Goal: Information Seeking & Learning: Learn about a topic

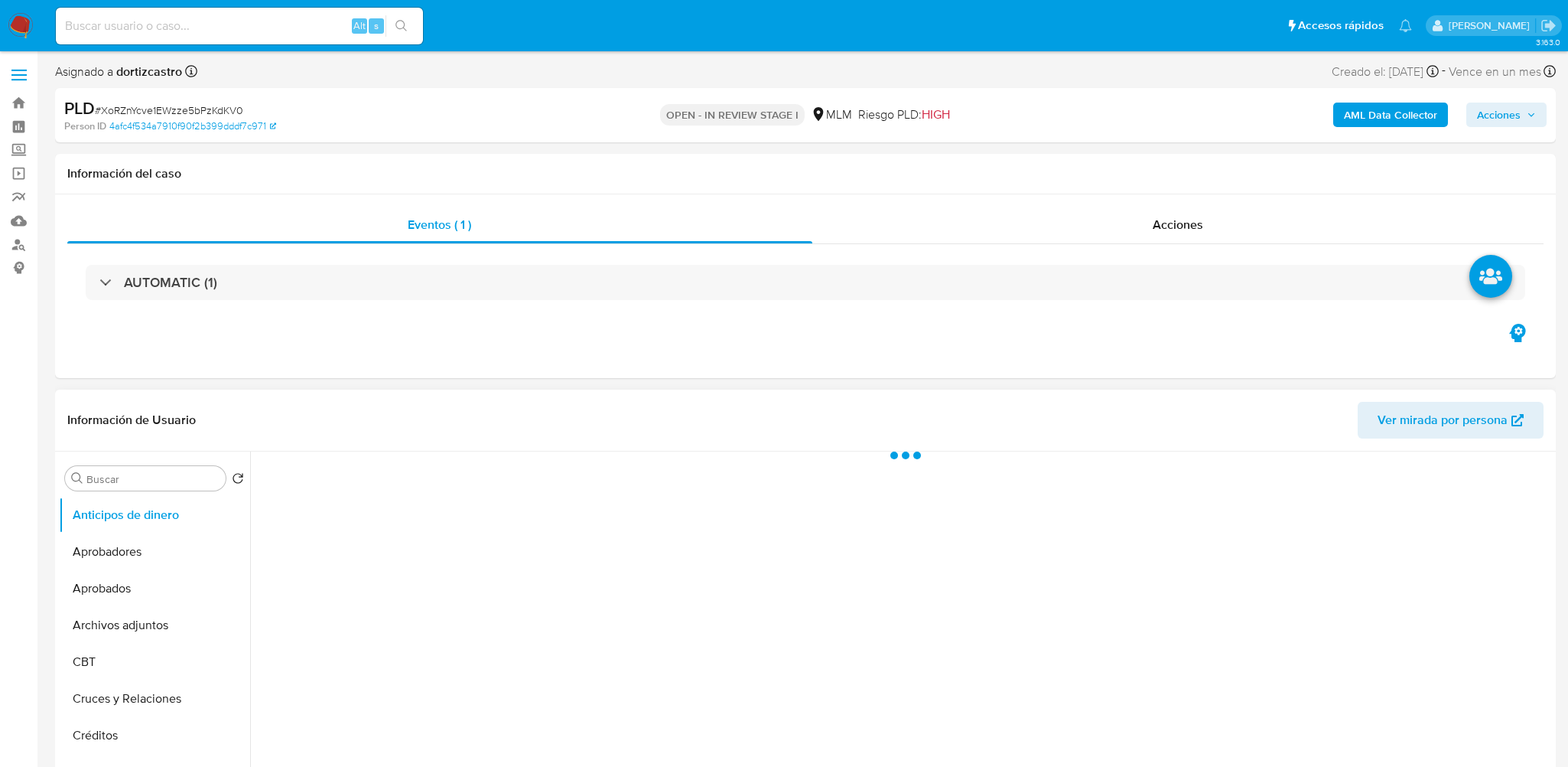
select select "10"
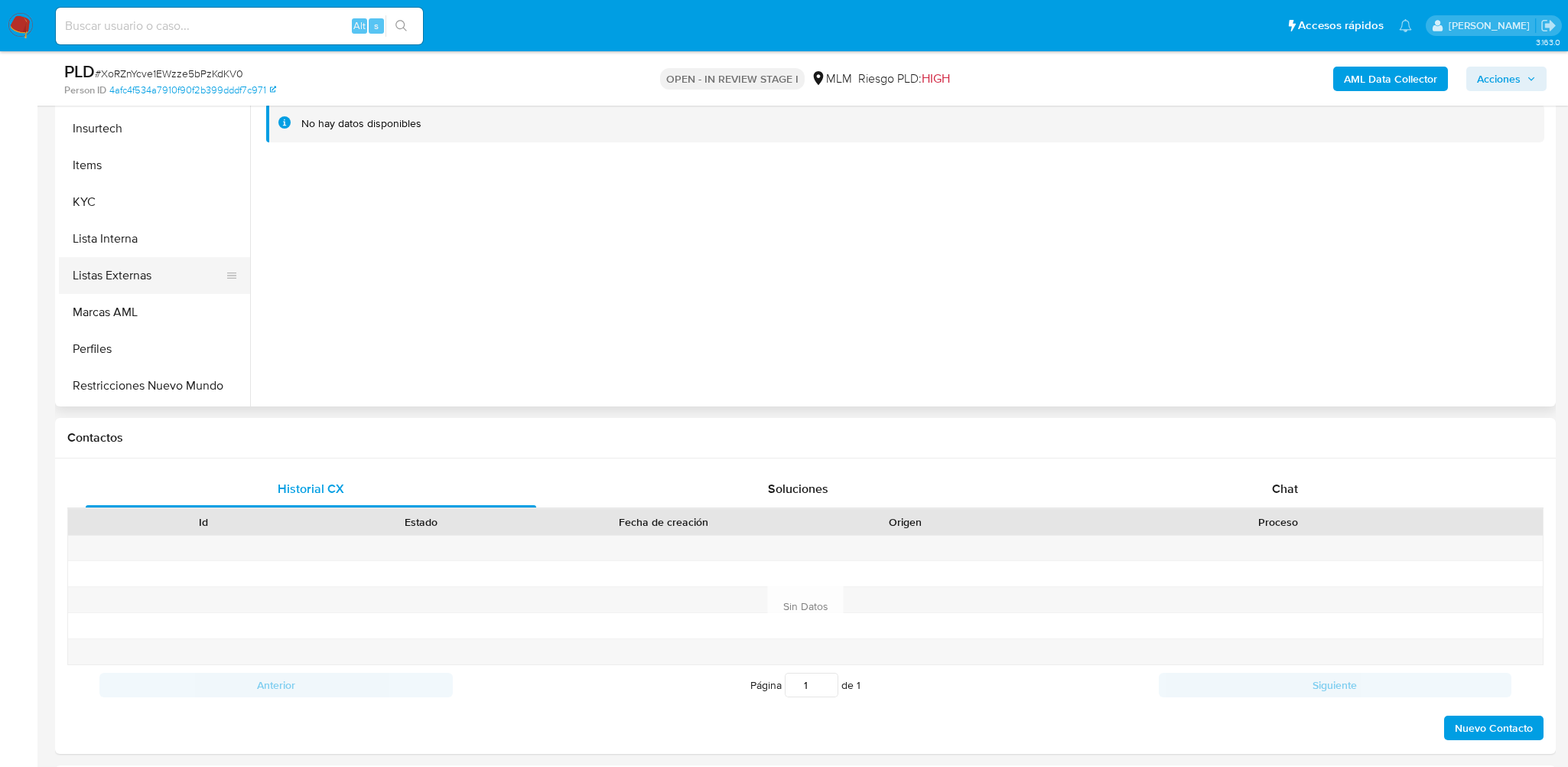
scroll to position [689, 0]
click at [108, 188] on button "KYC" at bounding box center [148, 197] width 179 height 37
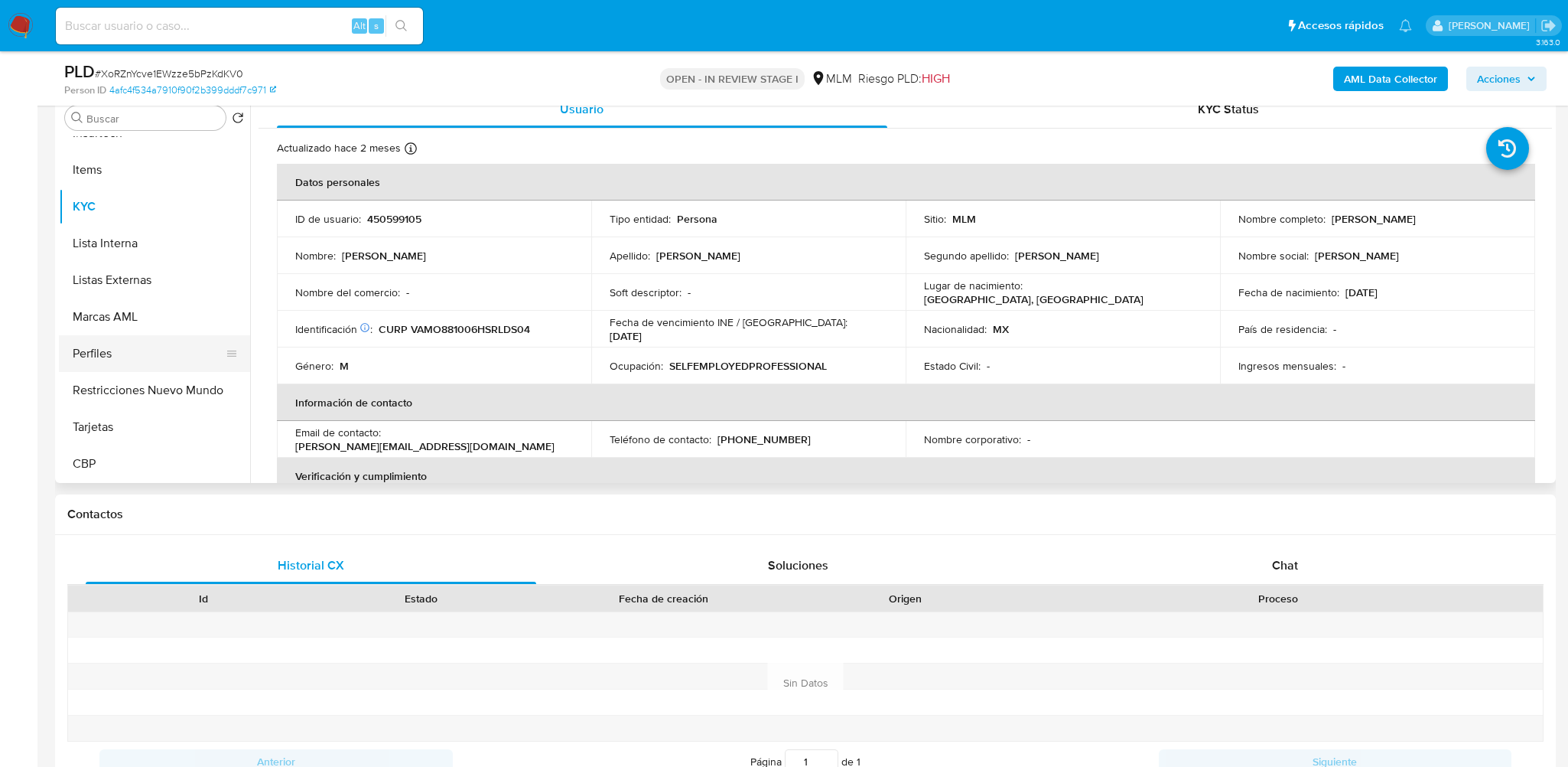
scroll to position [526, 0]
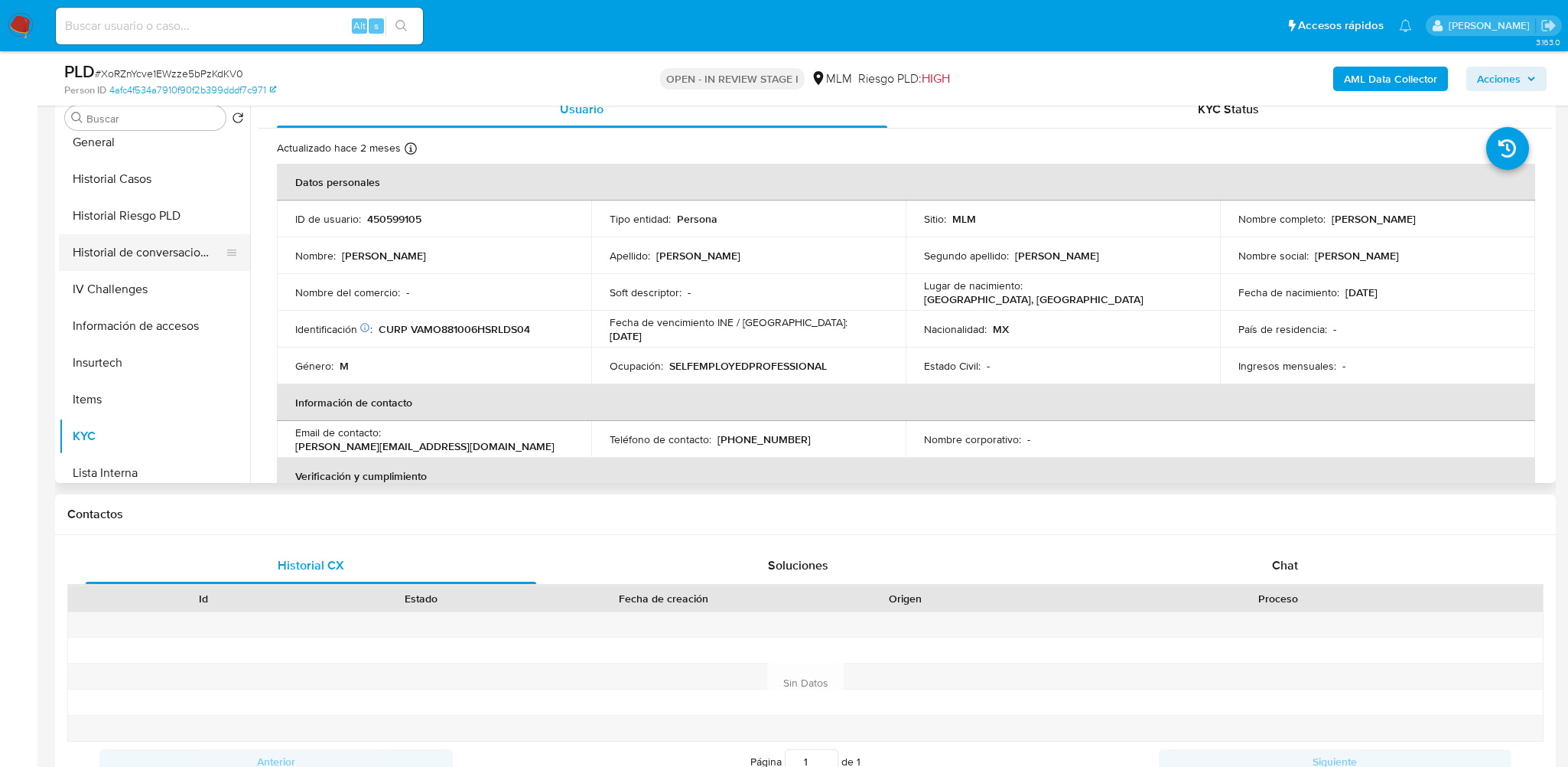
click at [125, 256] on button "Historial de conversaciones" at bounding box center [148, 252] width 179 height 37
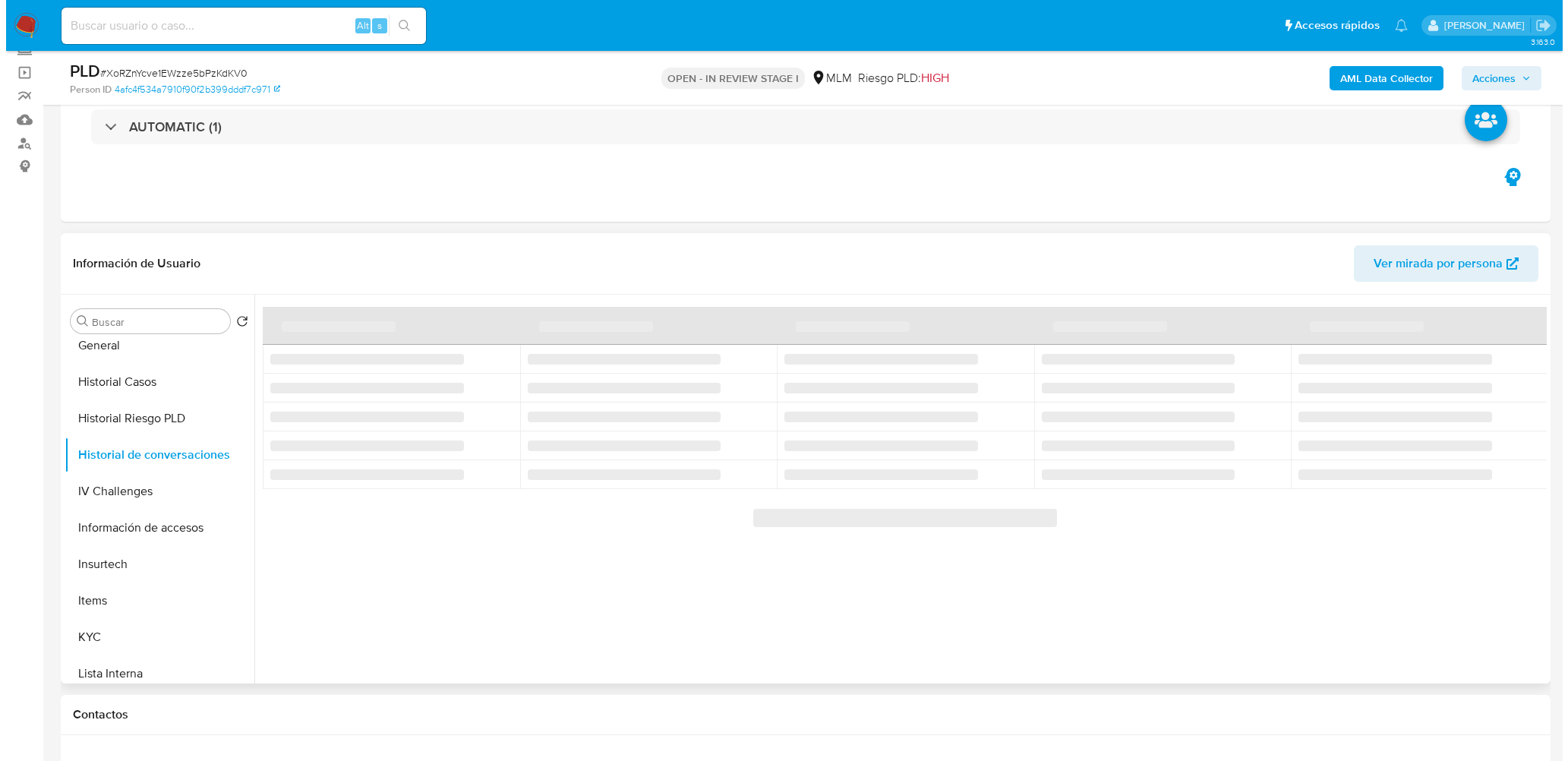
scroll to position [76, 0]
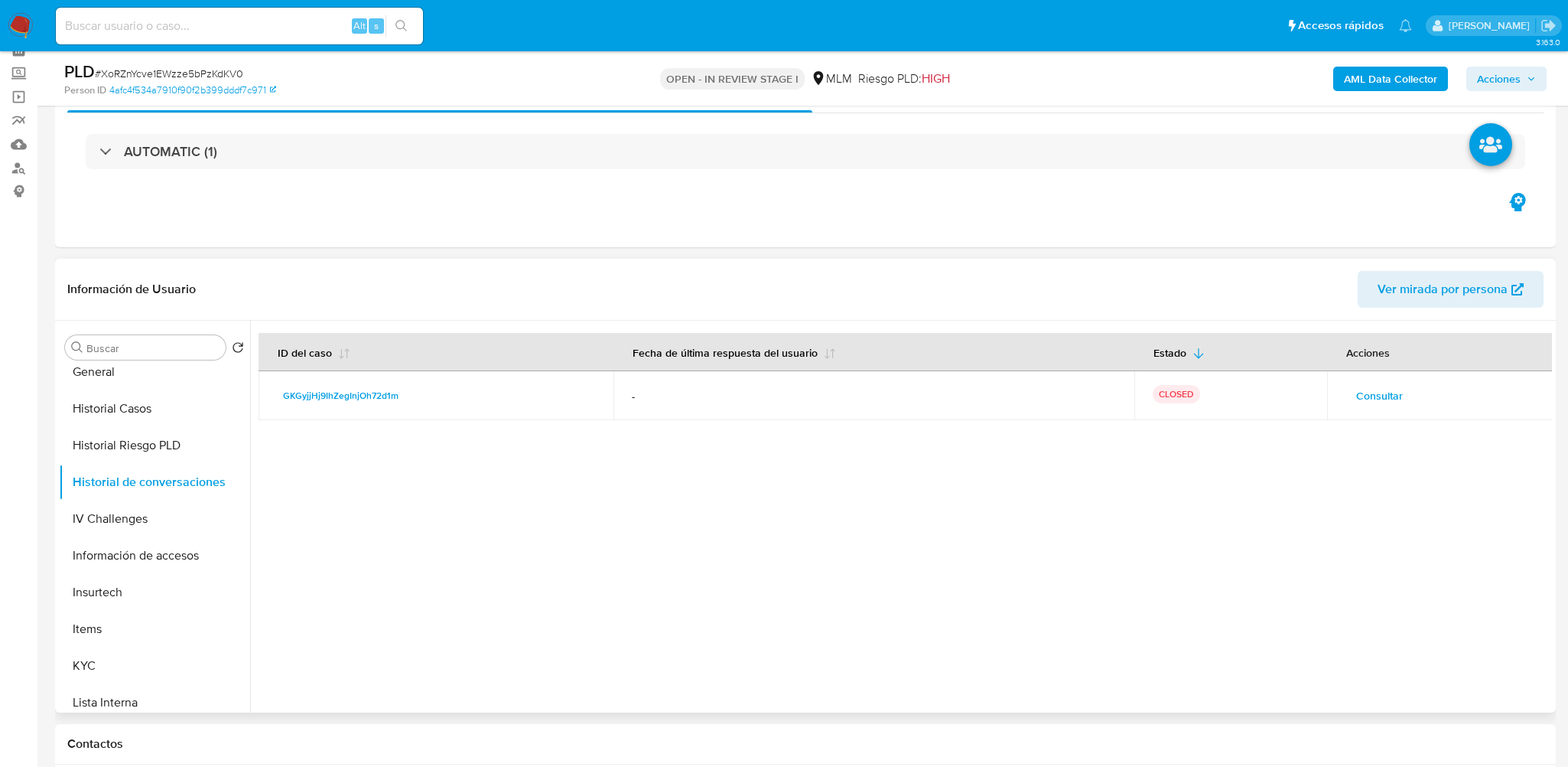
click at [1404, 399] on button "Consultar" at bounding box center [1379, 395] width 68 height 24
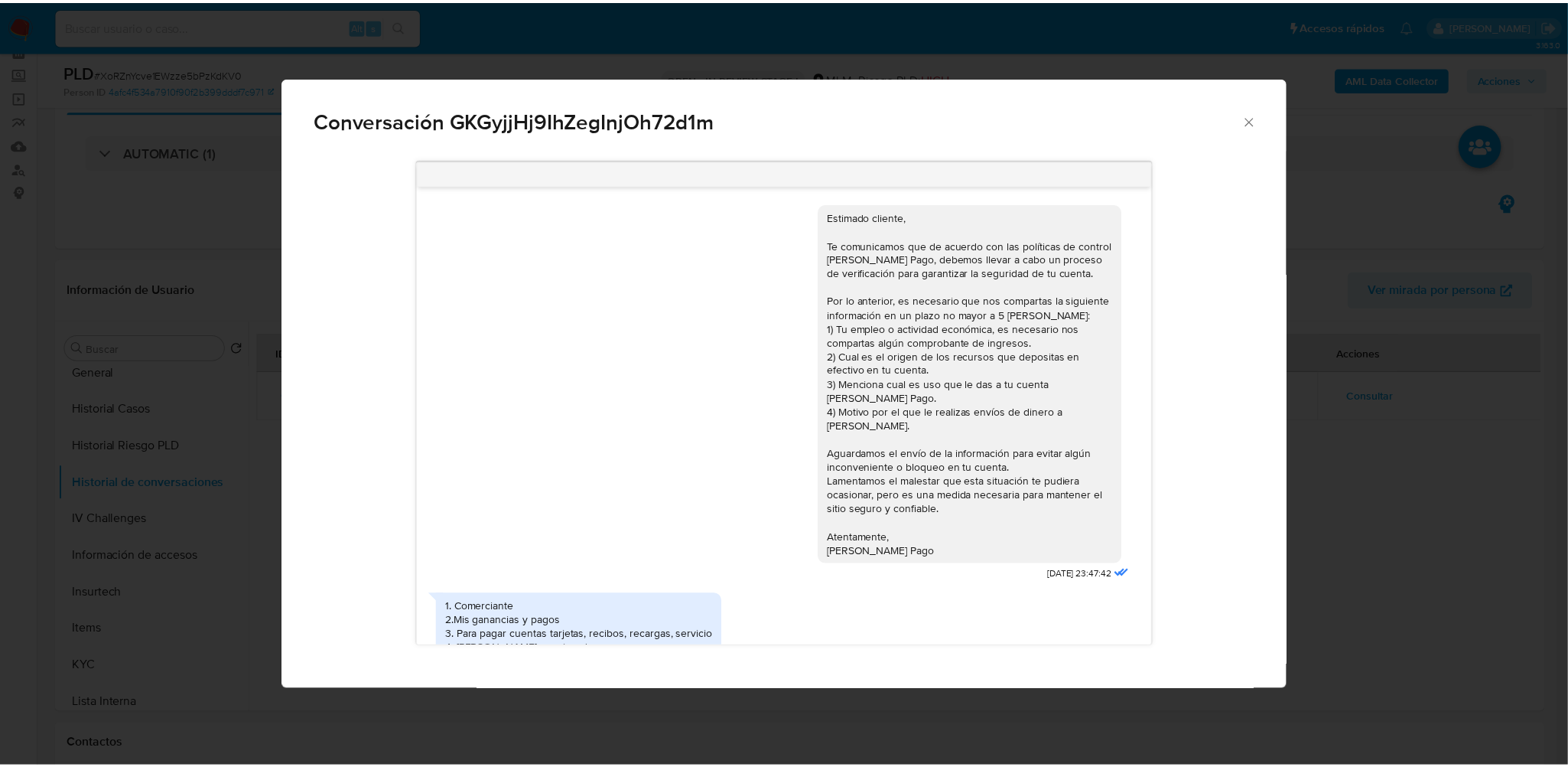
scroll to position [21, 0]
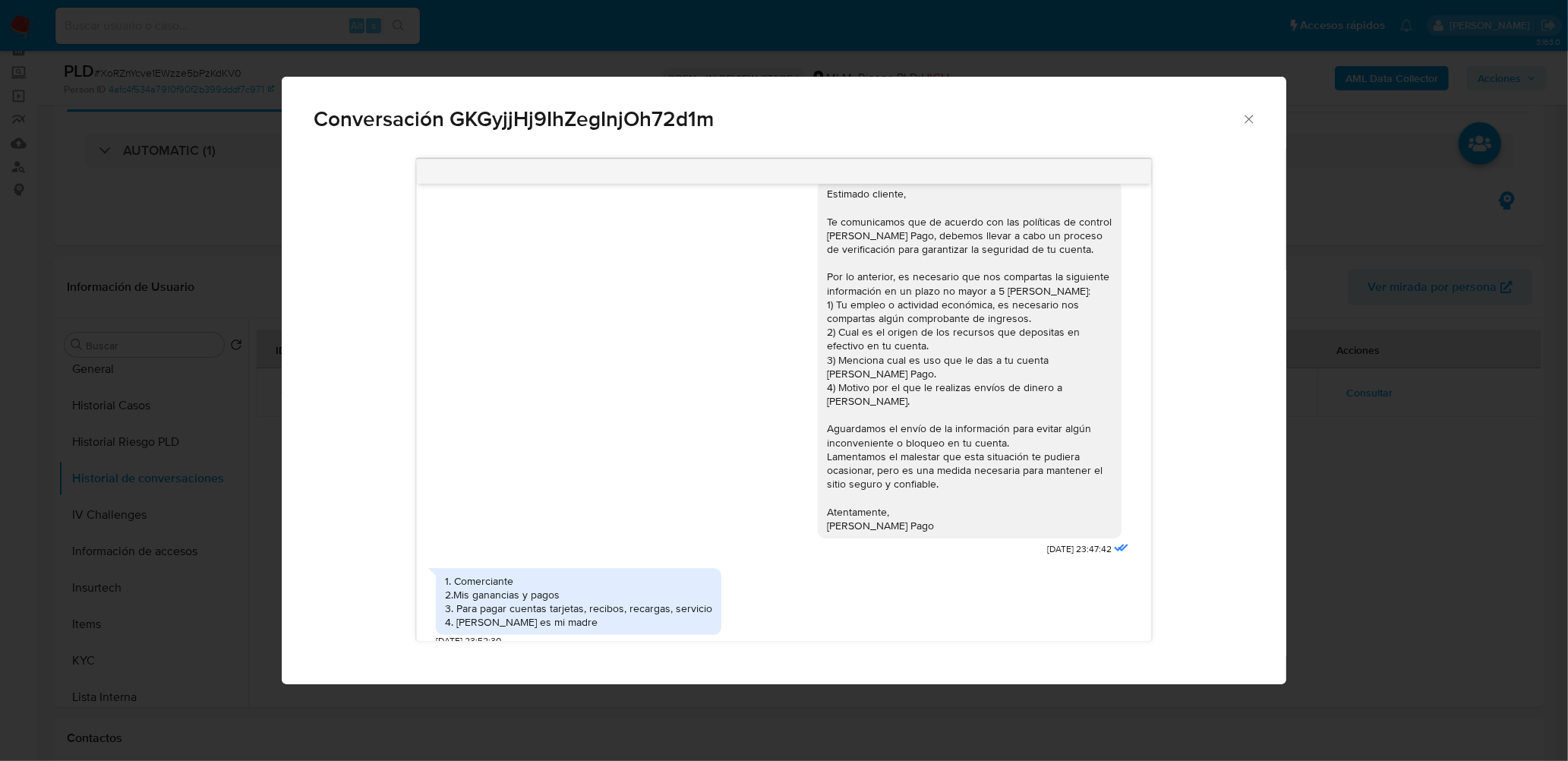
click at [1256, 116] on icon "Cerrar" at bounding box center [1250, 119] width 15 height 15
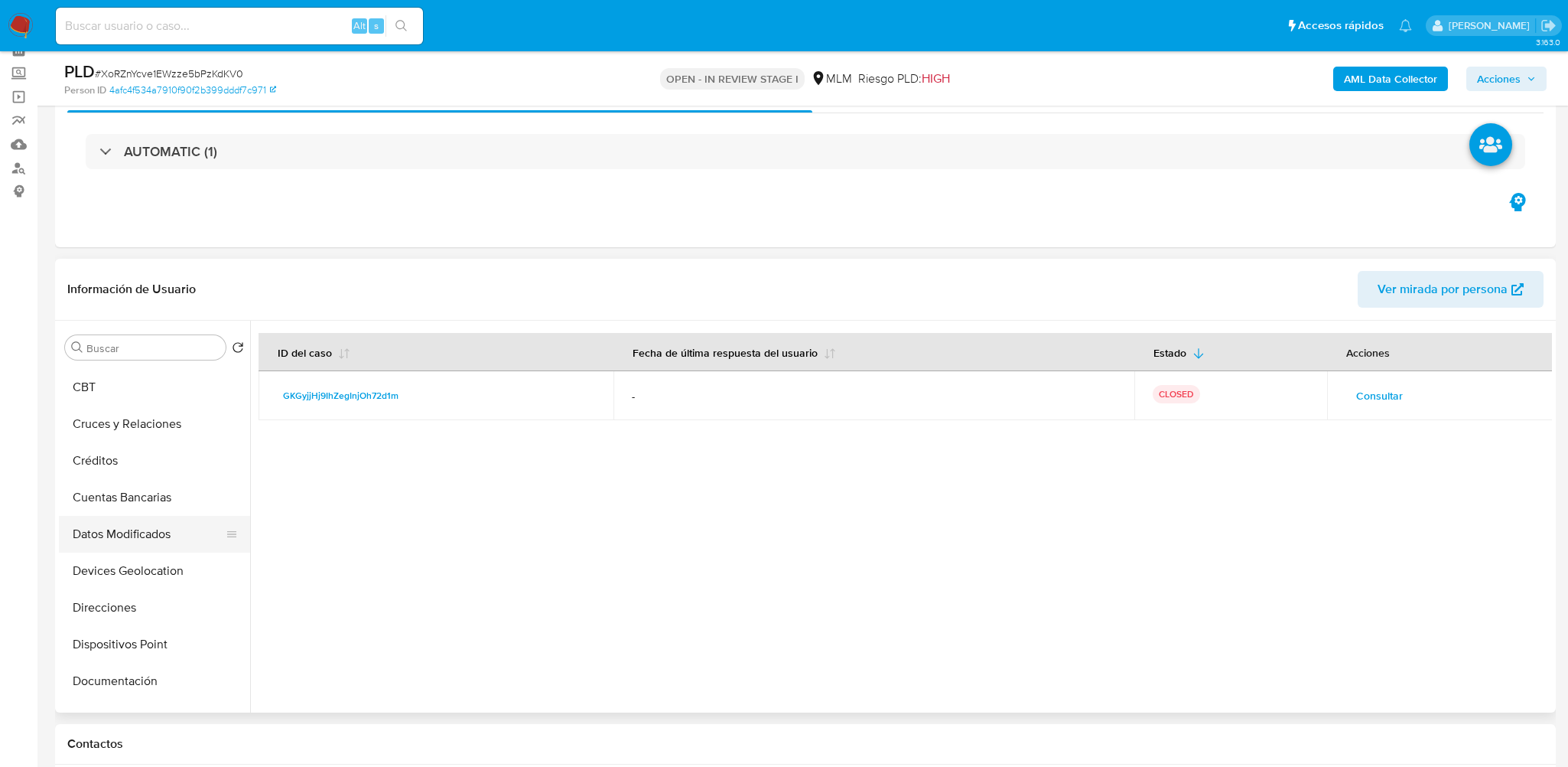
scroll to position [755, 0]
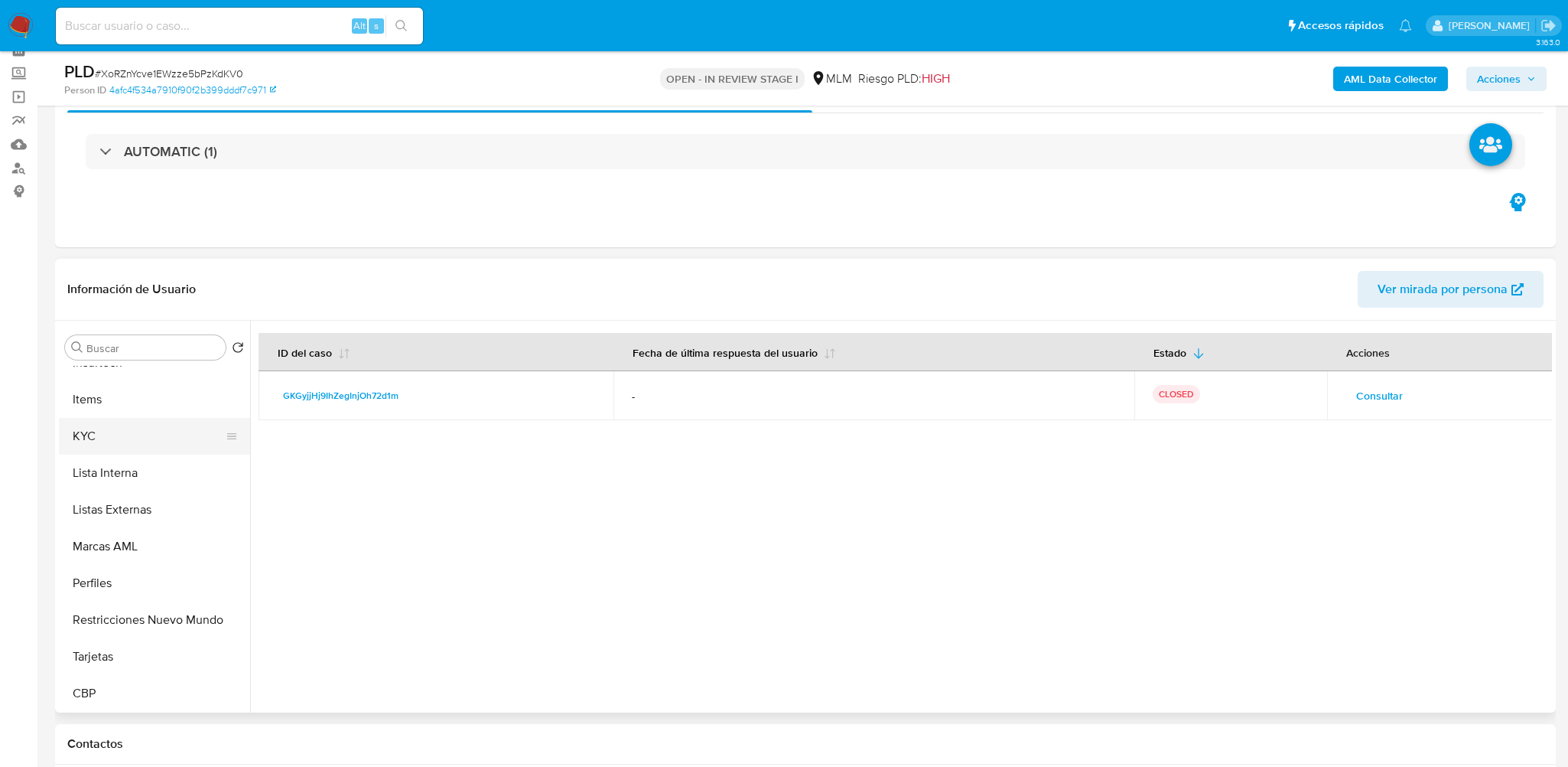
click at [114, 436] on button "KYC" at bounding box center [148, 436] width 179 height 37
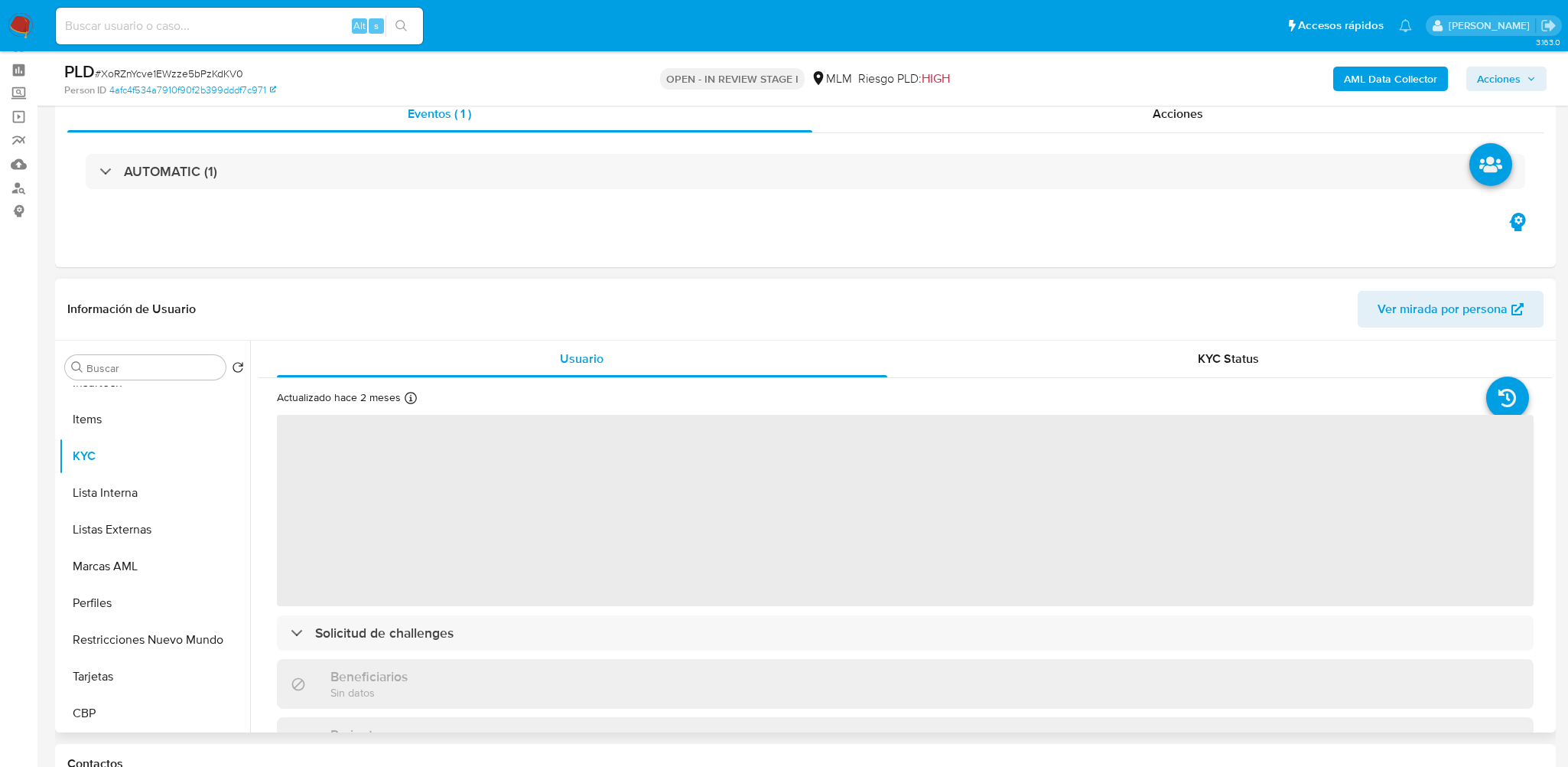
scroll to position [230, 0]
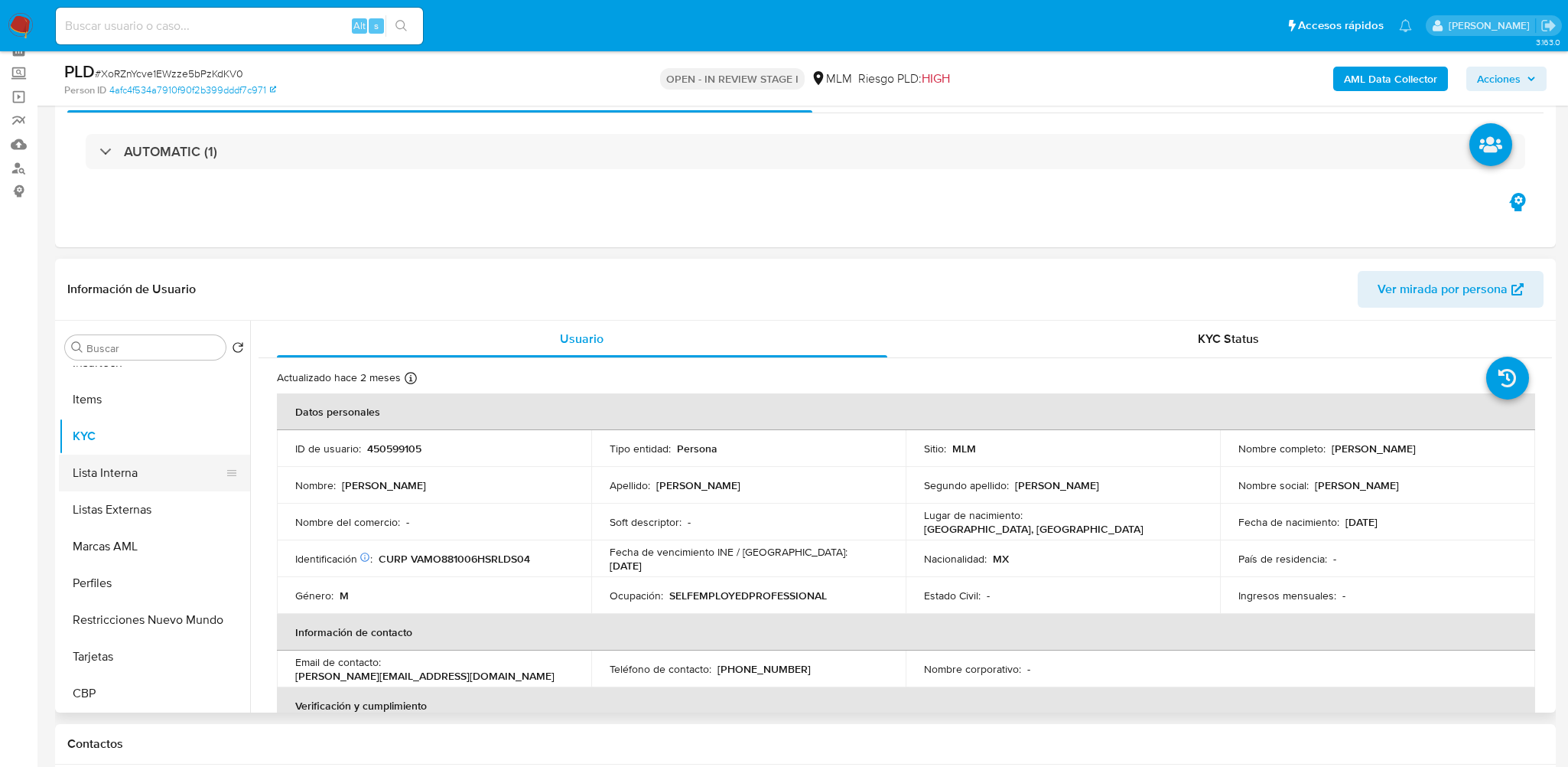
click at [182, 454] on button "Lista Interna" at bounding box center [148, 472] width 179 height 37
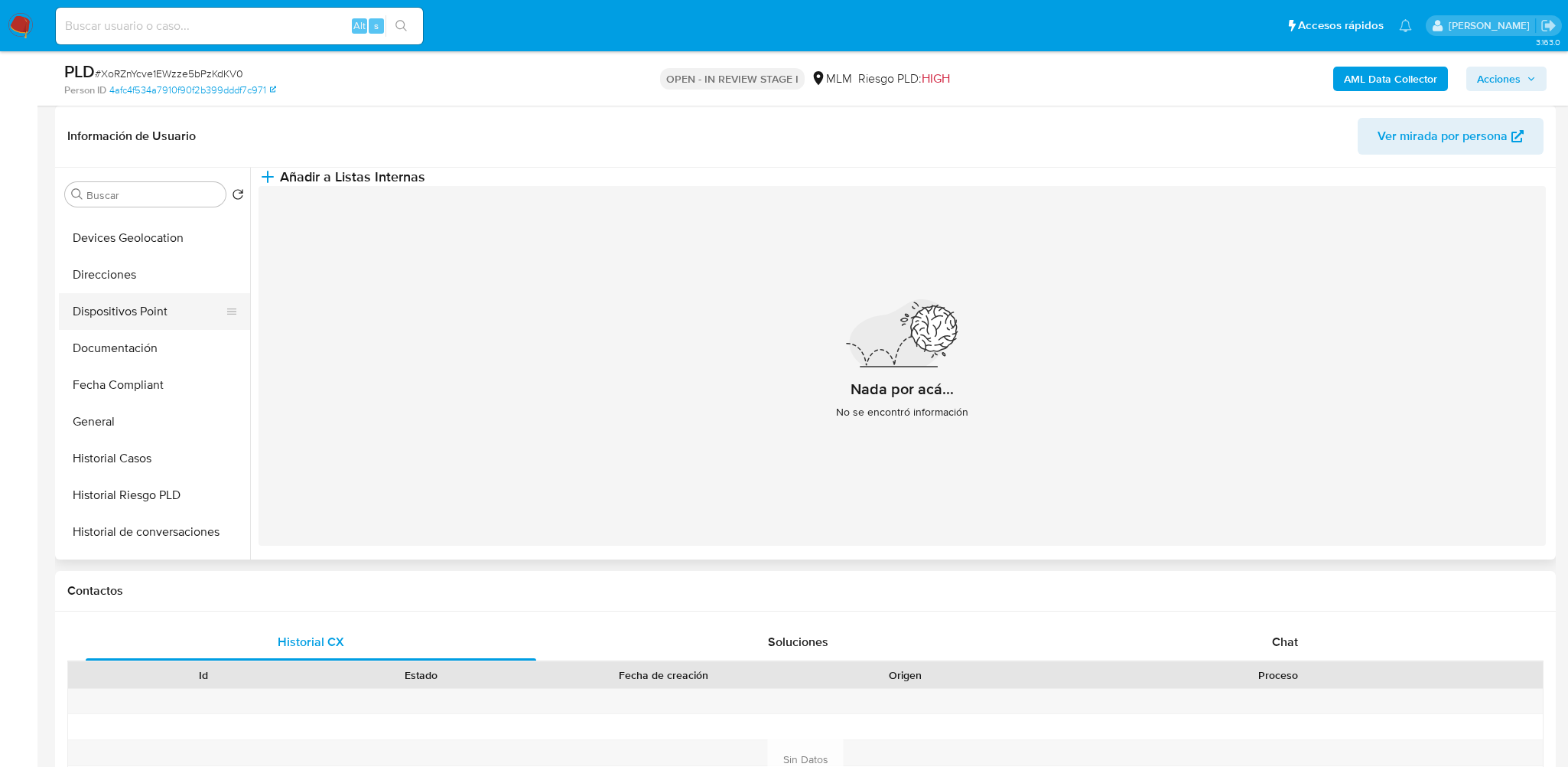
scroll to position [297, 0]
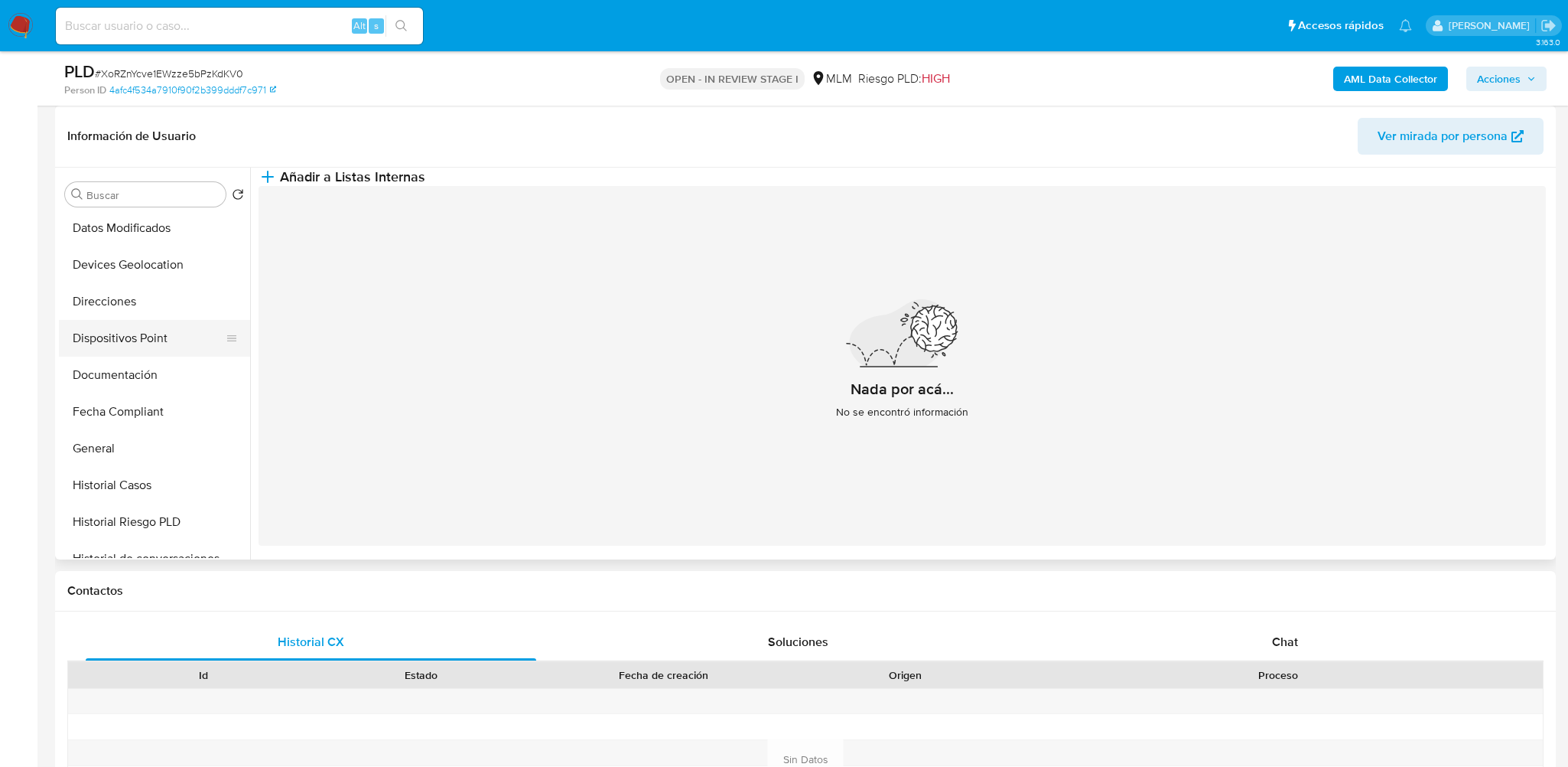
click at [149, 330] on button "Dispositivos Point" at bounding box center [148, 338] width 179 height 37
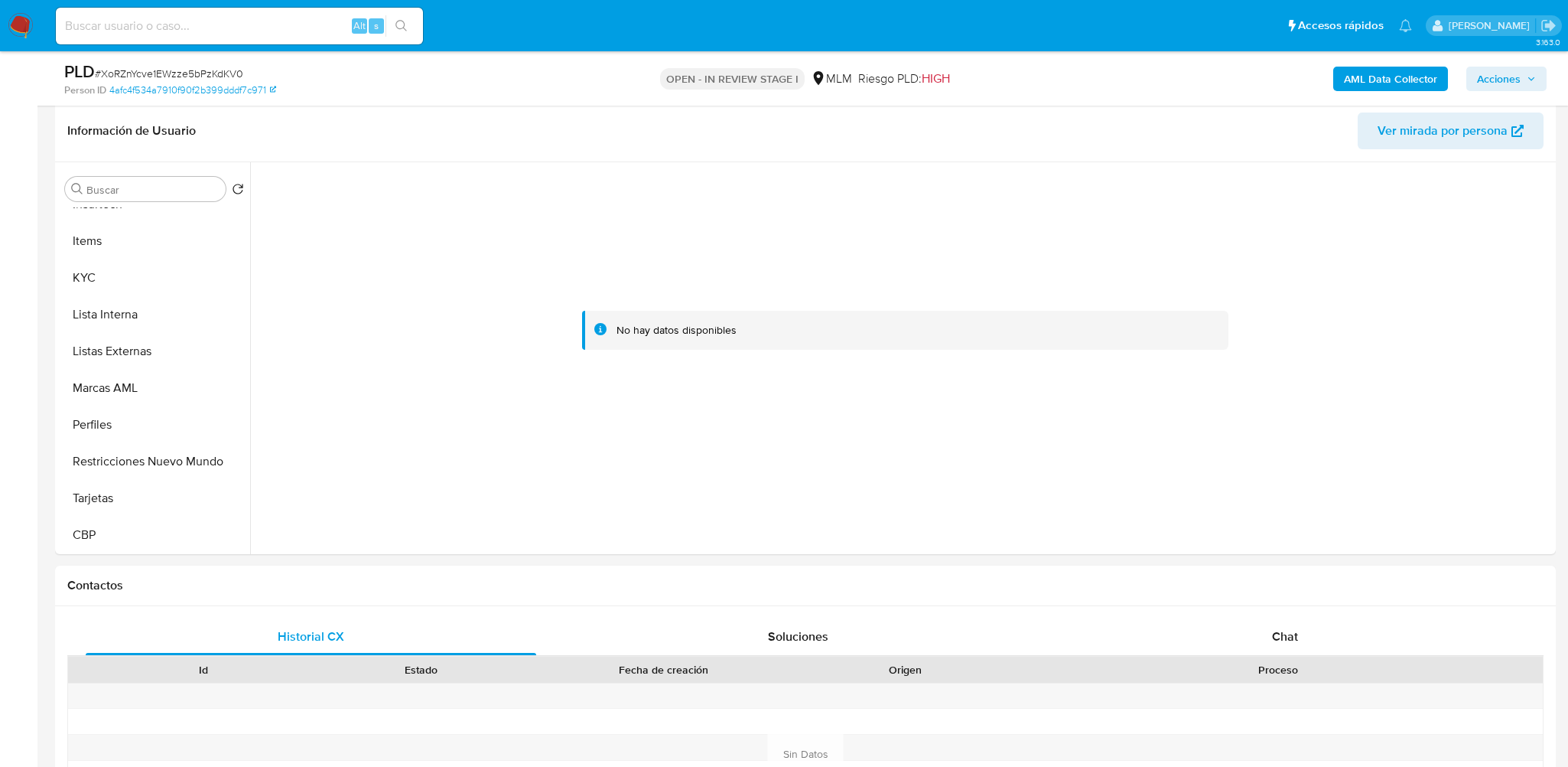
scroll to position [230, 0]
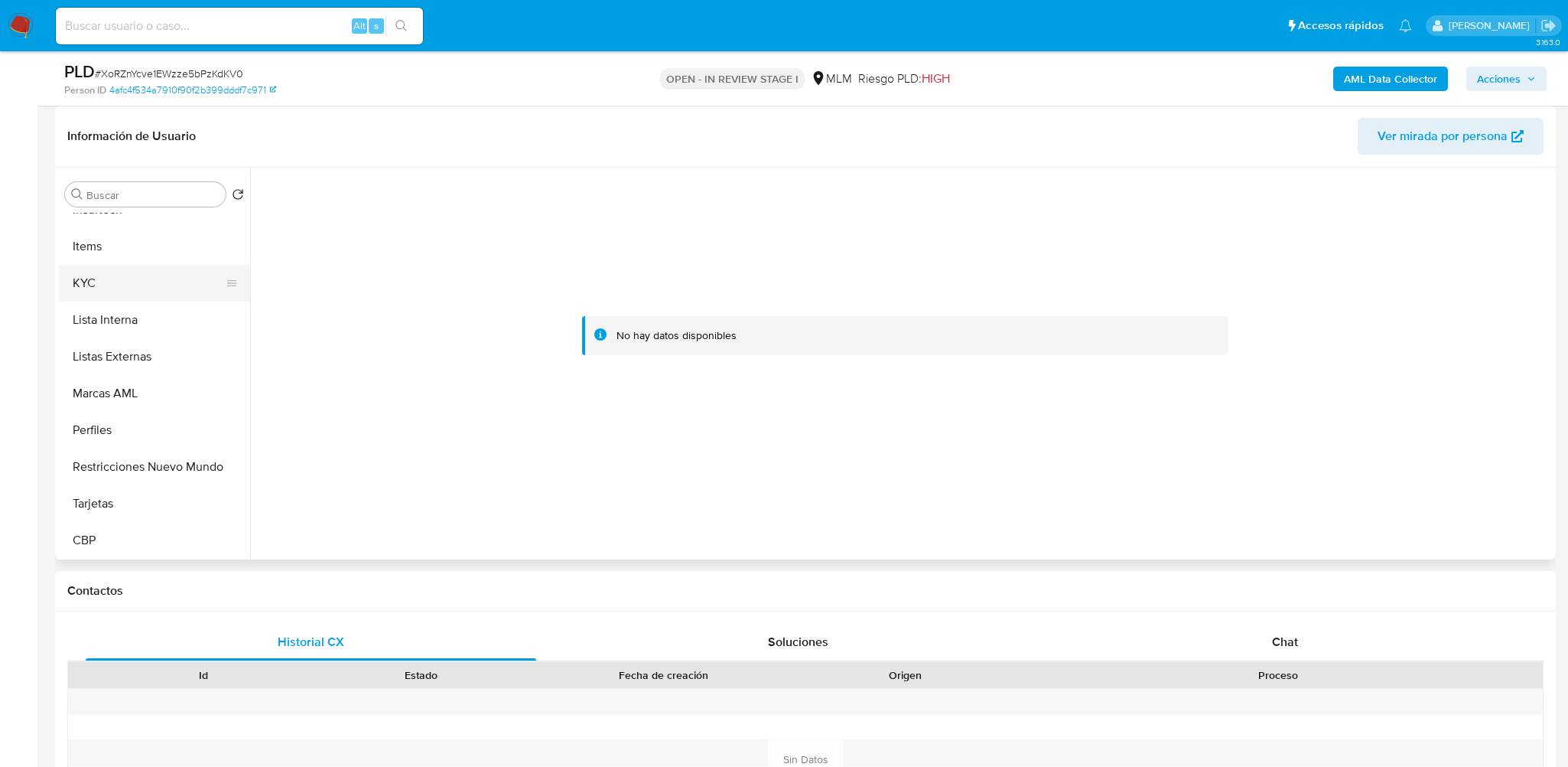
click at [107, 283] on button "KYC" at bounding box center [148, 283] width 179 height 37
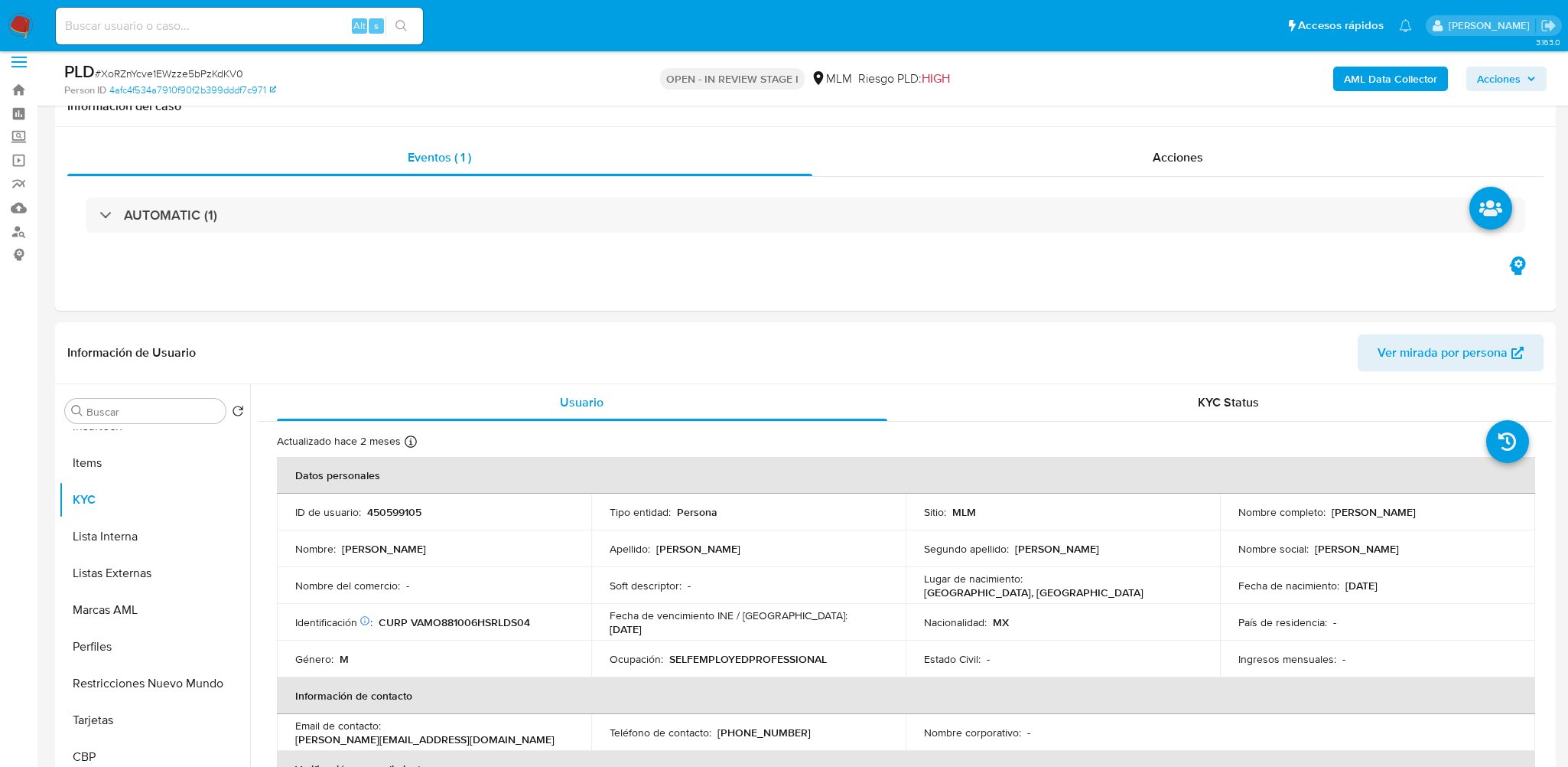
scroll to position [0, 0]
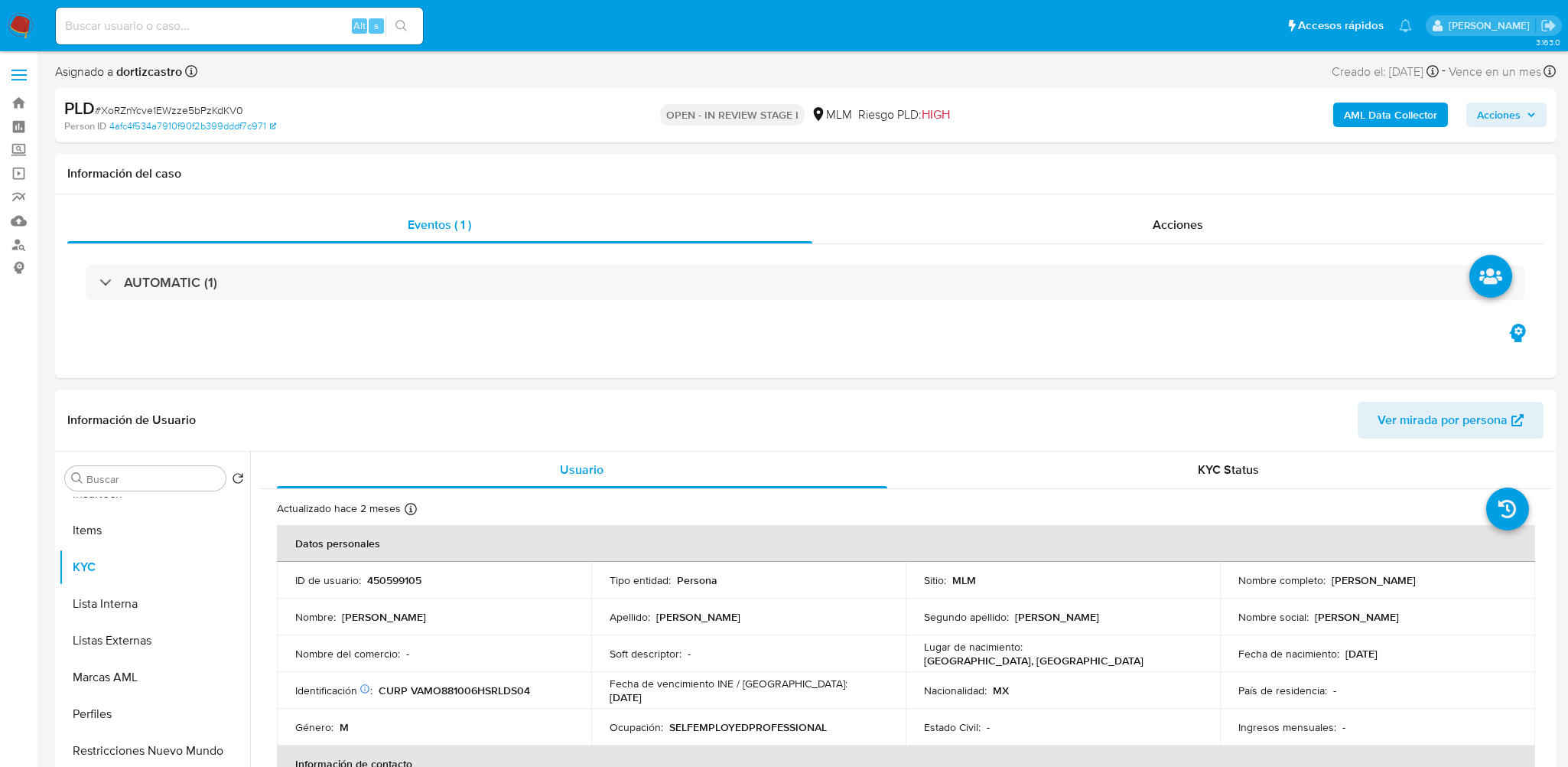
click at [28, 30] on img at bounding box center [20, 25] width 26 height 26
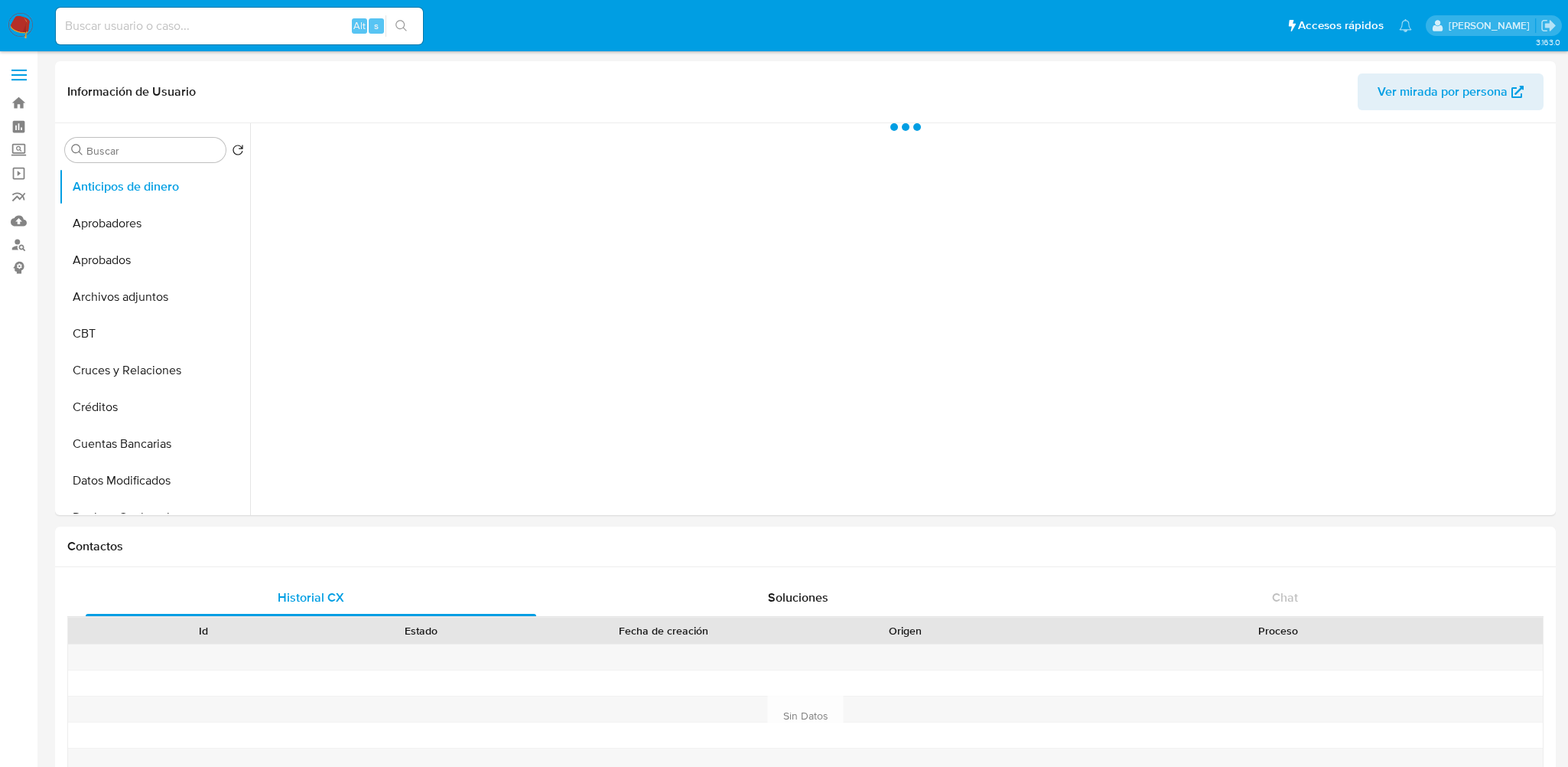
select select "10"
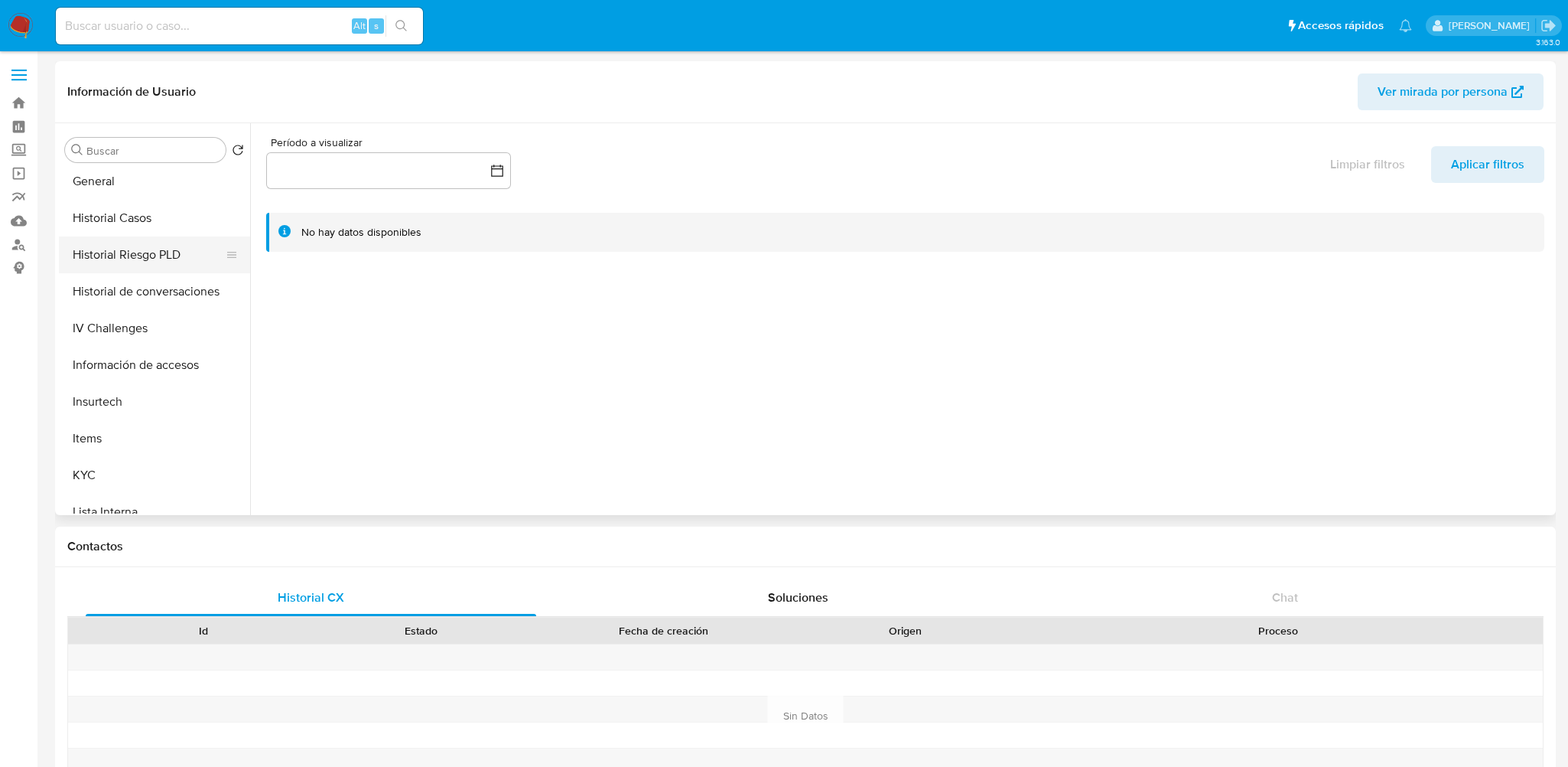
scroll to position [612, 0]
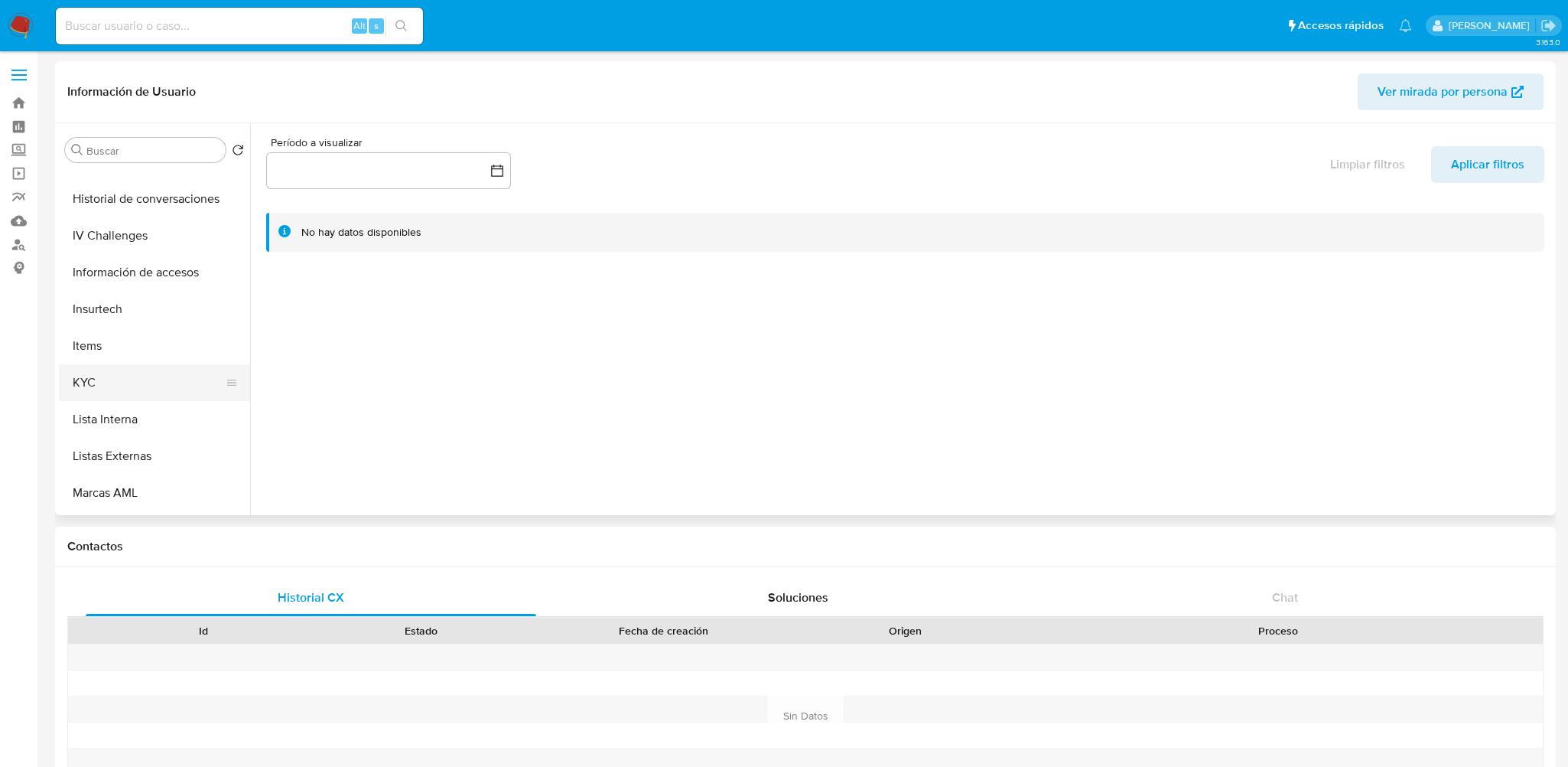
click at [115, 384] on button "KYC" at bounding box center [148, 383] width 179 height 37
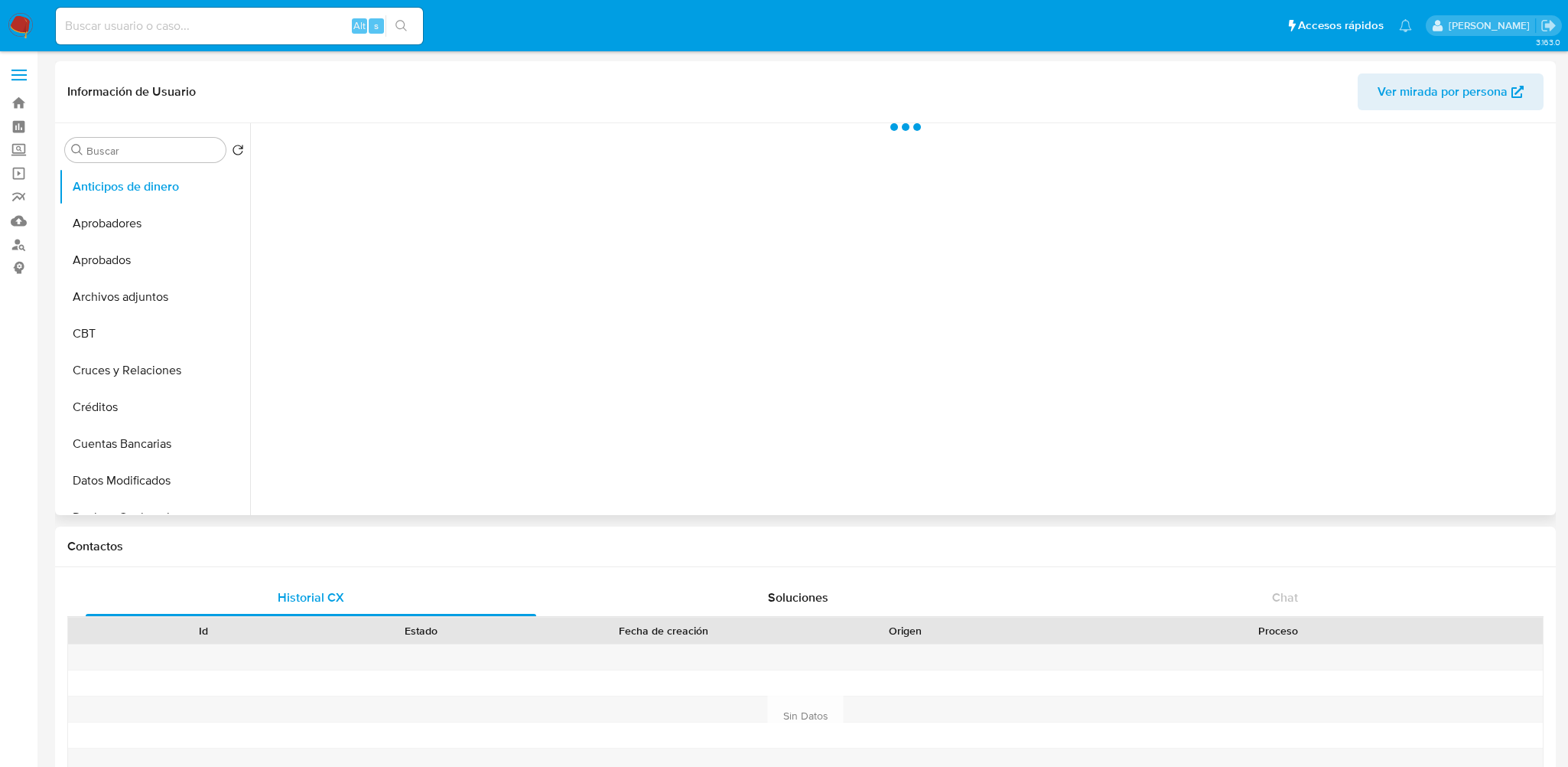
select select "10"
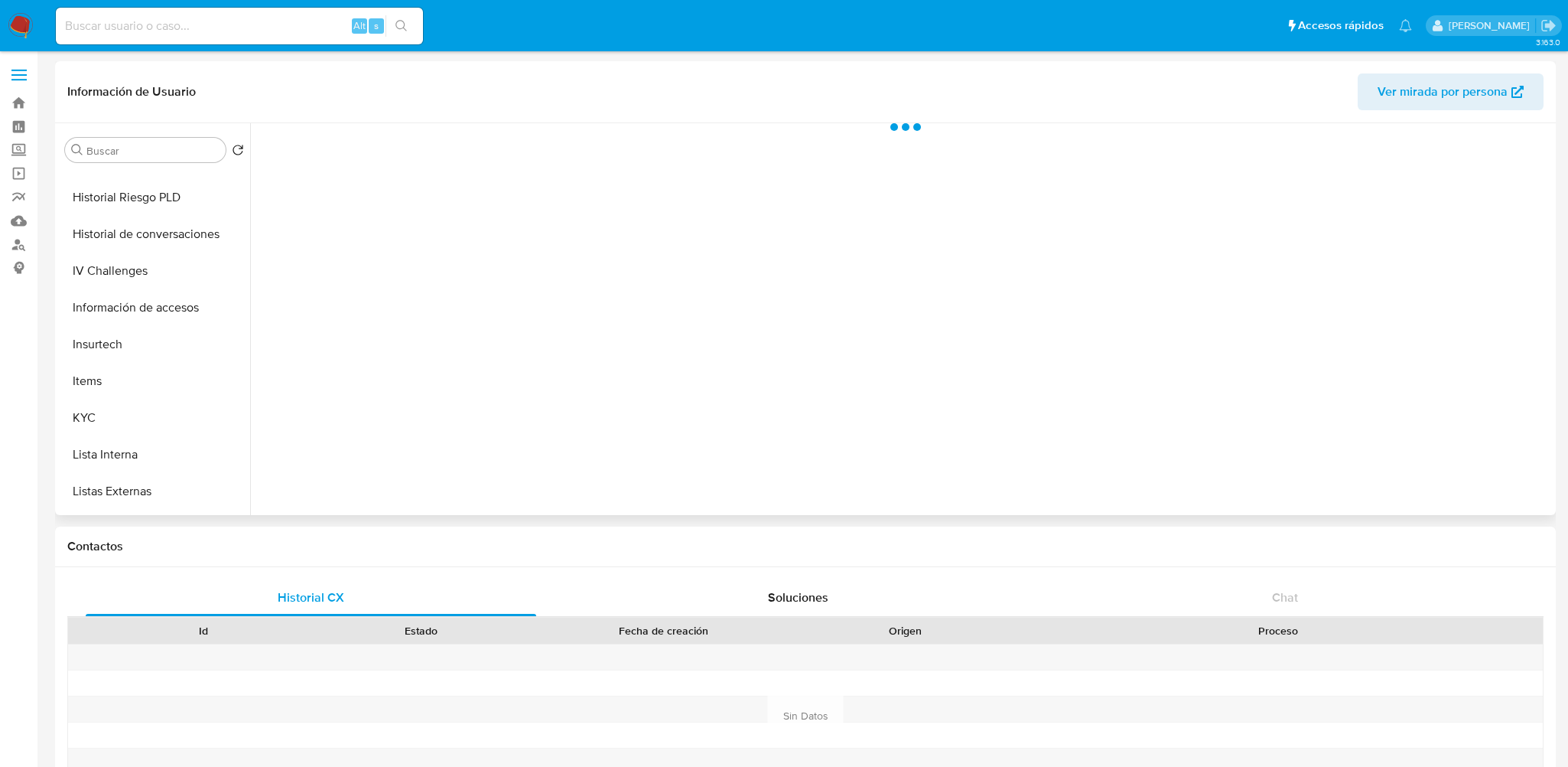
scroll to position [612, 0]
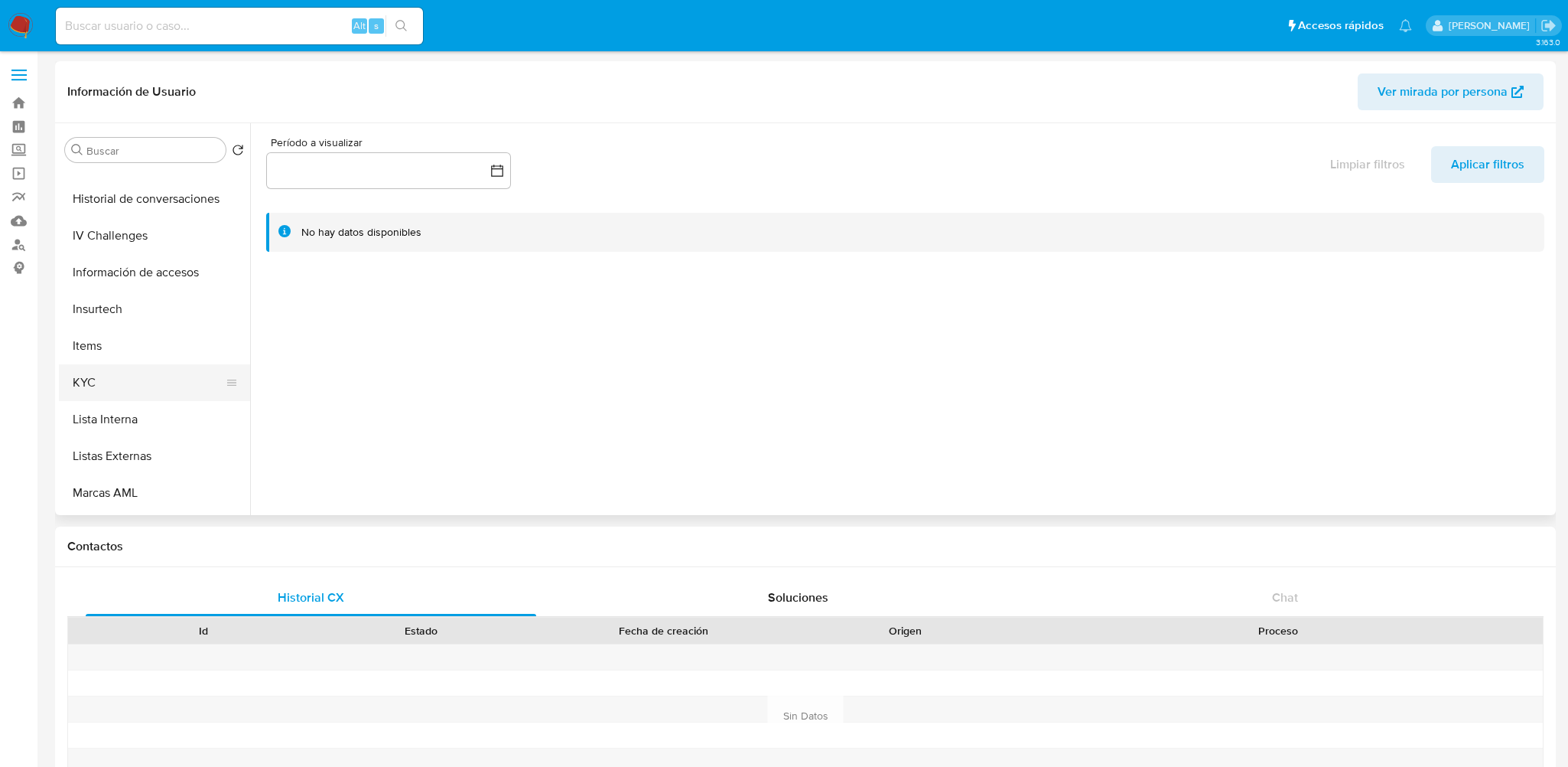
click at [111, 379] on button "KYC" at bounding box center [148, 383] width 179 height 37
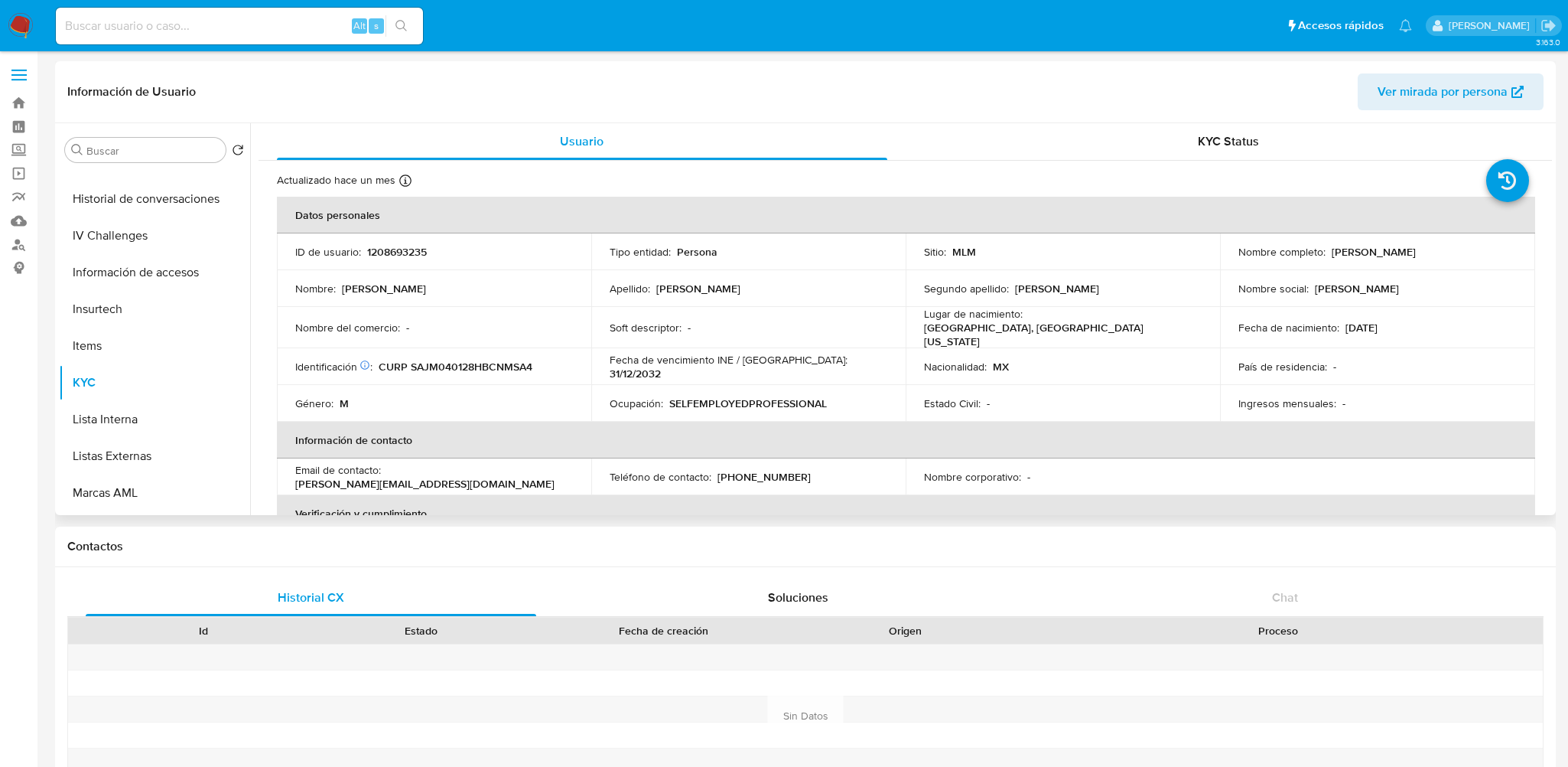
click at [401, 255] on p "1208693235" at bounding box center [397, 251] width 60 height 14
copy p "1208693235"
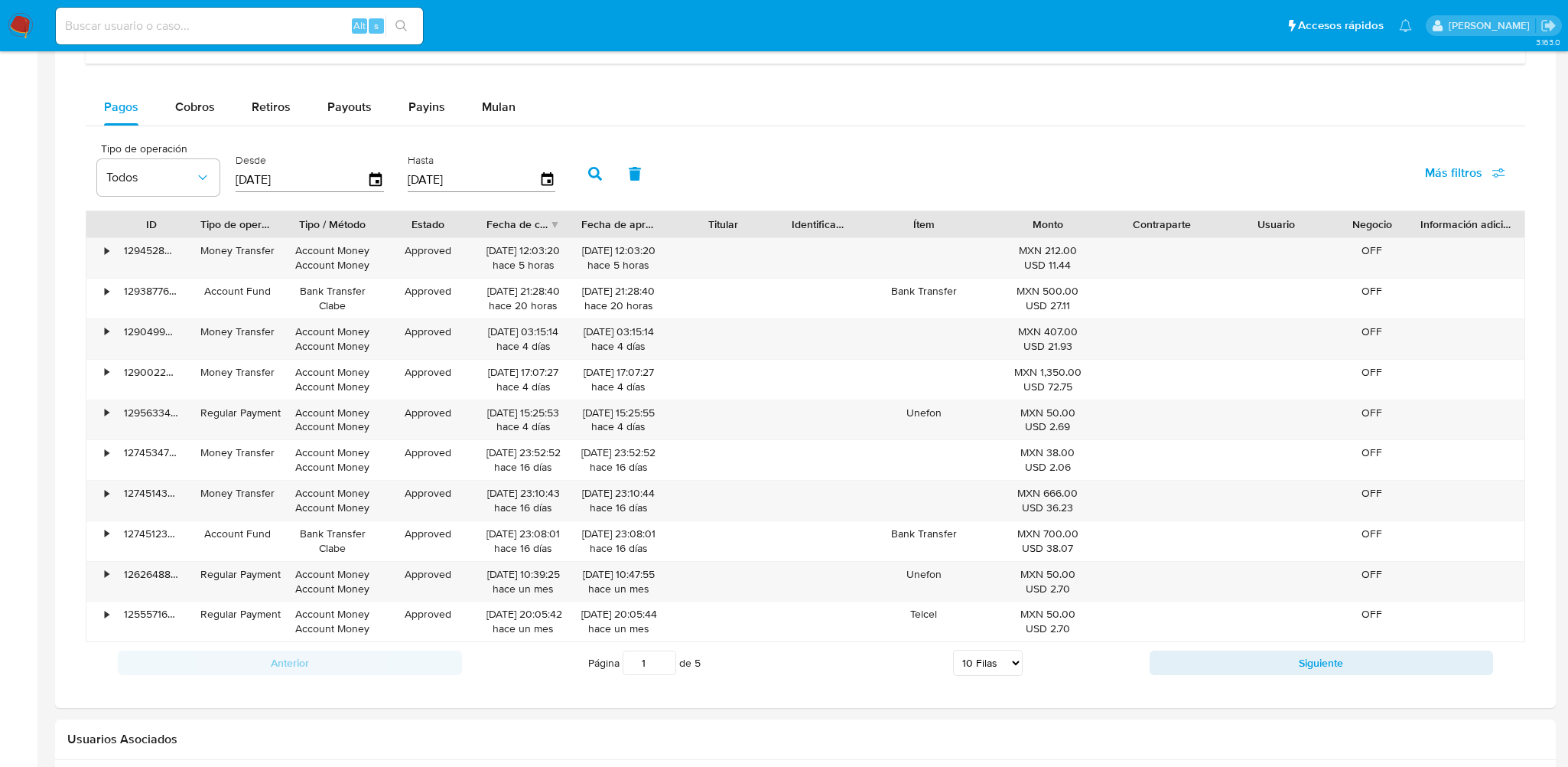
scroll to position [459, 0]
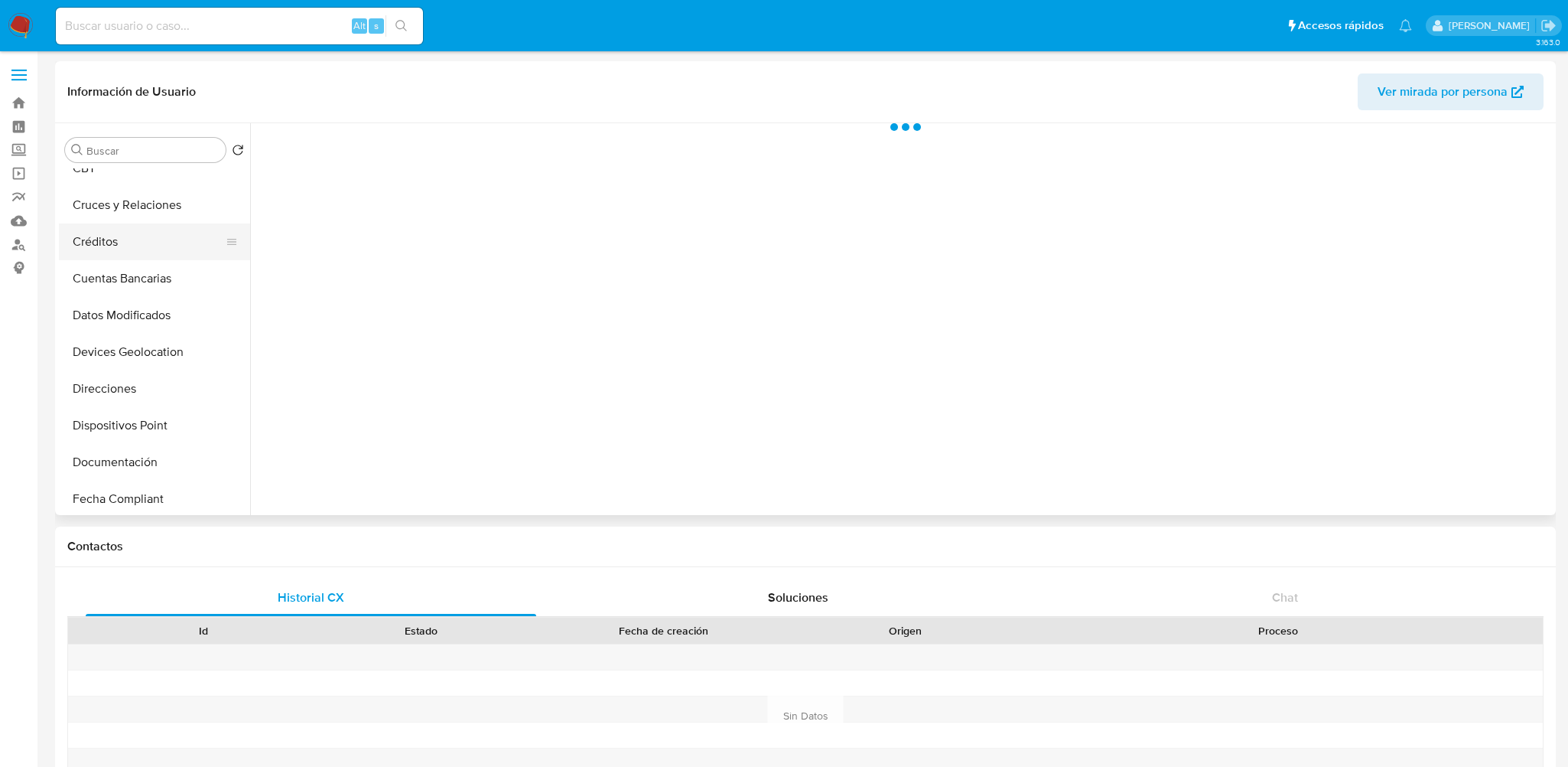
scroll to position [459, 0]
select select "10"
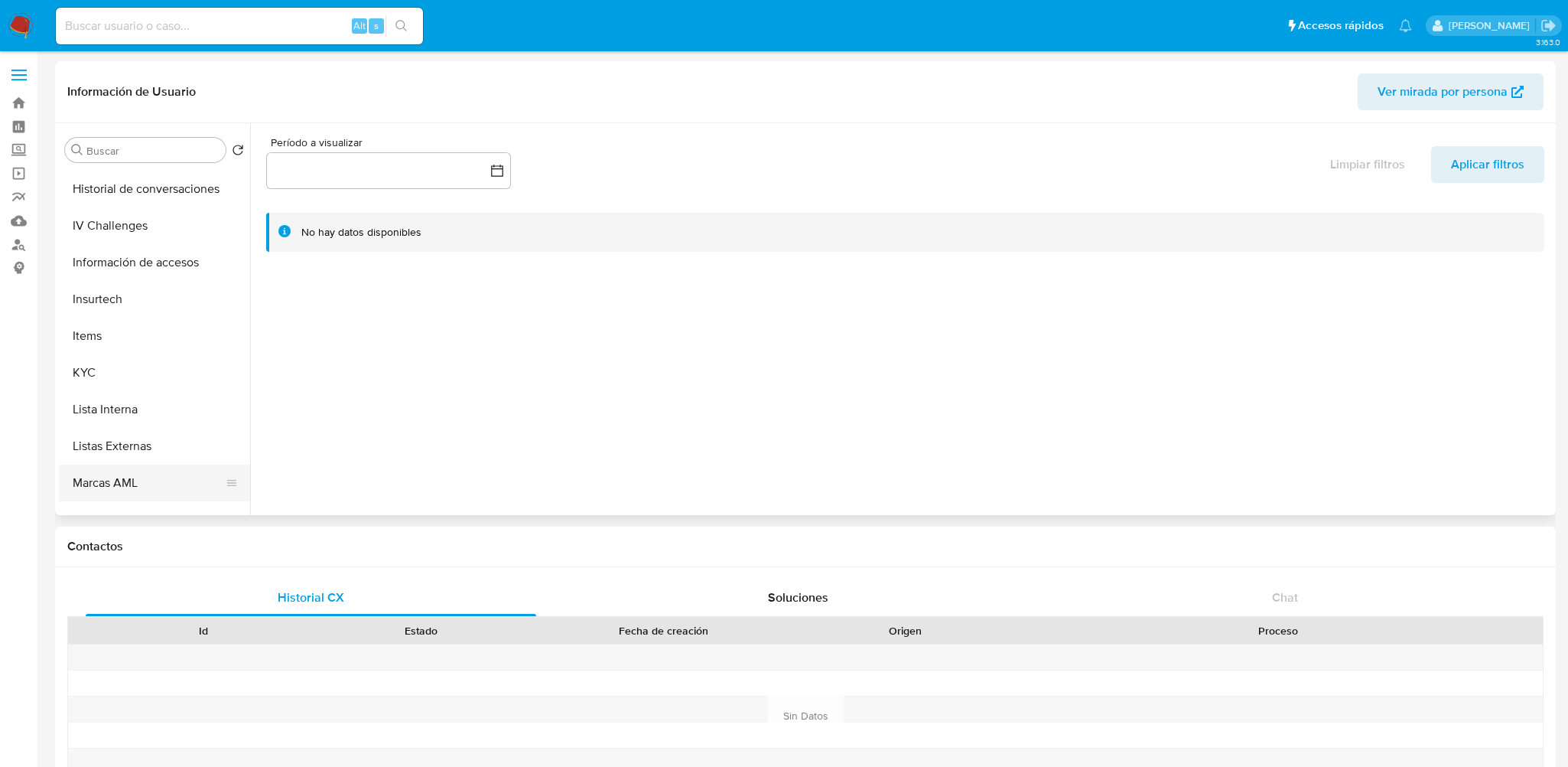
scroll to position [755, 0]
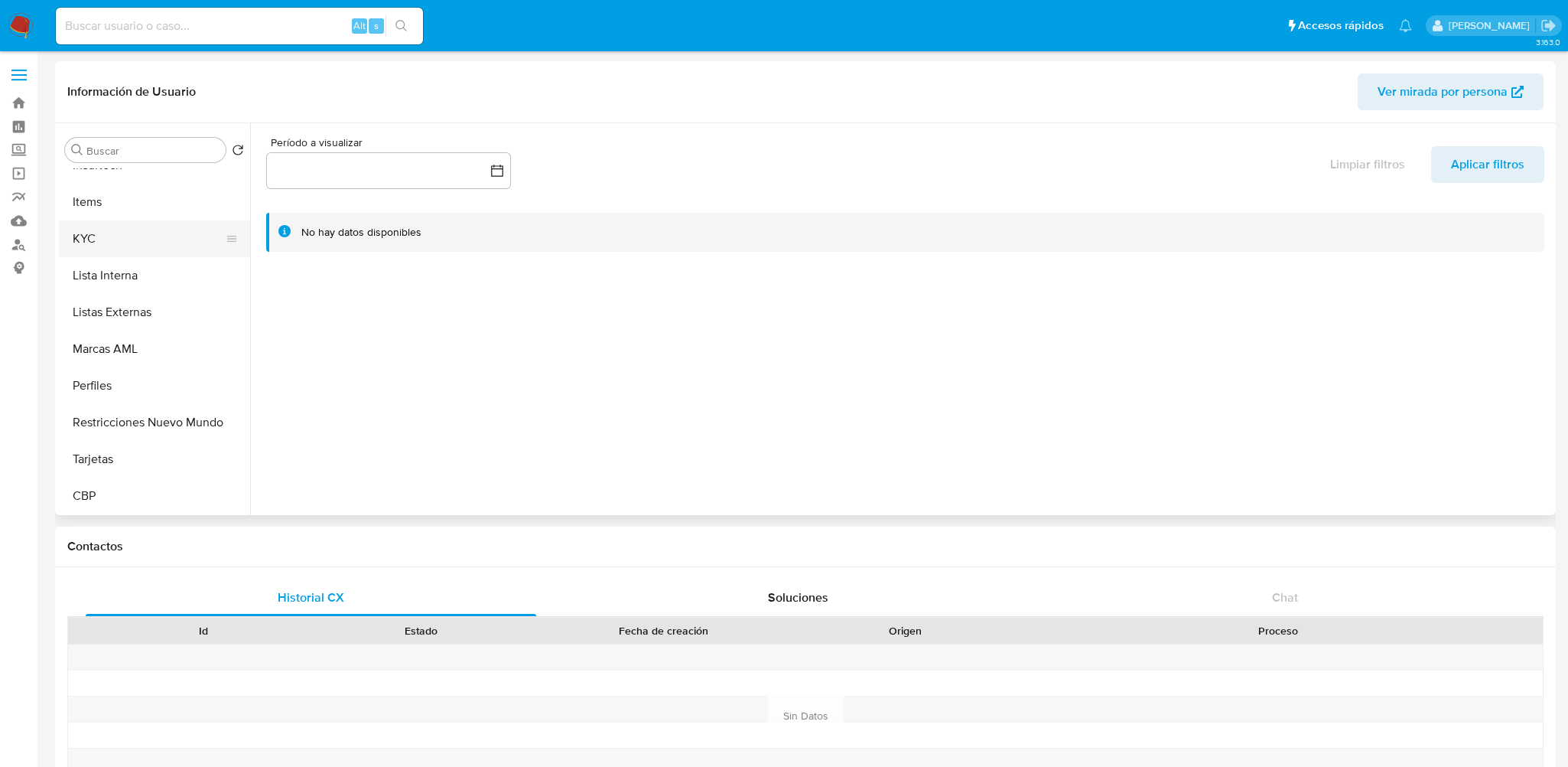
click at [109, 235] on button "KYC" at bounding box center [148, 239] width 179 height 37
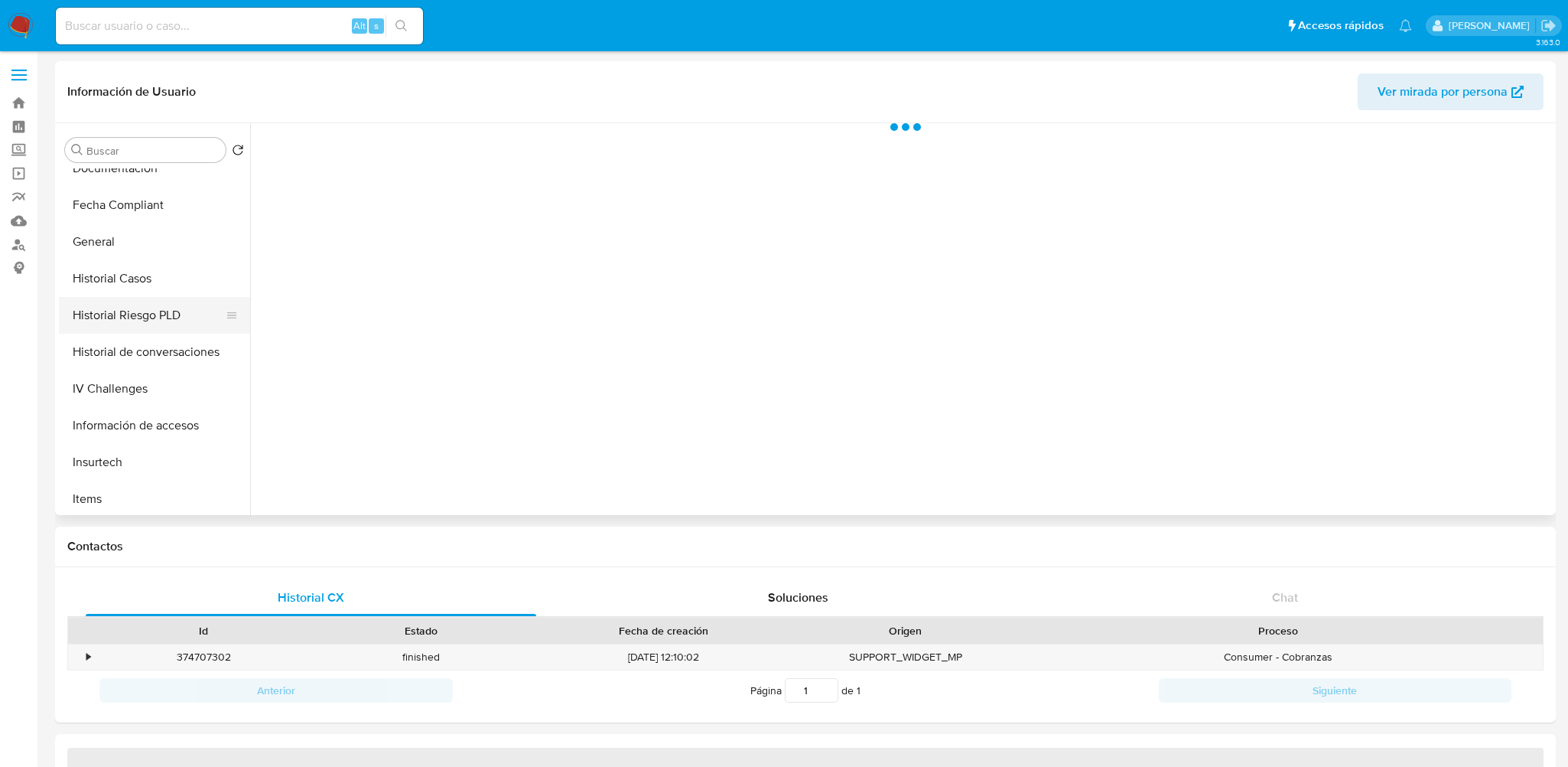
select select "10"
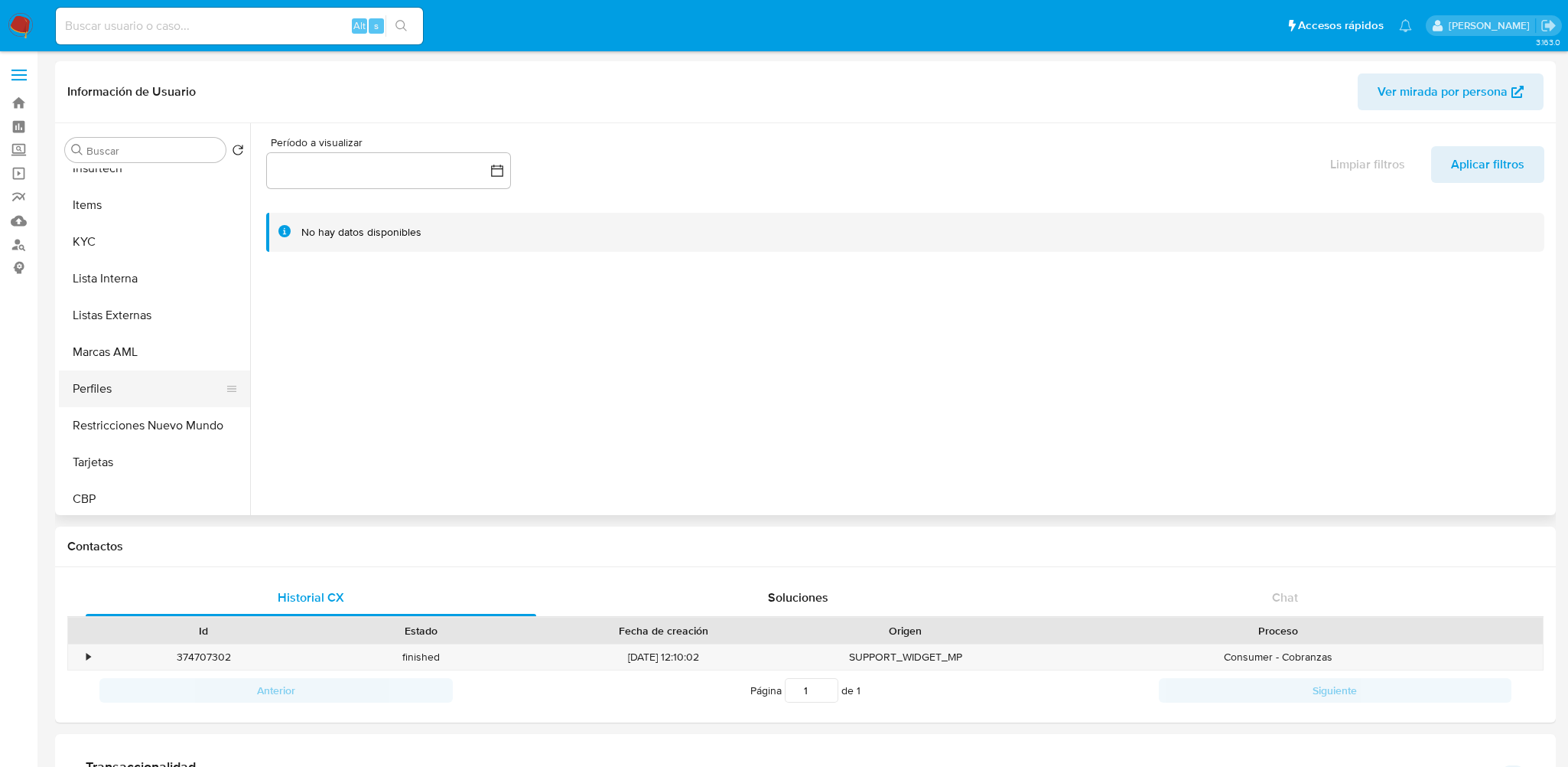
scroll to position [755, 0]
click at [105, 244] on button "KYC" at bounding box center [148, 239] width 179 height 37
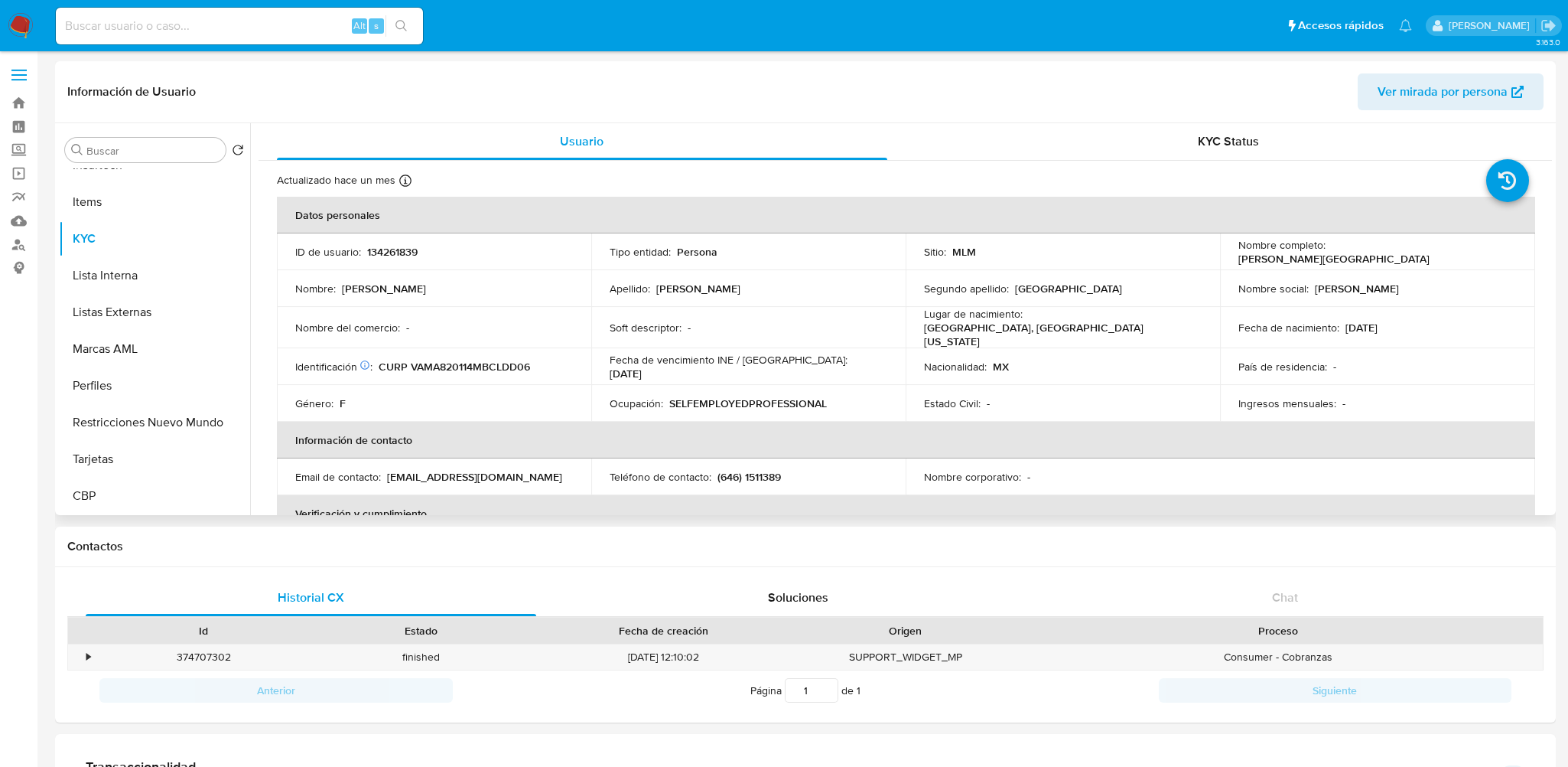
click at [412, 254] on p "134261839" at bounding box center [392, 251] width 50 height 14
click at [396, 250] on p "134261839" at bounding box center [392, 251] width 50 height 14
copy p "134261839"
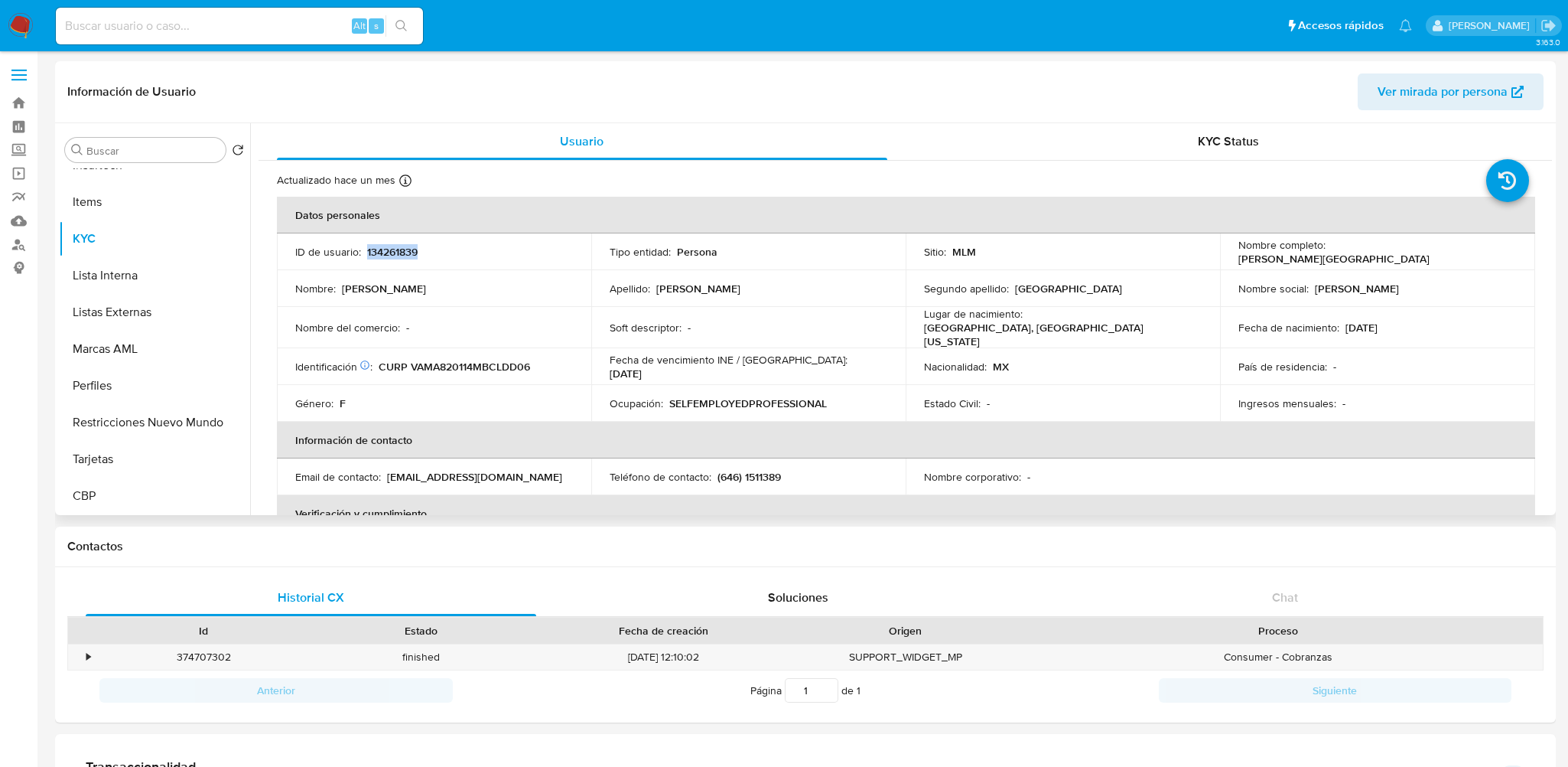
drag, startPoint x: 1328, startPoint y: 248, endPoint x: 1504, endPoint y: 255, distance: 176.1
click at [1504, 255] on div "Nombre completo : Adriana Leticia Valenzuela Madrid" at bounding box center [1376, 251] width 277 height 28
copy p "Adriana Leticia Valenzuela Madrid"
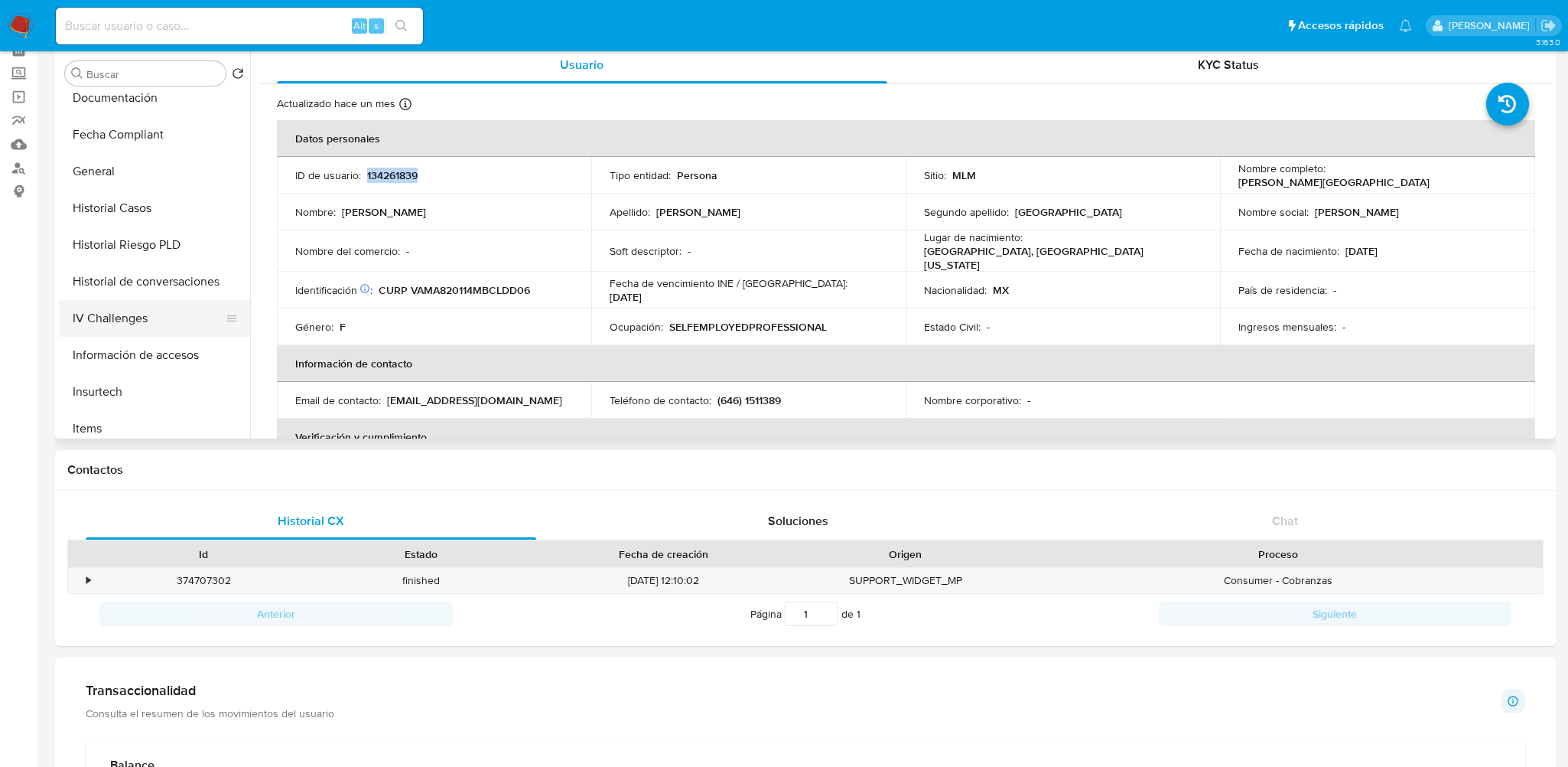
scroll to position [373, 0]
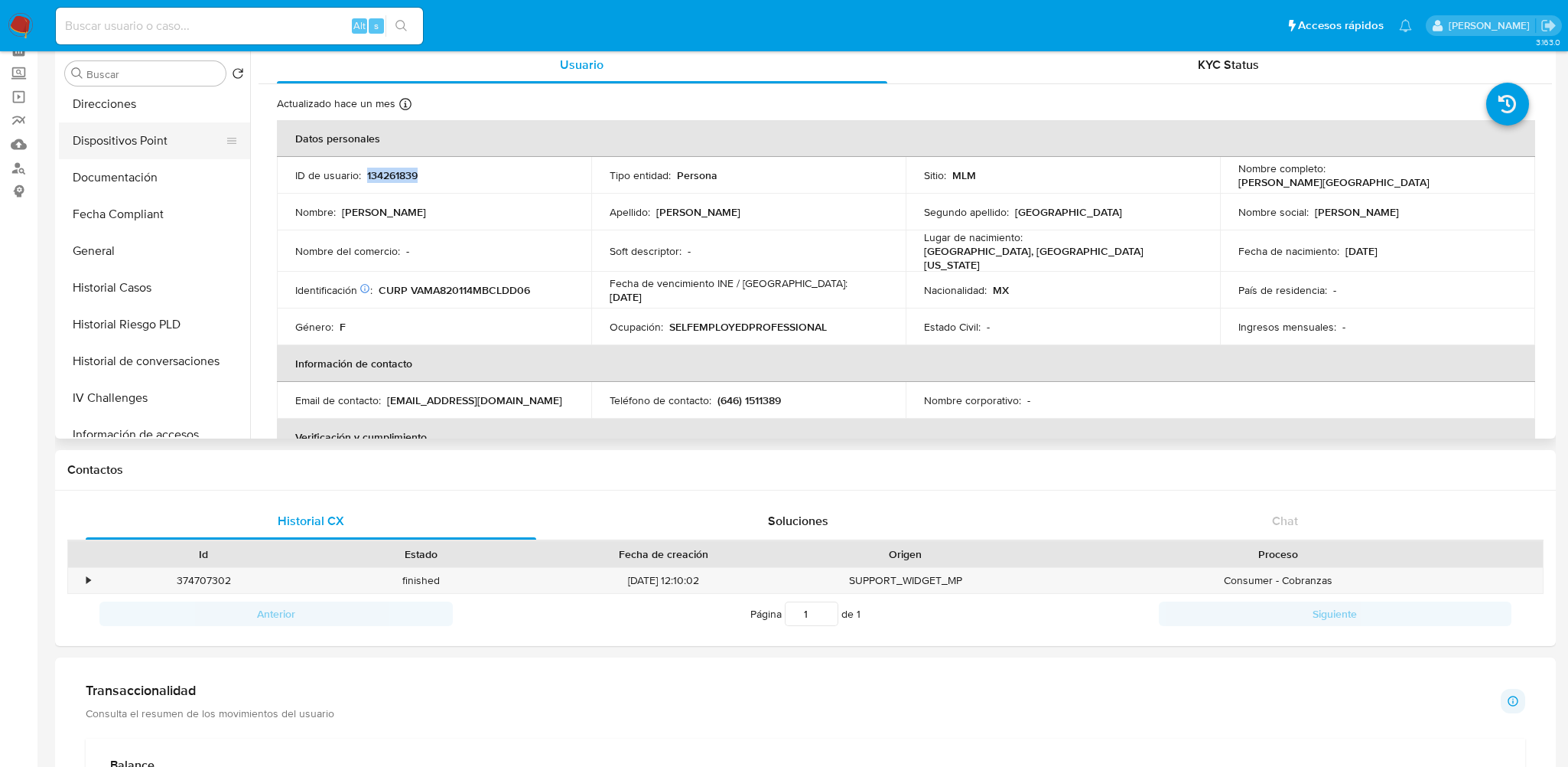
click at [130, 143] on button "Dispositivos Point" at bounding box center [148, 141] width 179 height 37
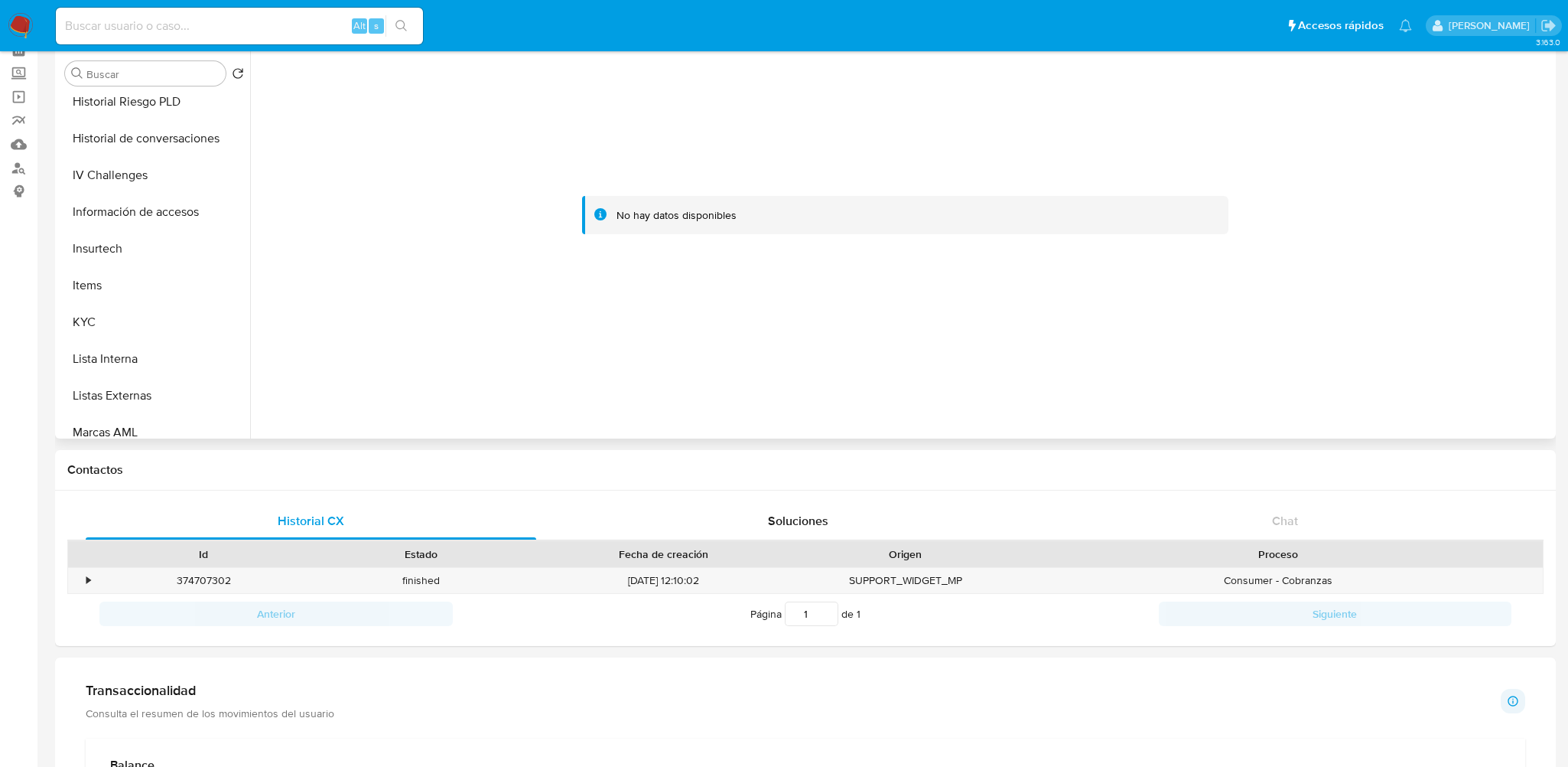
scroll to position [679, 0]
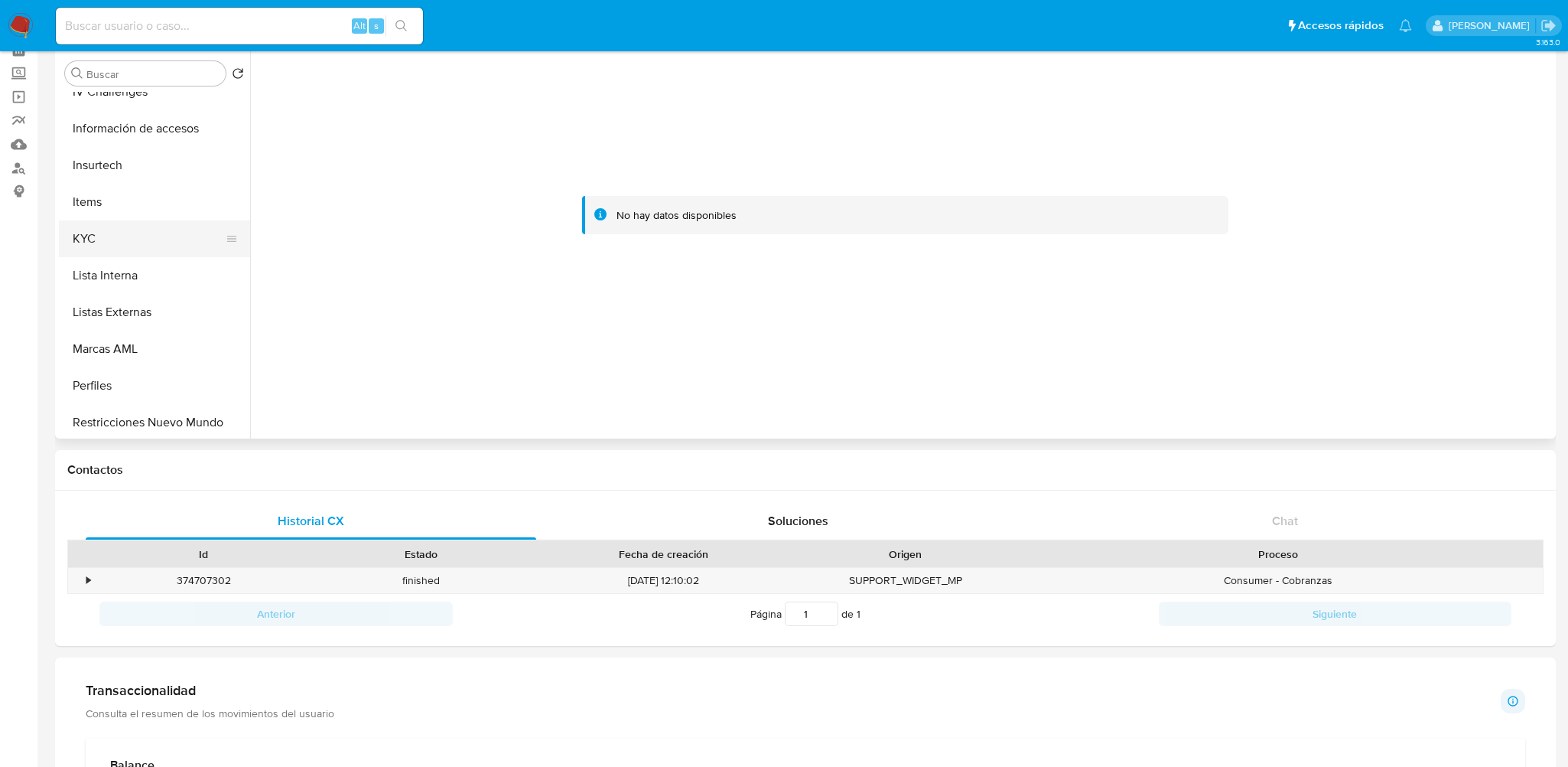
click at [131, 240] on button "KYC" at bounding box center [148, 239] width 179 height 37
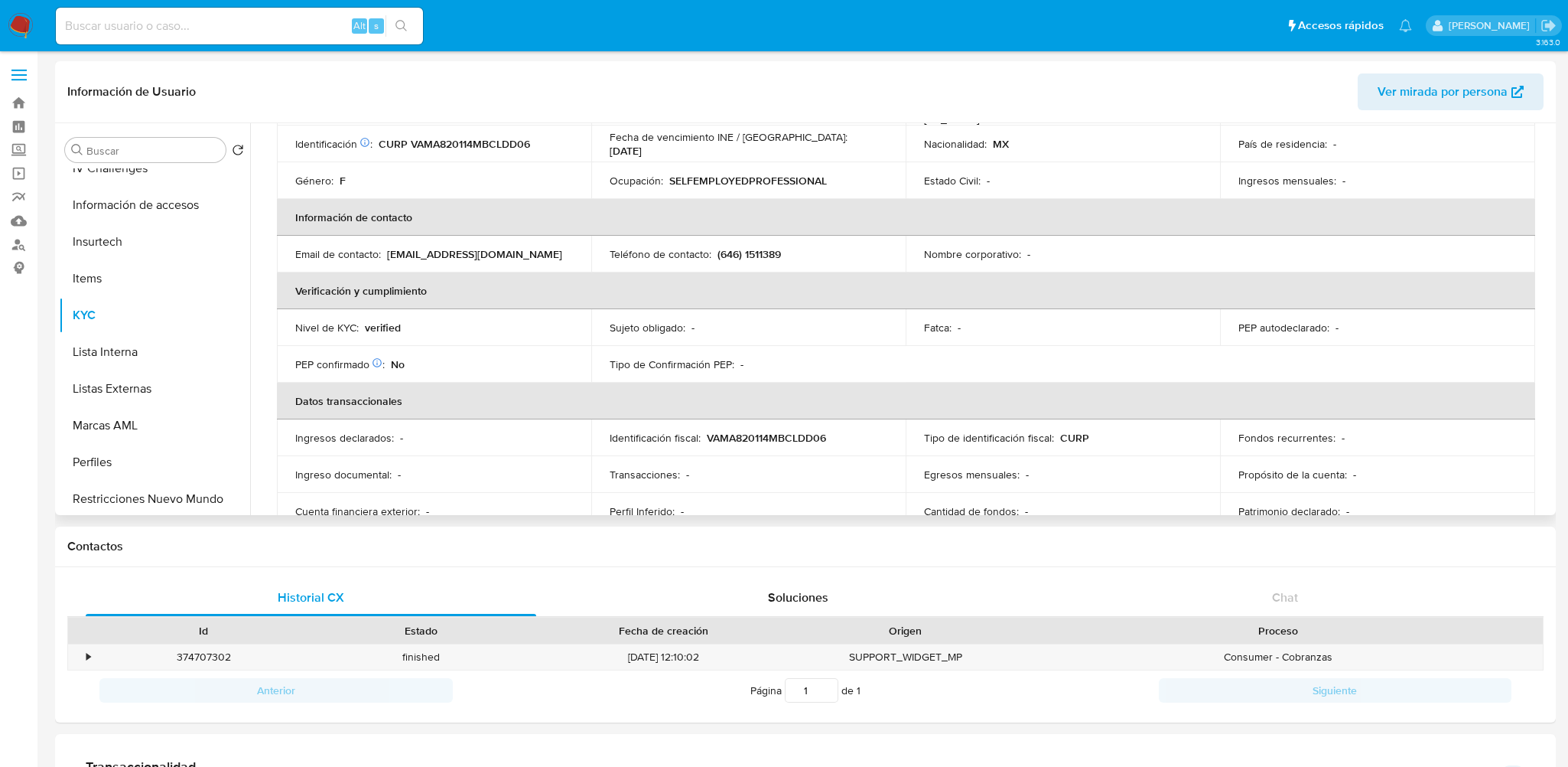
scroll to position [0, 0]
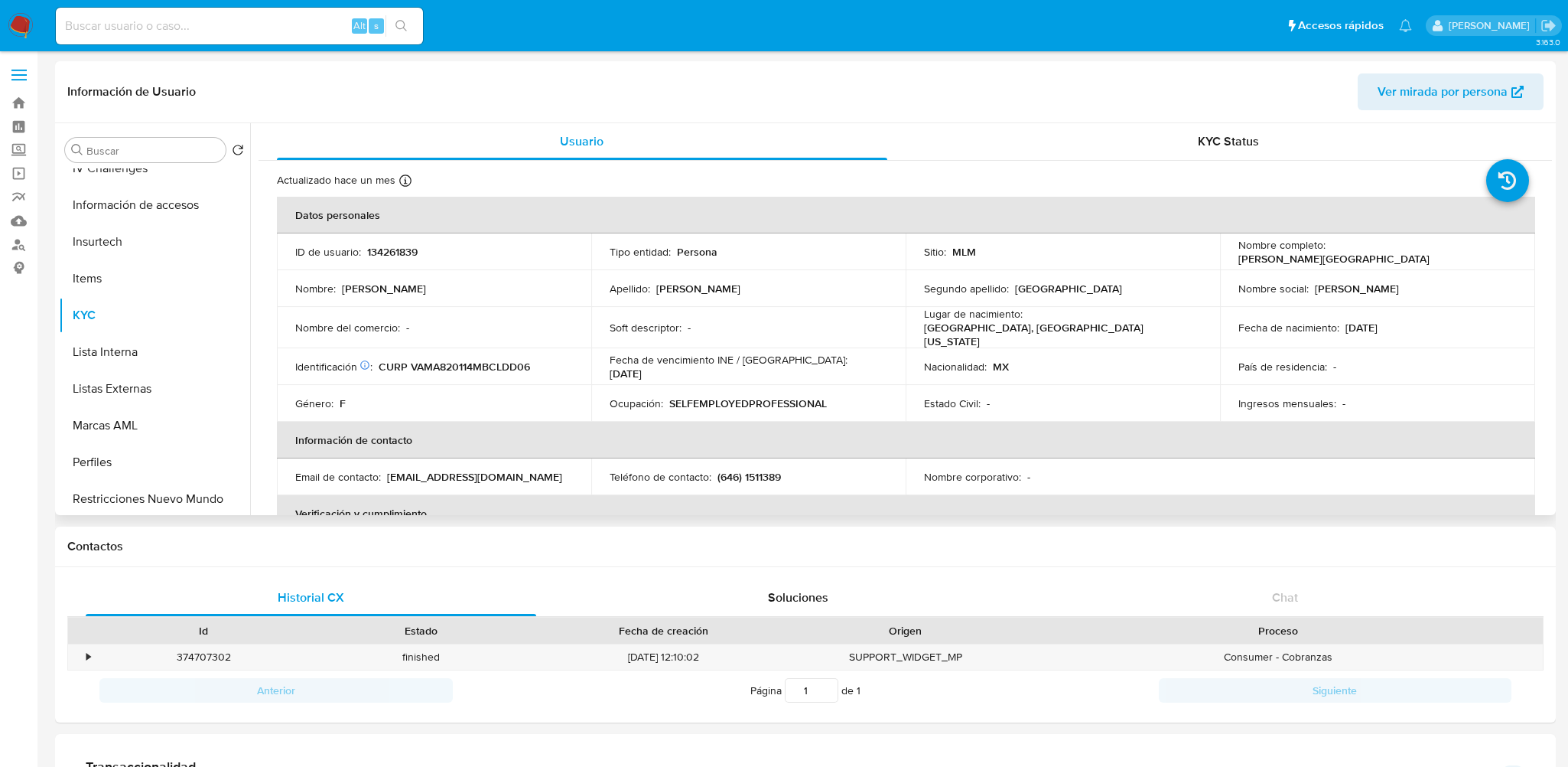
click at [385, 253] on p "134261839" at bounding box center [392, 251] width 50 height 14
copy p "134261839"
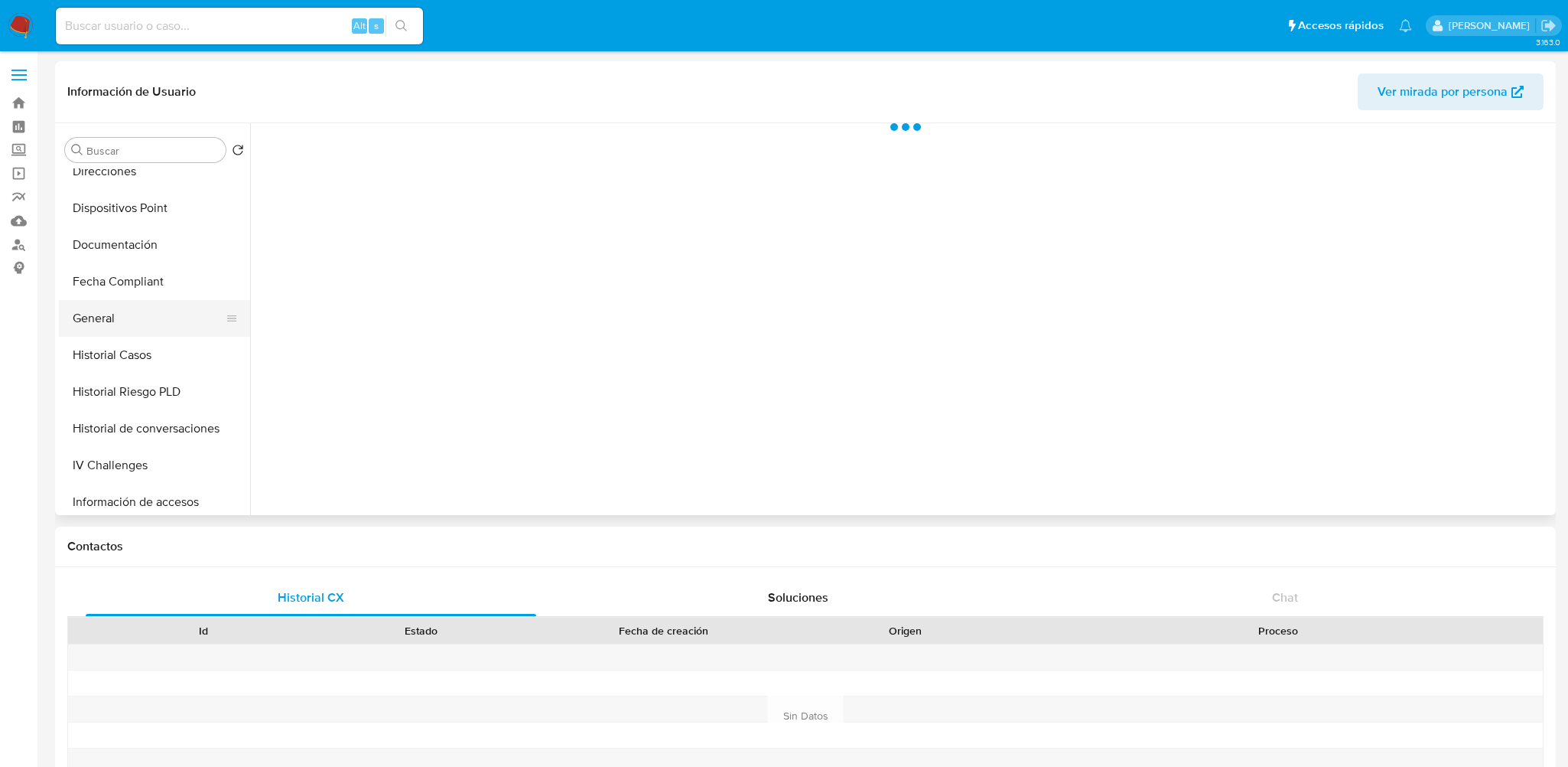
select select "10"
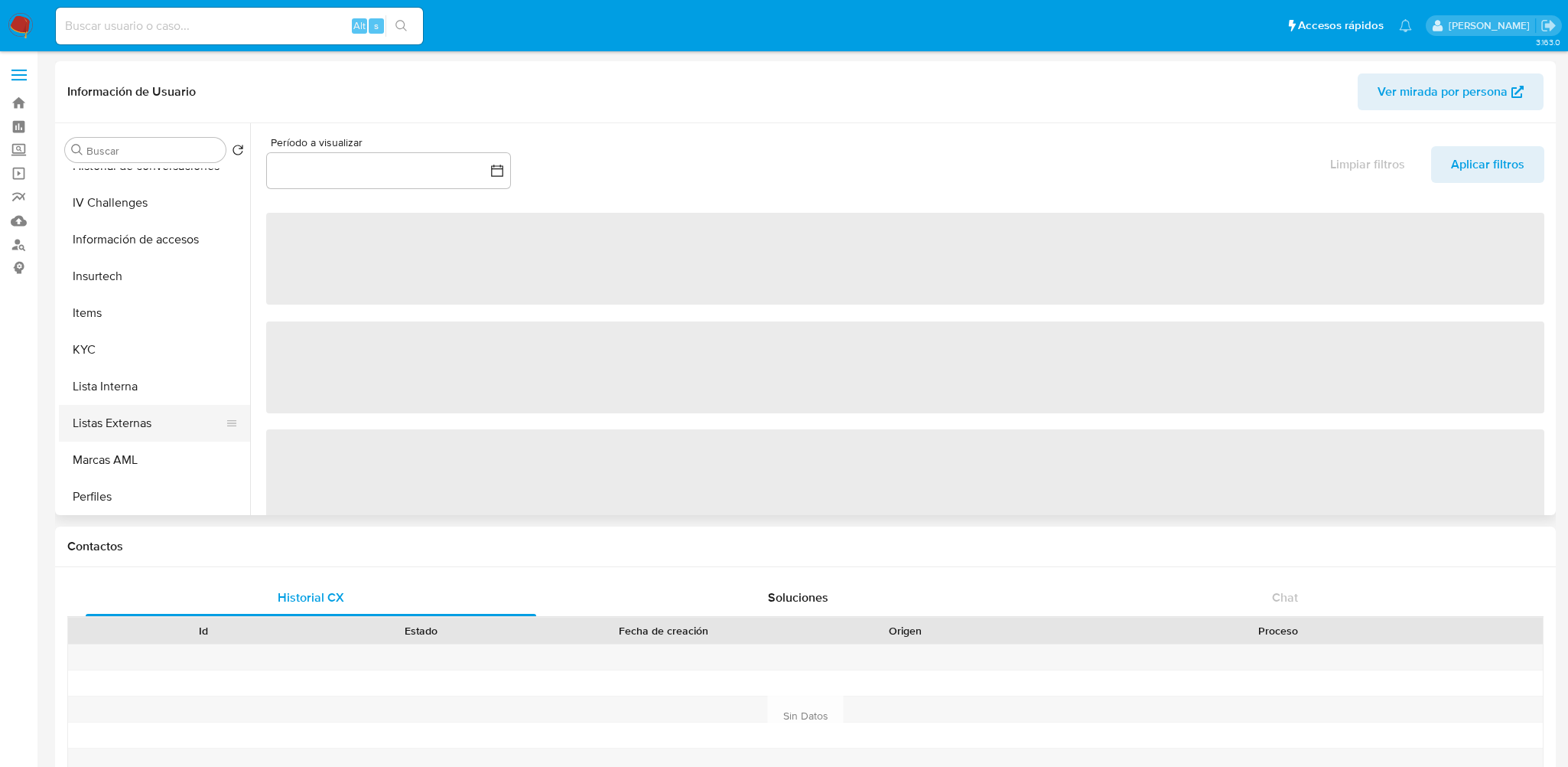
scroll to position [755, 0]
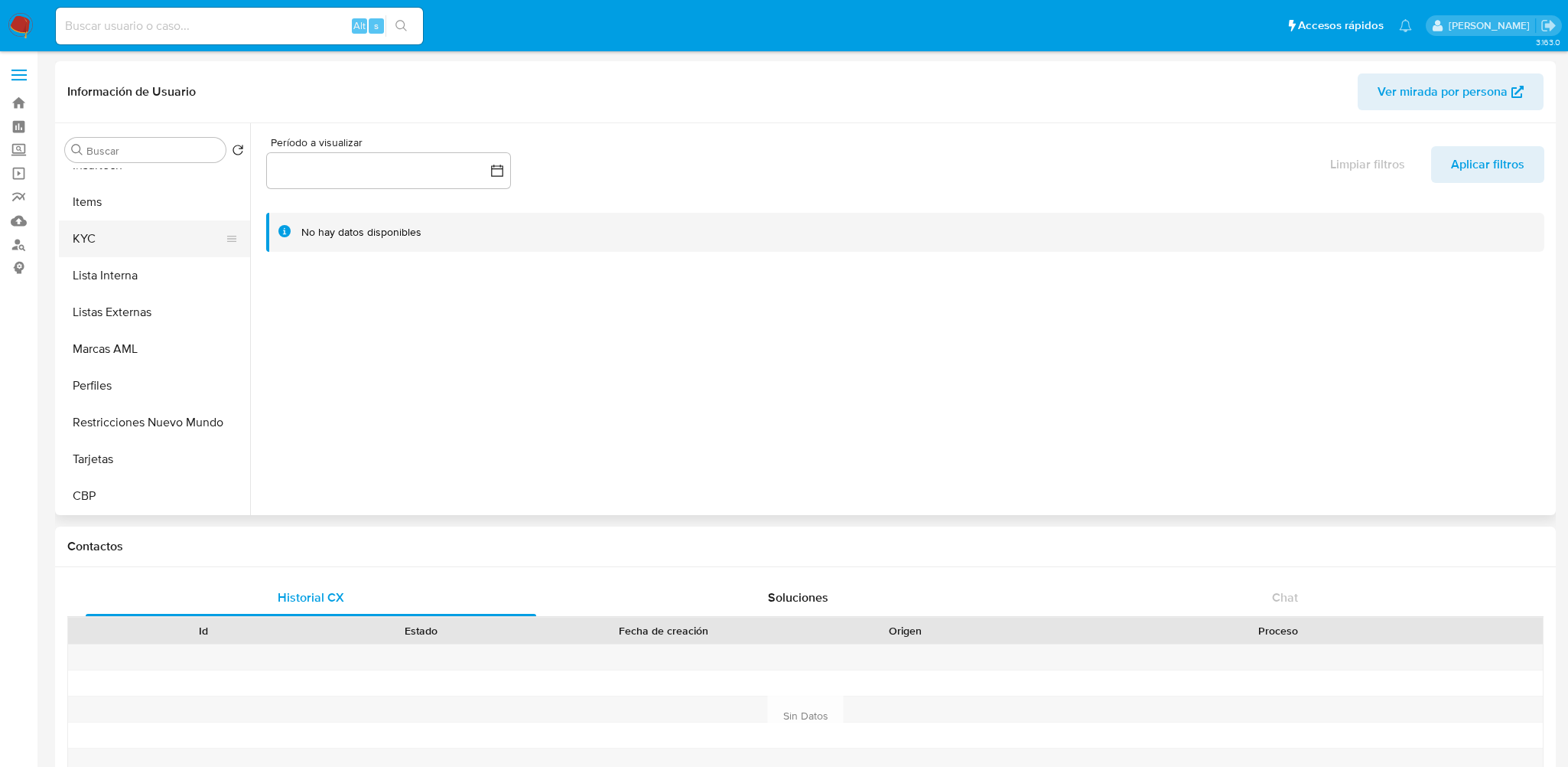
click at [122, 246] on button "KYC" at bounding box center [148, 239] width 179 height 37
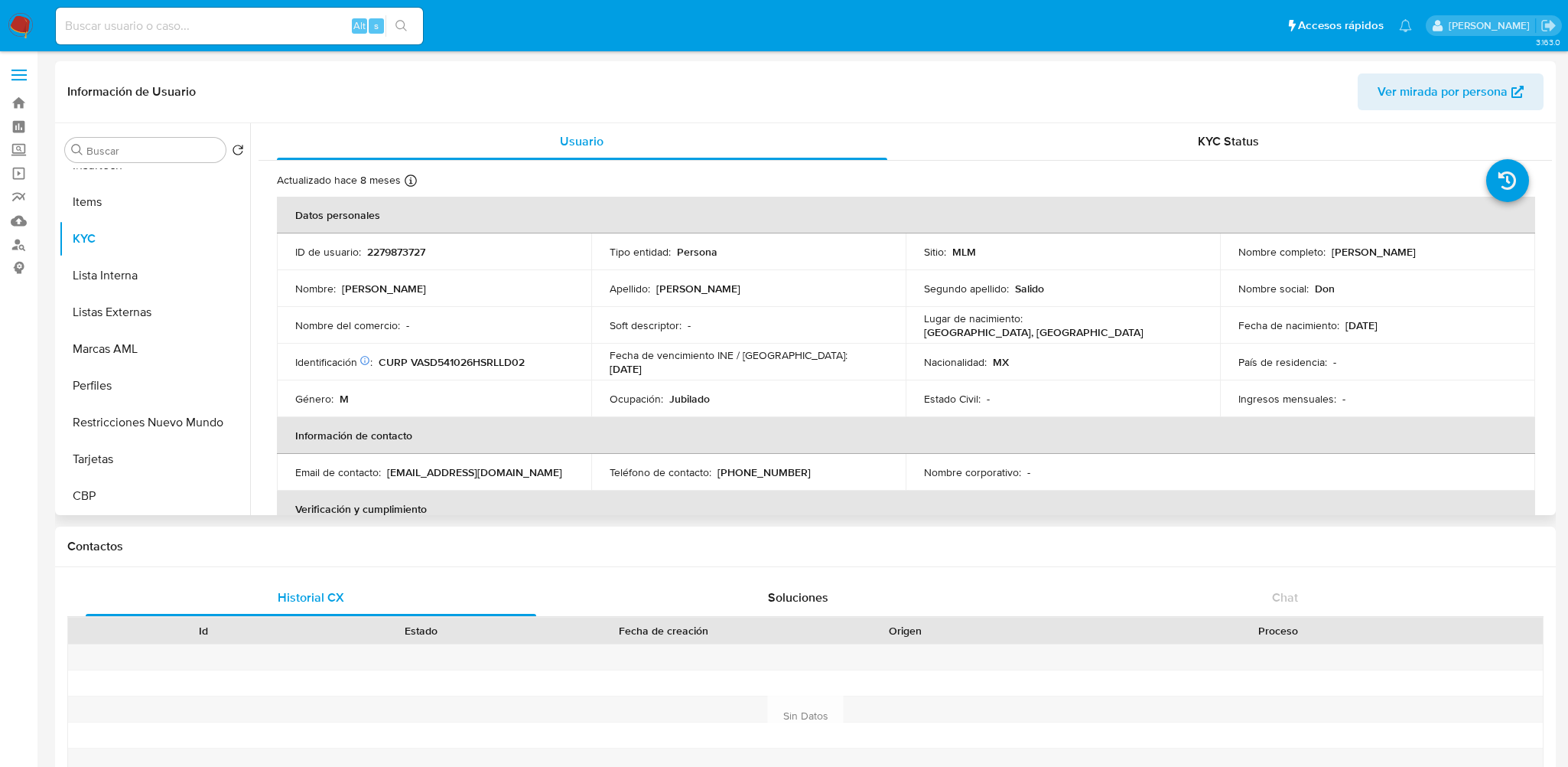
click at [406, 248] on p "2279873727" at bounding box center [396, 251] width 58 height 14
copy p "2279873727"
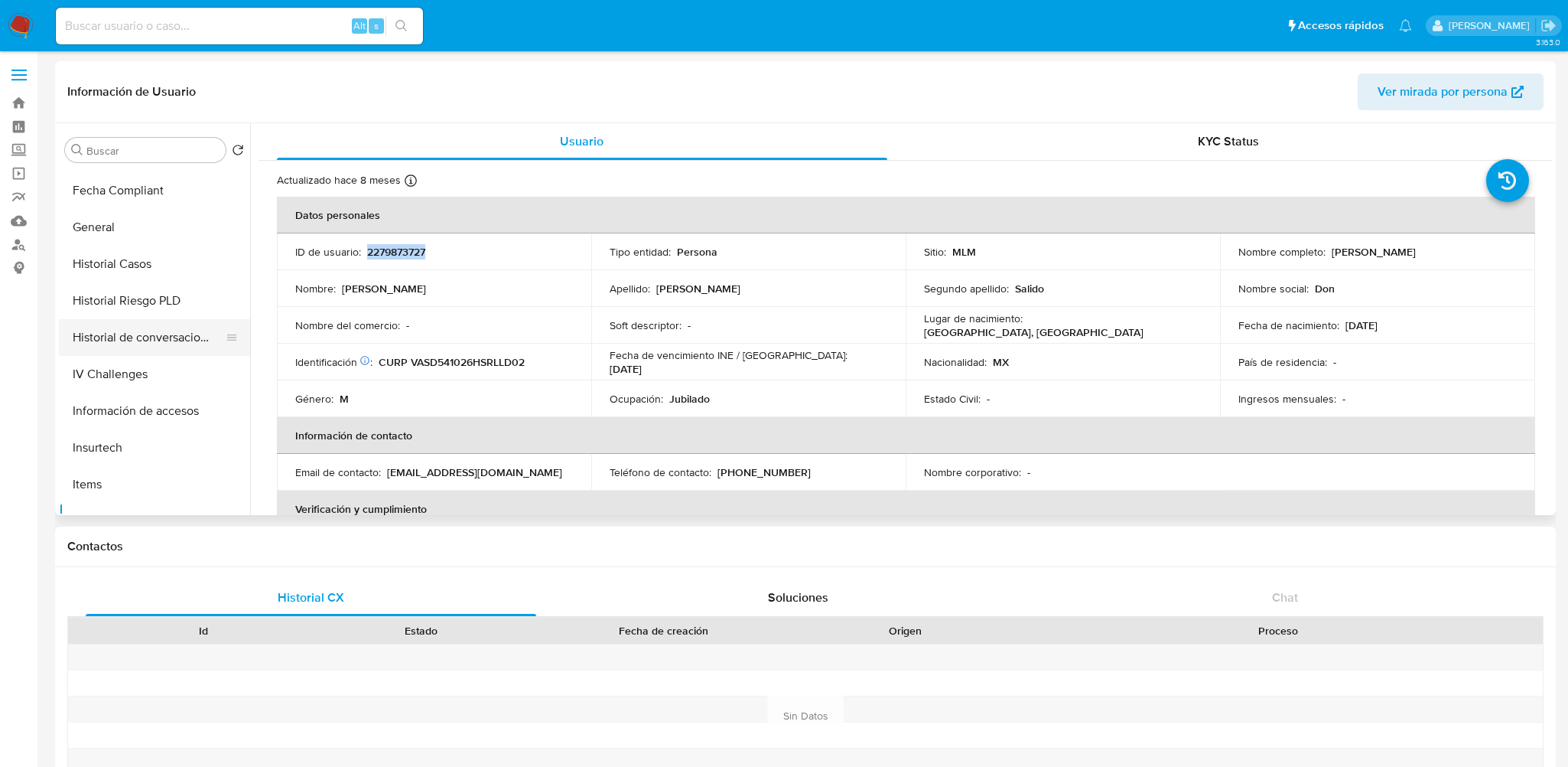
scroll to position [373, 0]
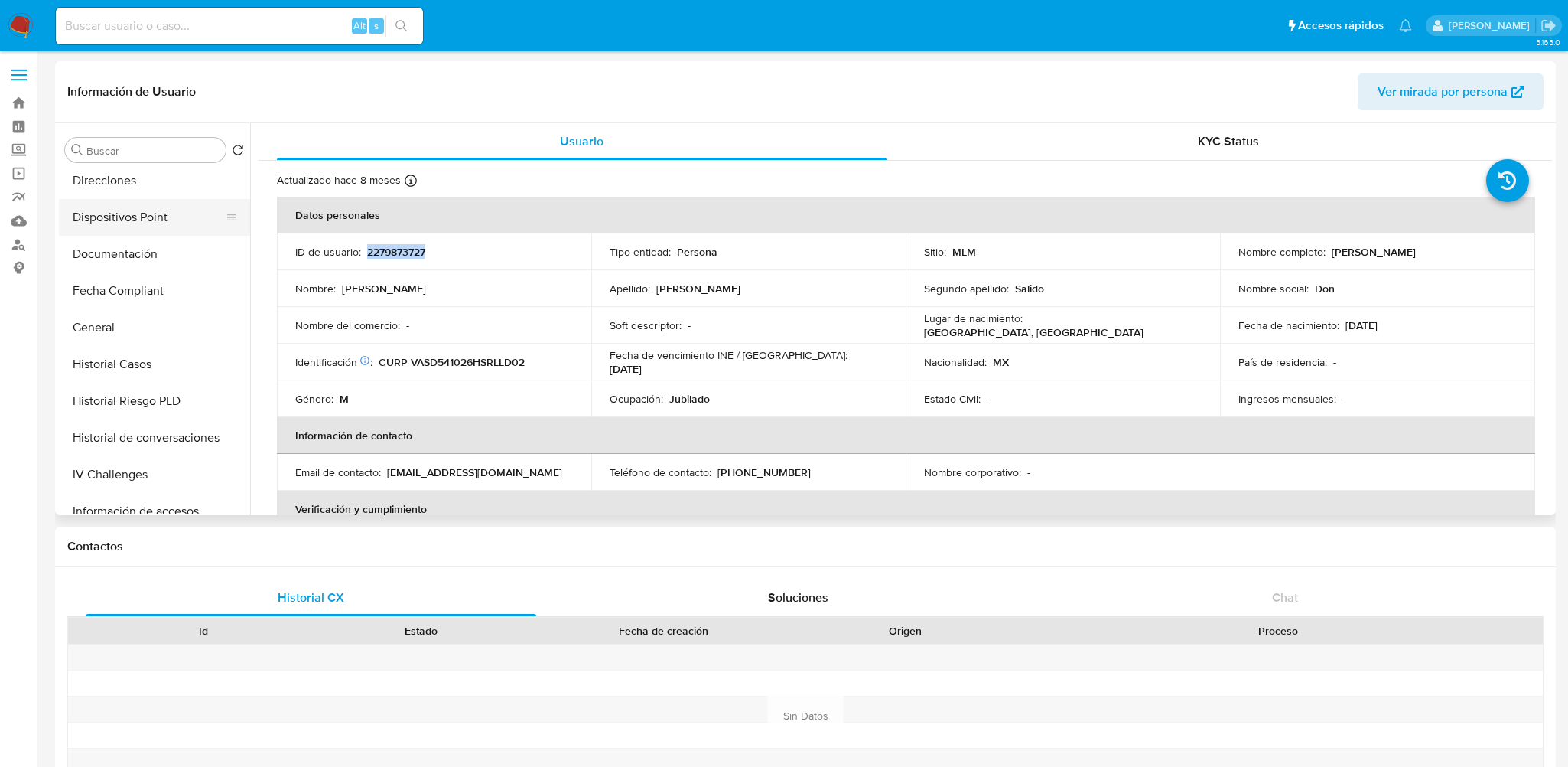
click at [131, 215] on button "Dispositivos Point" at bounding box center [148, 217] width 179 height 37
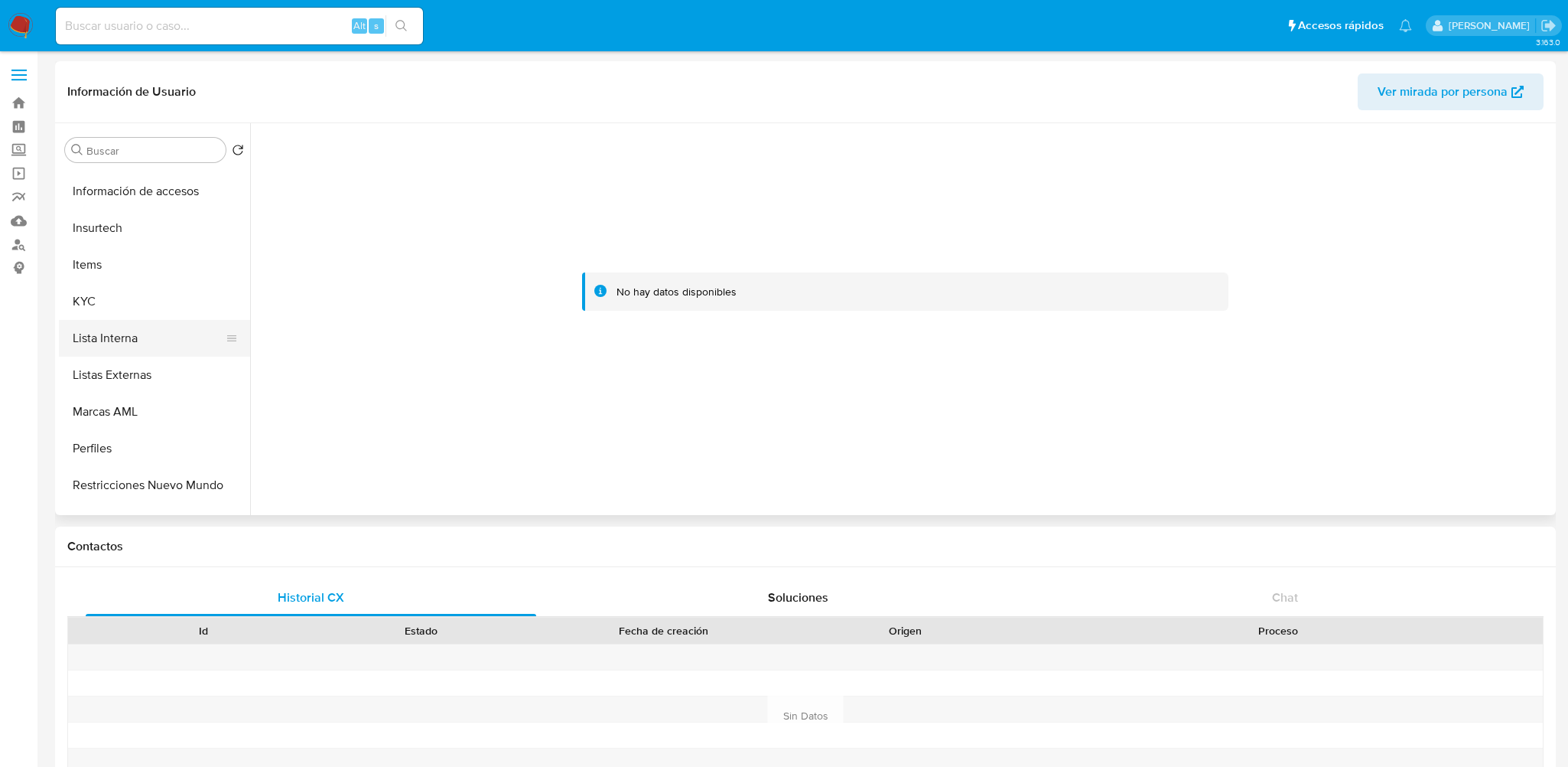
scroll to position [755, 0]
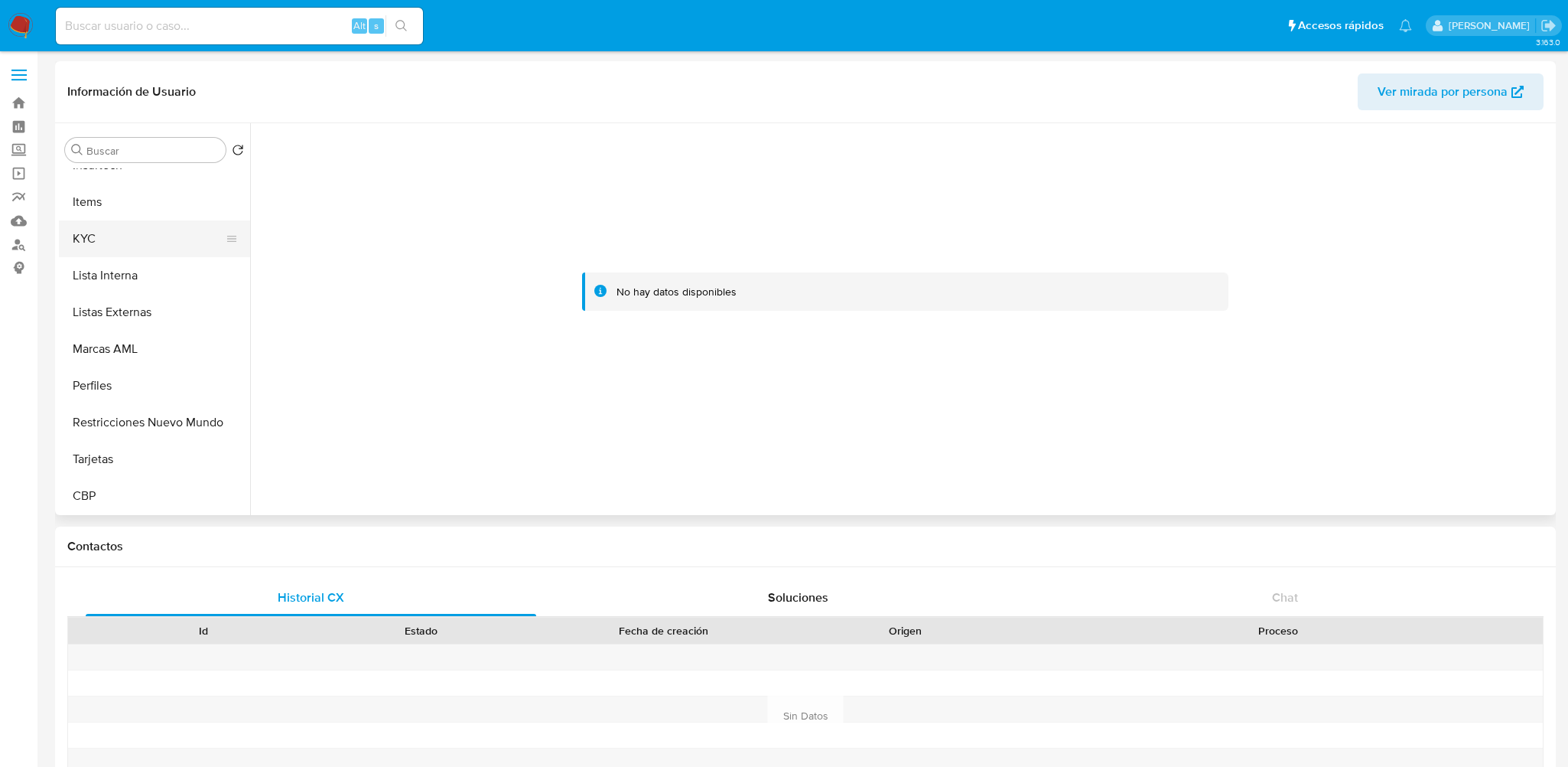
click at [109, 236] on button "KYC" at bounding box center [148, 239] width 179 height 37
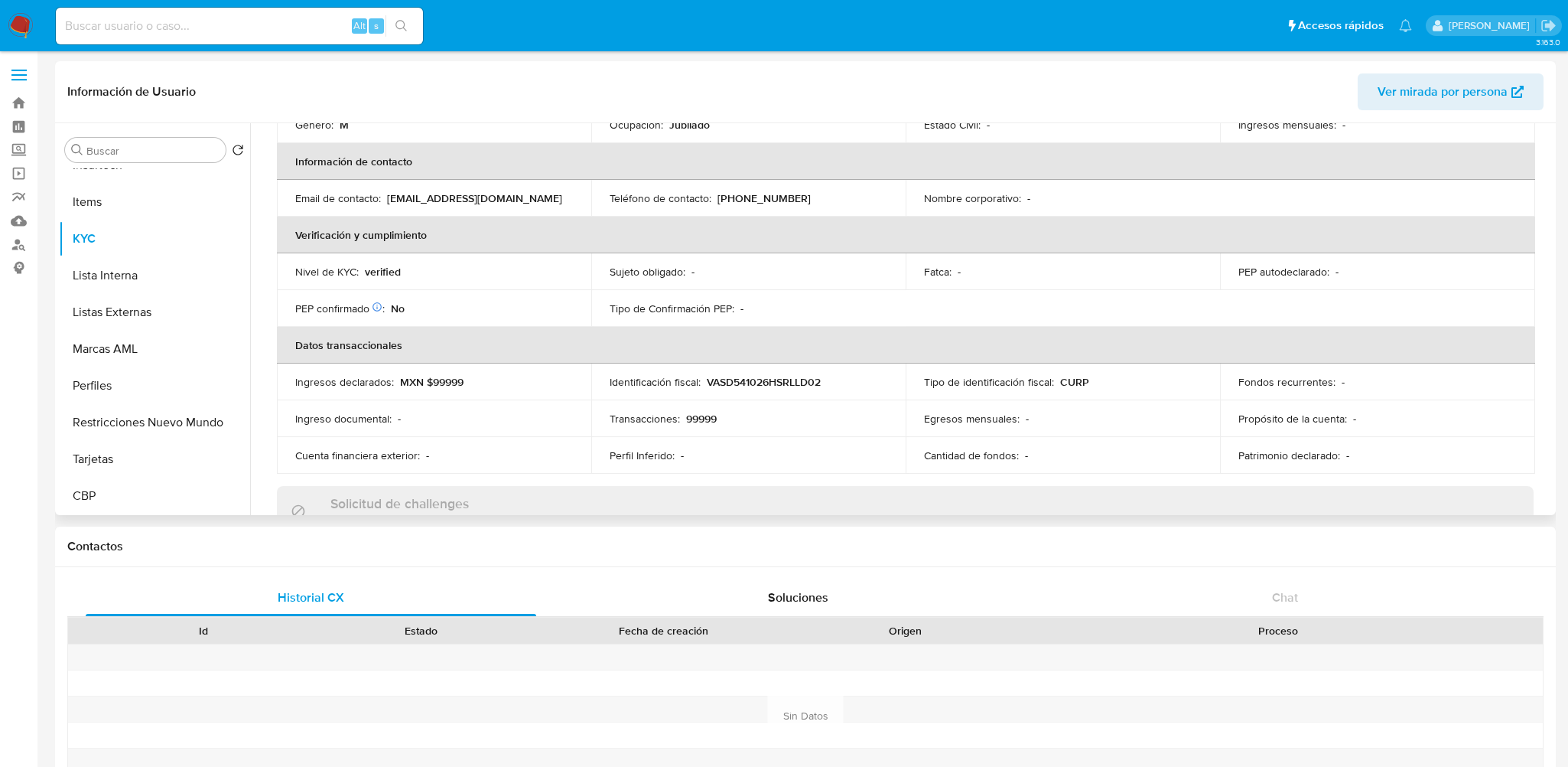
scroll to position [0, 0]
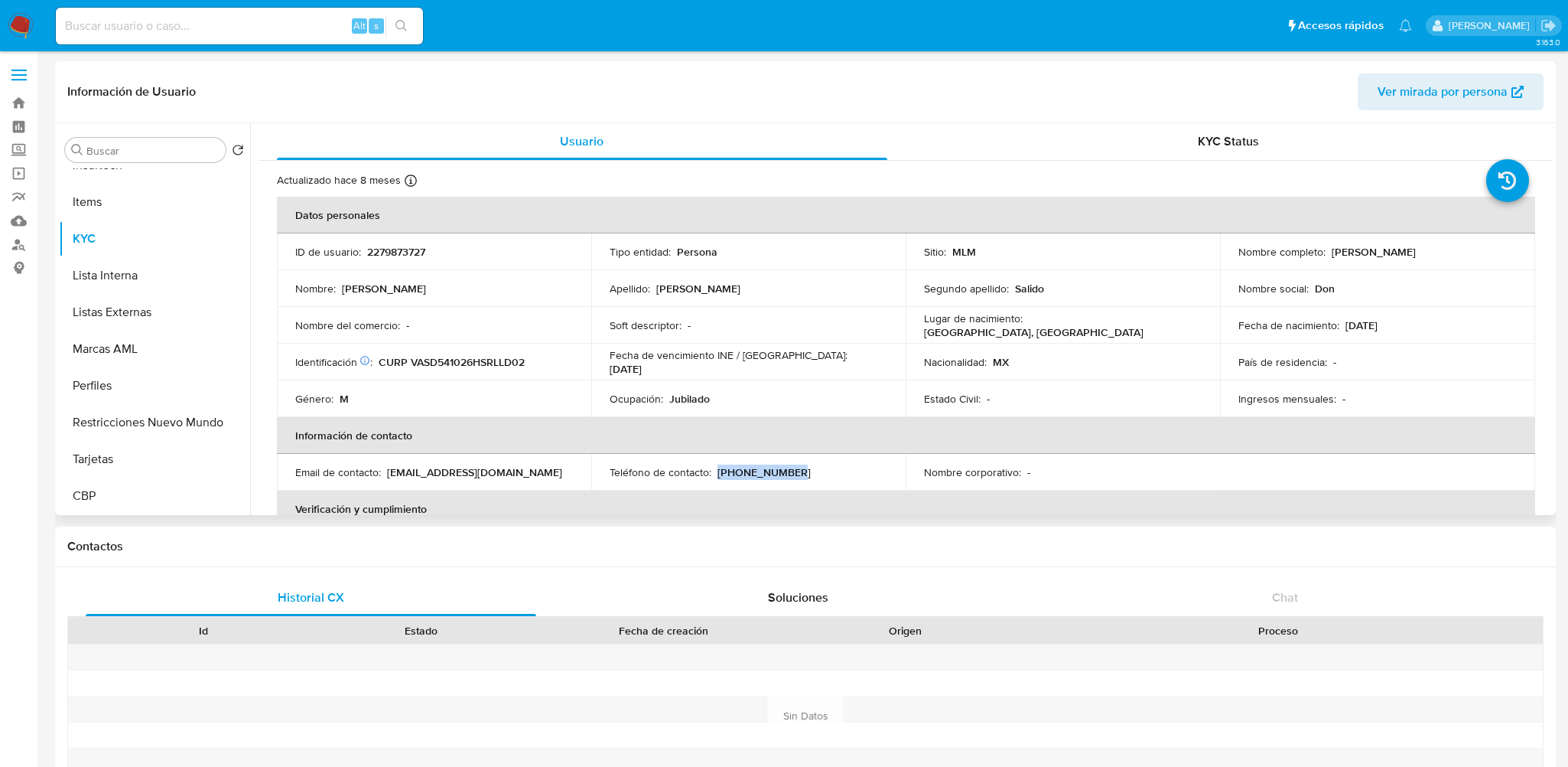
drag, startPoint x: 714, startPoint y: 474, endPoint x: 798, endPoint y: 470, distance: 84.1
click at [799, 472] on div "Teléfono de contacto : (646) 2070831" at bounding box center [747, 472] width 277 height 14
copy p "(646) 2070831"
click at [385, 247] on p "2279873727" at bounding box center [396, 251] width 58 height 14
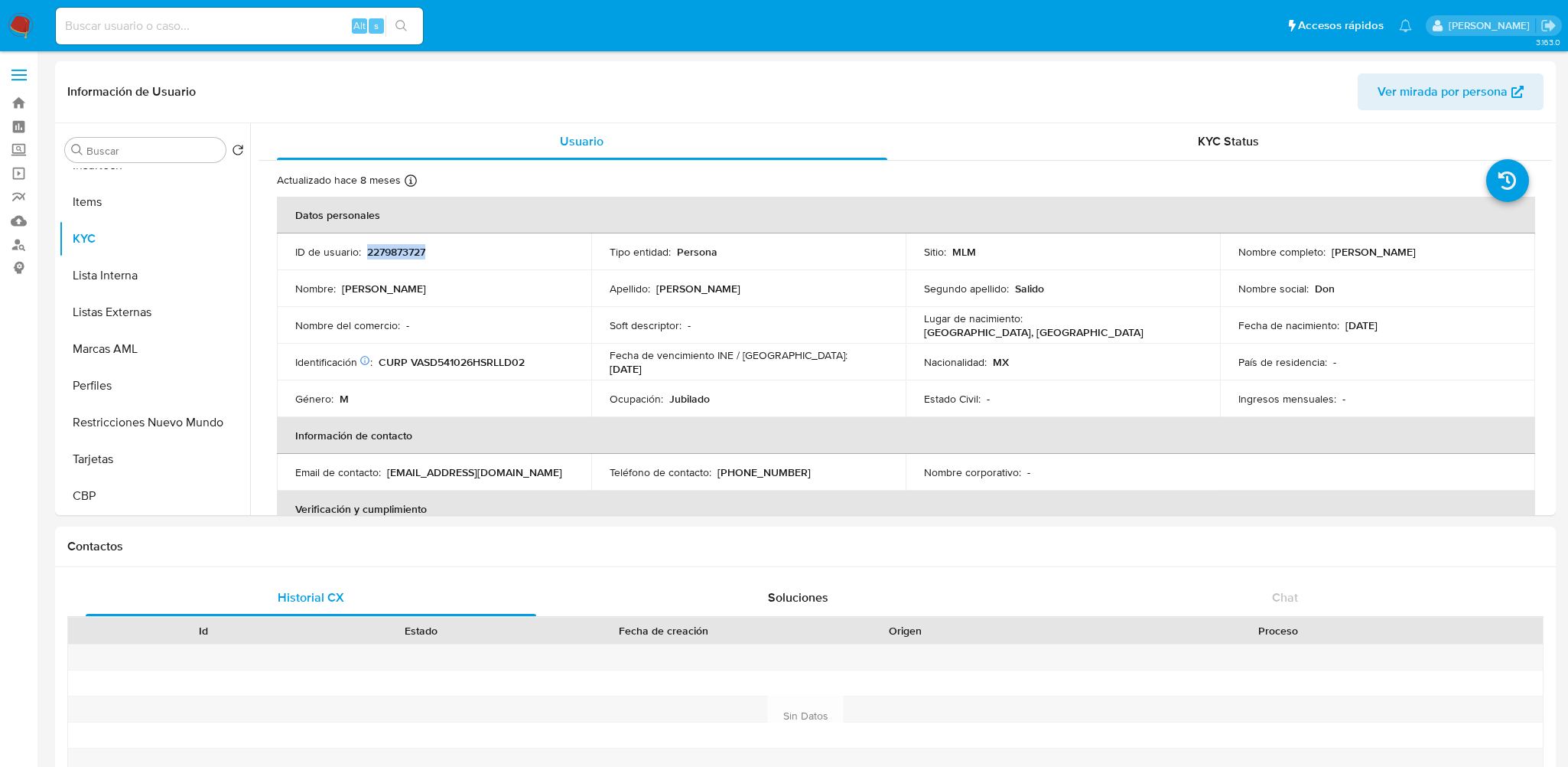
copy p "2279873727"
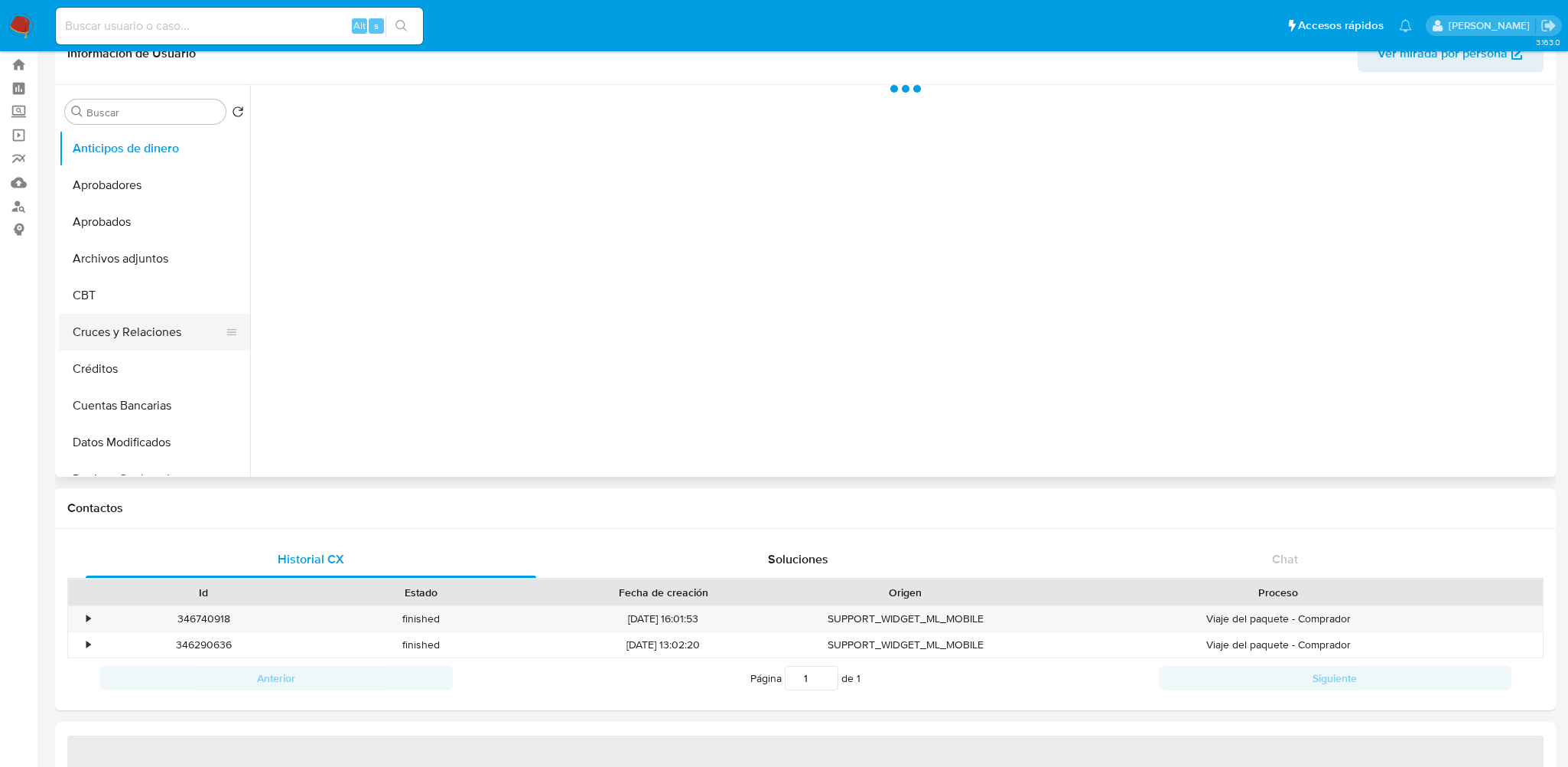
scroll to position [76, 0]
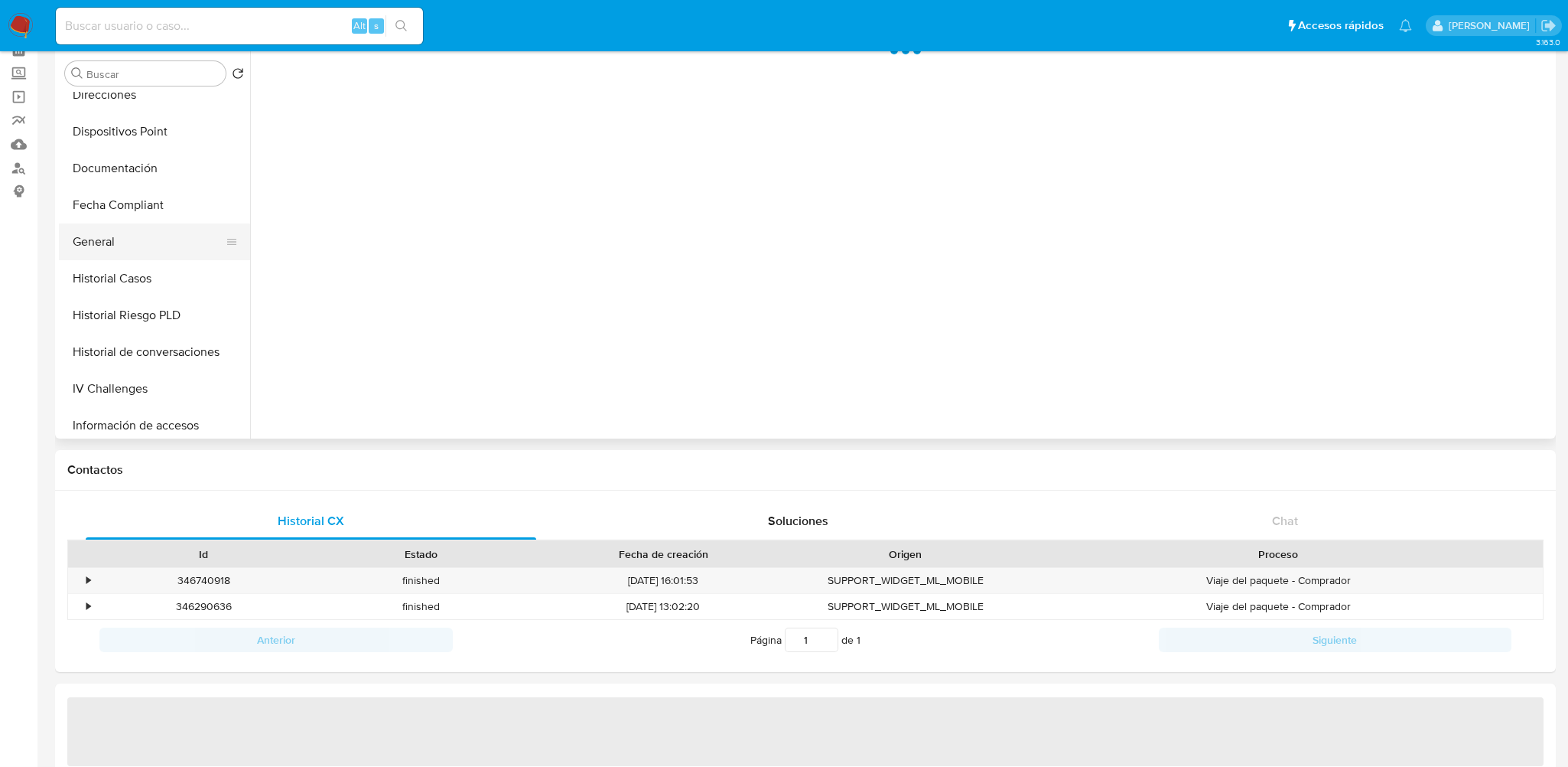
select select "10"
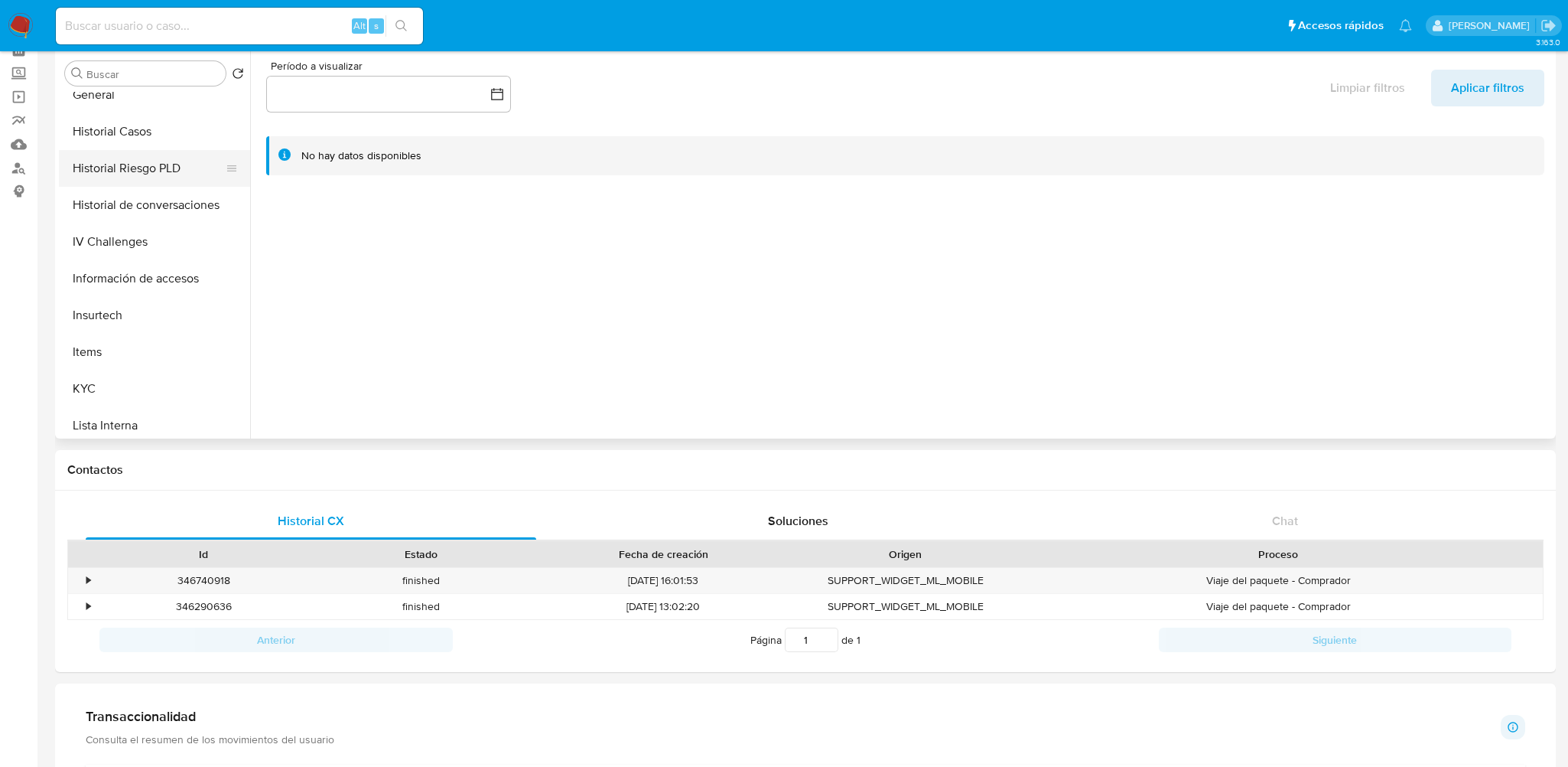
scroll to position [612, 0]
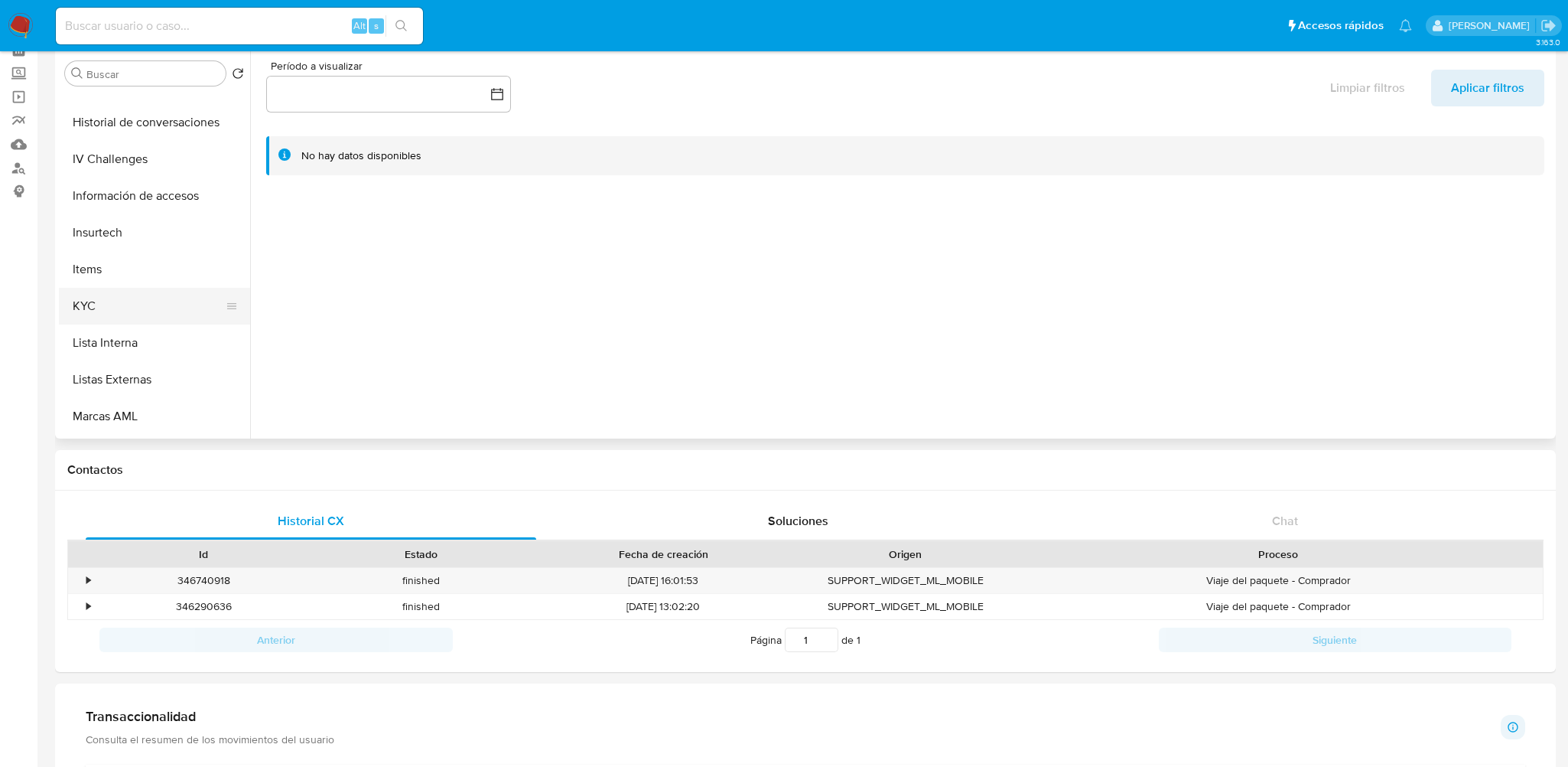
click at [127, 299] on button "KYC" at bounding box center [148, 306] width 179 height 37
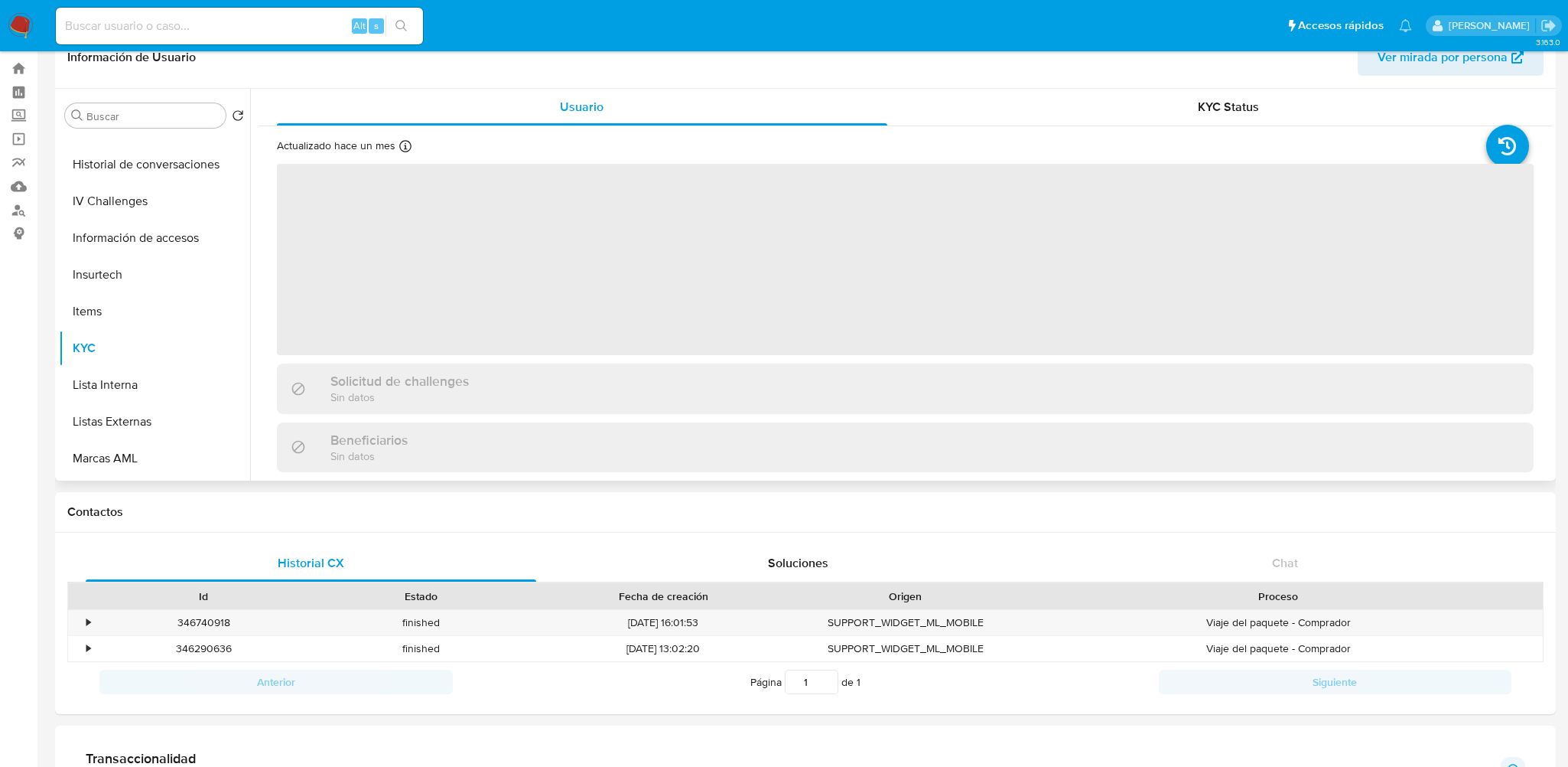
scroll to position [0, 0]
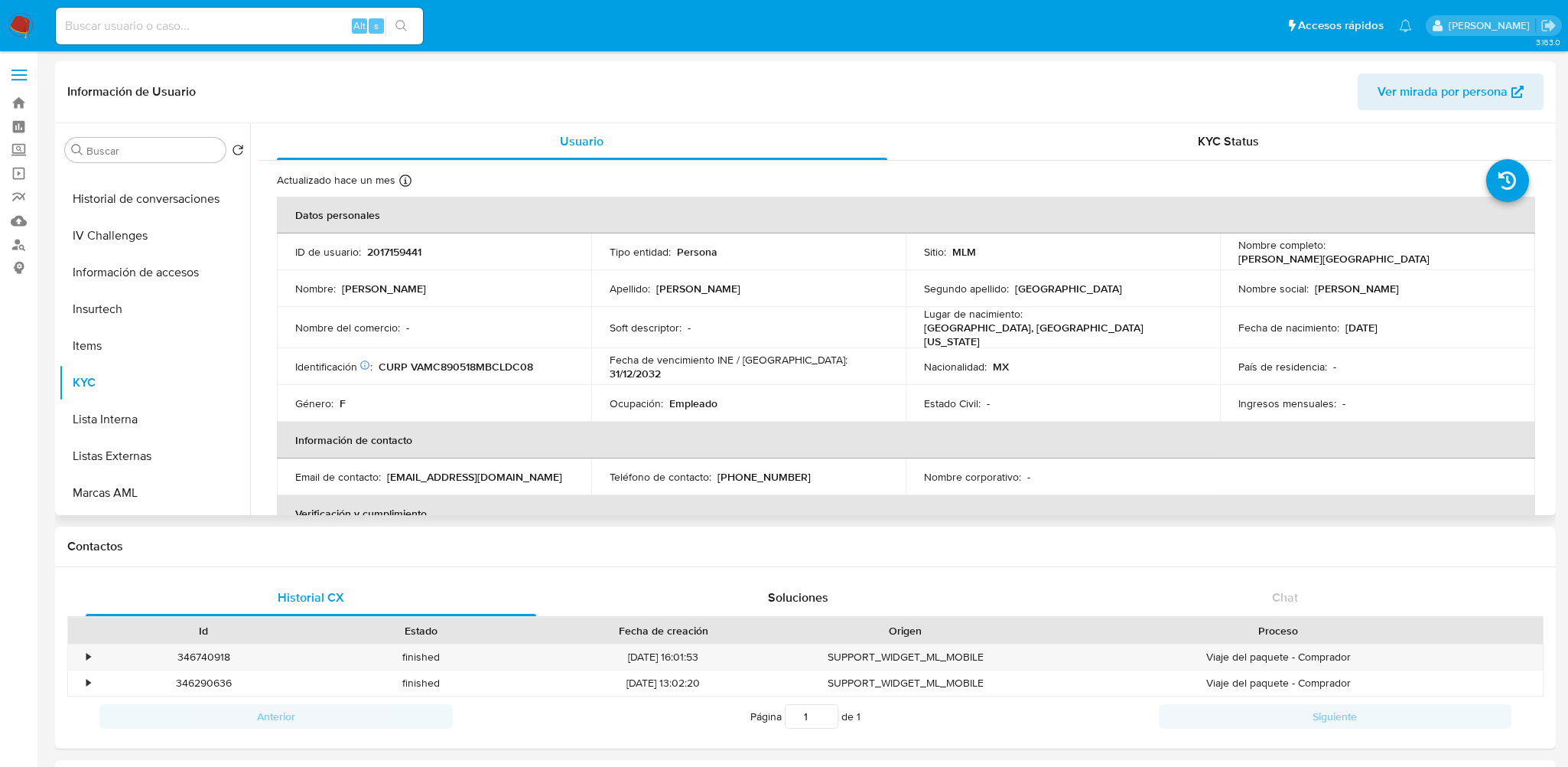
click at [409, 249] on p "2017159441" at bounding box center [394, 251] width 54 height 14
copy p "2017159441"
drag, startPoint x: 1325, startPoint y: 255, endPoint x: 1481, endPoint y: 252, distance: 156.0
click at [1481, 252] on div "Nombre completo : Cecilia Valenzuela Madrid" at bounding box center [1376, 251] width 277 height 28
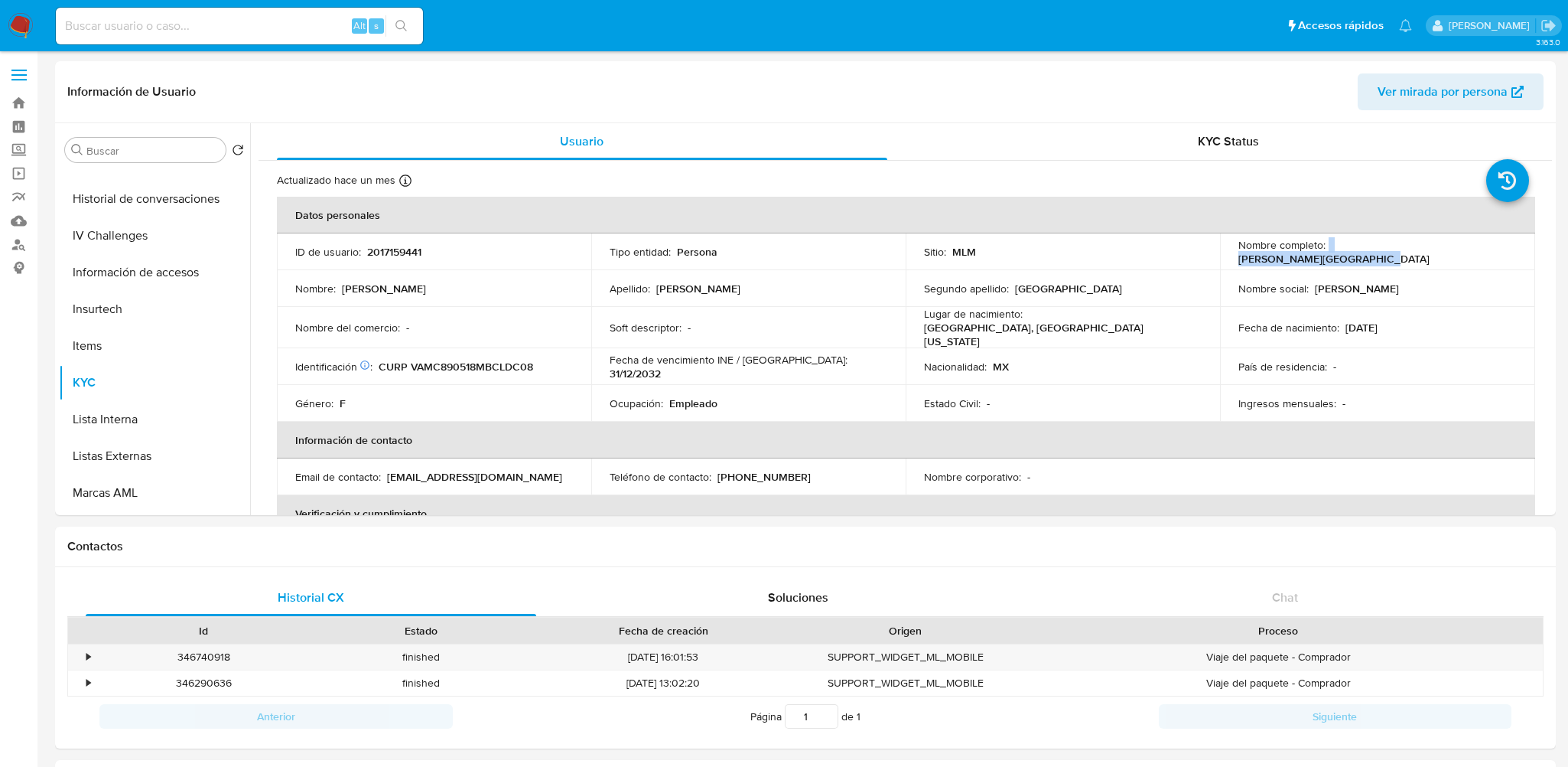
copy div "Cecilia Valenzuela Madrid"
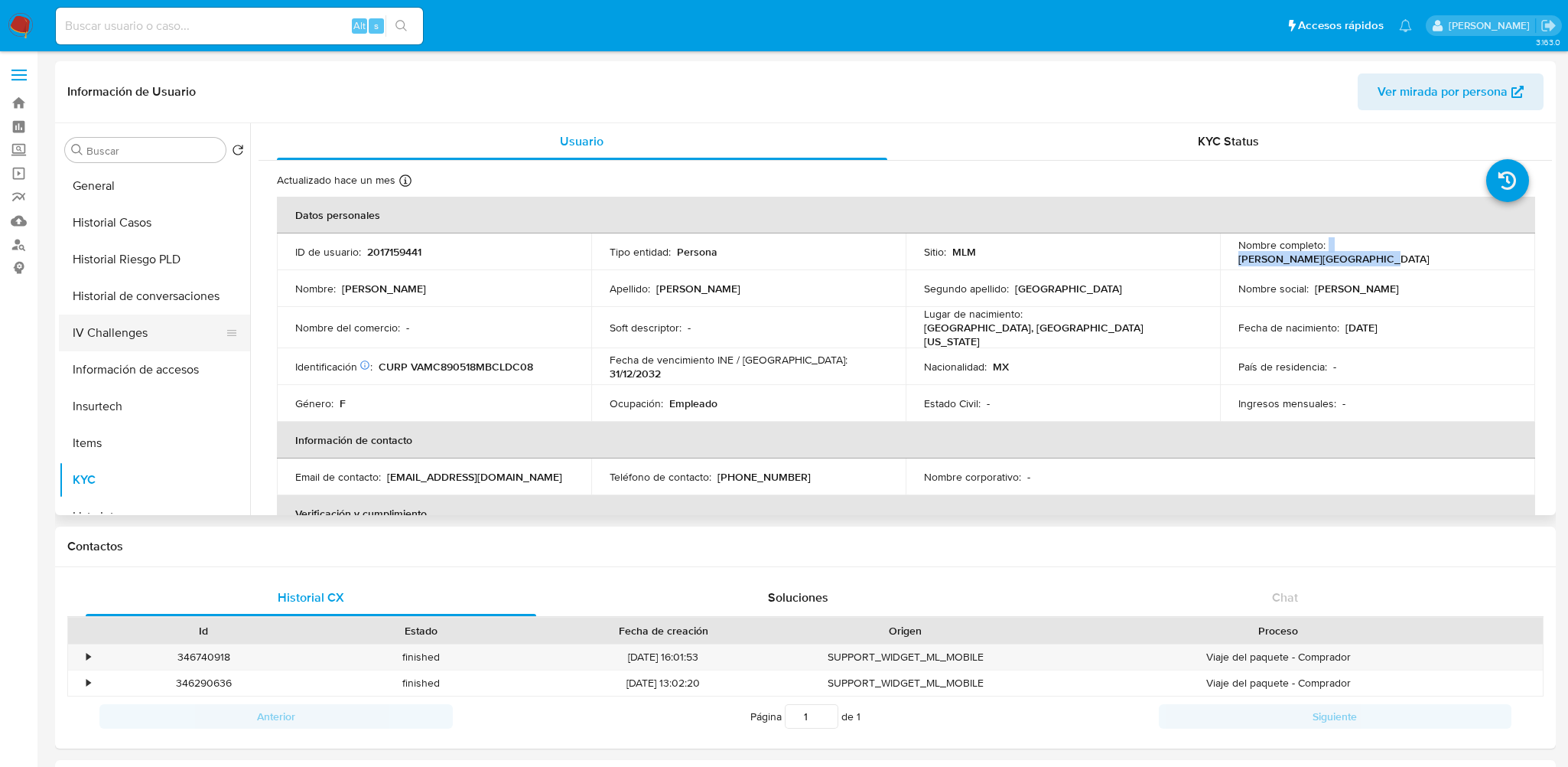
scroll to position [306, 0]
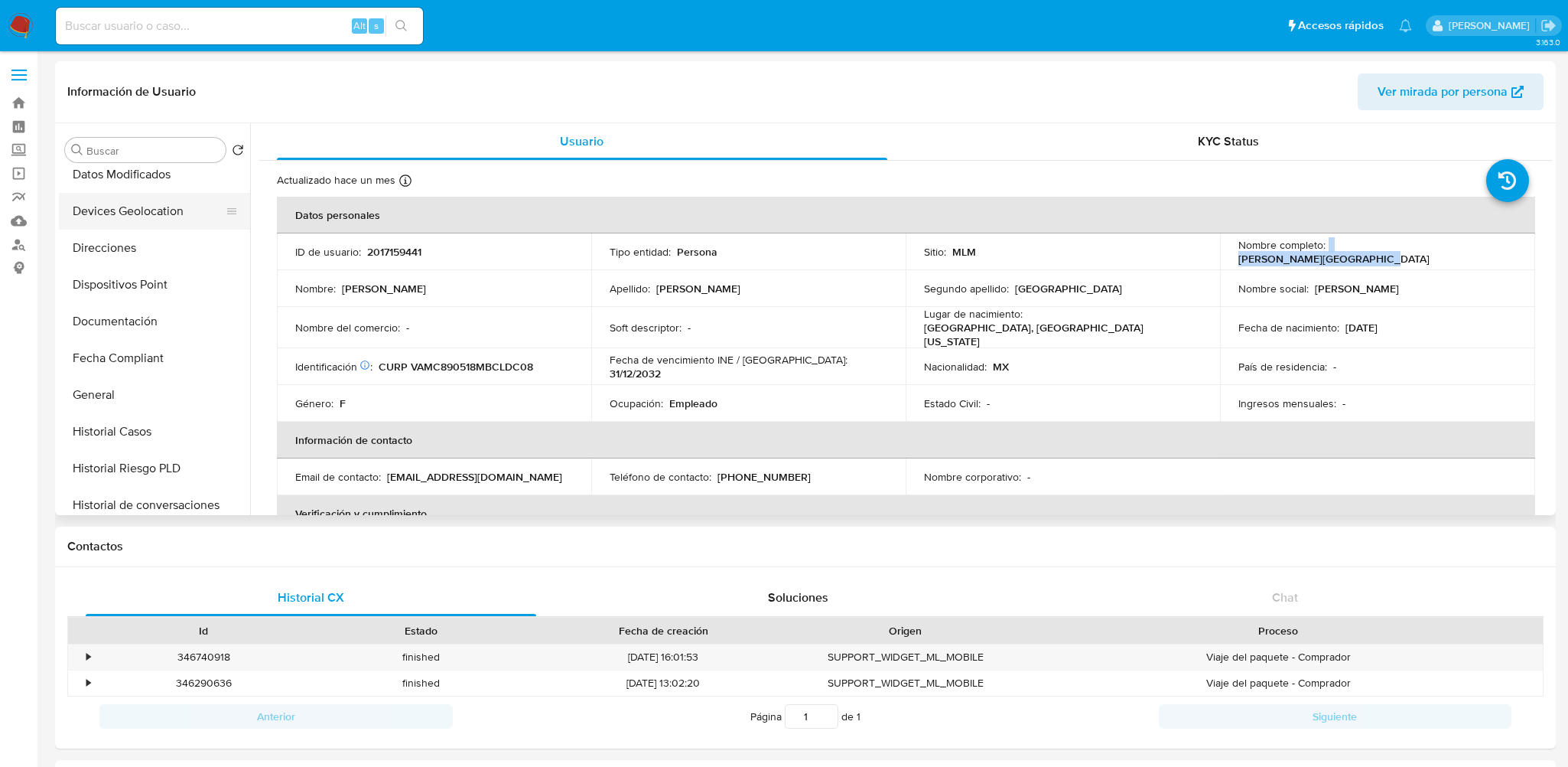
drag, startPoint x: 134, startPoint y: 285, endPoint x: 197, endPoint y: 214, distance: 94.9
click at [134, 285] on button "Dispositivos Point" at bounding box center [154, 285] width 191 height 37
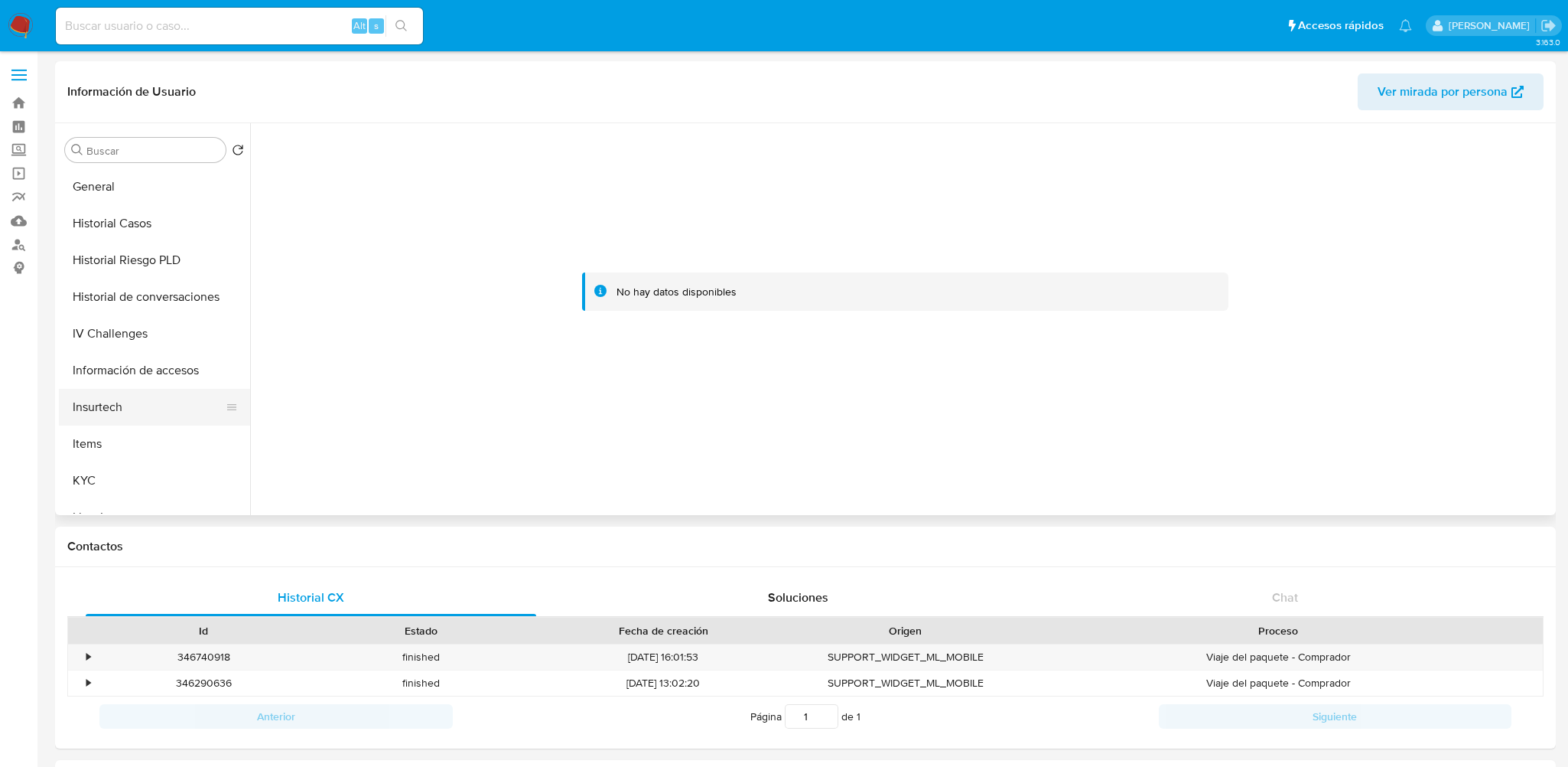
scroll to position [612, 0]
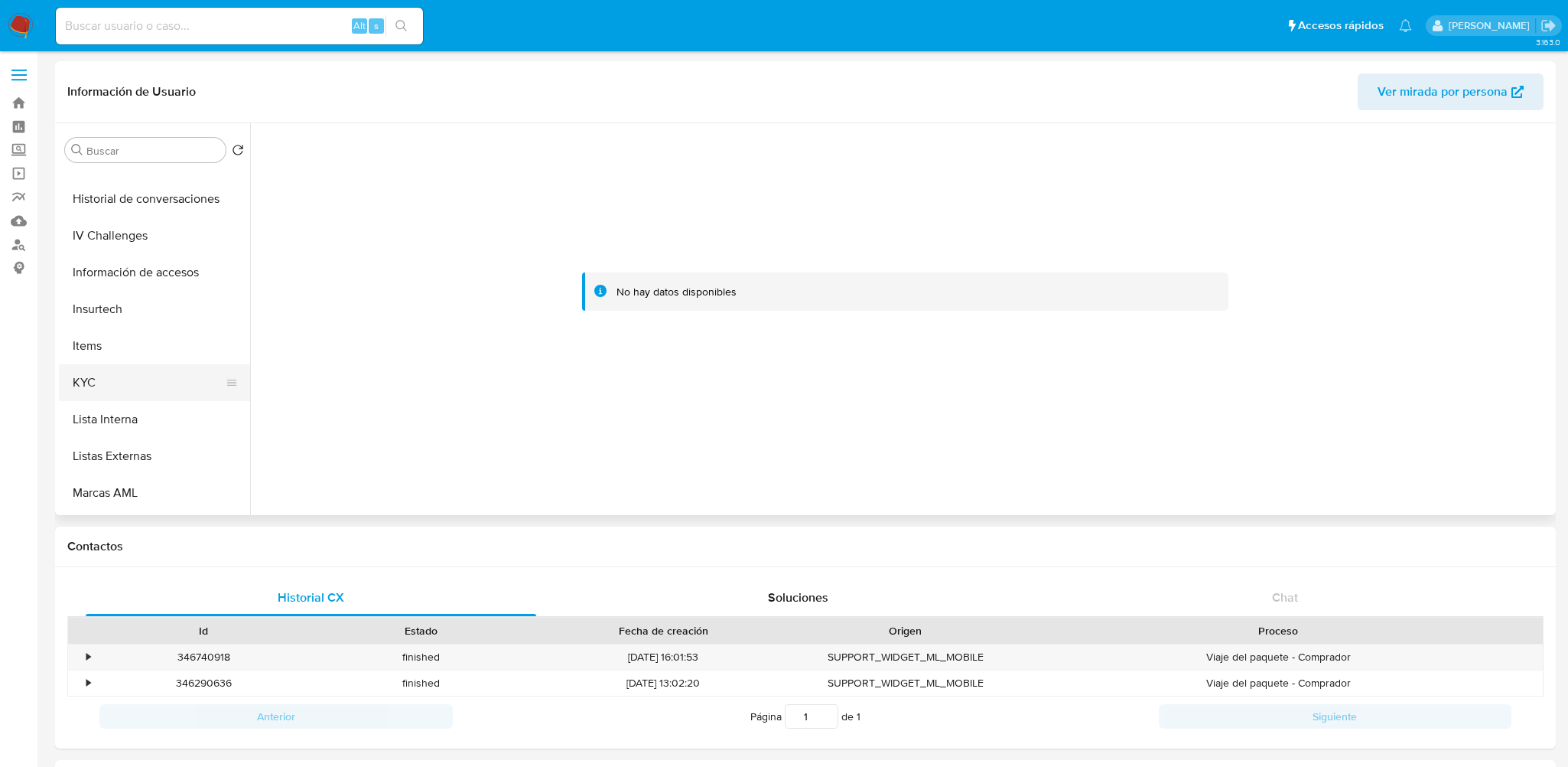
click at [92, 383] on button "KYC" at bounding box center [148, 383] width 179 height 37
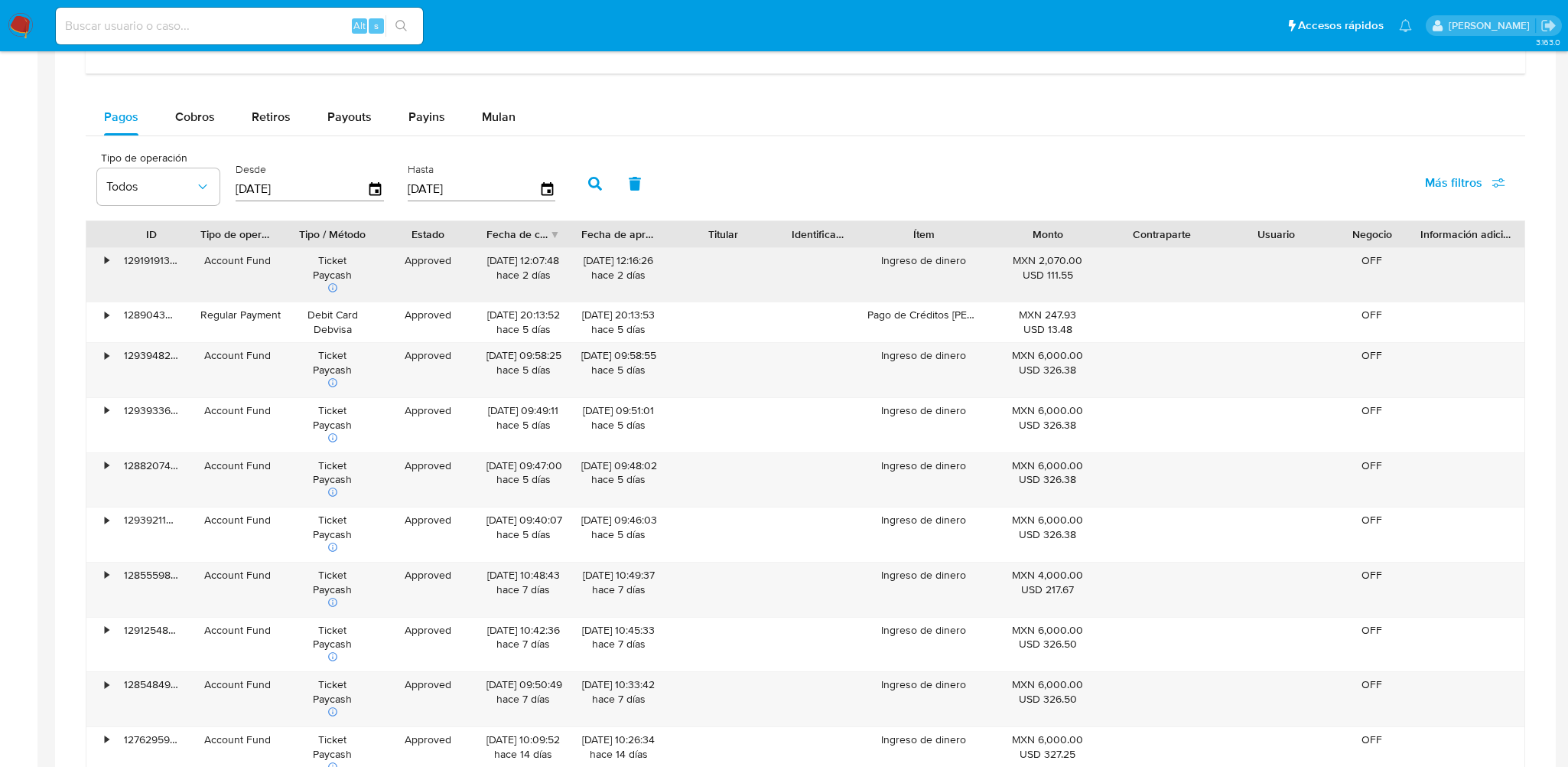
scroll to position [918, 0]
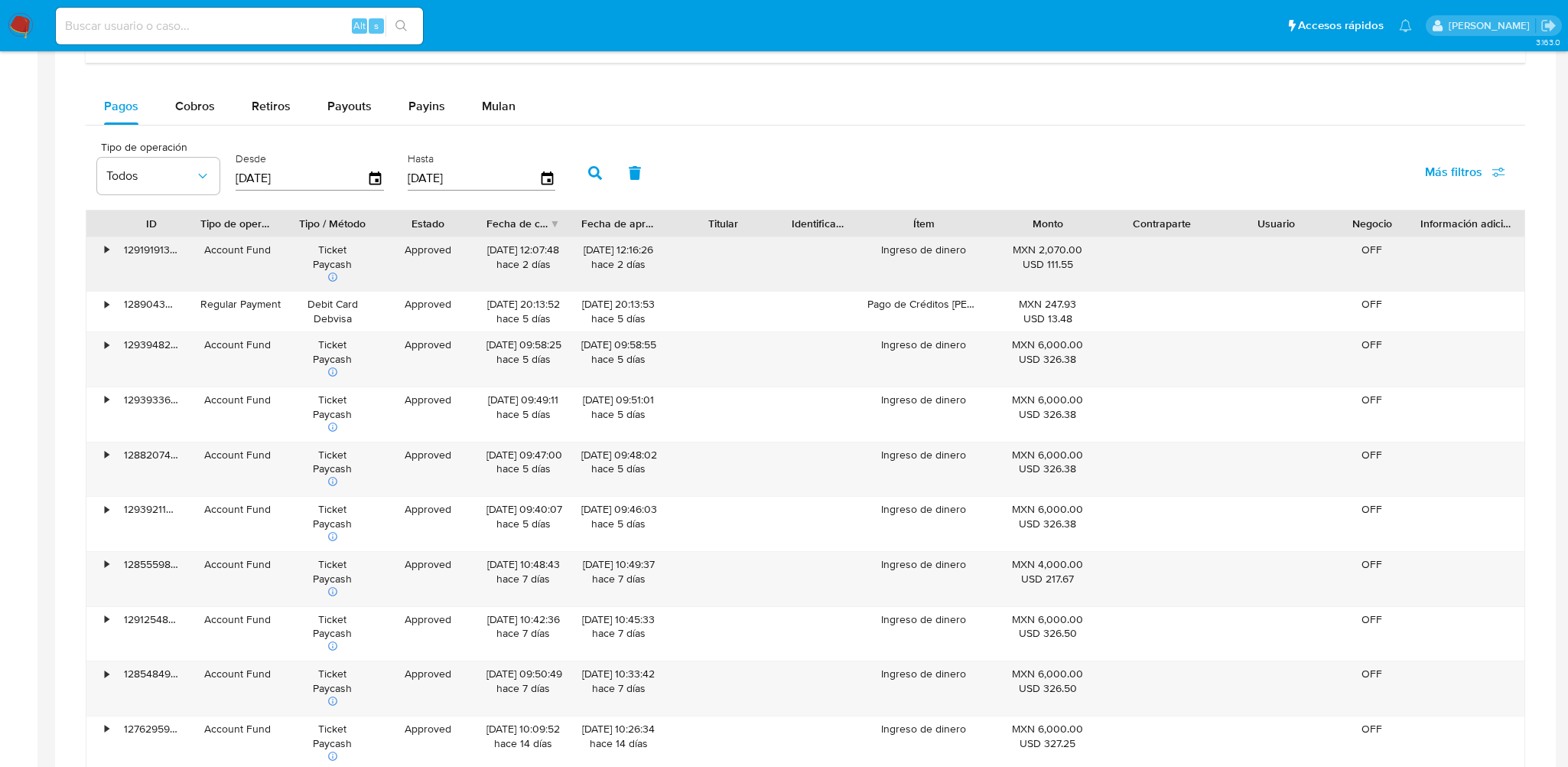
click at [1020, 263] on div "USD 111.55" at bounding box center [1048, 264] width 94 height 14
drag, startPoint x: 1032, startPoint y: 296, endPoint x: 1054, endPoint y: 334, distance: 43.9
click at [1053, 329] on div "MXN 247.93 USD 13.48" at bounding box center [1048, 311] width 115 height 40
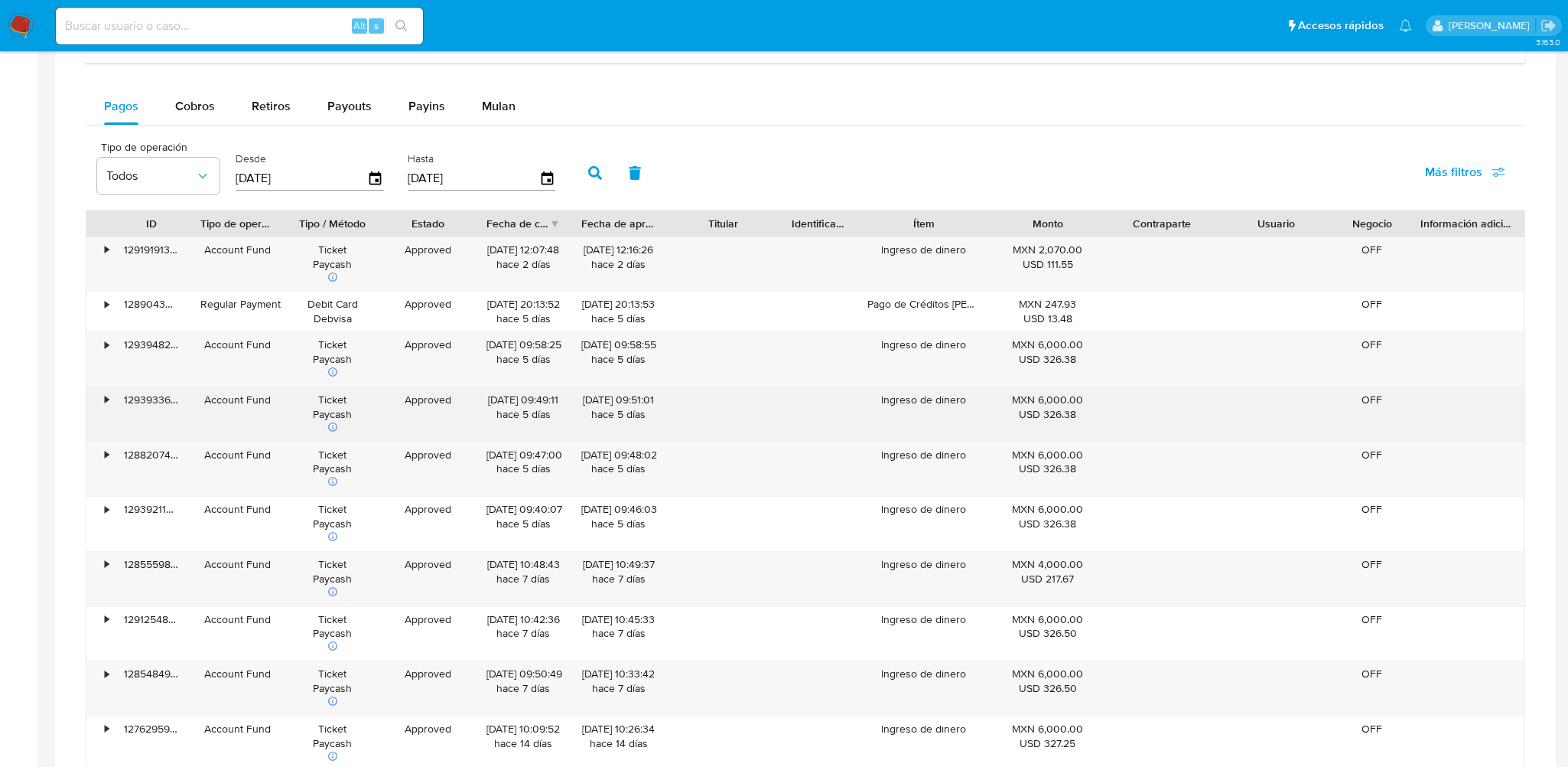
drag, startPoint x: 1017, startPoint y: 347, endPoint x: 1043, endPoint y: 392, distance: 52.0
click at [1049, 379] on div "MXN 6,000.00 USD 326.38" at bounding box center [1048, 359] width 115 height 54
click at [1031, 428] on div "MXN 6,000.00 USD 326.38" at bounding box center [1048, 414] width 115 height 54
drag, startPoint x: 1026, startPoint y: 399, endPoint x: 1052, endPoint y: 434, distance: 43.6
click at [1054, 434] on div "MXN 6,000.00 USD 326.38" at bounding box center [1048, 414] width 115 height 54
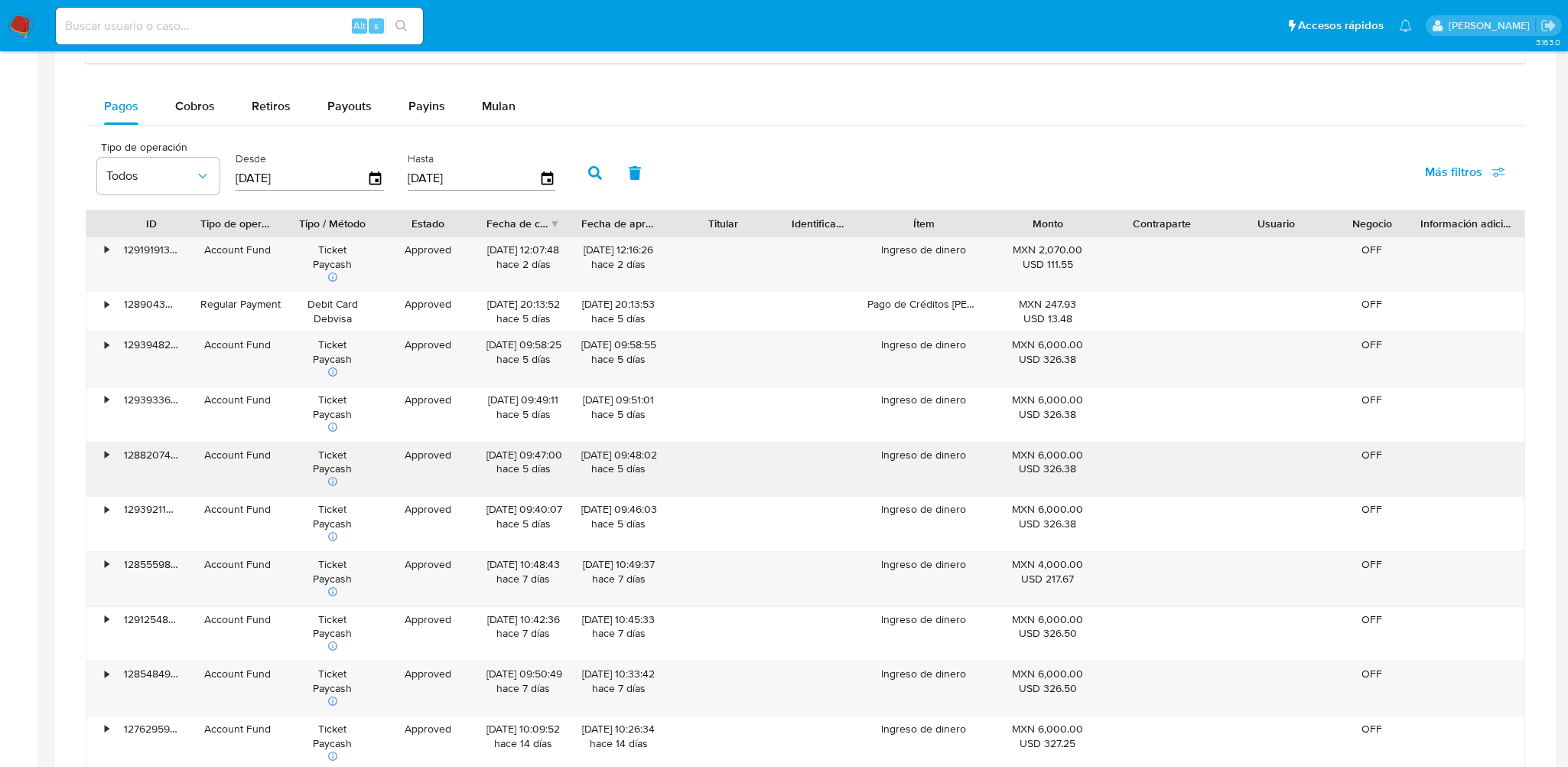
drag, startPoint x: 1028, startPoint y: 454, endPoint x: 1048, endPoint y: 470, distance: 25.6
click at [1048, 470] on div "MXN 6,000.00 USD 326.38" at bounding box center [1048, 462] width 94 height 29
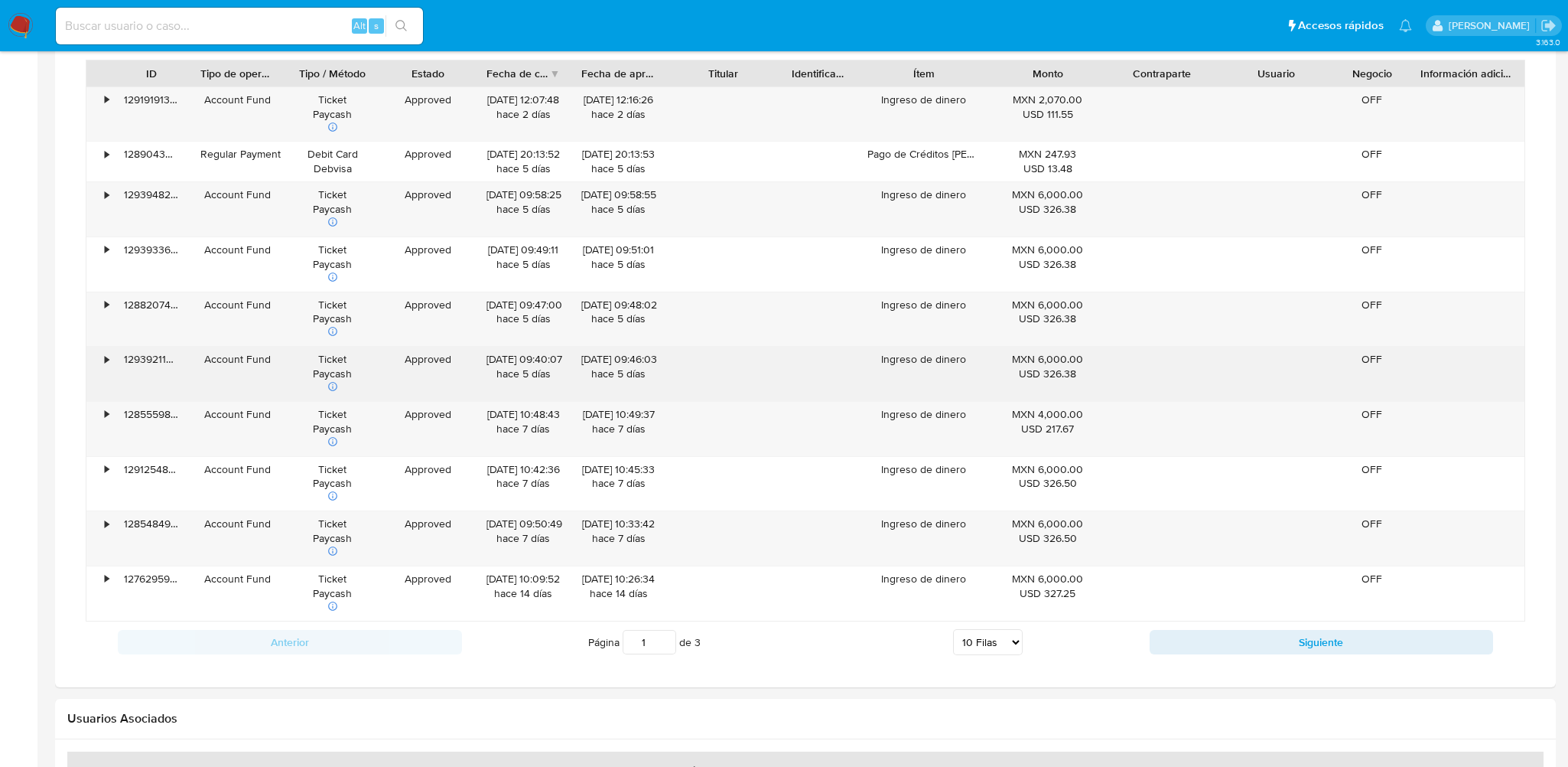
scroll to position [1071, 0]
drag, startPoint x: 1023, startPoint y: 359, endPoint x: 1058, endPoint y: 373, distance: 37.7
click at [1058, 373] on div "MXN 6,000.00 USD 326.38" at bounding box center [1048, 363] width 94 height 29
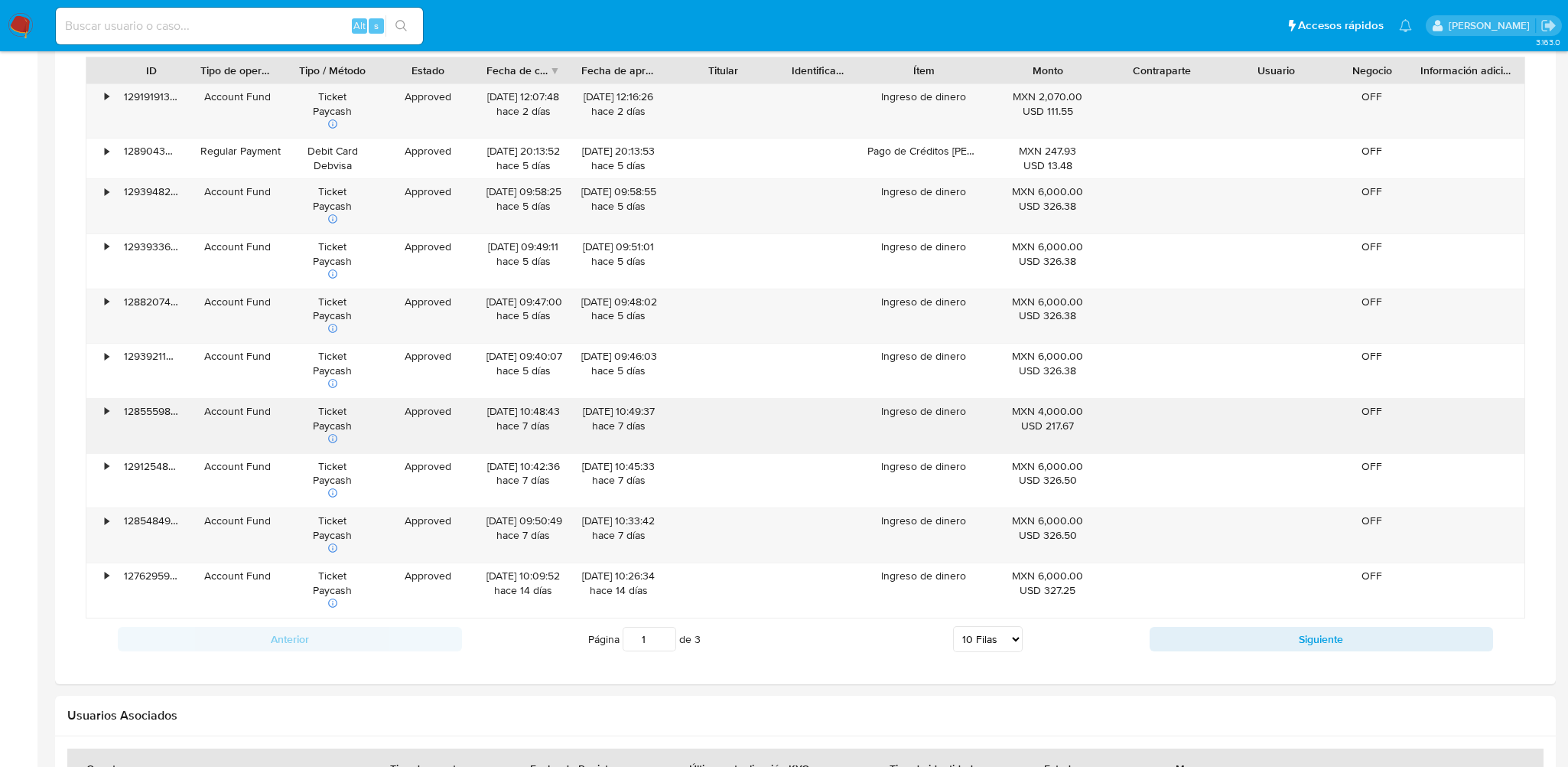
click at [1045, 413] on div "MXN 4,000.00 USD 217.67" at bounding box center [1048, 418] width 94 height 29
drag, startPoint x: 1031, startPoint y: 410, endPoint x: 1081, endPoint y: 427, distance: 52.8
click at [1081, 427] on div "MXN 4,000.00 USD 217.67" at bounding box center [1048, 418] width 94 height 29
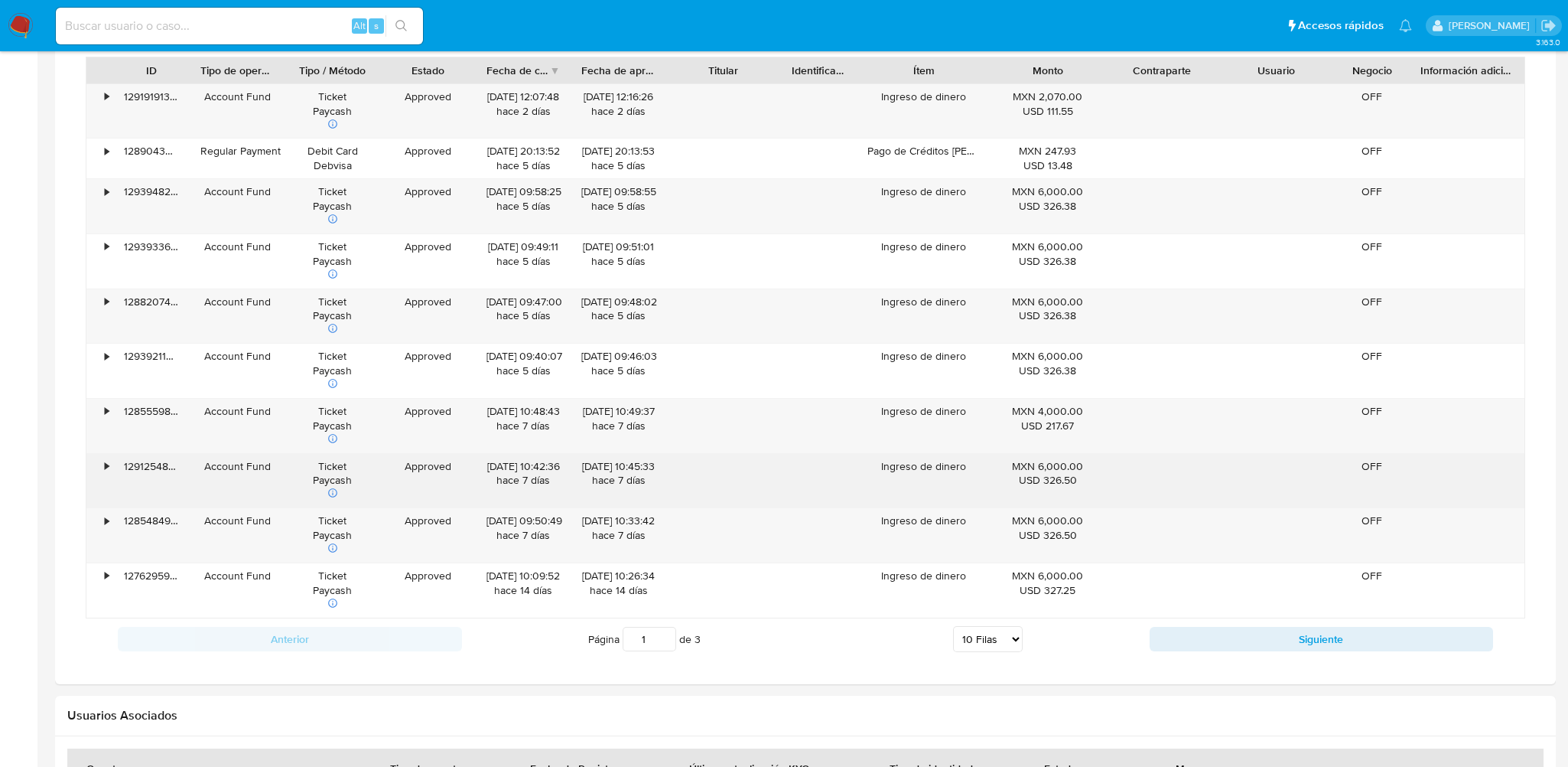
drag, startPoint x: 1038, startPoint y: 465, endPoint x: 1070, endPoint y: 488, distance: 39.4
click at [1070, 488] on div "MXN 6,000.00 USD 326.50" at bounding box center [1048, 481] width 115 height 54
click at [1046, 500] on div "MXN 6,000.00 USD 326.50" at bounding box center [1048, 481] width 115 height 54
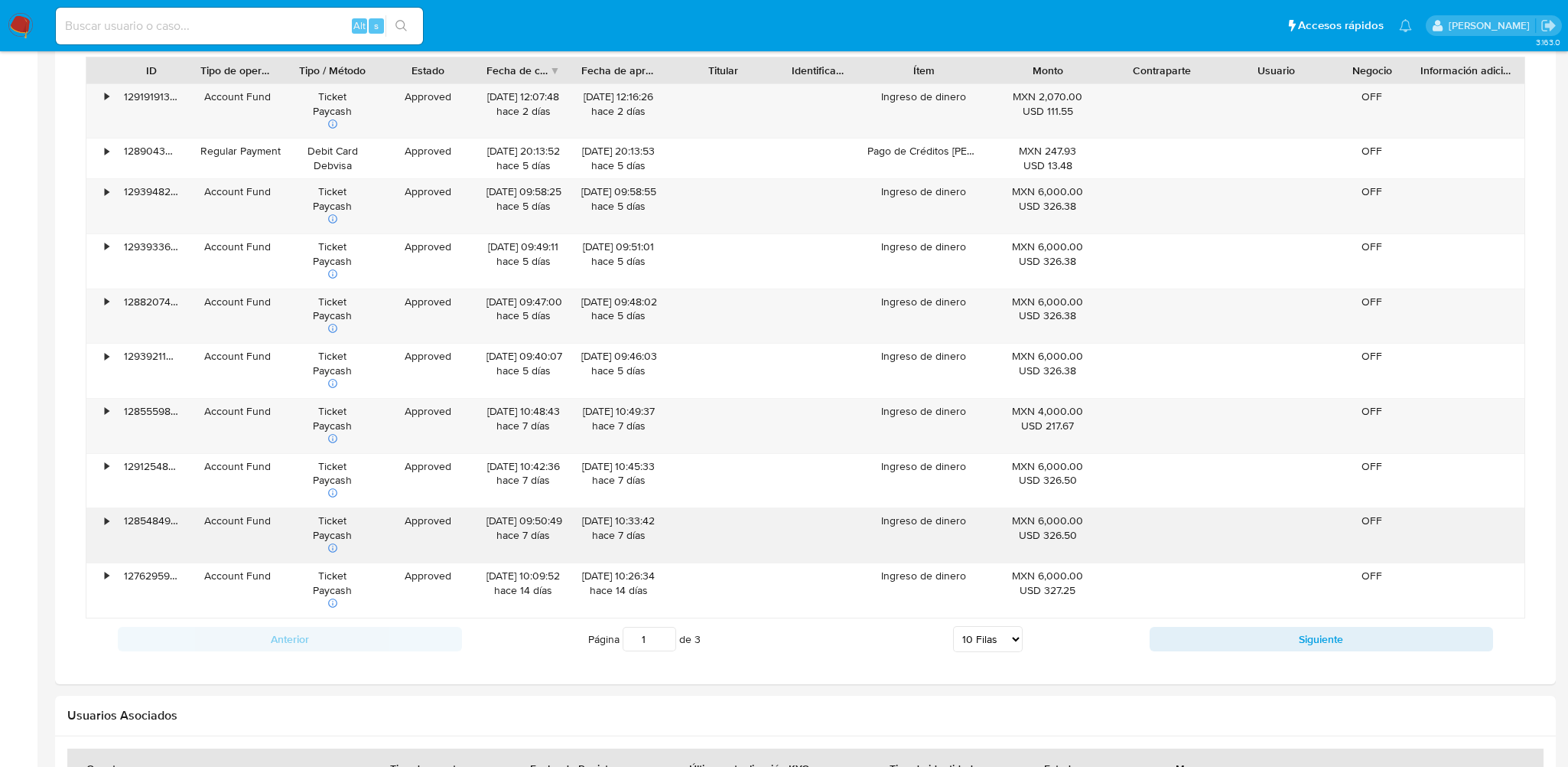
drag, startPoint x: 1025, startPoint y: 515, endPoint x: 1077, endPoint y: 526, distance: 53.2
click at [1077, 526] on div "MXN 6,000.00 USD 326.50" at bounding box center [1048, 527] width 94 height 29
click at [1033, 554] on div "MXN 6,000.00 USD 326.50" at bounding box center [1048, 535] width 115 height 54
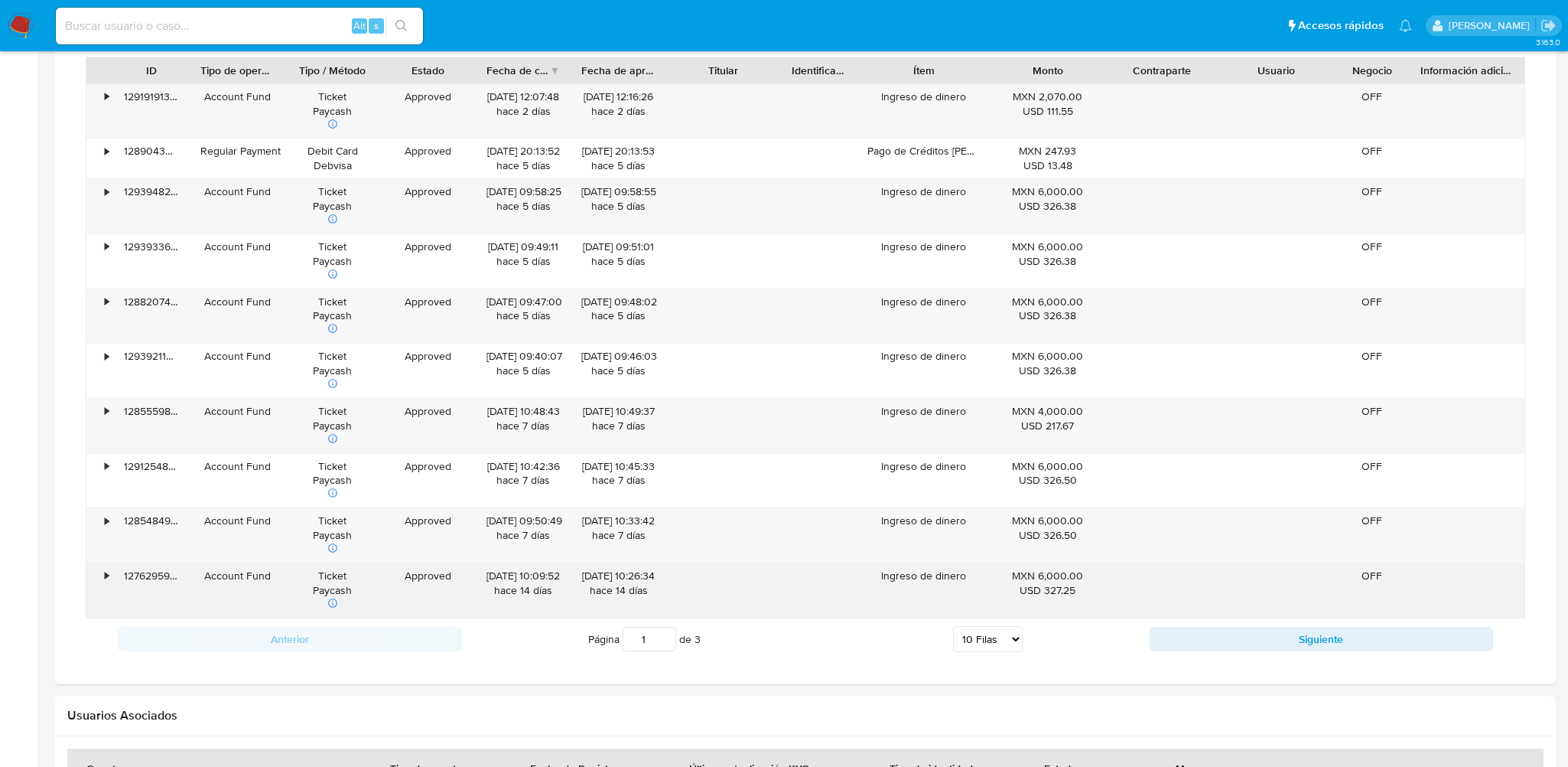
drag, startPoint x: 1013, startPoint y: 582, endPoint x: 1070, endPoint y: 582, distance: 57.0
click at [1070, 582] on div "USD 327.25" at bounding box center [1048, 589] width 94 height 14
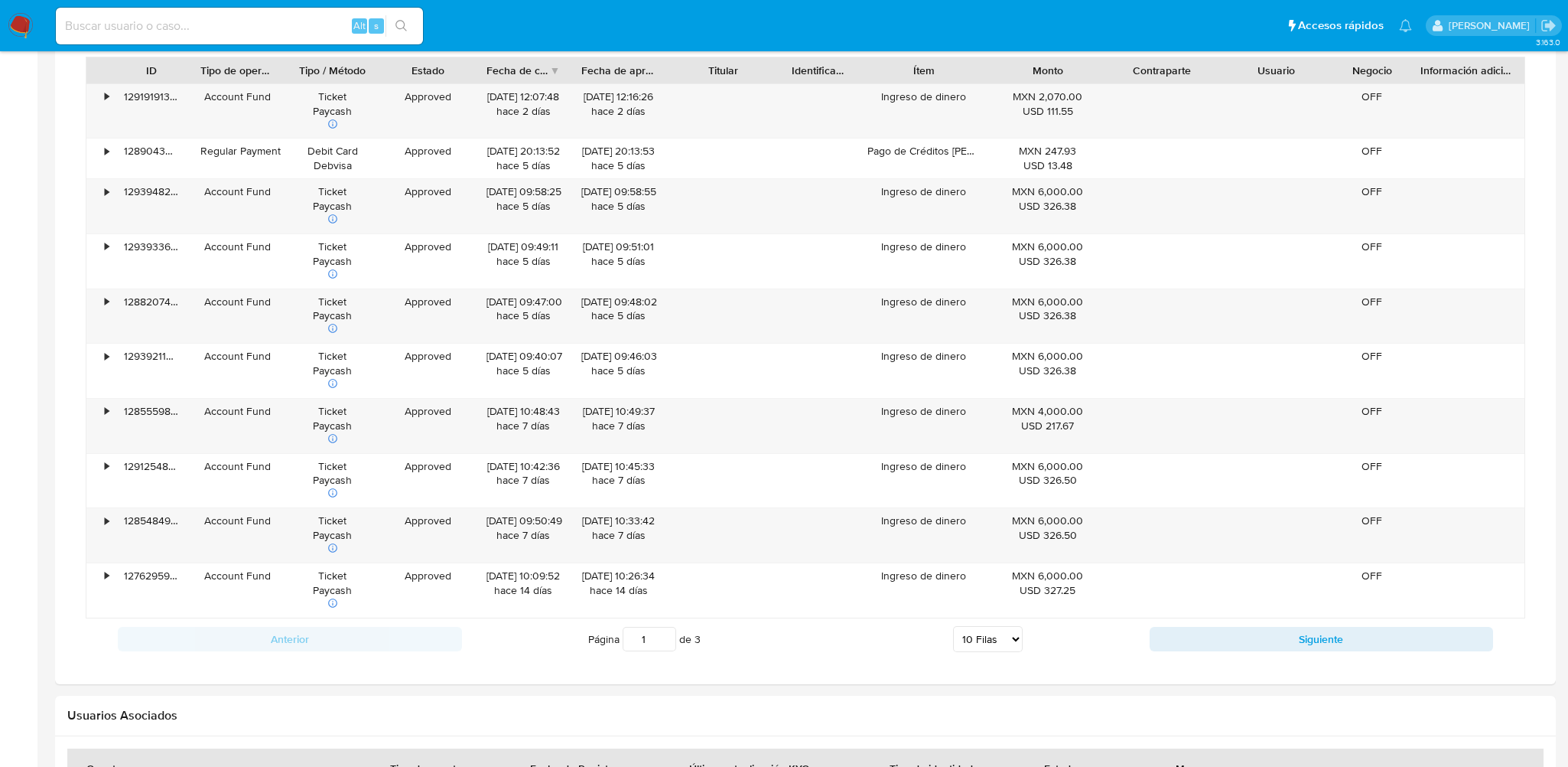
click at [1253, 649] on div "Anterior Página 1 de 3 5 Filas 10 Filas 20 Filas 25 Filas 50 Filas 100 Filas Si…" at bounding box center [805, 639] width 1439 height 42
click at [1269, 621] on div "Anterior Página 1 de 3 5 Filas 10 Filas 20 Filas 25 Filas 50 Filas 100 Filas Si…" at bounding box center [805, 639] width 1439 height 42
click at [1269, 629] on button "Siguiente" at bounding box center [1321, 639] width 344 height 24
type input "2"
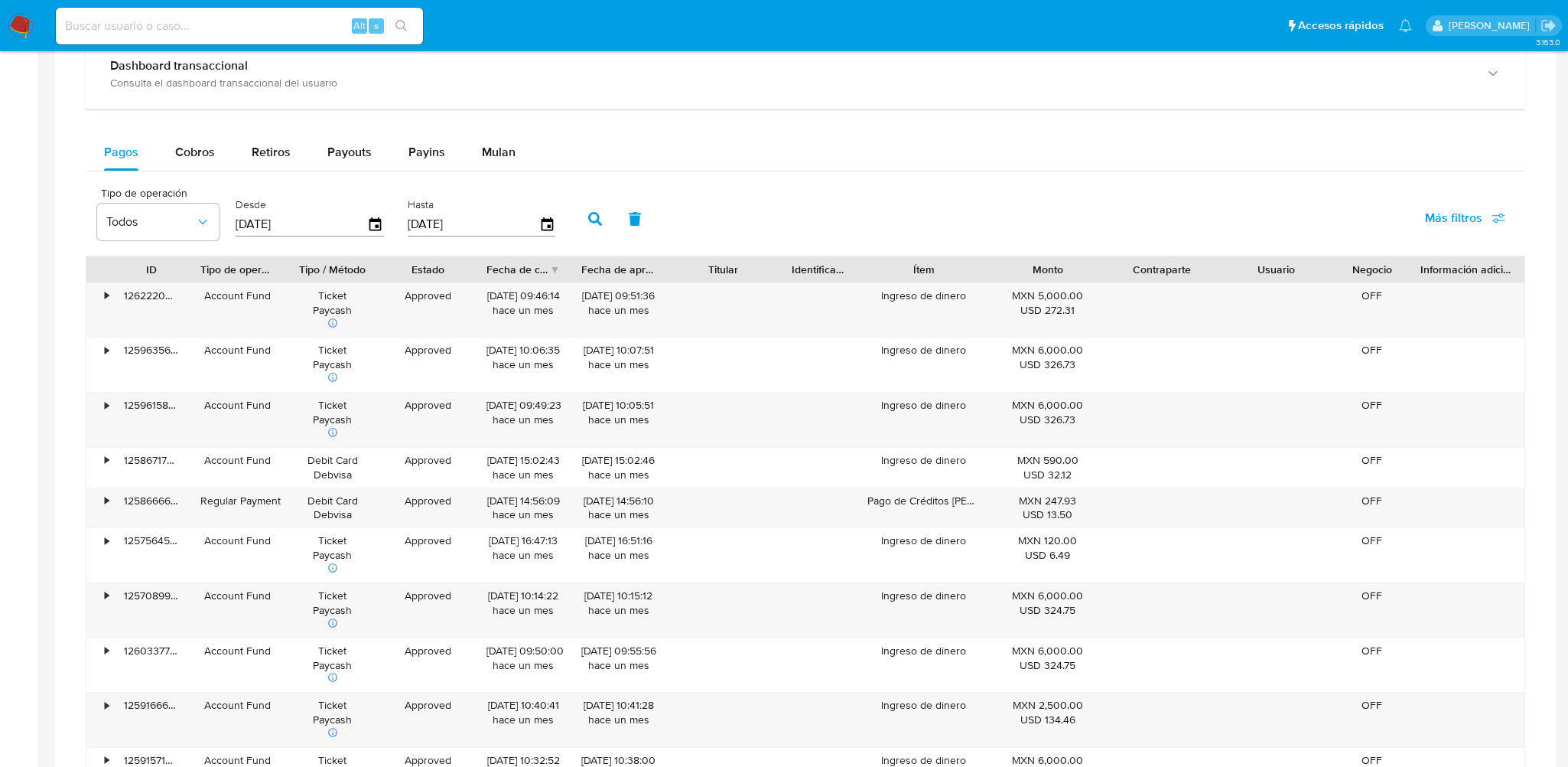
scroll to position [765, 0]
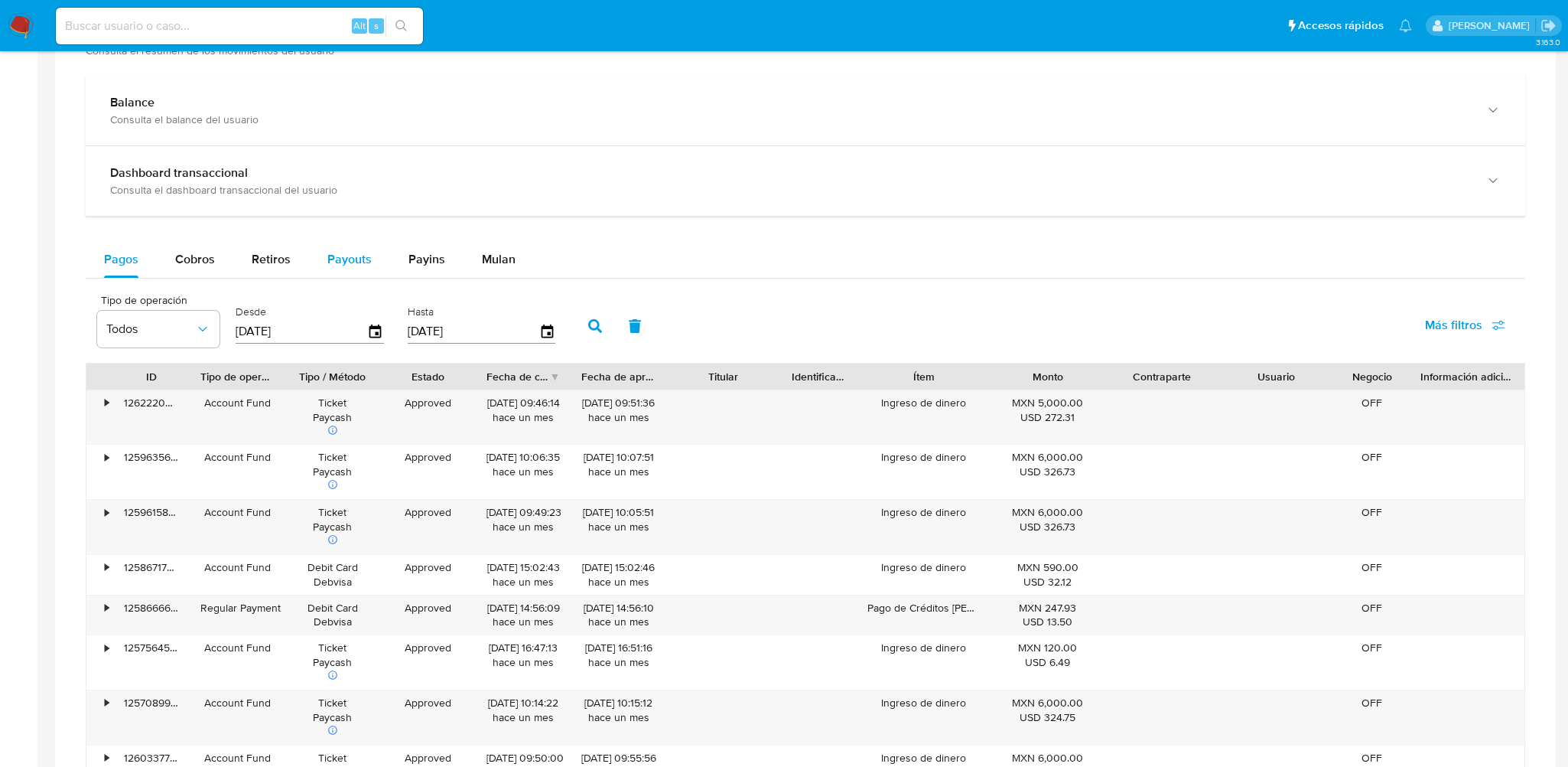
click at [329, 262] on span "Payouts" at bounding box center [350, 259] width 44 height 17
select select "10"
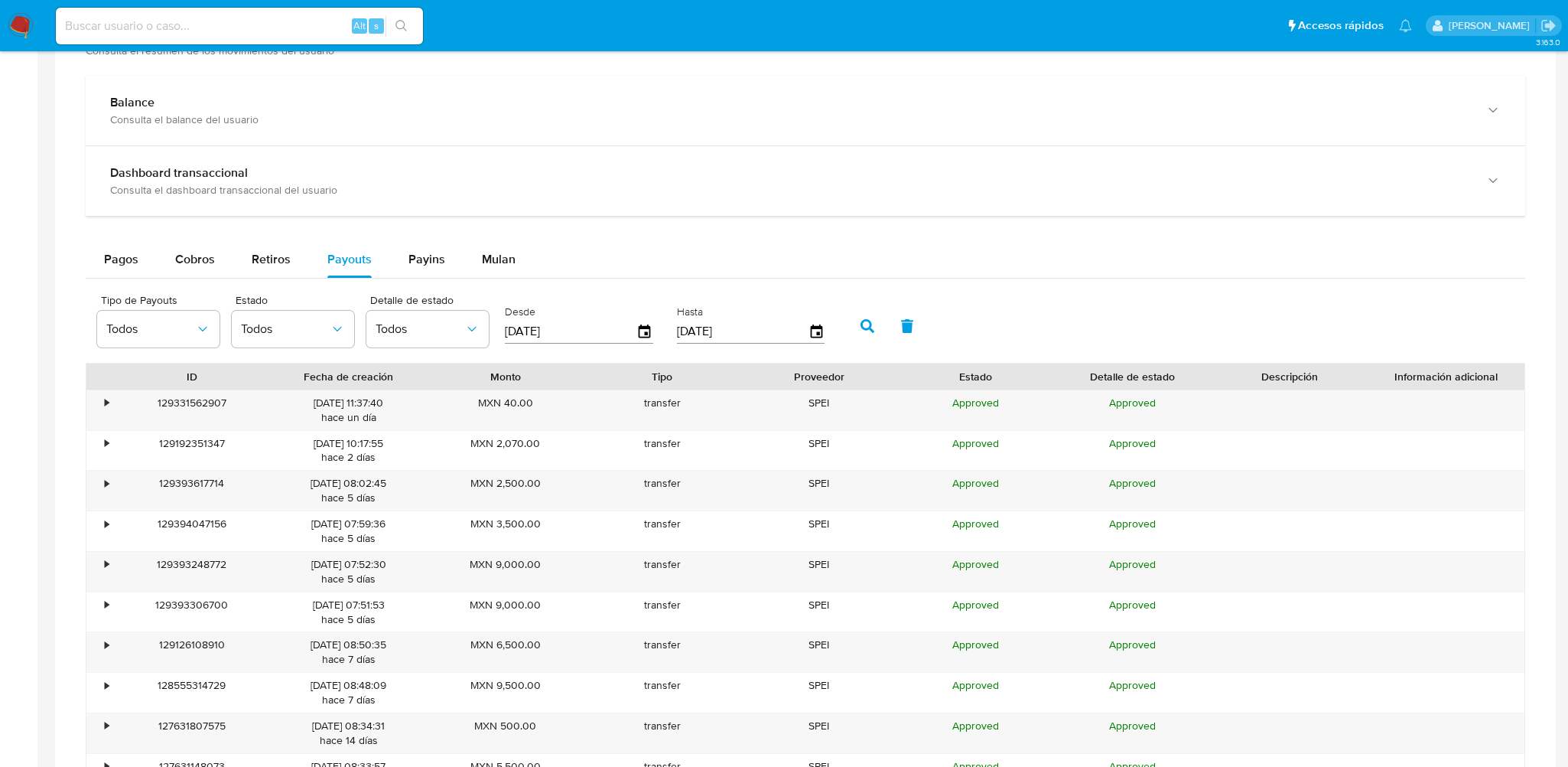
scroll to position [918, 0]
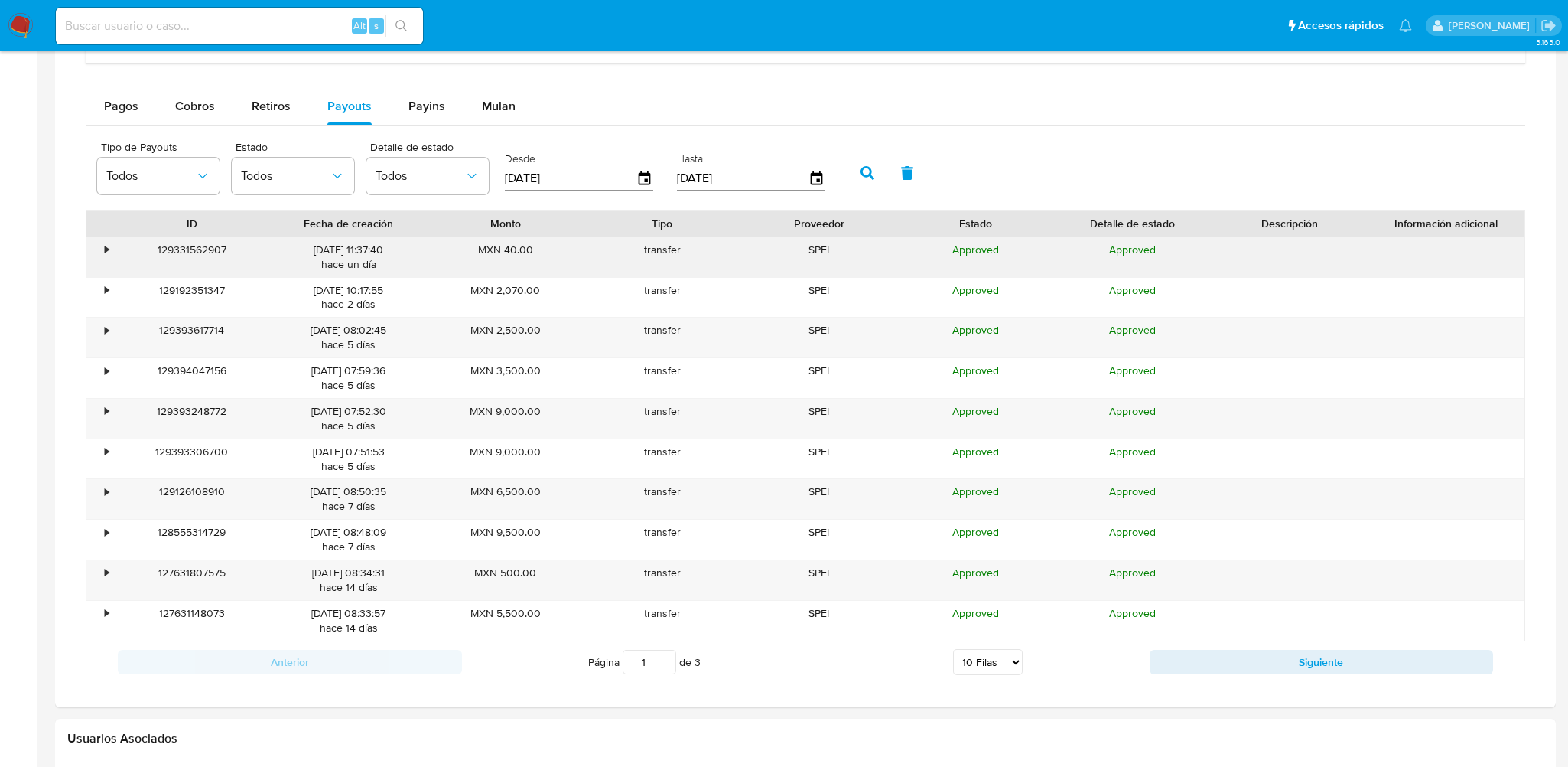
click at [102, 264] on div "•" at bounding box center [99, 257] width 27 height 40
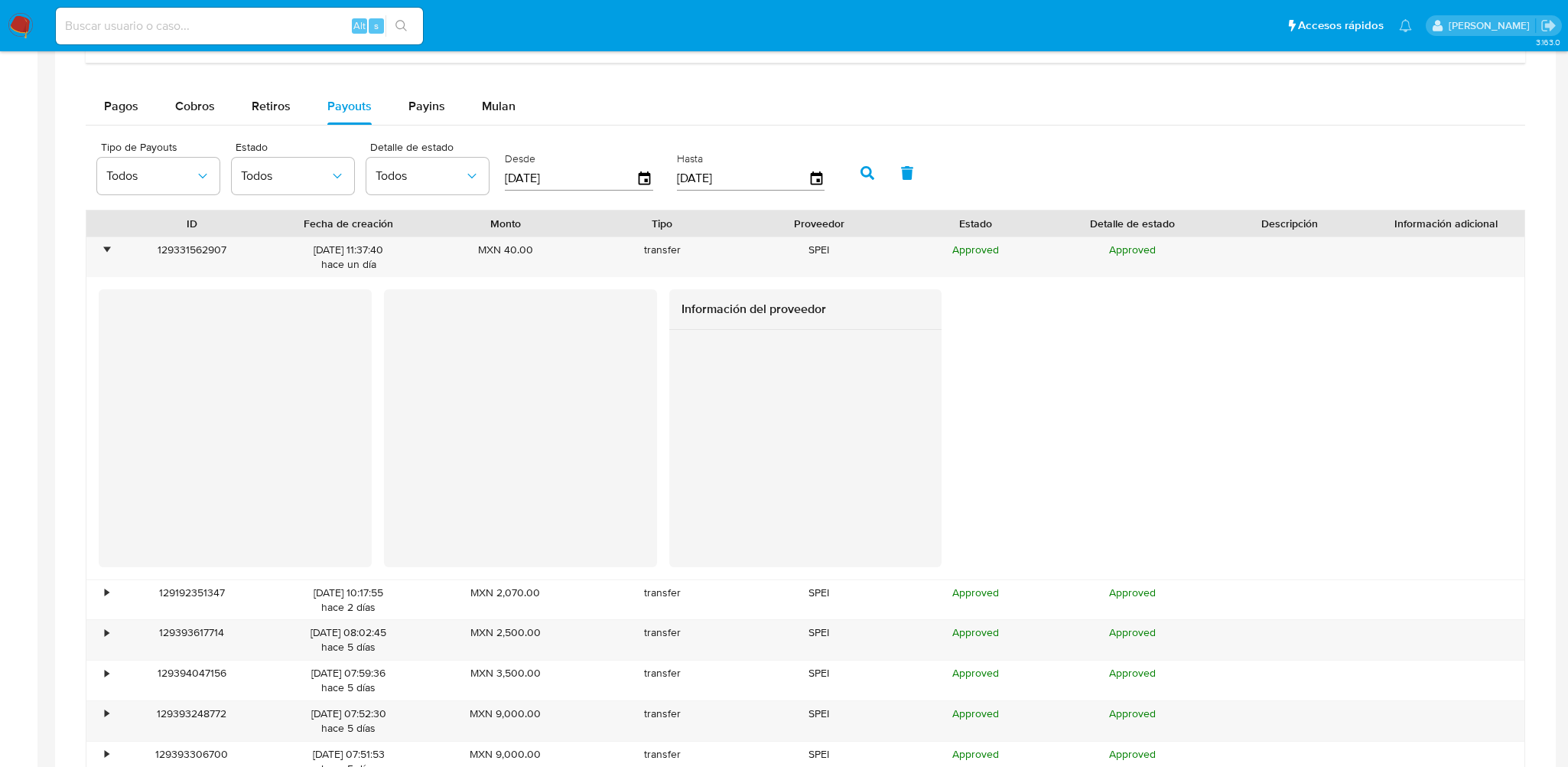
scroll to position [1148, 0]
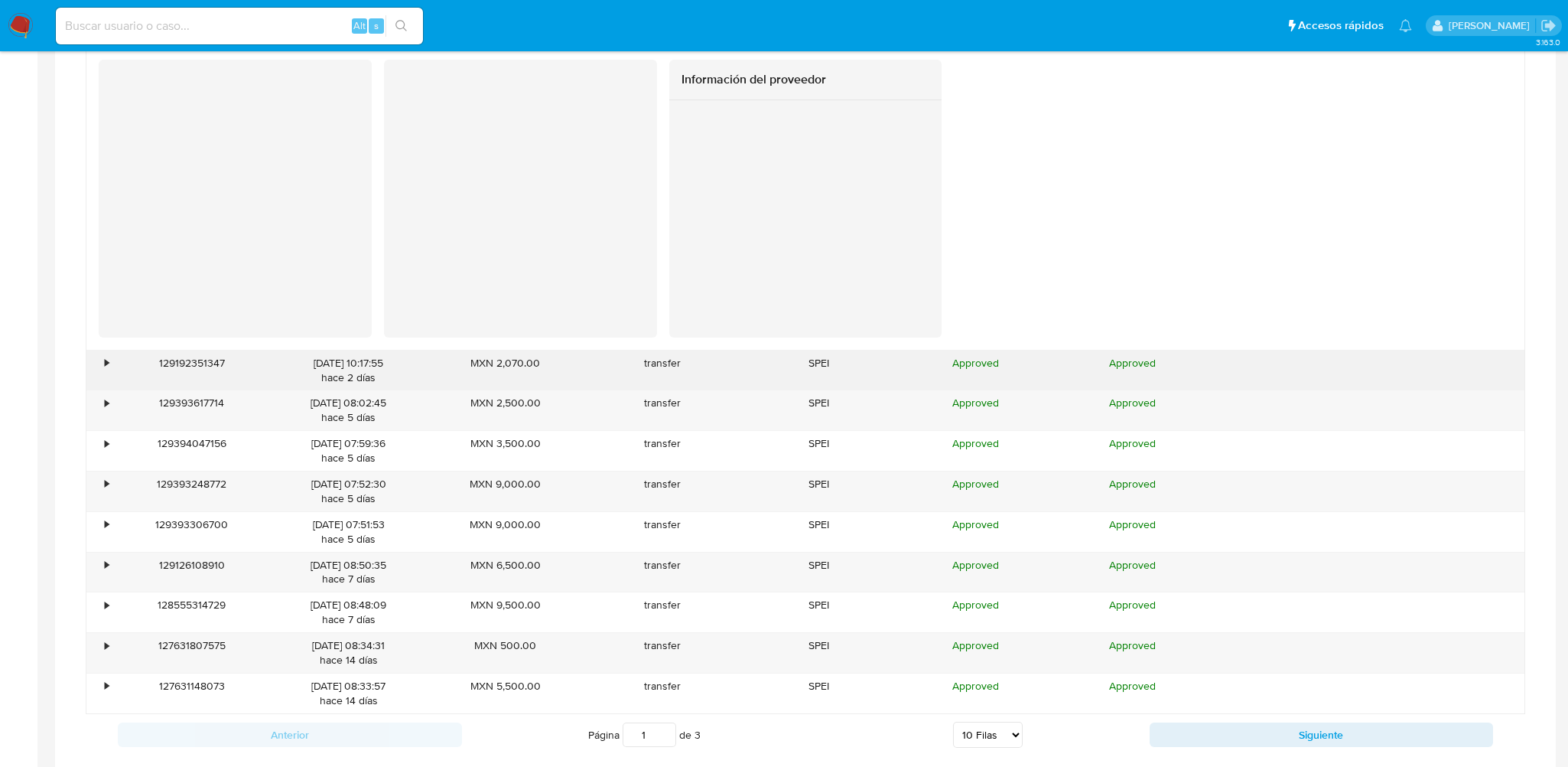
click at [107, 360] on div "•" at bounding box center [106, 362] width 4 height 14
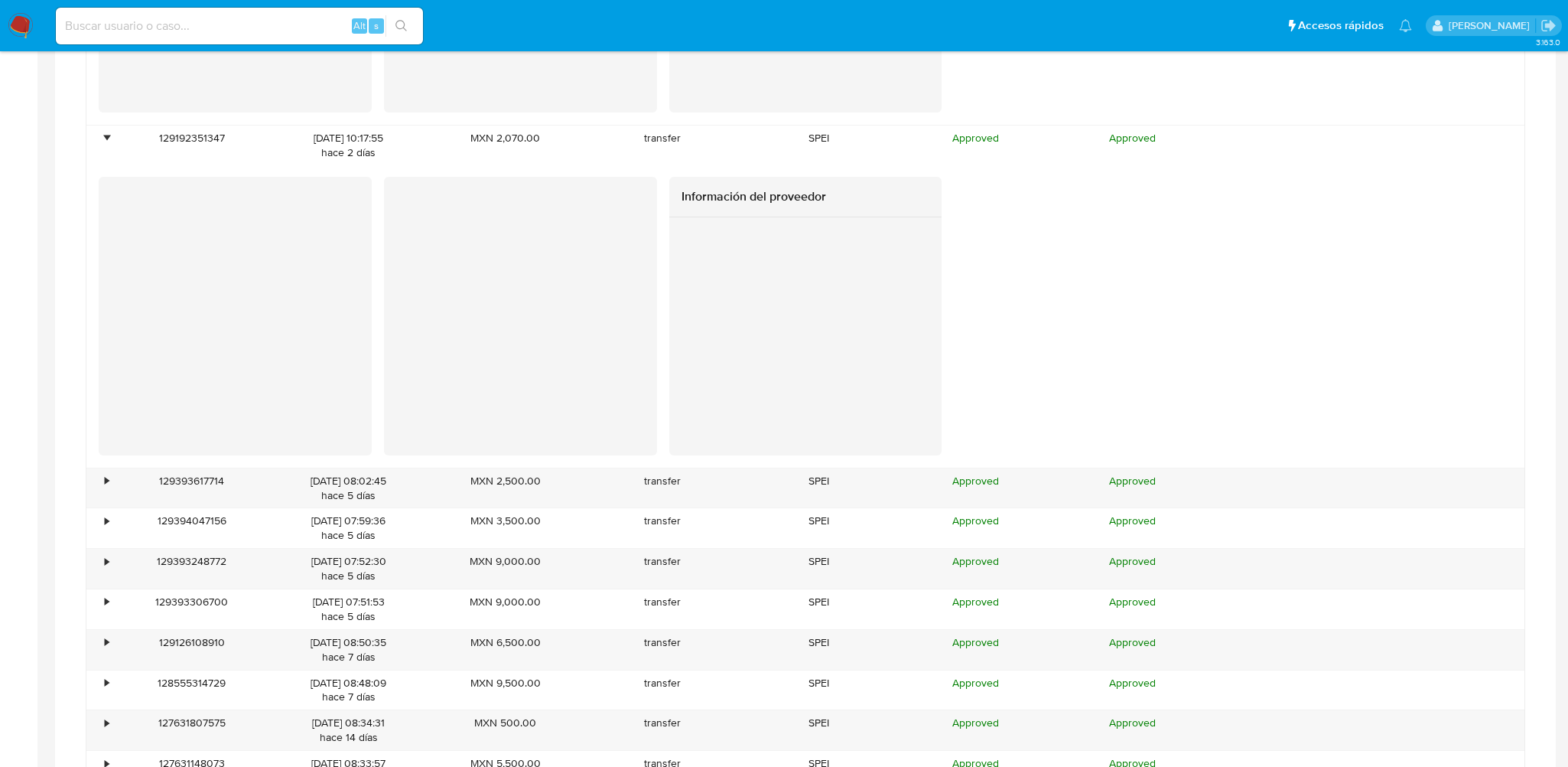
scroll to position [1530, 0]
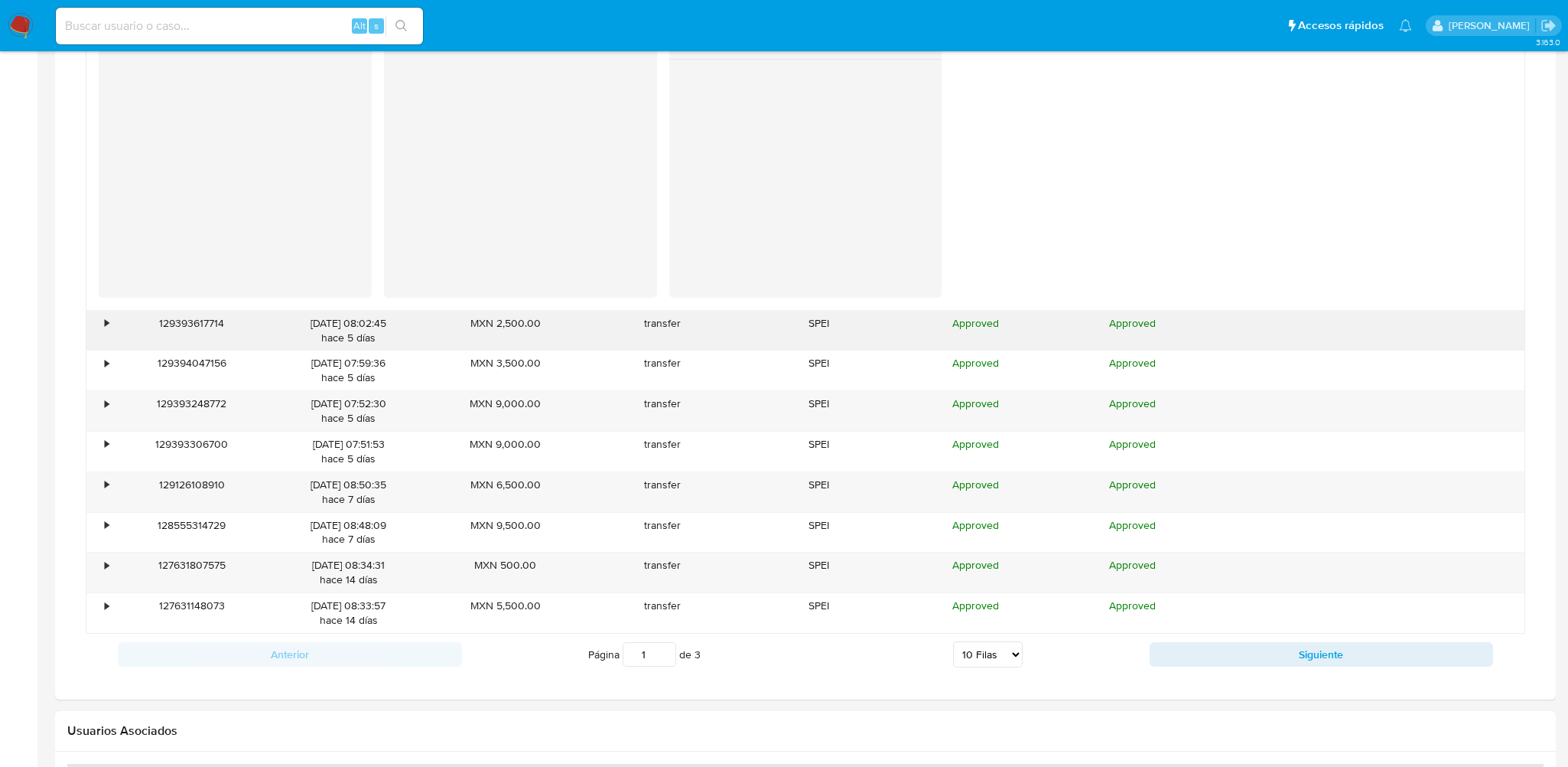
click at [104, 329] on div "•" at bounding box center [99, 330] width 27 height 40
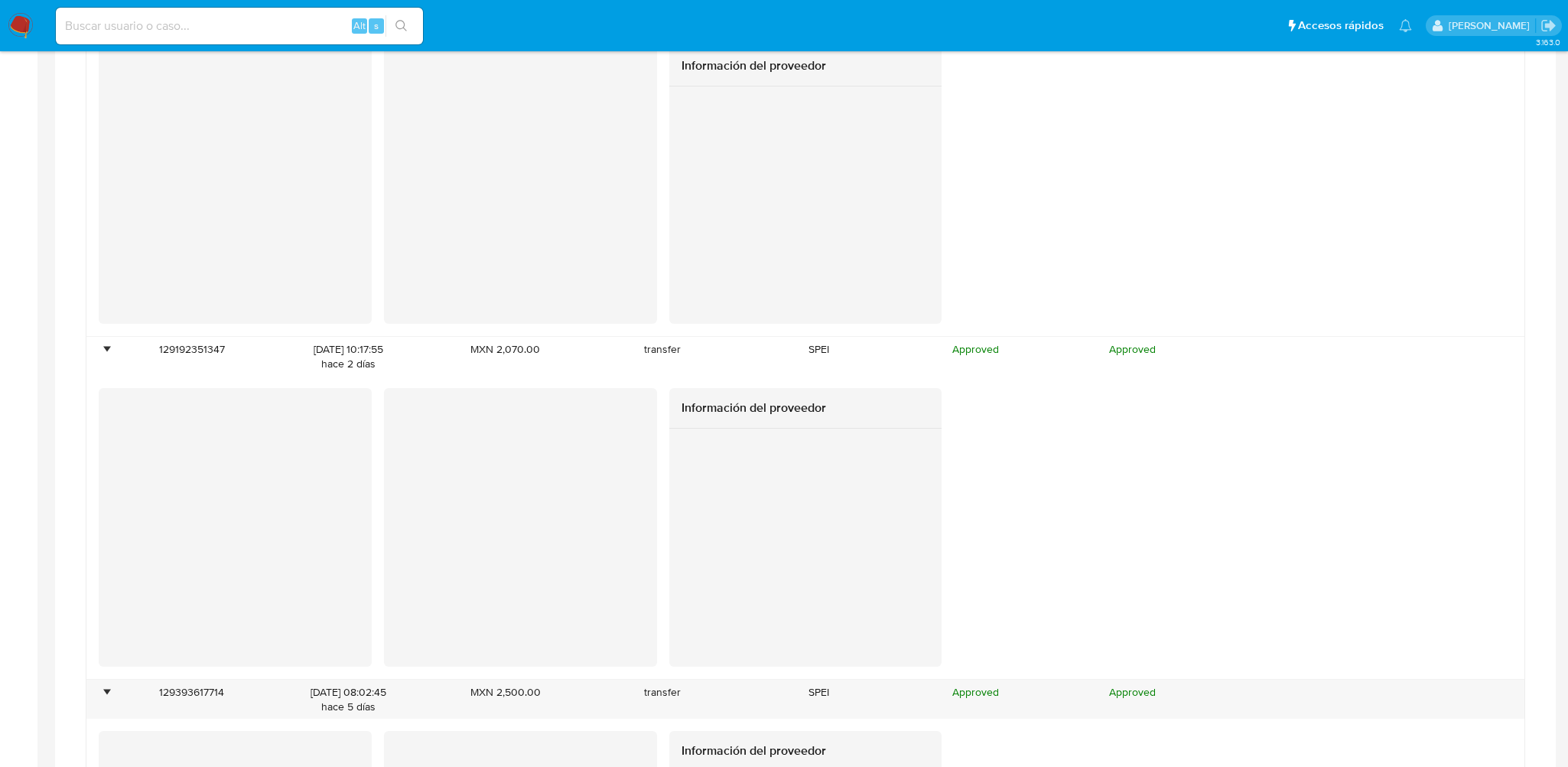
scroll to position [1071, 0]
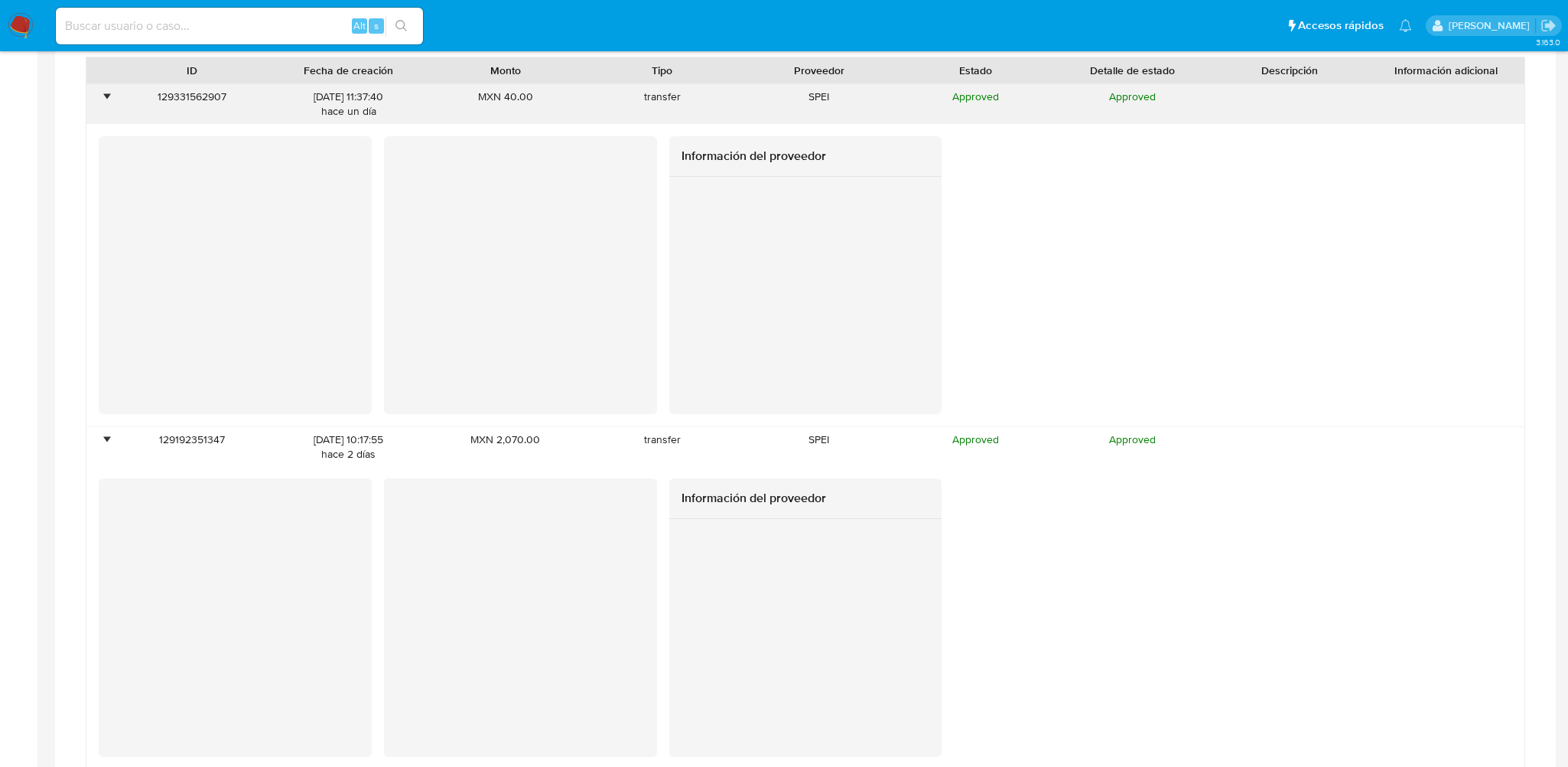
click at [102, 99] on div "•" at bounding box center [99, 103] width 27 height 40
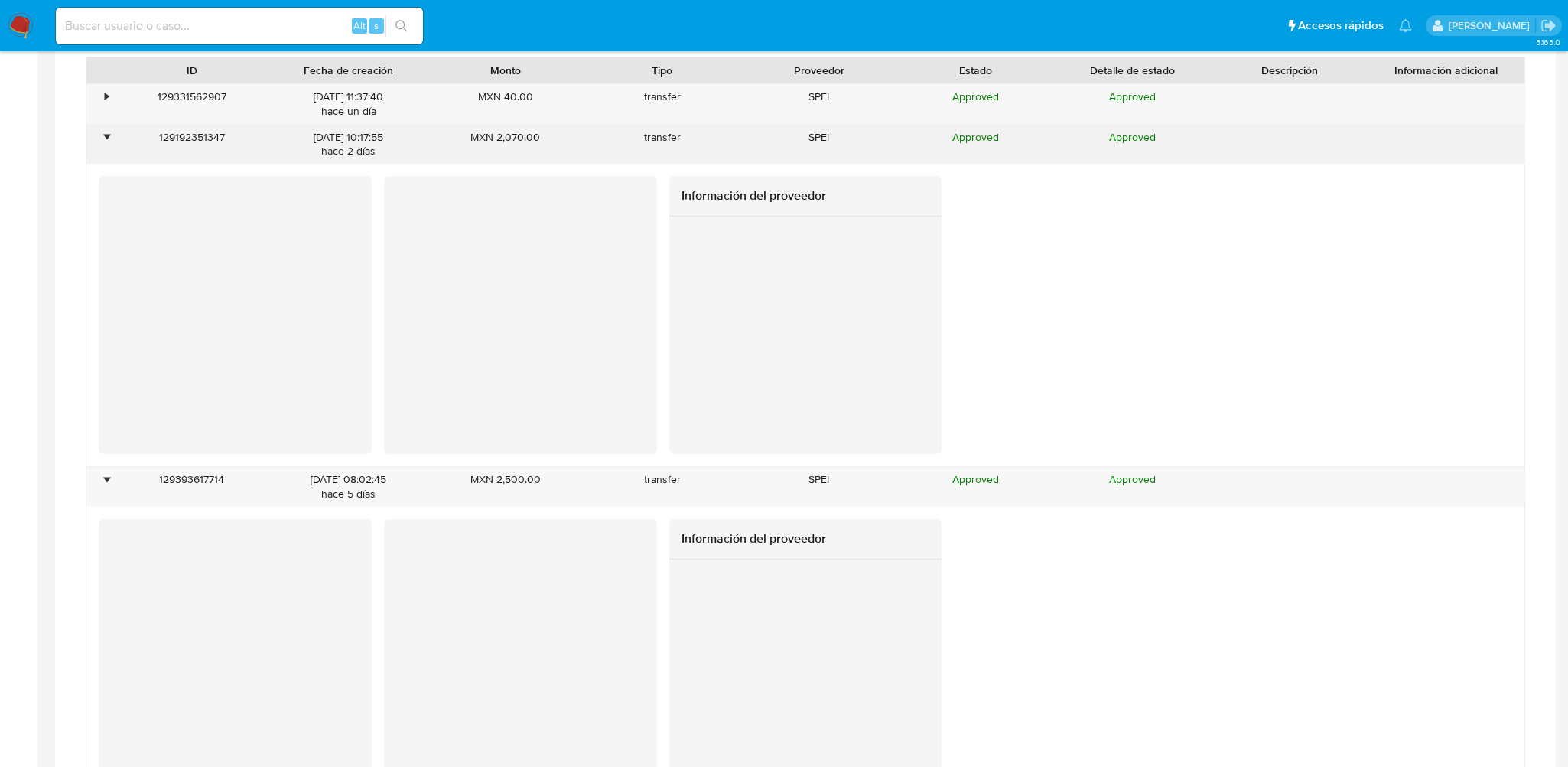
click at [104, 145] on div "•" at bounding box center [99, 144] width 27 height 40
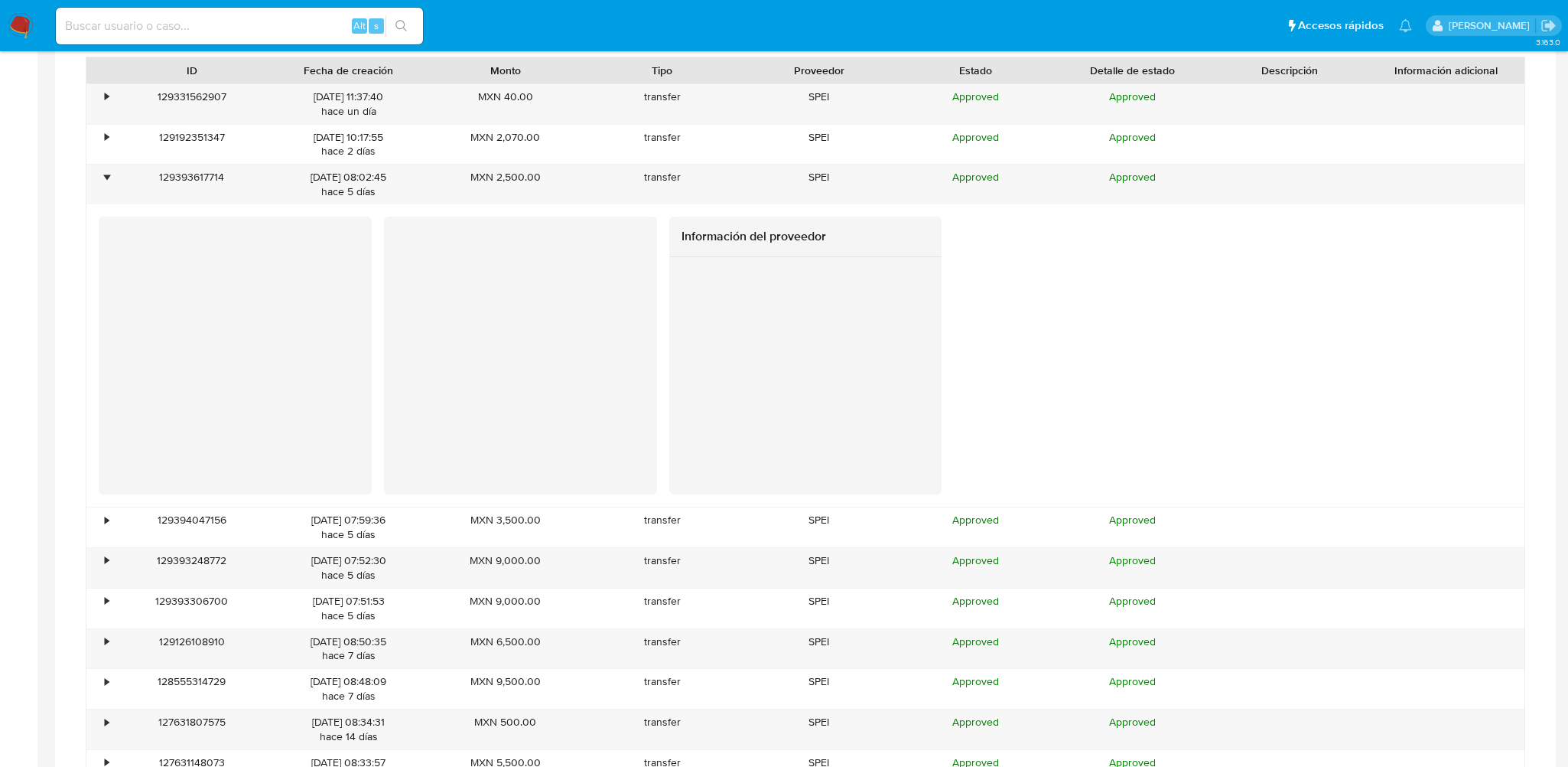
drag, startPoint x: 109, startPoint y: 515, endPoint x: 109, endPoint y: 454, distance: 61.0
click at [109, 516] on div "•" at bounding box center [99, 526] width 27 height 40
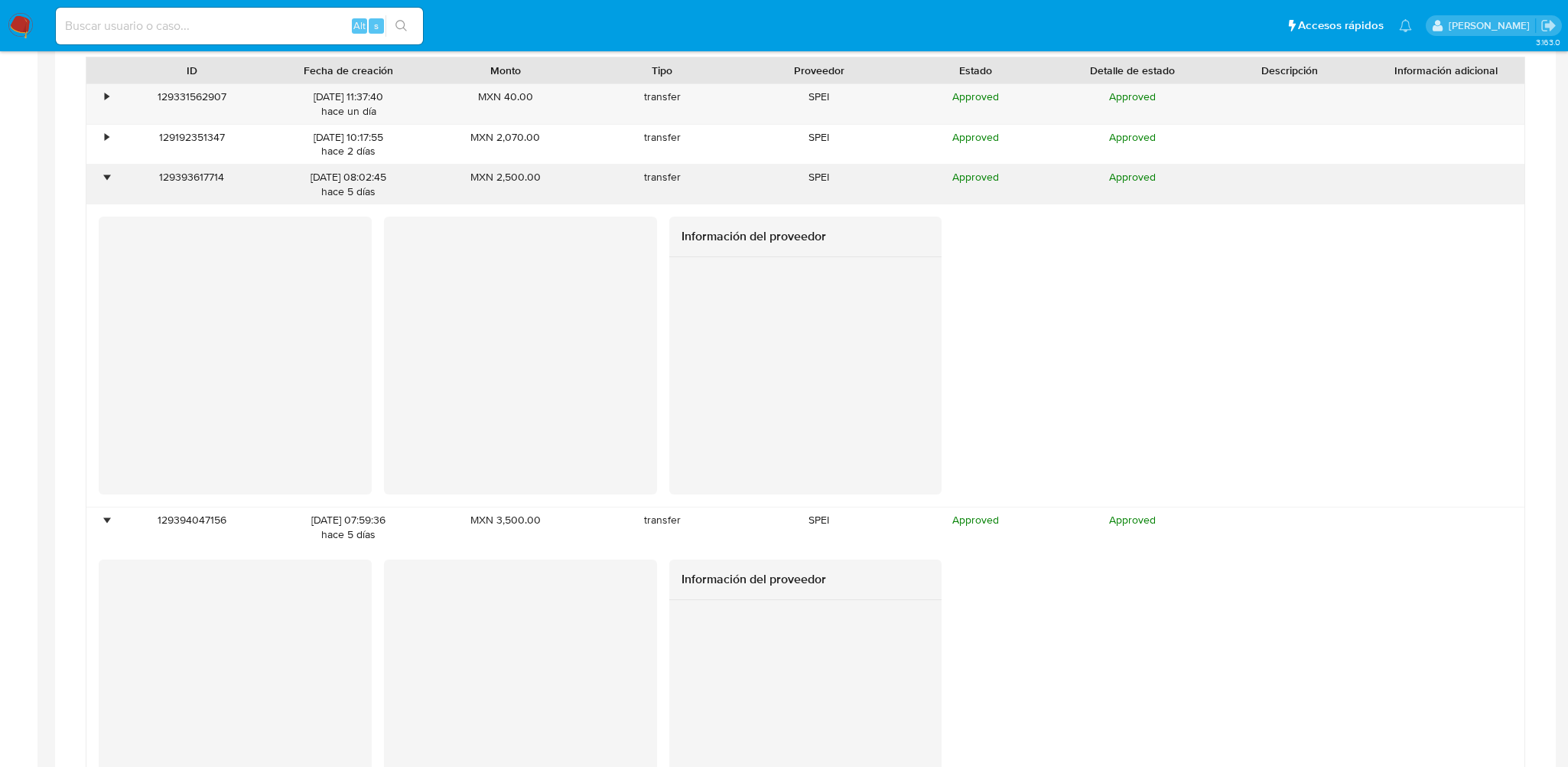
click at [104, 174] on div "•" at bounding box center [106, 177] width 4 height 14
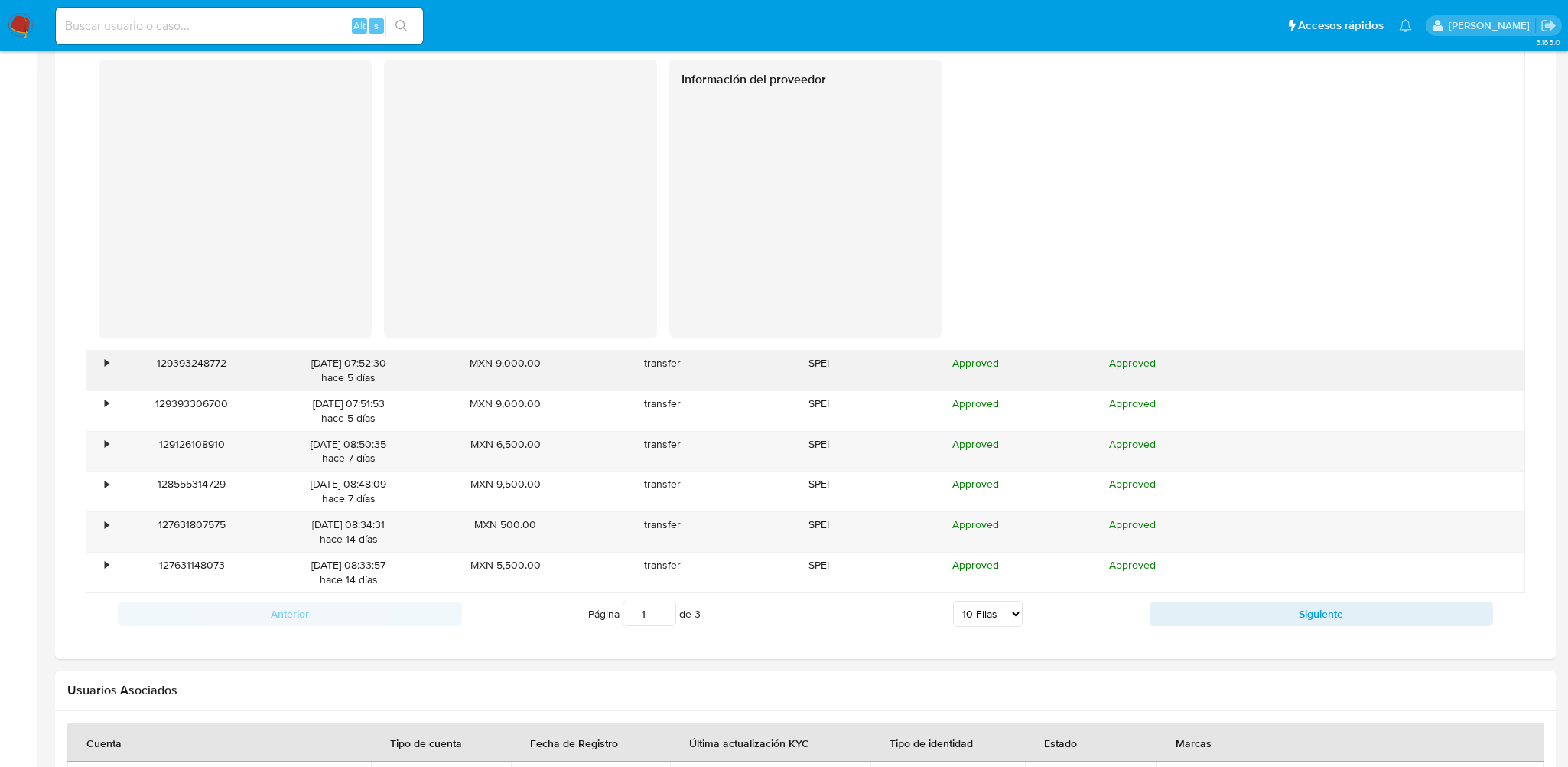
scroll to position [1378, 0]
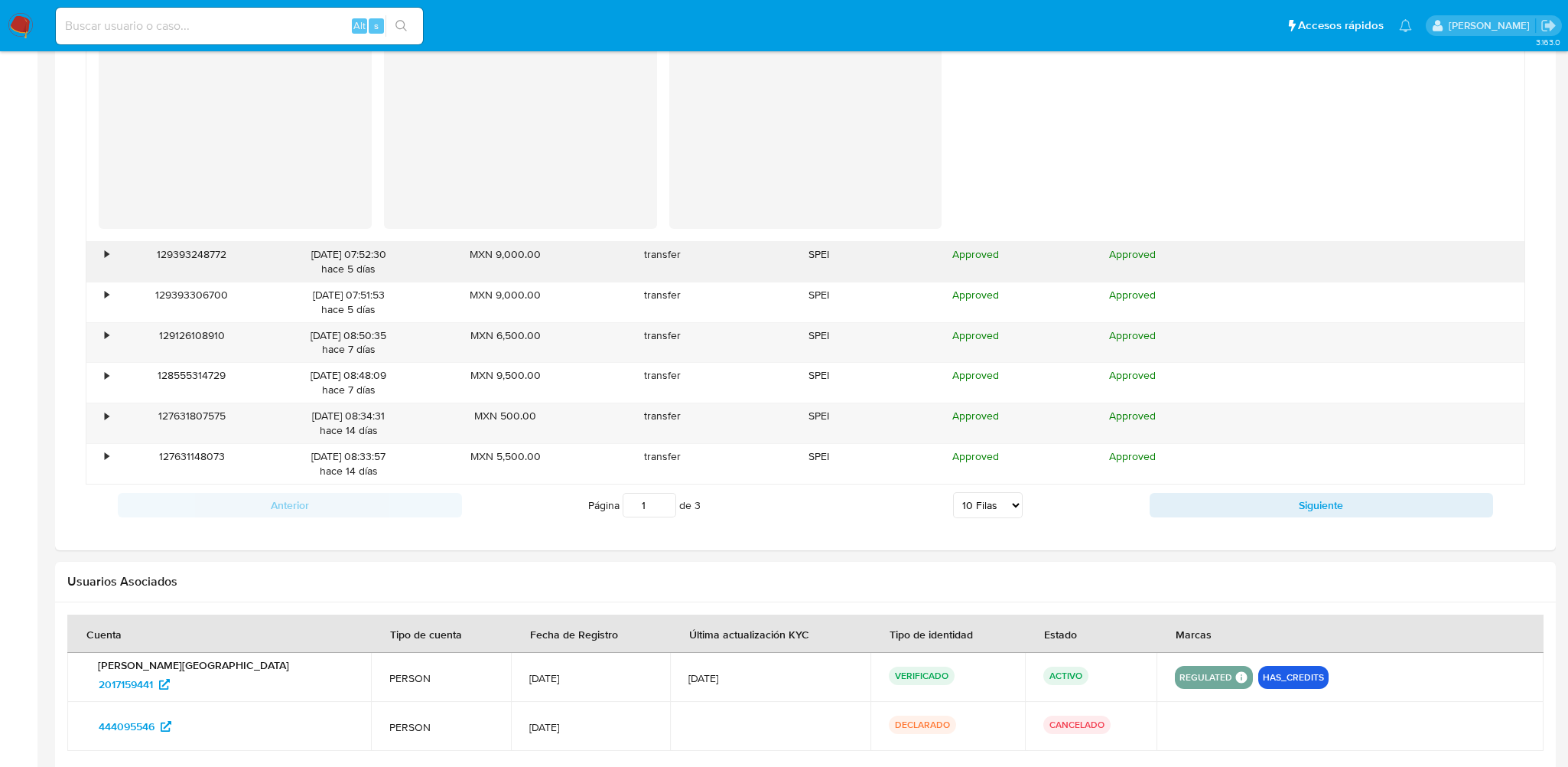
click at [111, 256] on div "•" at bounding box center [99, 261] width 27 height 40
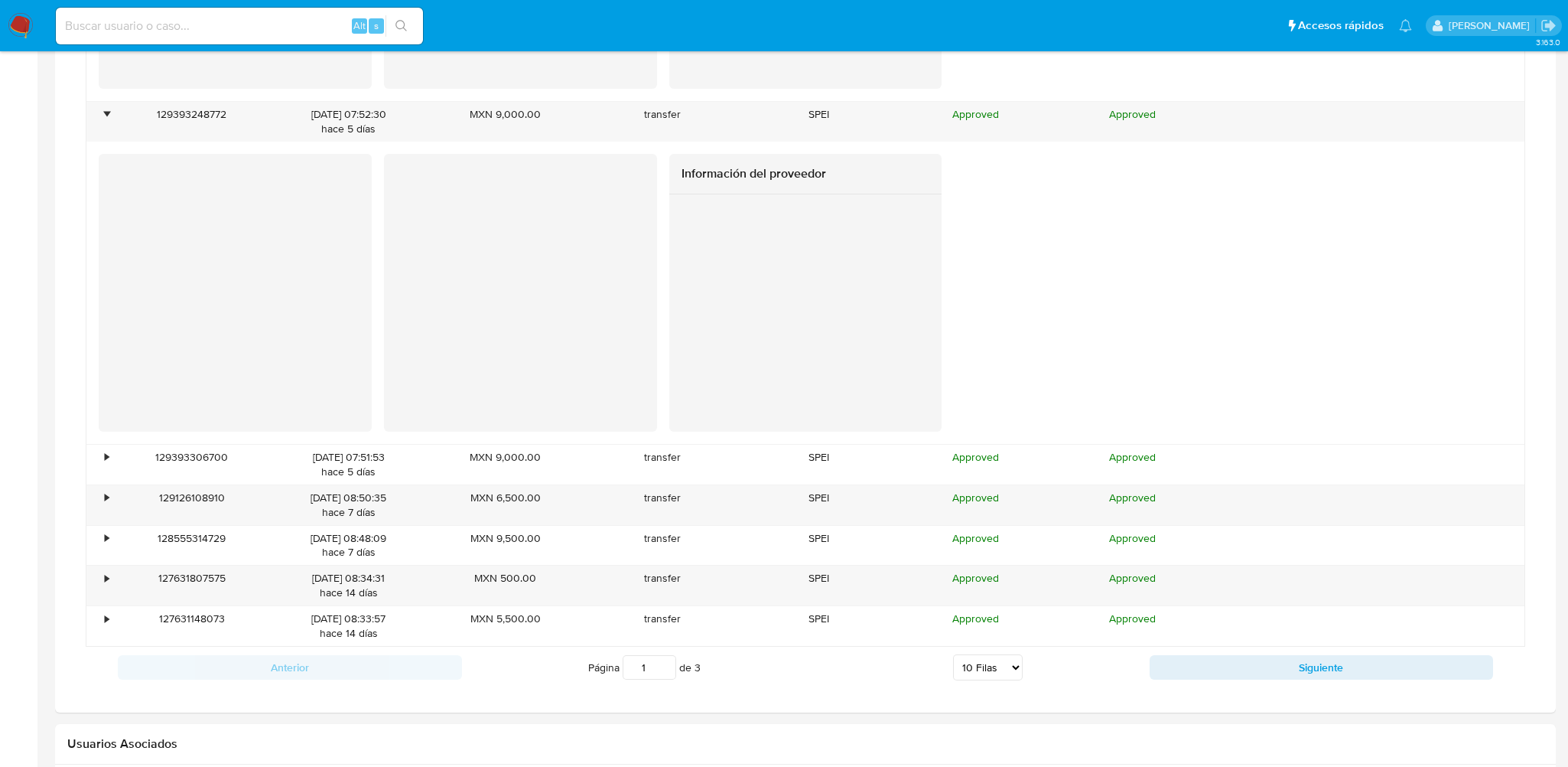
scroll to position [1606, 0]
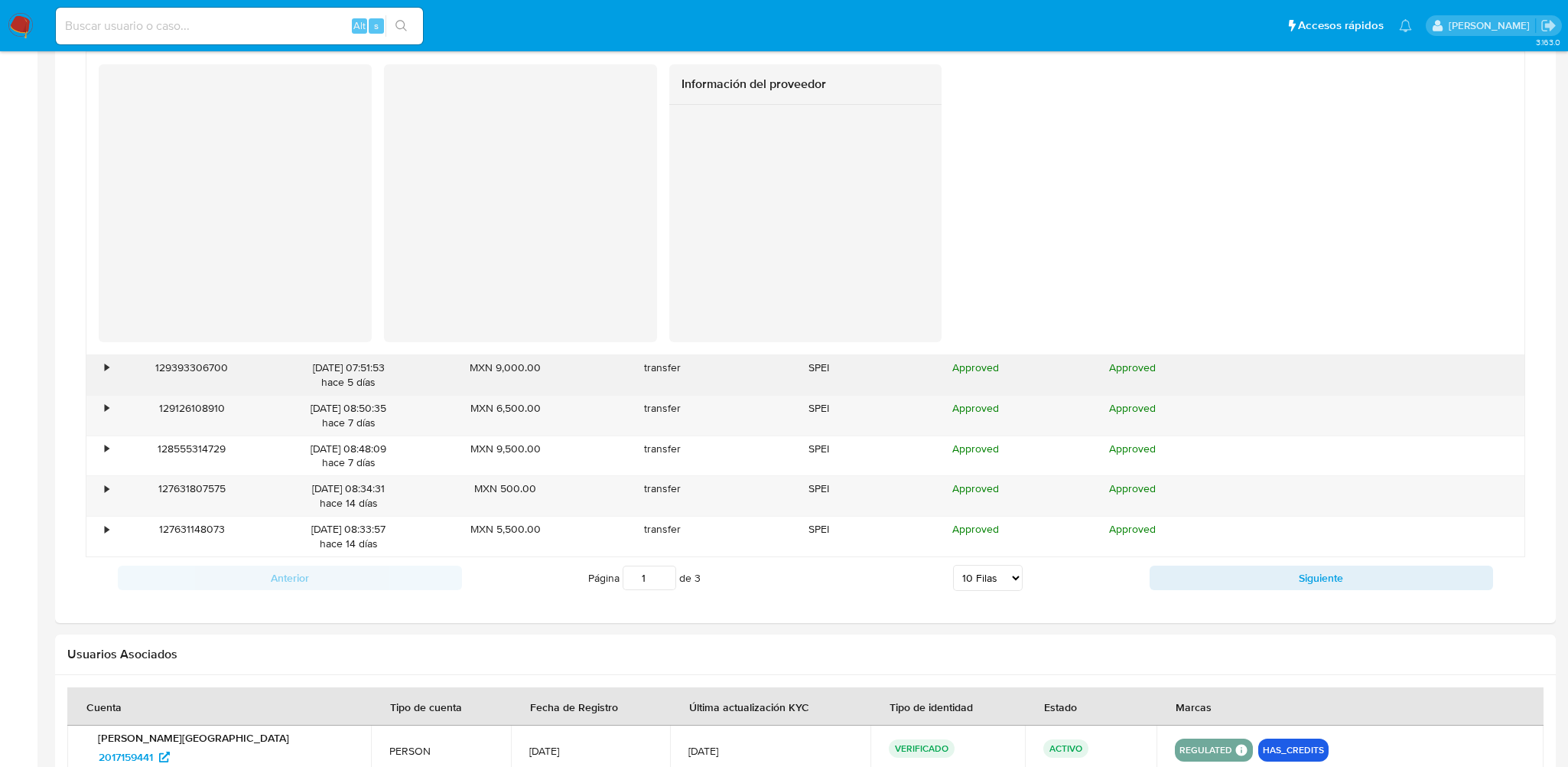
click at [99, 370] on div "•" at bounding box center [99, 374] width 27 height 40
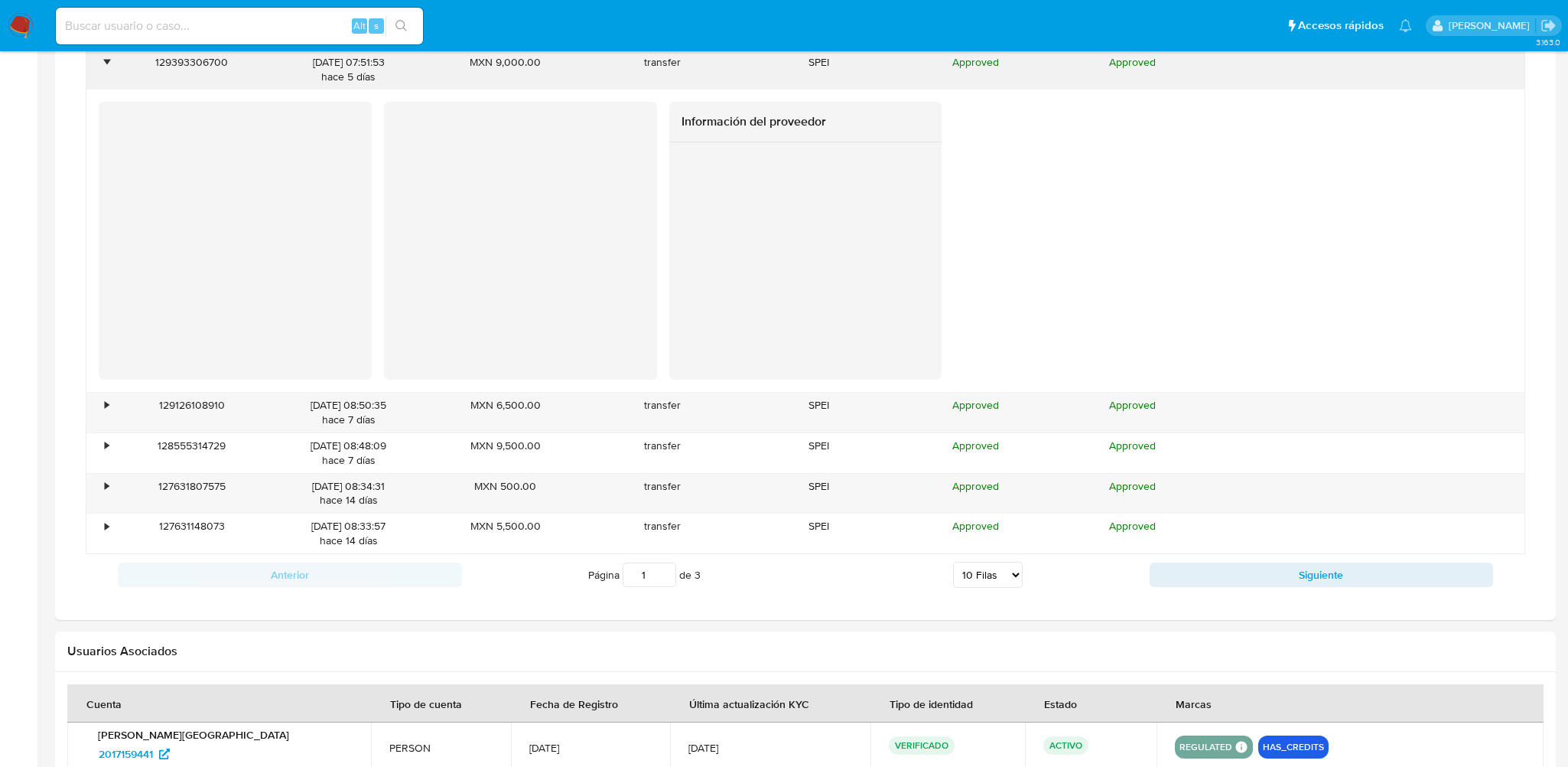
scroll to position [1913, 0]
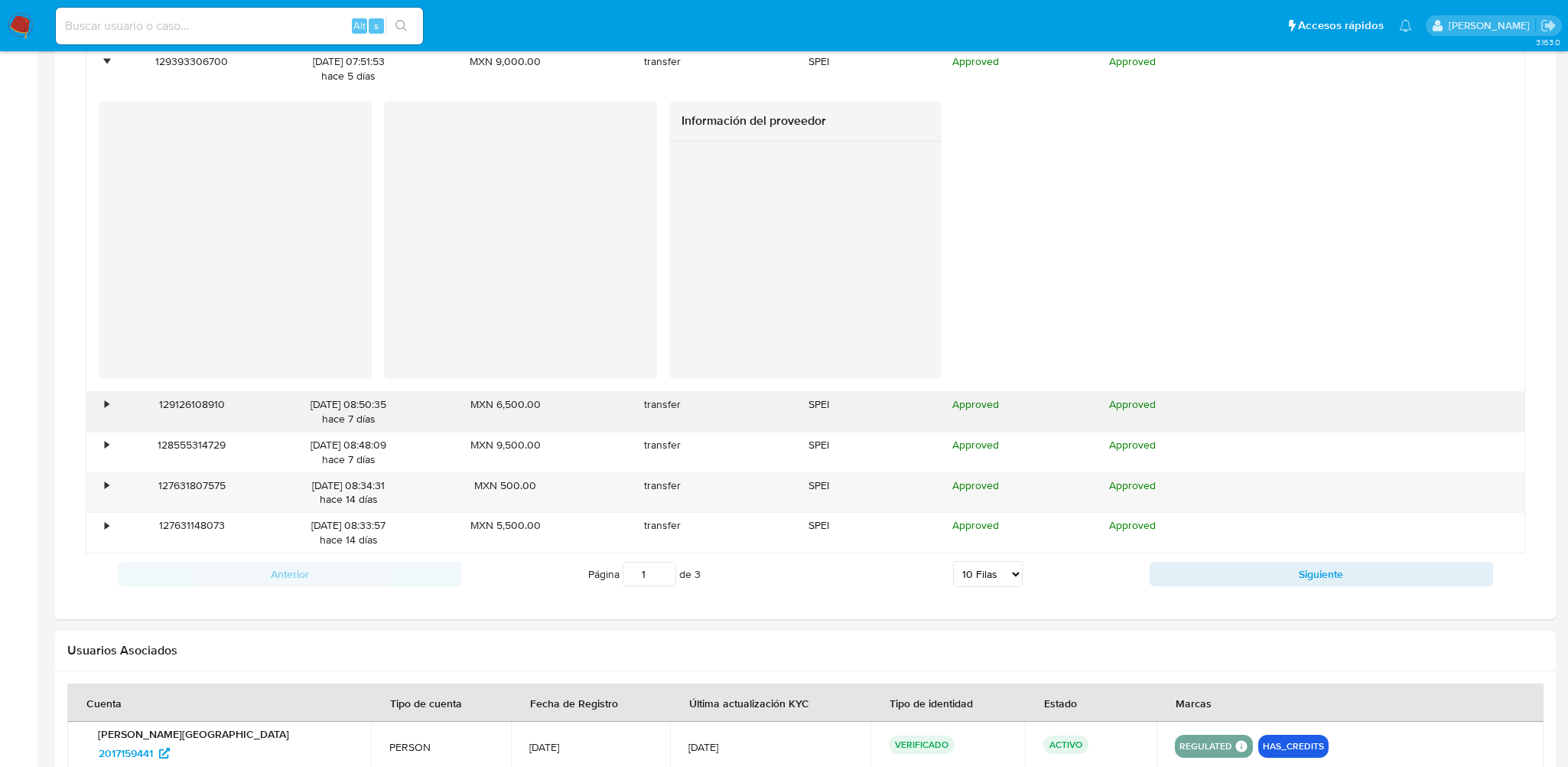
click at [101, 401] on div "•" at bounding box center [99, 411] width 27 height 40
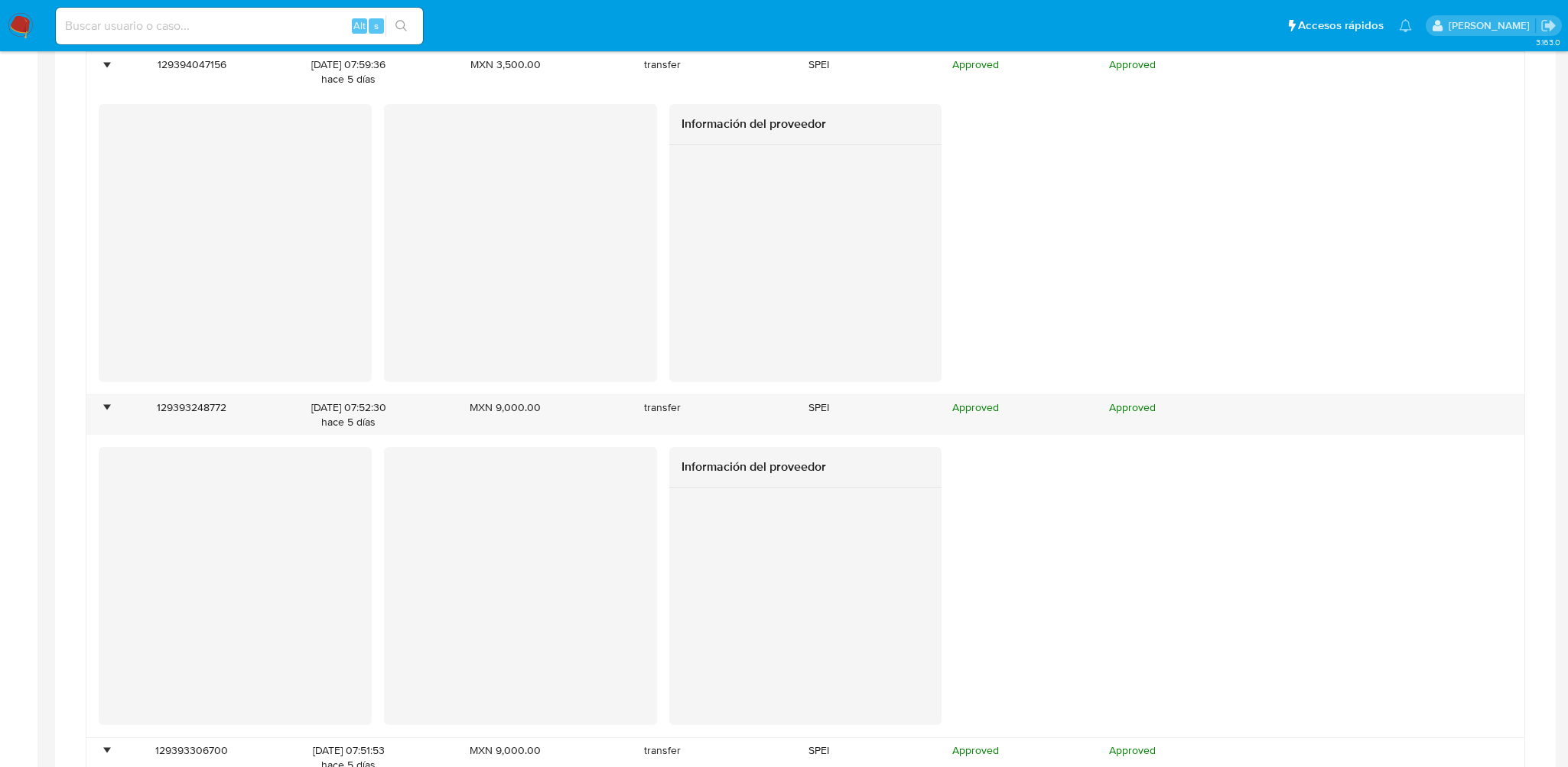
scroll to position [1224, 0]
drag, startPoint x: 111, startPoint y: 402, endPoint x: 115, endPoint y: 370, distance: 32.2
click at [111, 402] on div "•" at bounding box center [99, 414] width 27 height 40
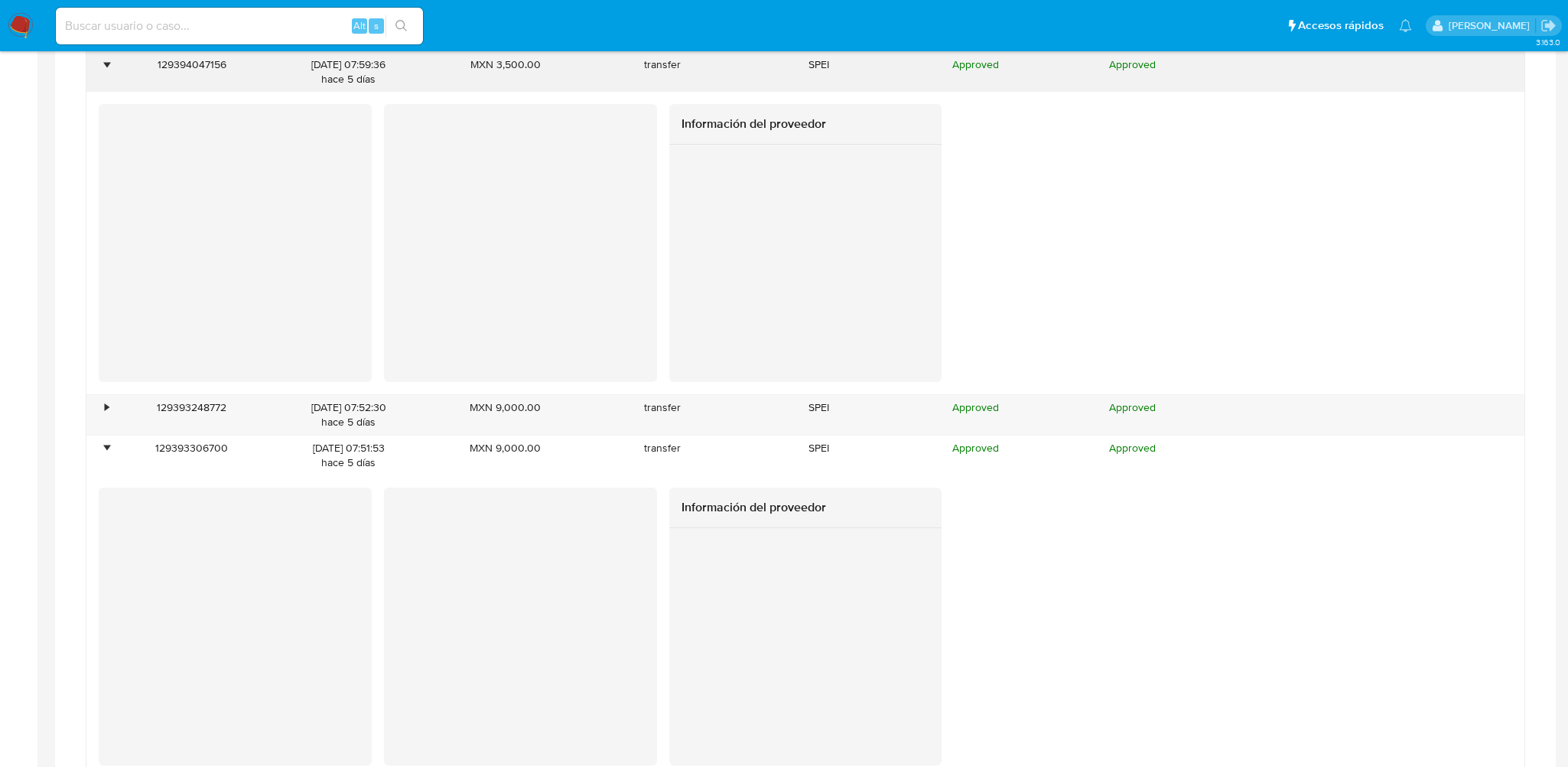
click at [113, 65] on div "129394047156" at bounding box center [191, 71] width 156 height 40
click at [107, 66] on div "•" at bounding box center [106, 64] width 4 height 14
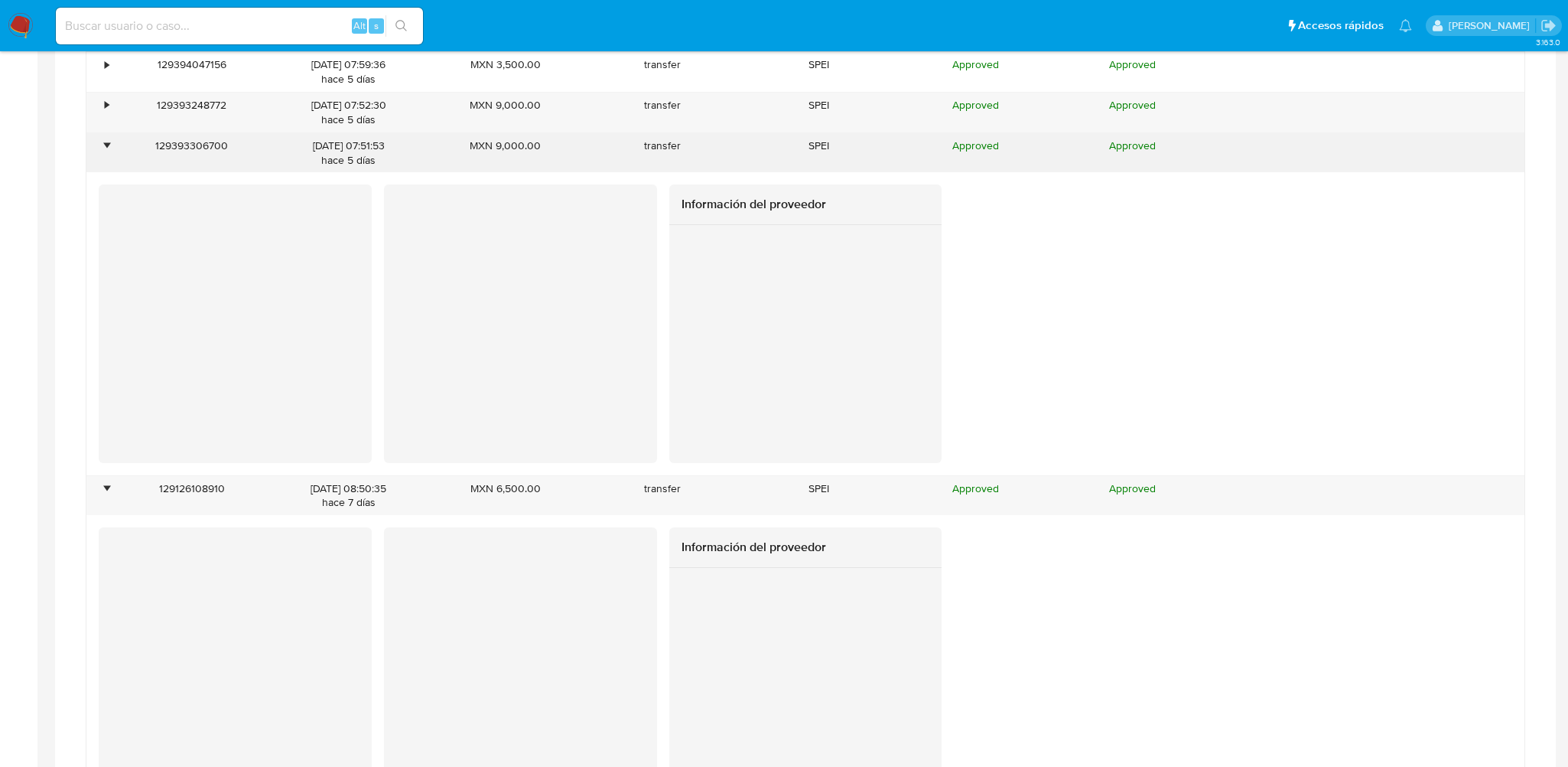
click at [108, 155] on div "•" at bounding box center [99, 153] width 27 height 40
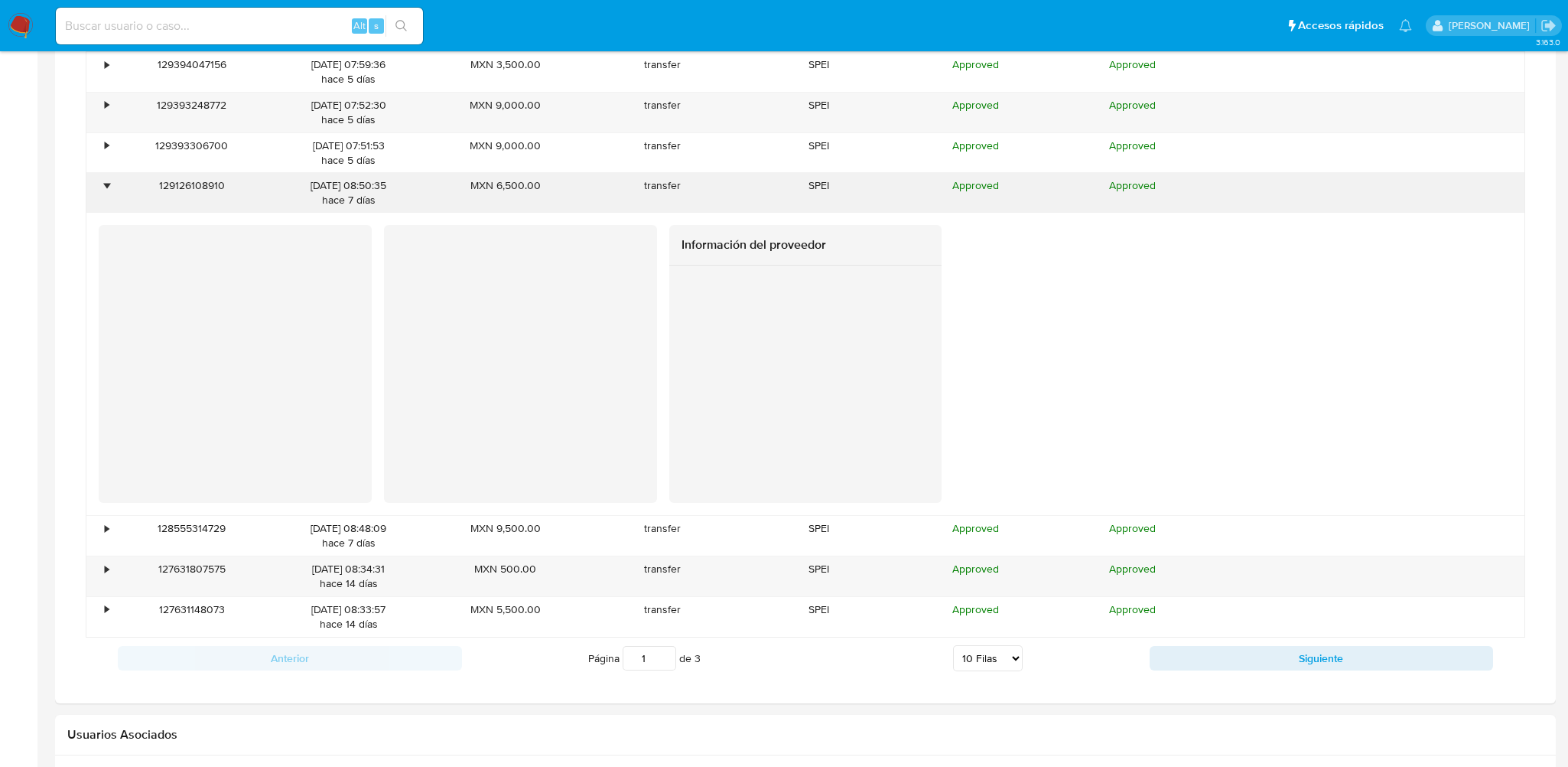
click at [109, 189] on div "•" at bounding box center [99, 192] width 27 height 40
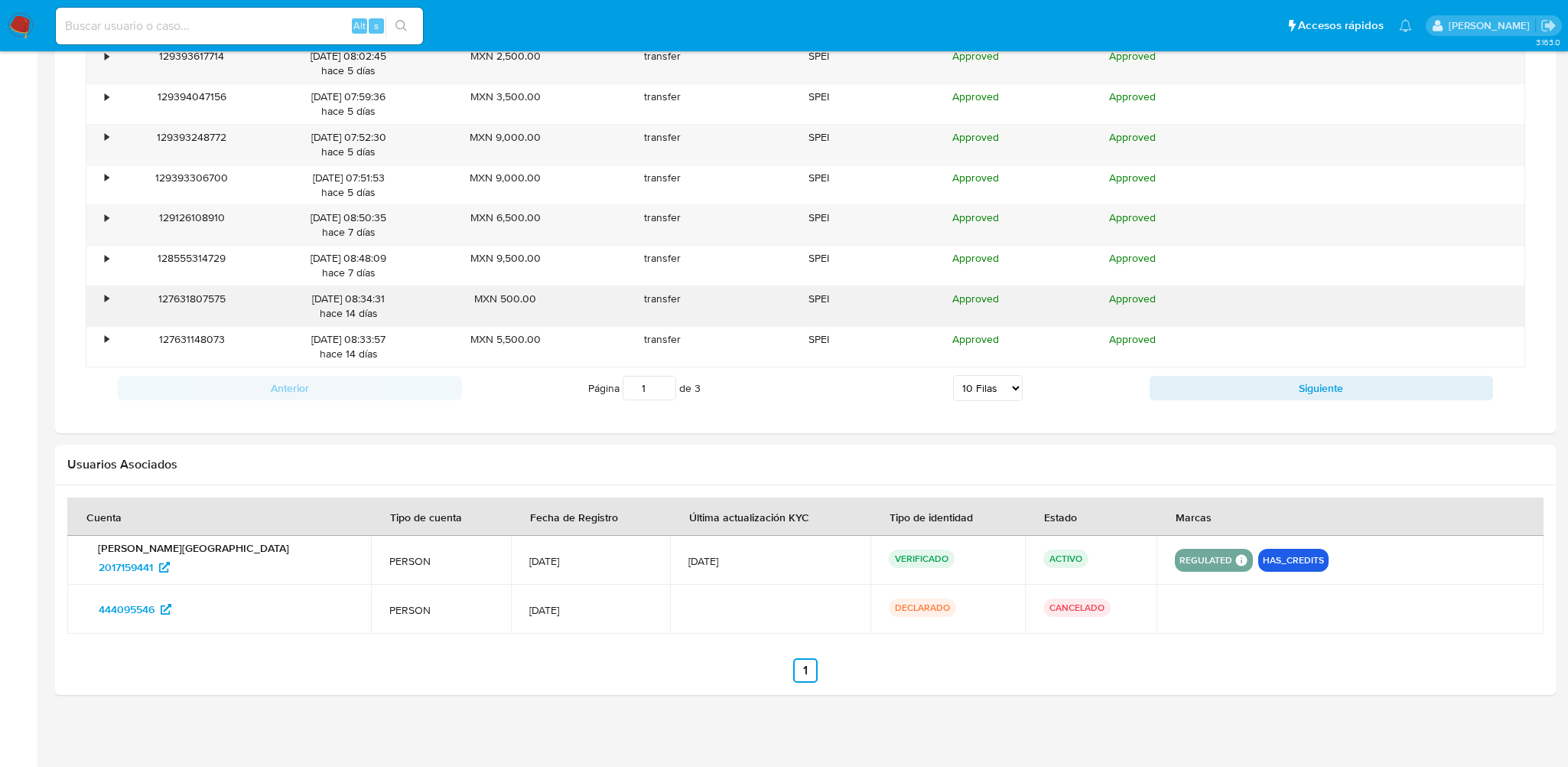
click at [108, 303] on div "•" at bounding box center [99, 305] width 27 height 40
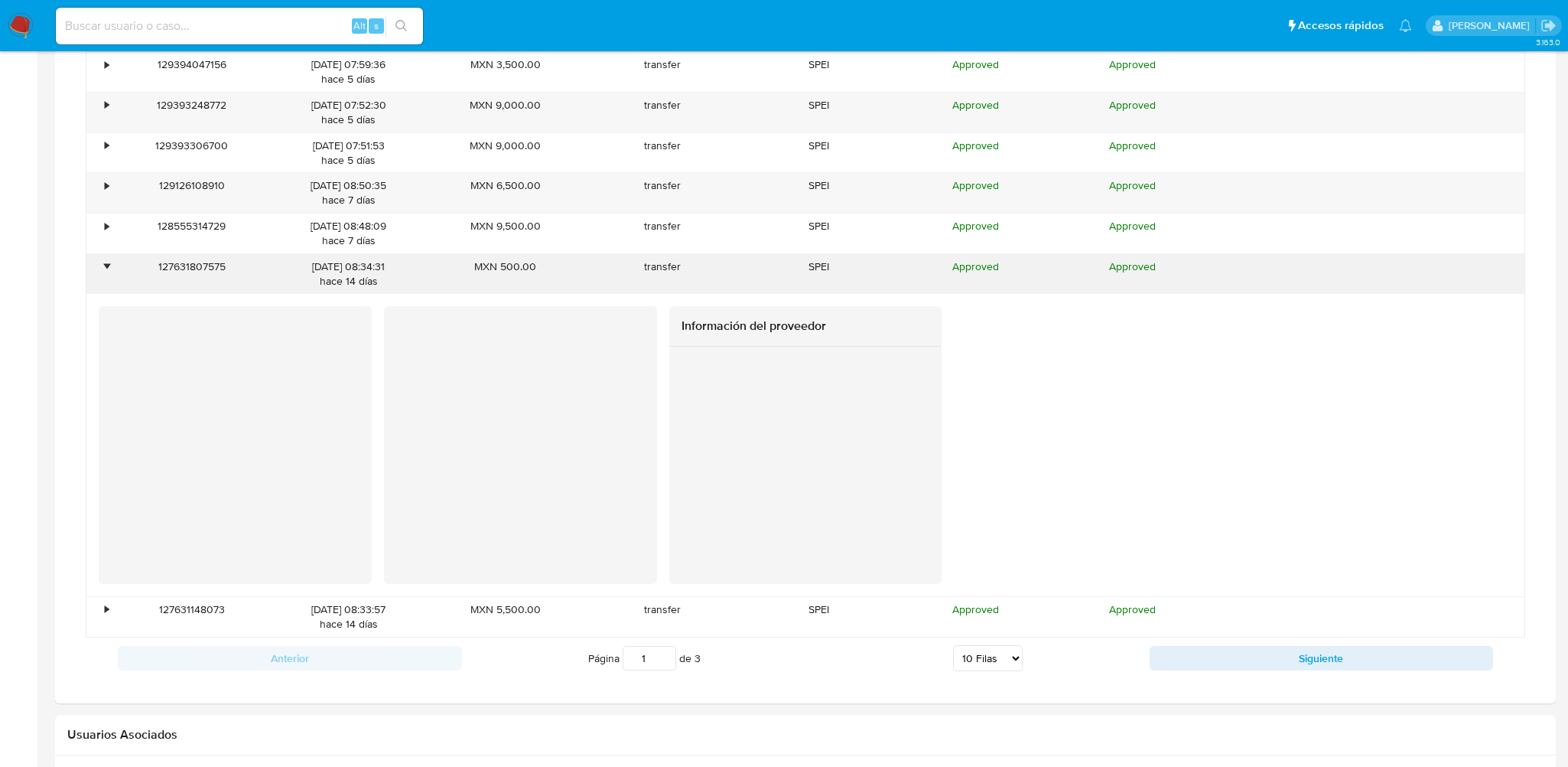
click at [103, 273] on div "•" at bounding box center [99, 273] width 27 height 40
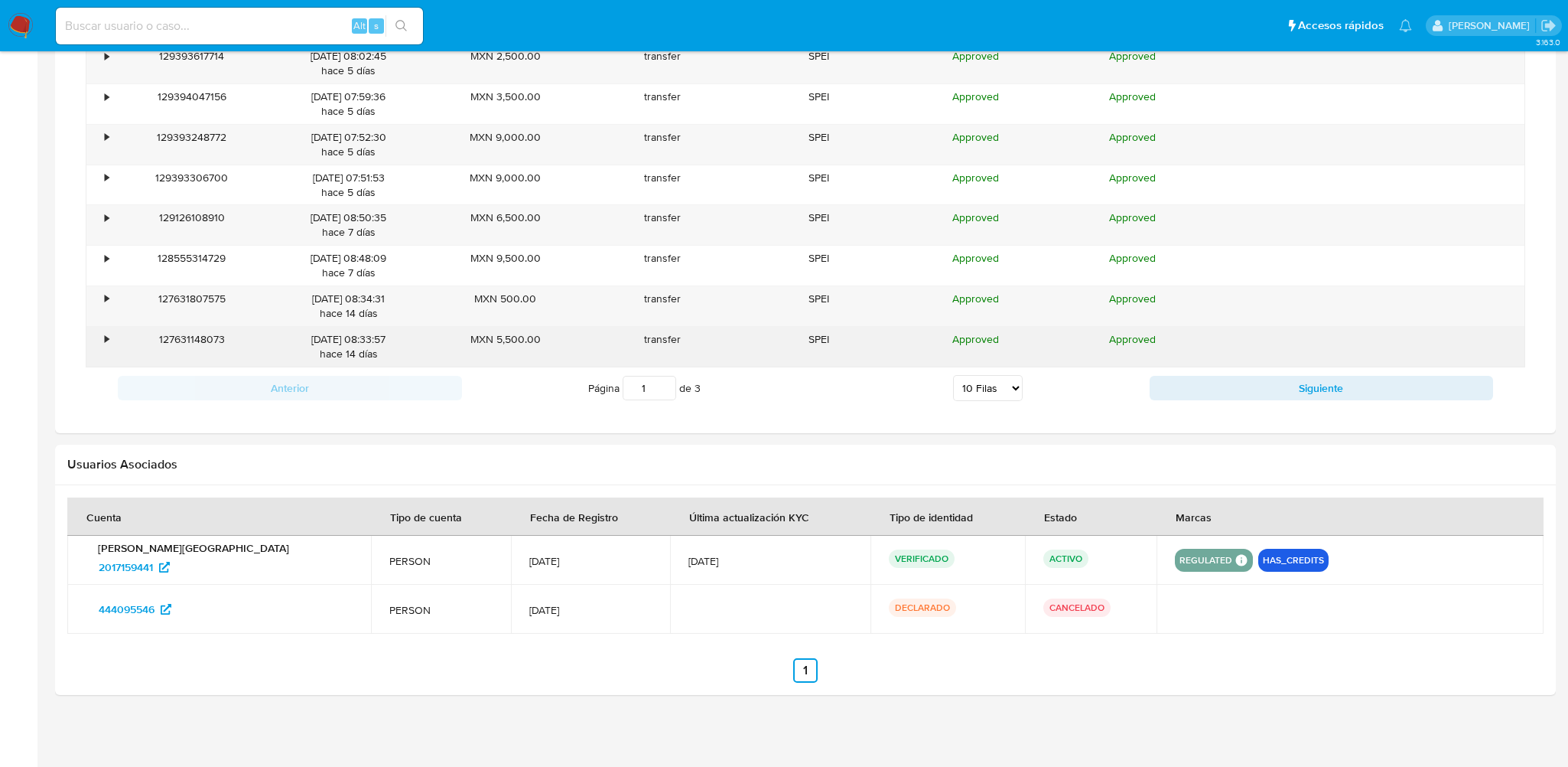
click at [102, 334] on div "•" at bounding box center [99, 346] width 27 height 40
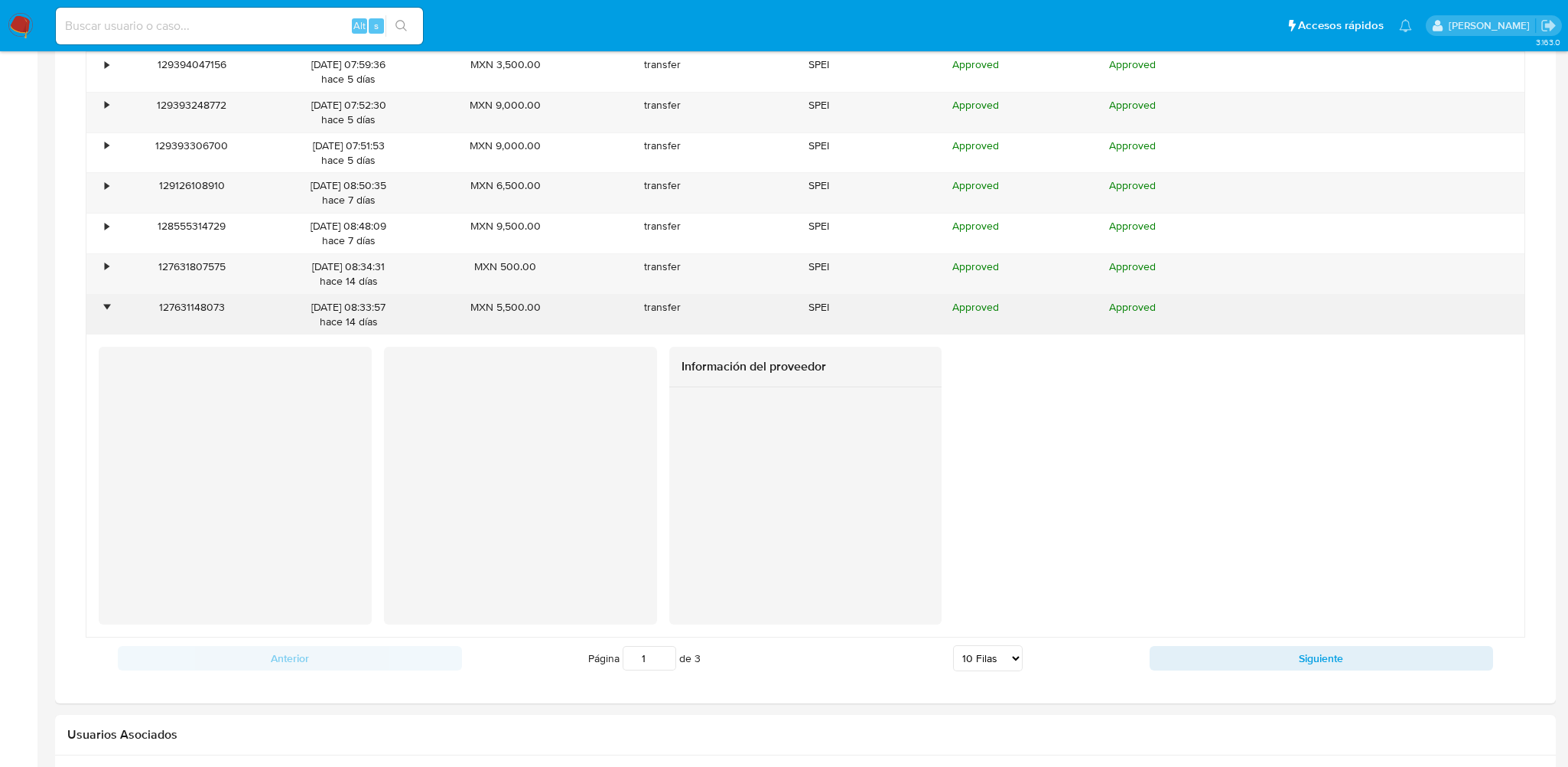
click at [104, 313] on div "•" at bounding box center [99, 314] width 27 height 40
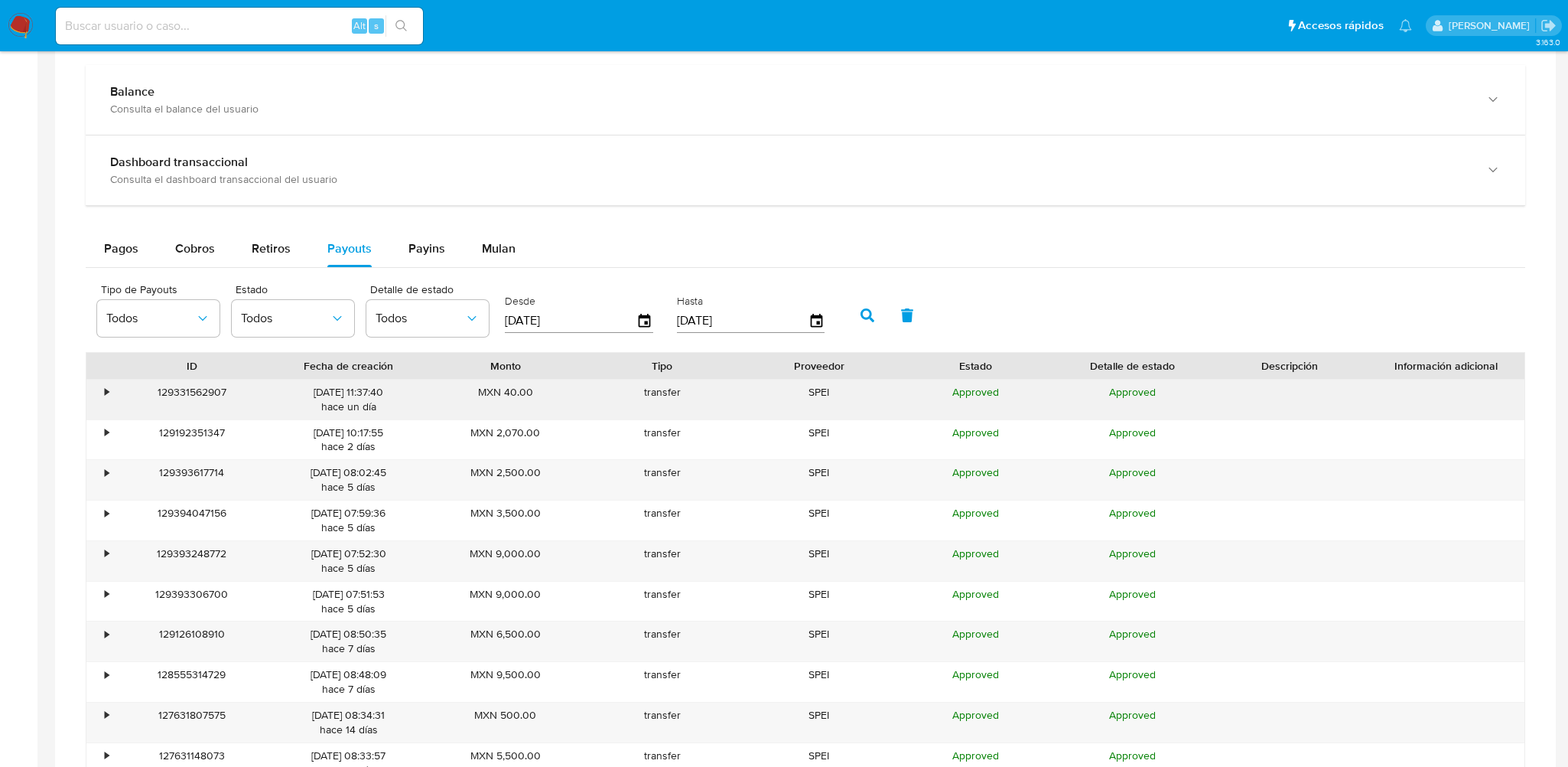
scroll to position [733, 0]
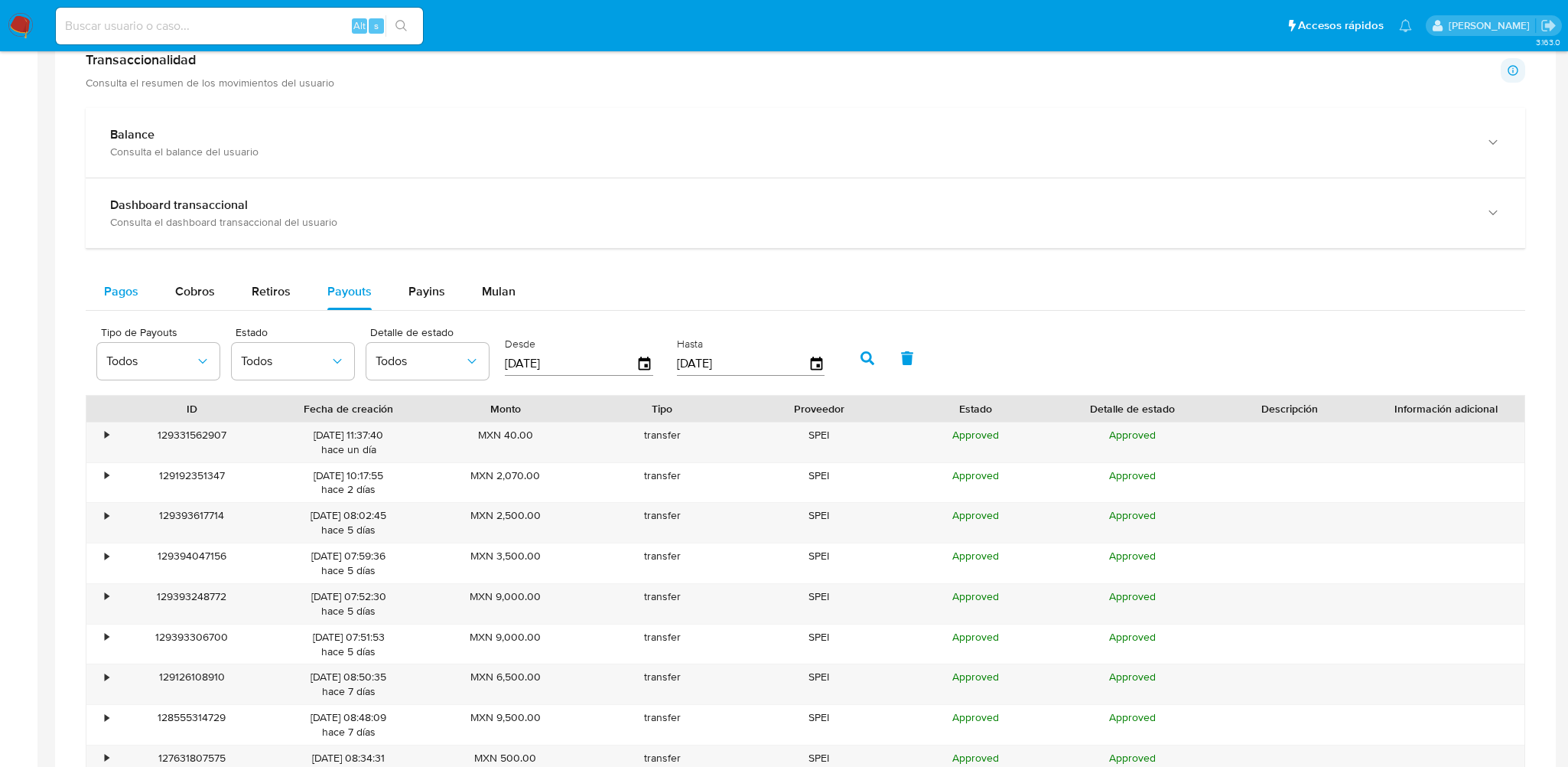
click at [130, 293] on span "Pagos" at bounding box center [122, 291] width 35 height 17
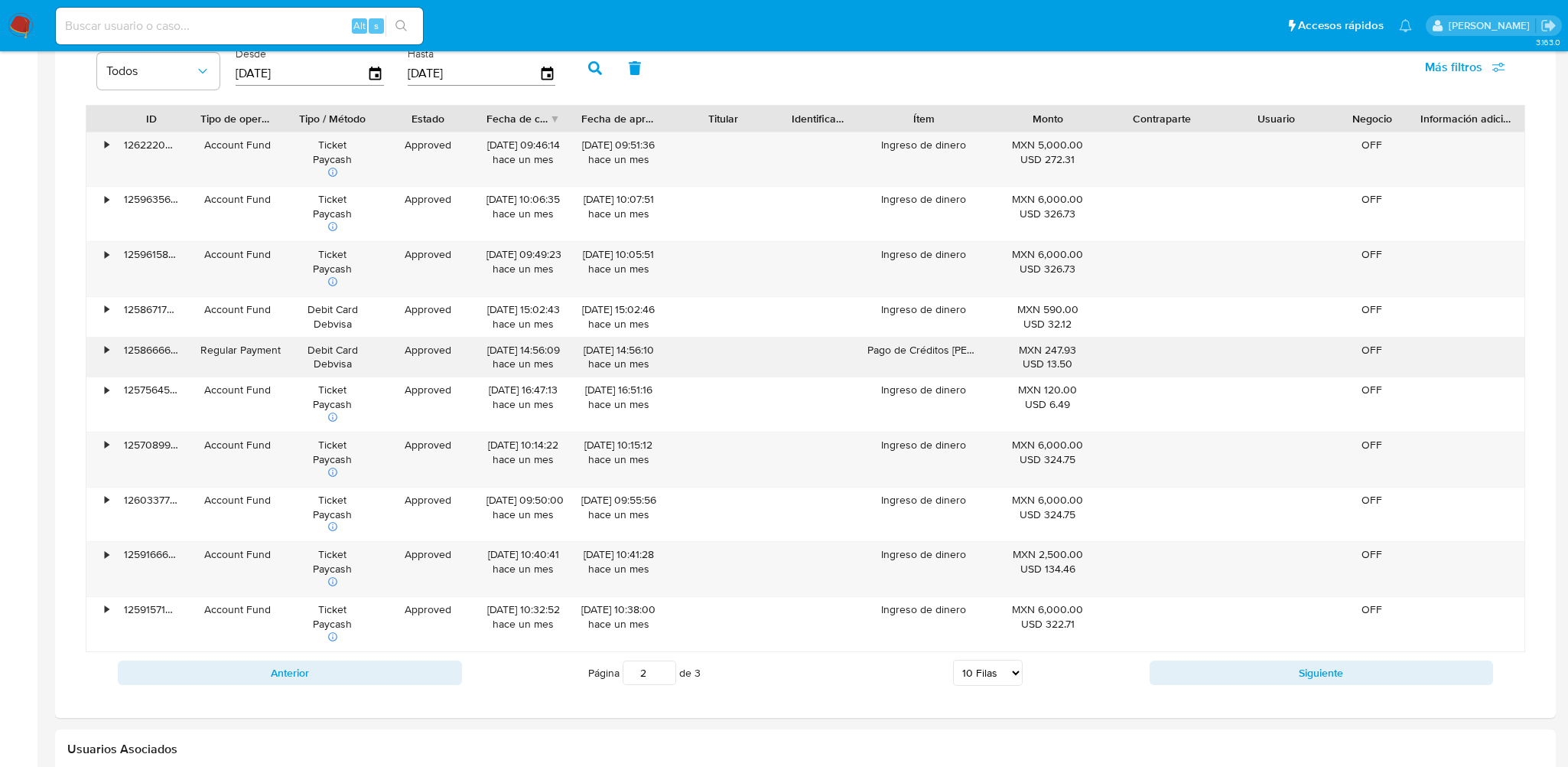
scroll to position [1038, 0]
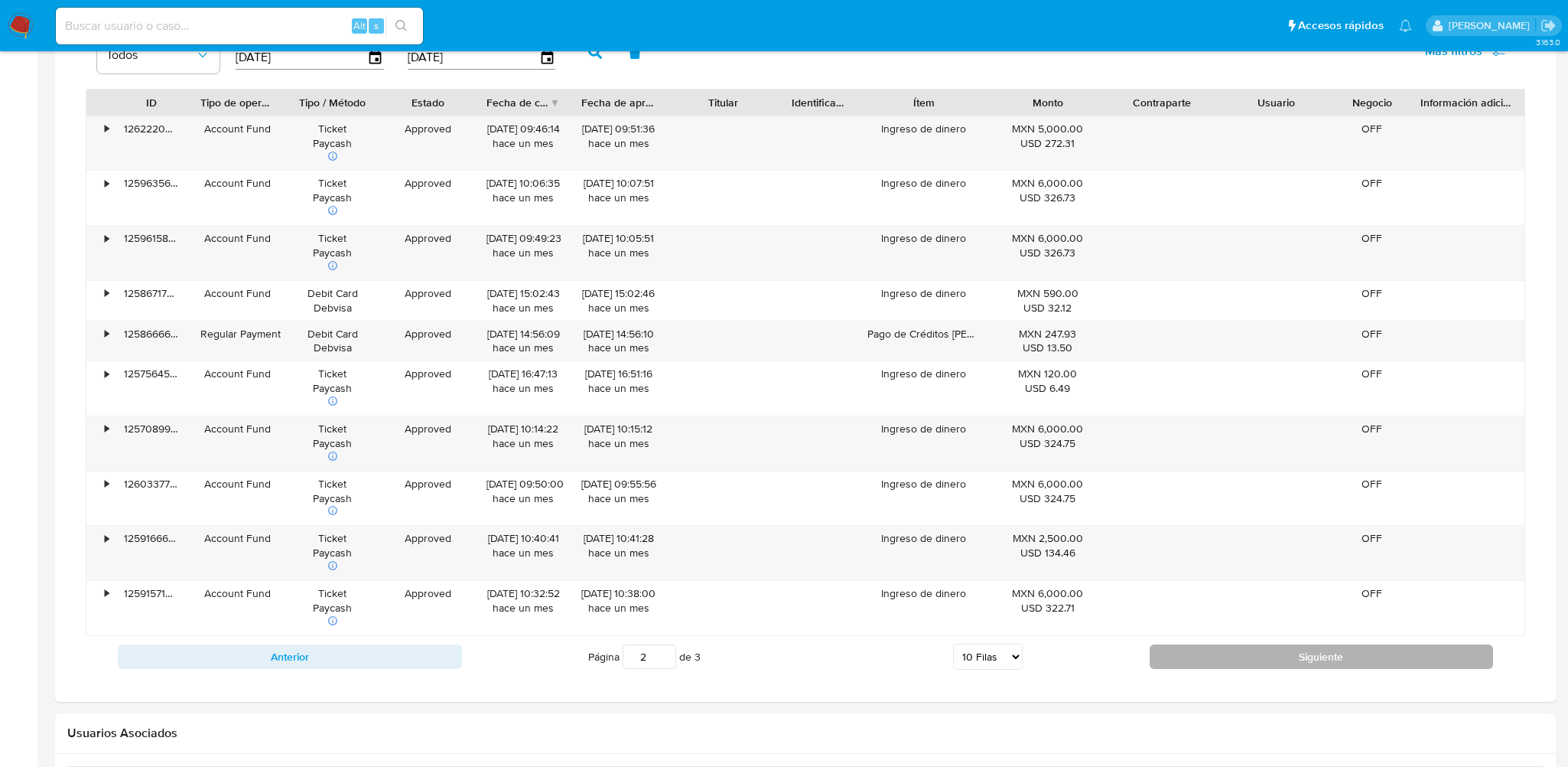
click at [1240, 653] on button "Siguiente" at bounding box center [1321, 656] width 344 height 24
type input "3"
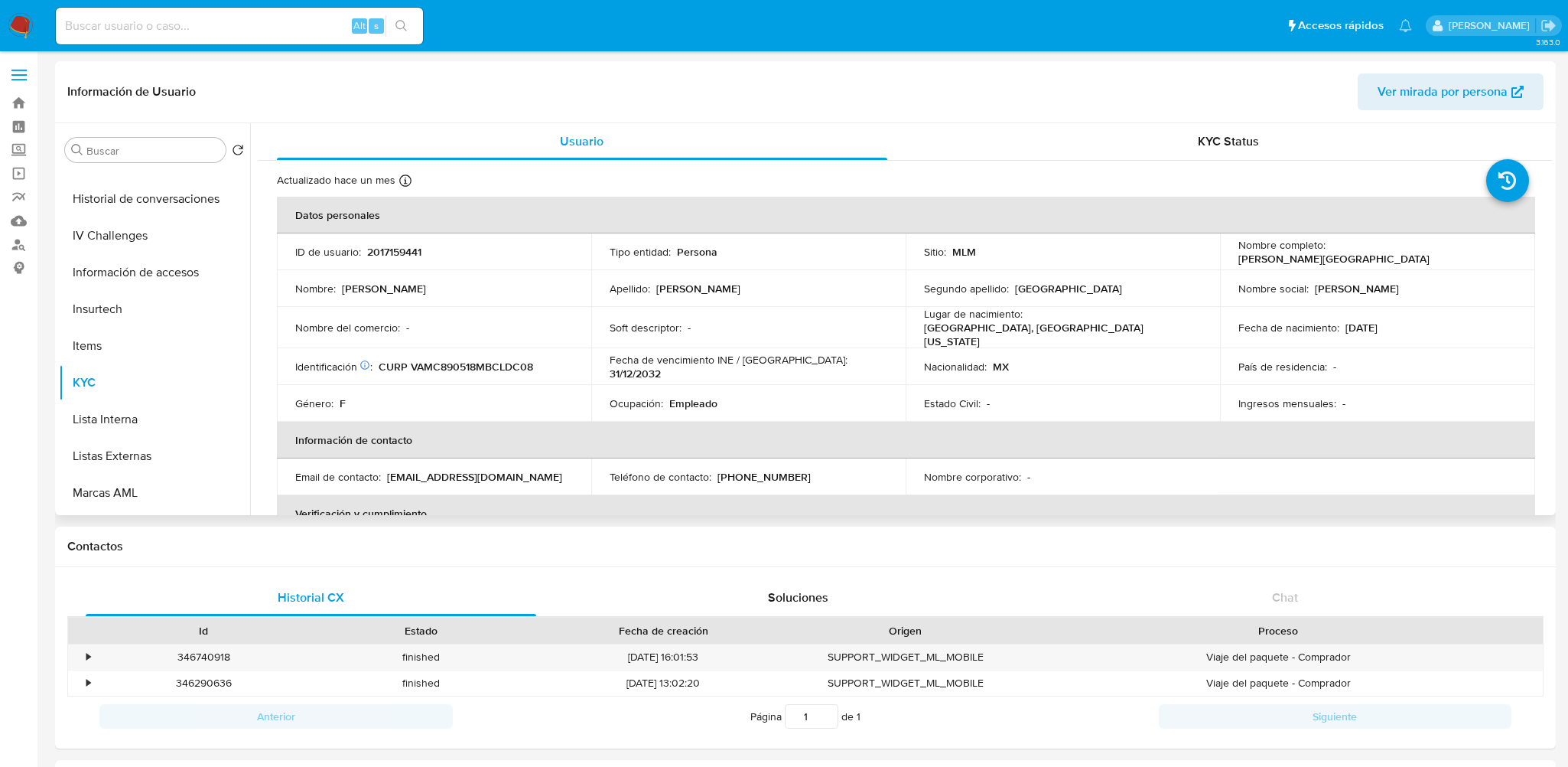
scroll to position [0, 0]
click at [404, 255] on p "2017159441" at bounding box center [394, 251] width 54 height 14
click at [403, 255] on p "2017159441" at bounding box center [394, 251] width 54 height 14
copy p "2017159441"
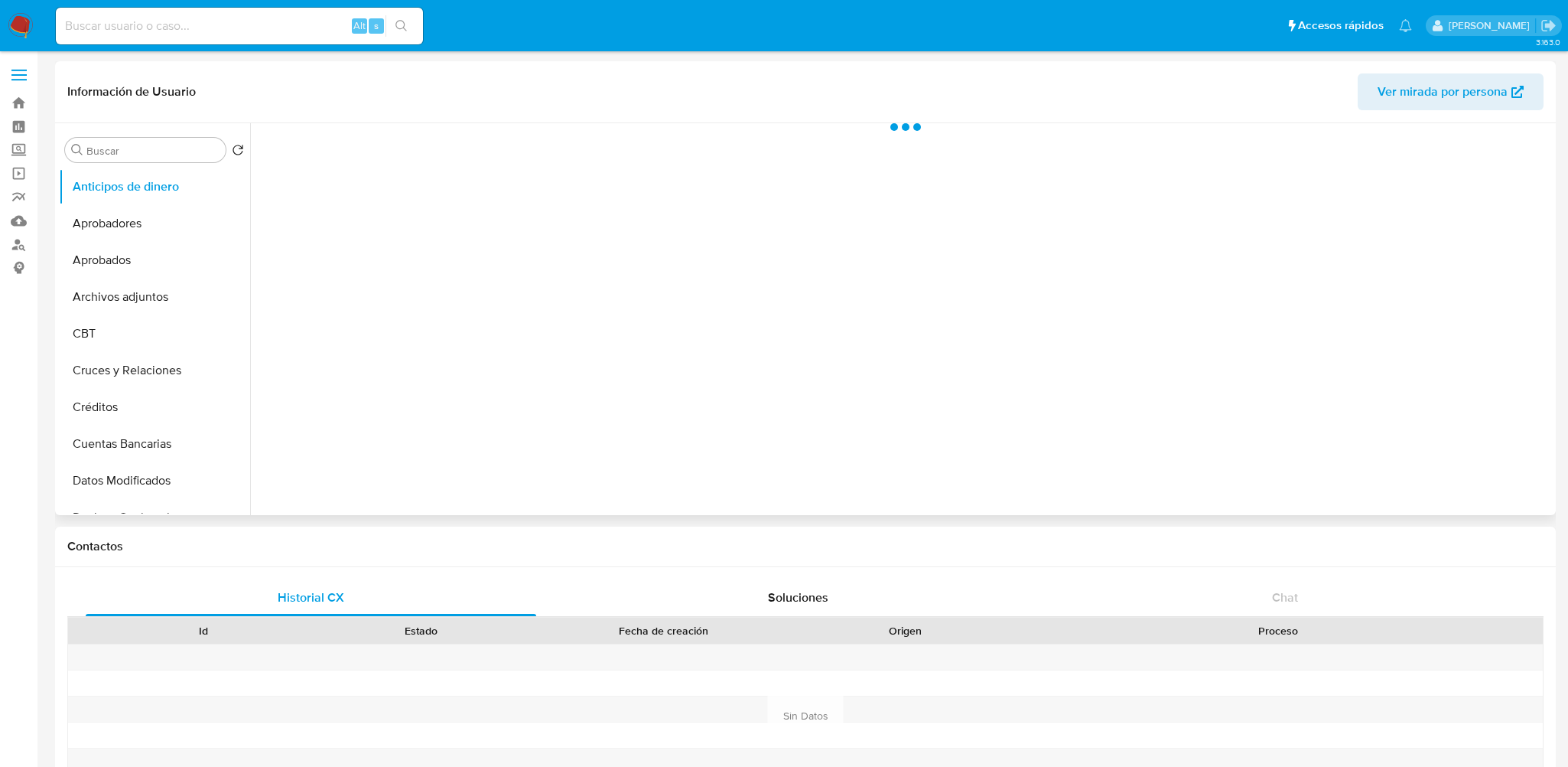
select select "10"
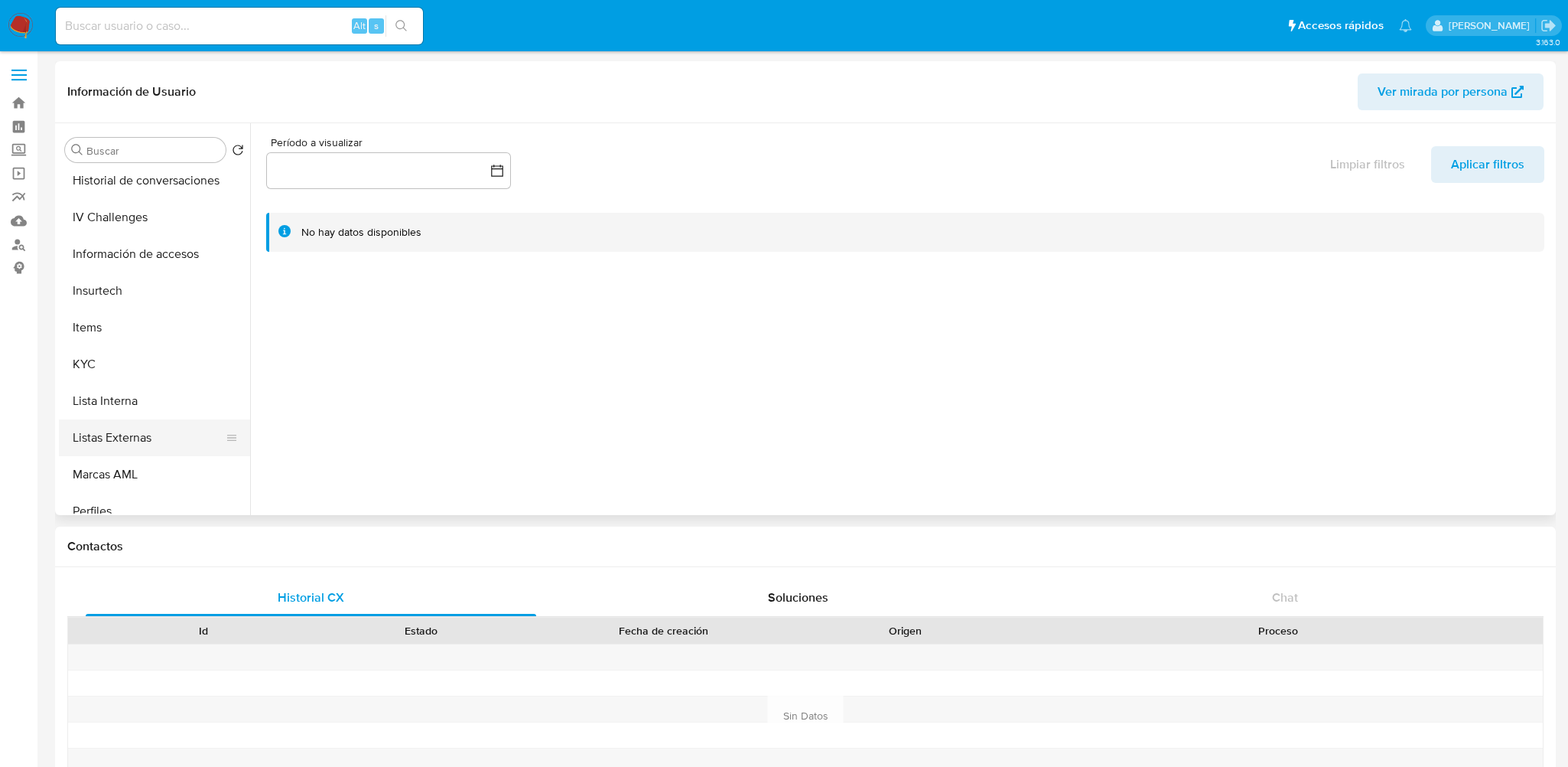
scroll to position [689, 0]
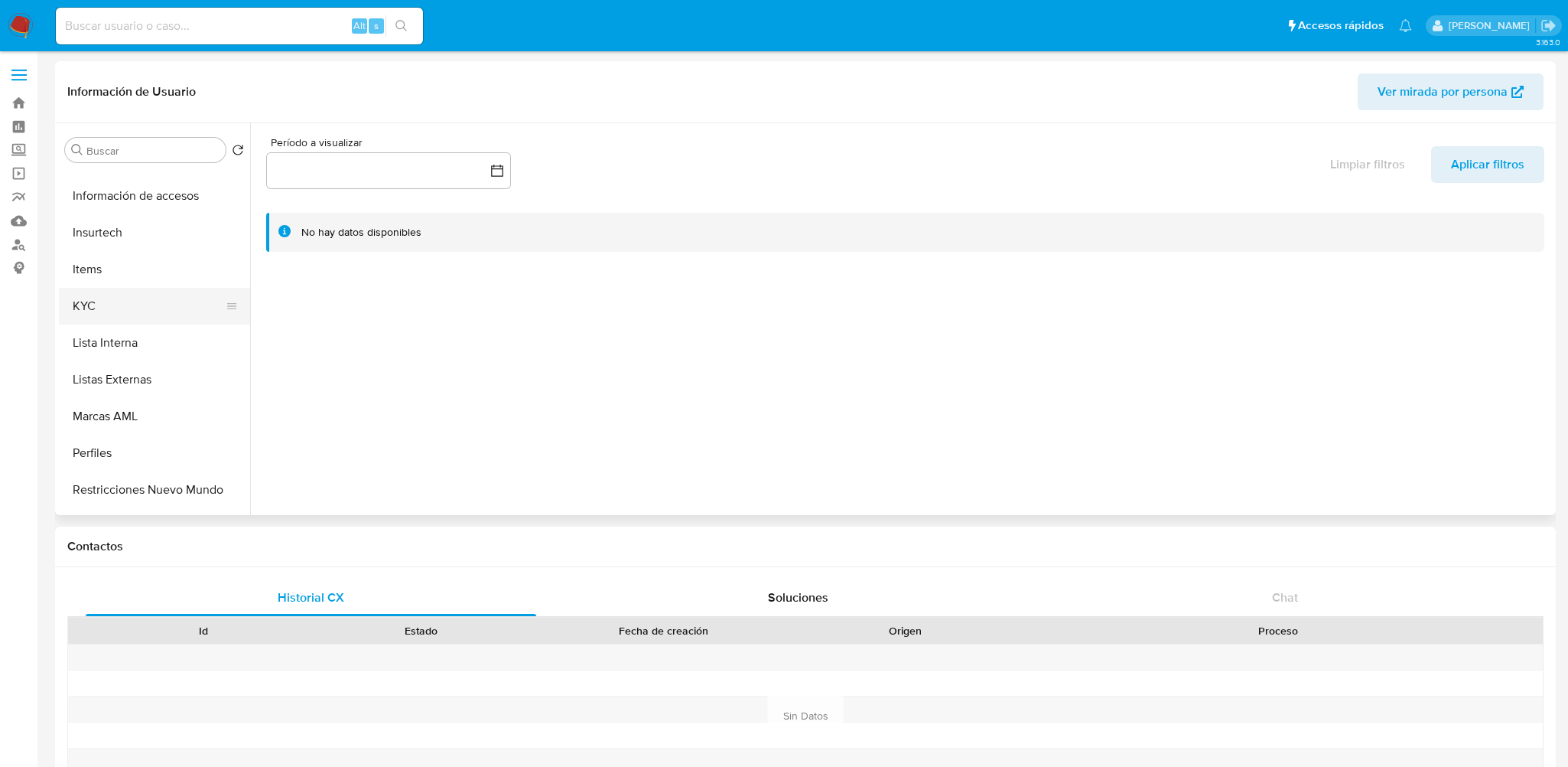
click at [98, 305] on button "KYC" at bounding box center [148, 306] width 179 height 37
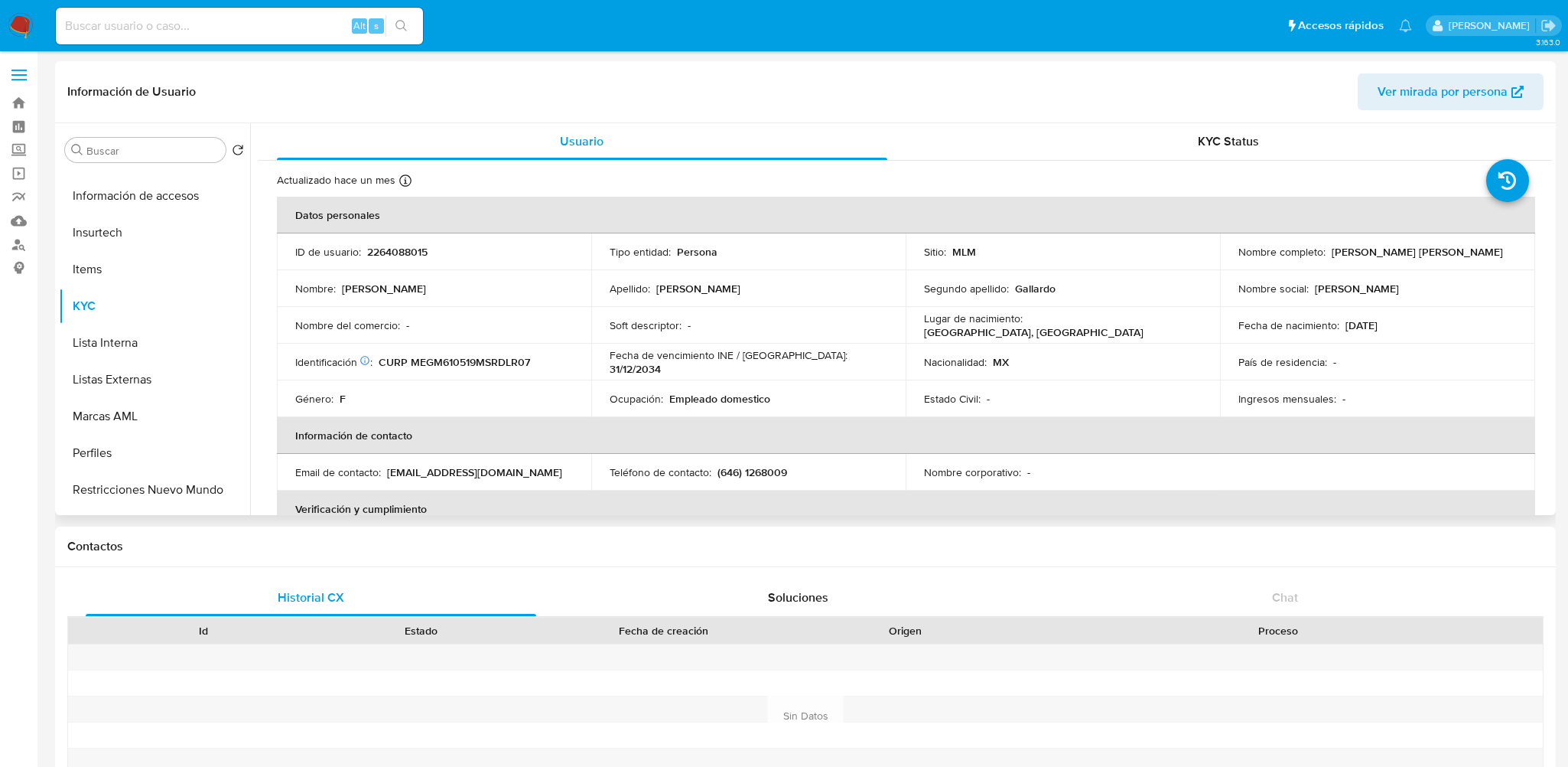
click at [403, 250] on p "2264088015" at bounding box center [397, 251] width 61 height 14
copy p "2264088015"
click at [197, 337] on ul "Anticipos de dinero Aprobadores Aprobados Archivos adjuntos CBT Cruces y Relaci…" at bounding box center [154, 340] width 191 height 345
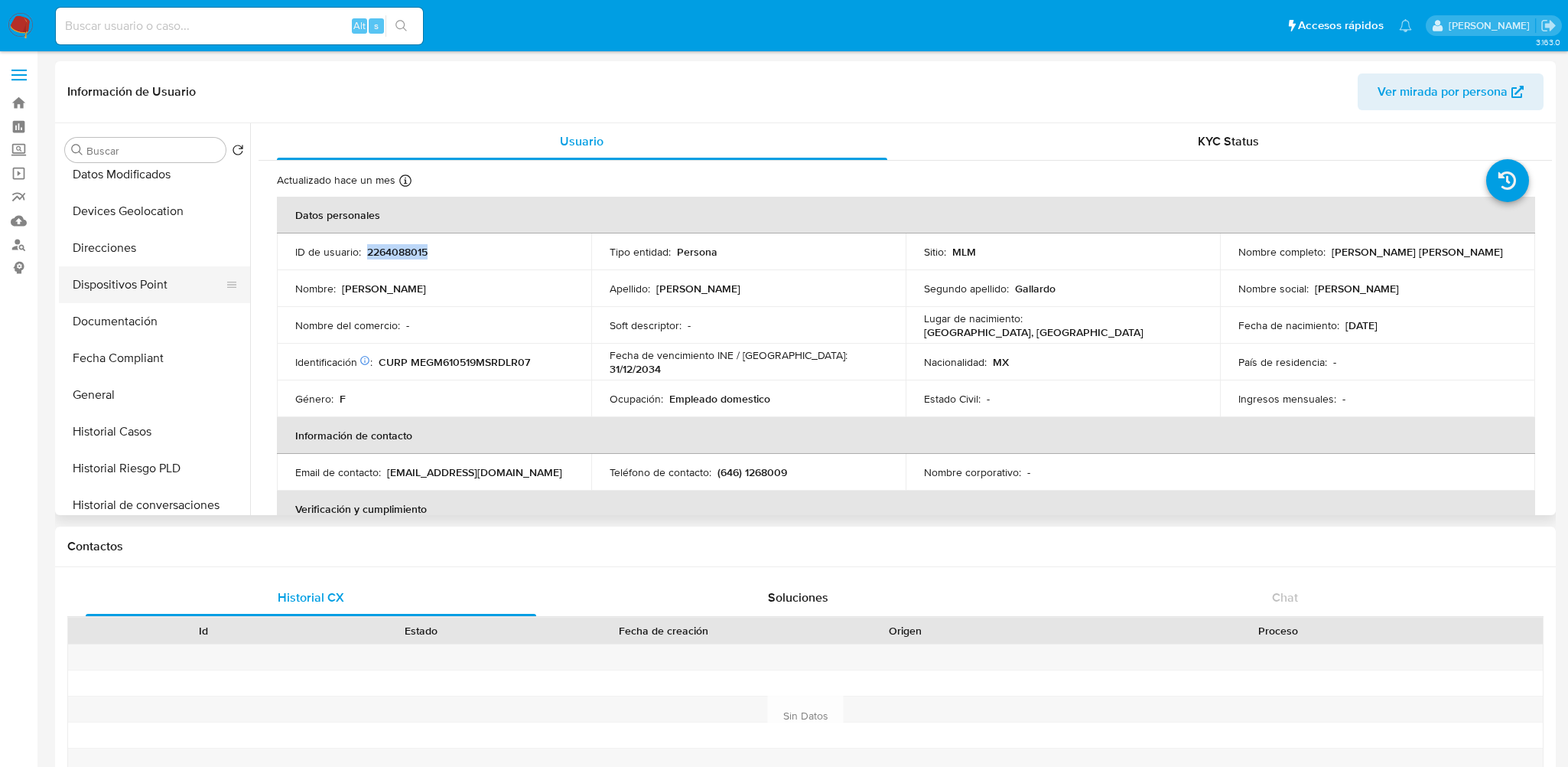
click at [140, 280] on button "Dispositivos Point" at bounding box center [148, 285] width 179 height 37
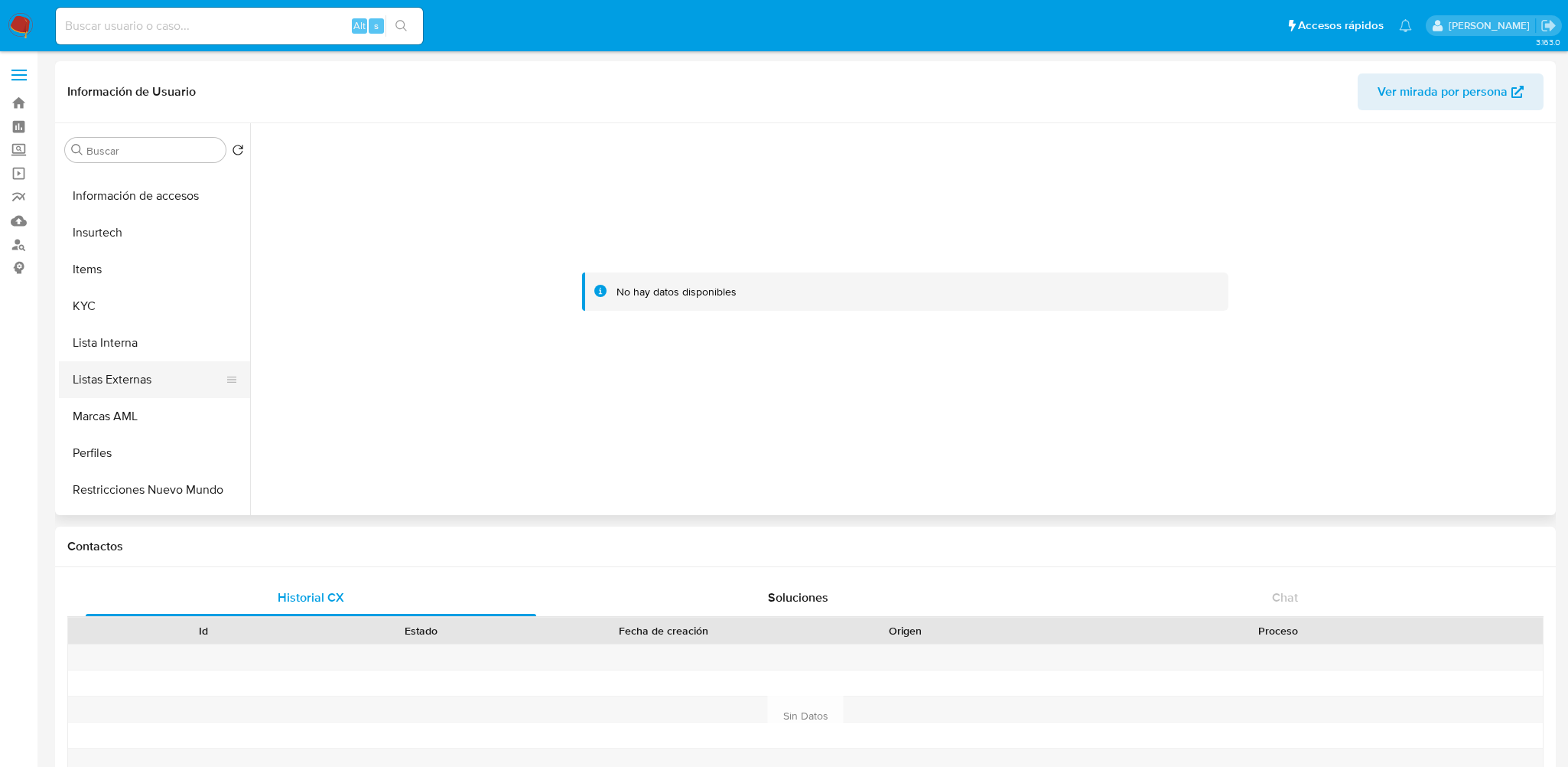
scroll to position [755, 0]
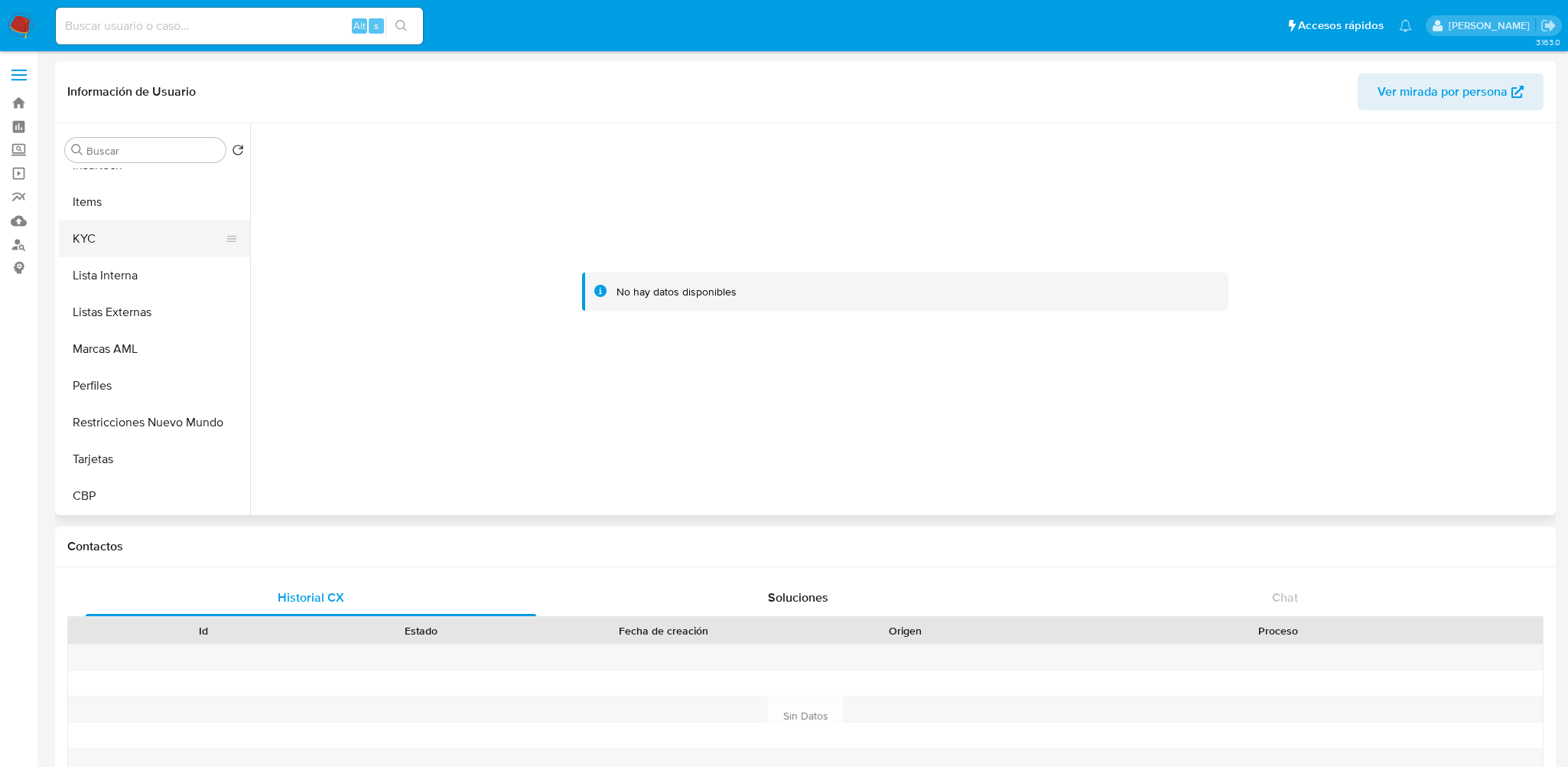
click at [124, 233] on button "KYC" at bounding box center [148, 239] width 179 height 37
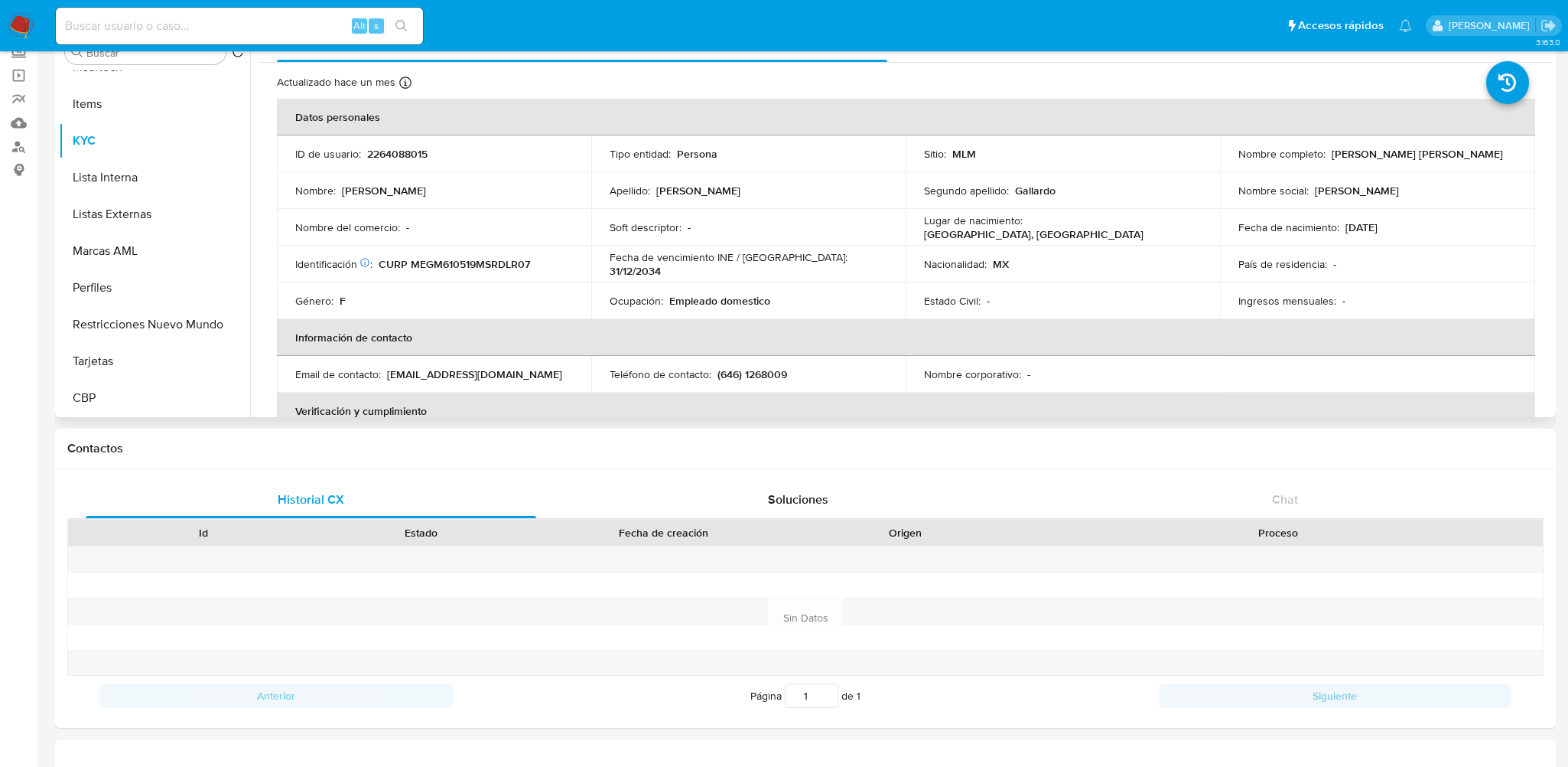
scroll to position [0, 0]
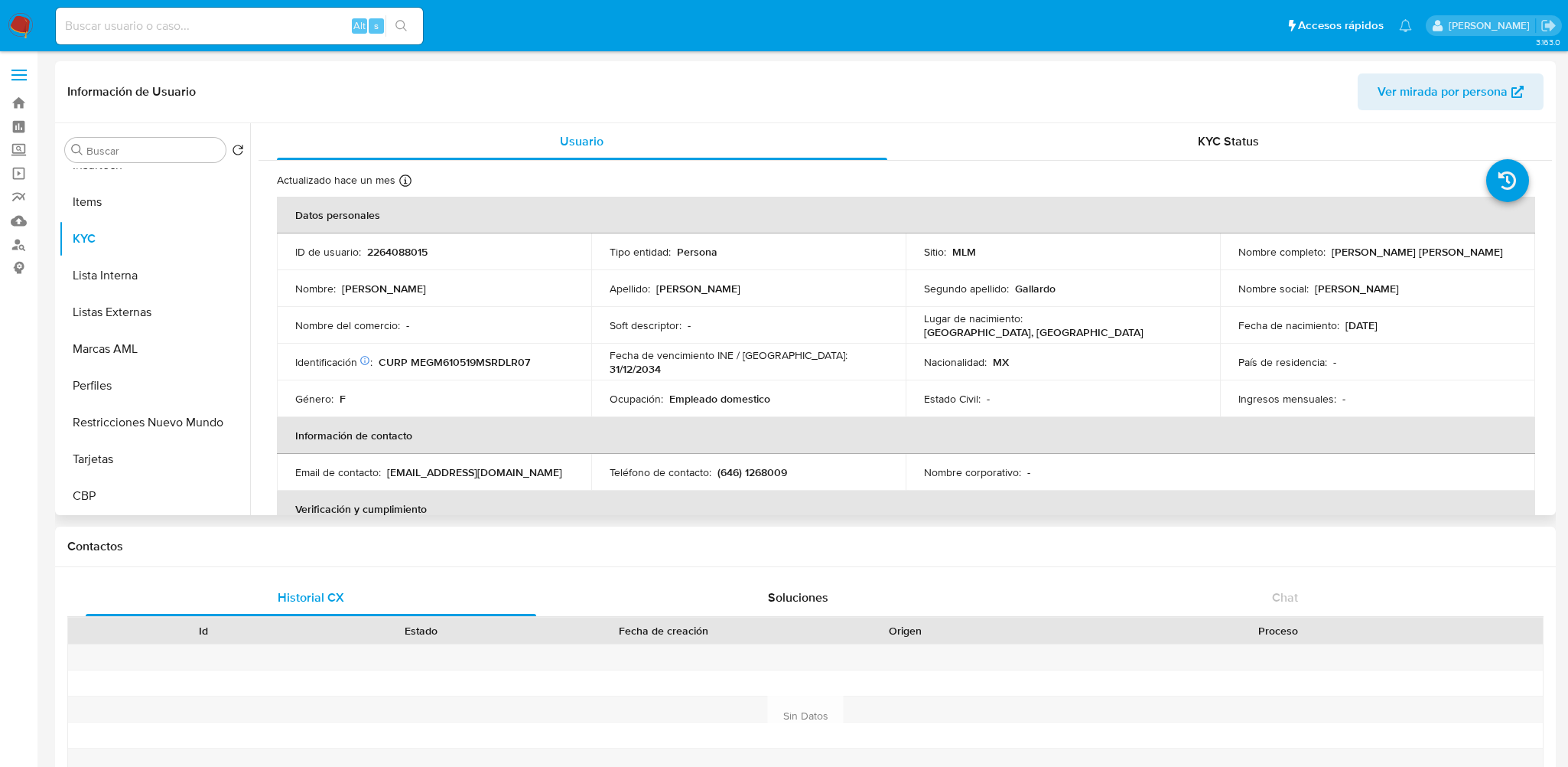
click at [369, 244] on p "2264088015" at bounding box center [397, 251] width 61 height 14
click at [370, 244] on p "2264088015" at bounding box center [397, 251] width 61 height 14
copy p "2264088015"
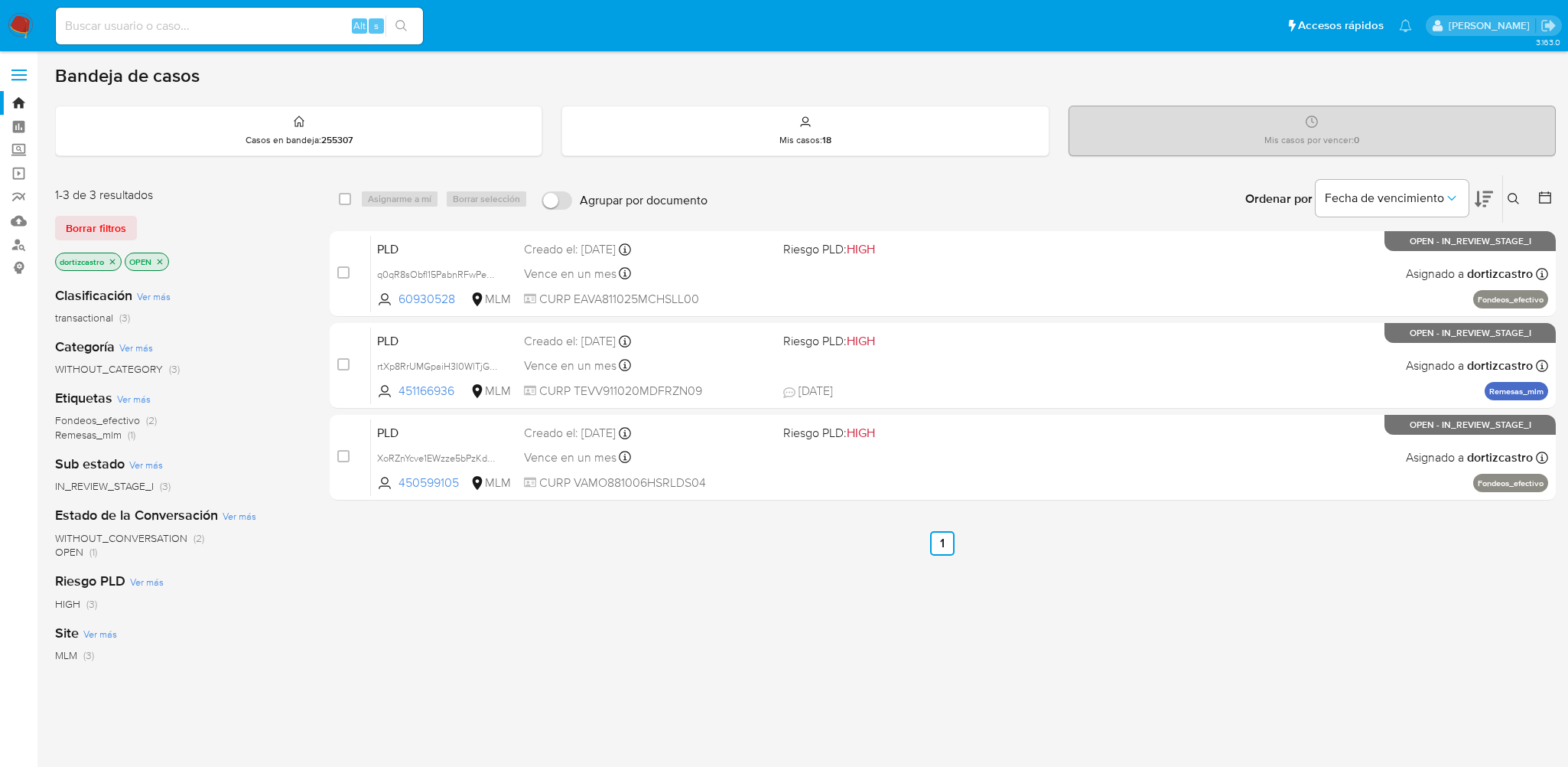
click at [1511, 201] on icon at bounding box center [1513, 199] width 13 height 13
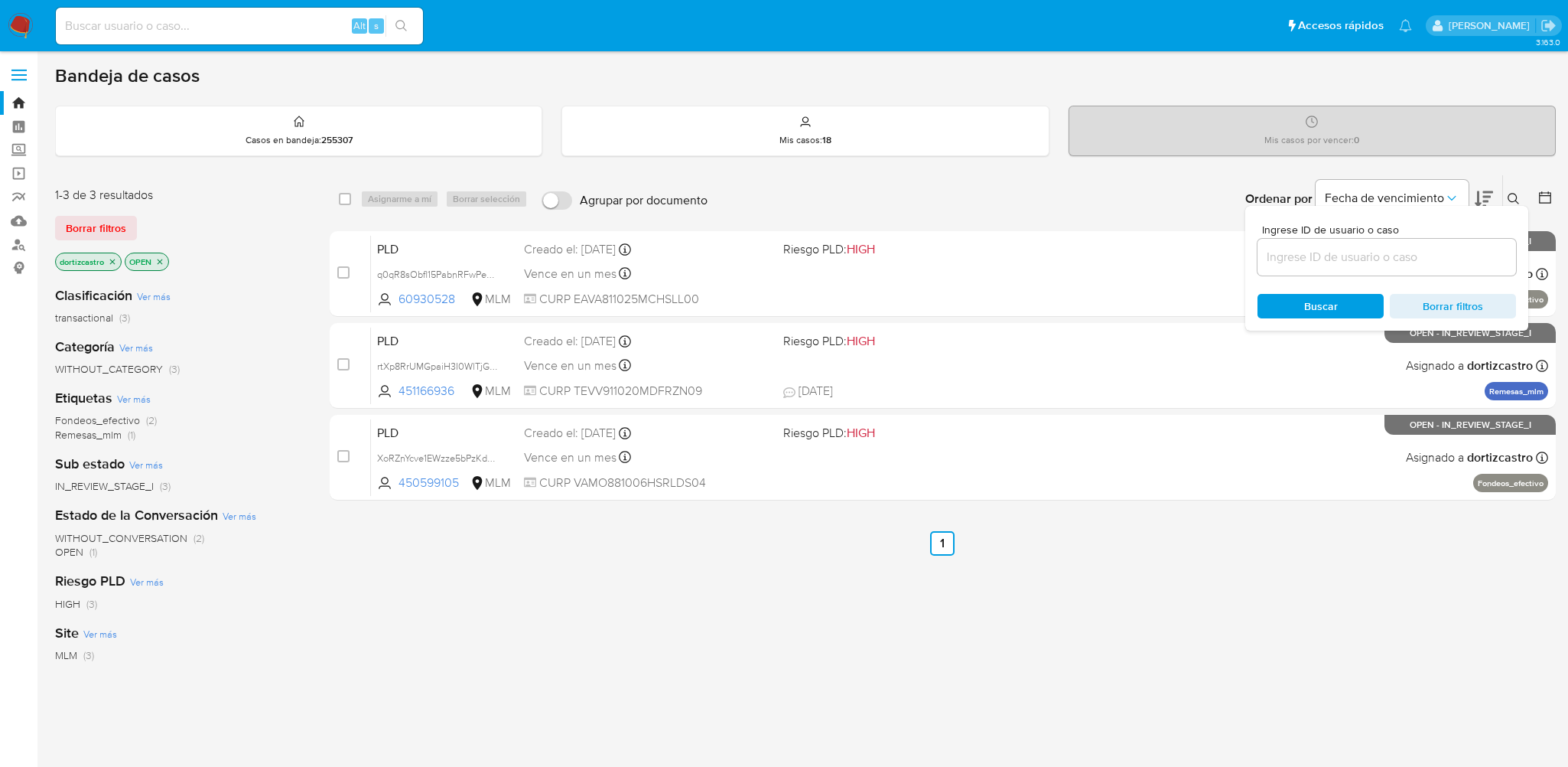
click at [1363, 260] on input at bounding box center [1386, 257] width 259 height 20
type input "134261839"
click at [1316, 304] on span "Buscar" at bounding box center [1320, 305] width 34 height 24
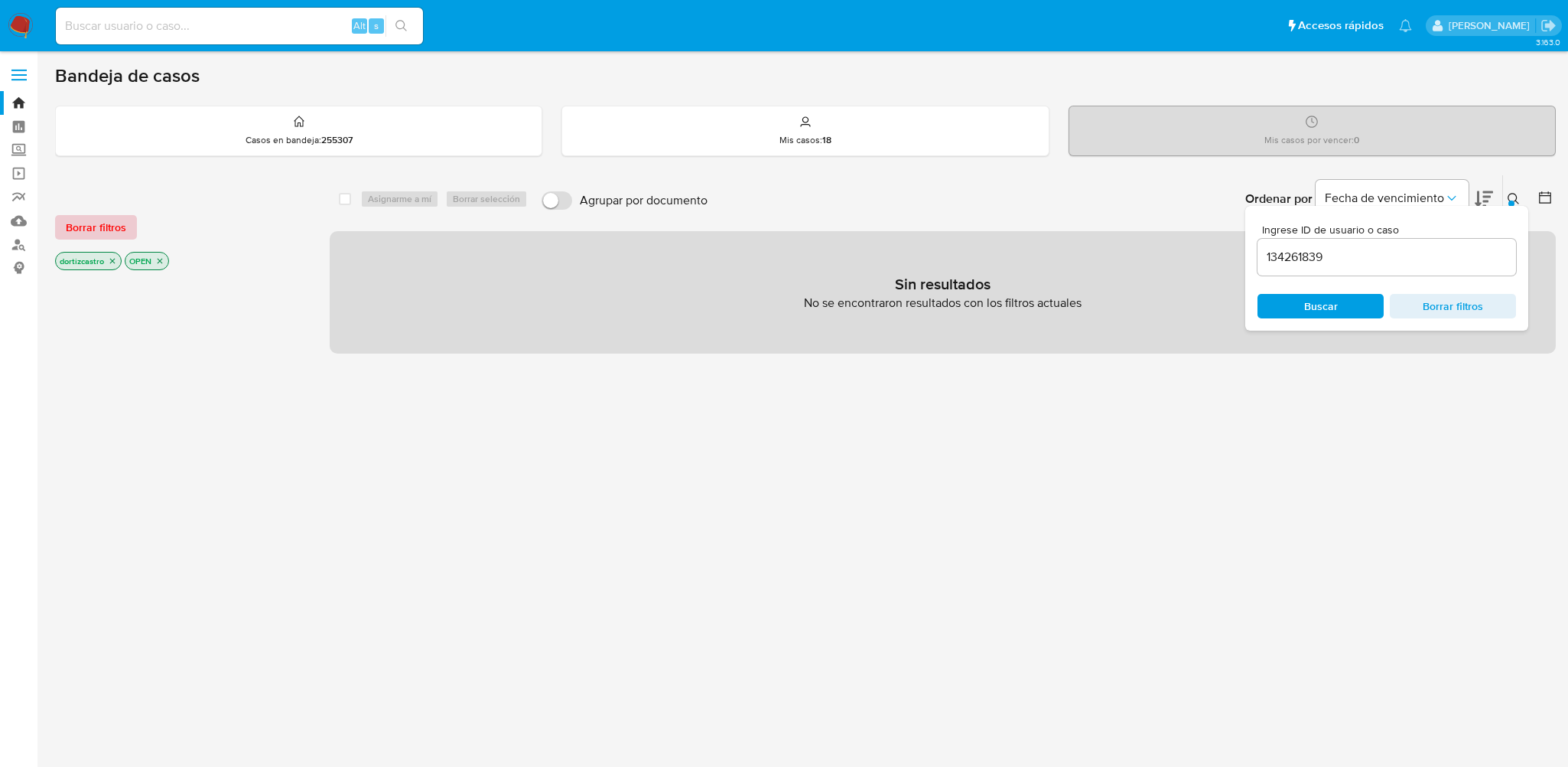
click at [108, 228] on span "Borrar filtros" at bounding box center [96, 227] width 61 height 21
click at [1341, 267] on div "134261839" at bounding box center [1386, 257] width 259 height 37
drag, startPoint x: 1338, startPoint y: 261, endPoint x: 1261, endPoint y: 261, distance: 77.0
click at [1261, 261] on input "134261839" at bounding box center [1386, 257] width 259 height 20
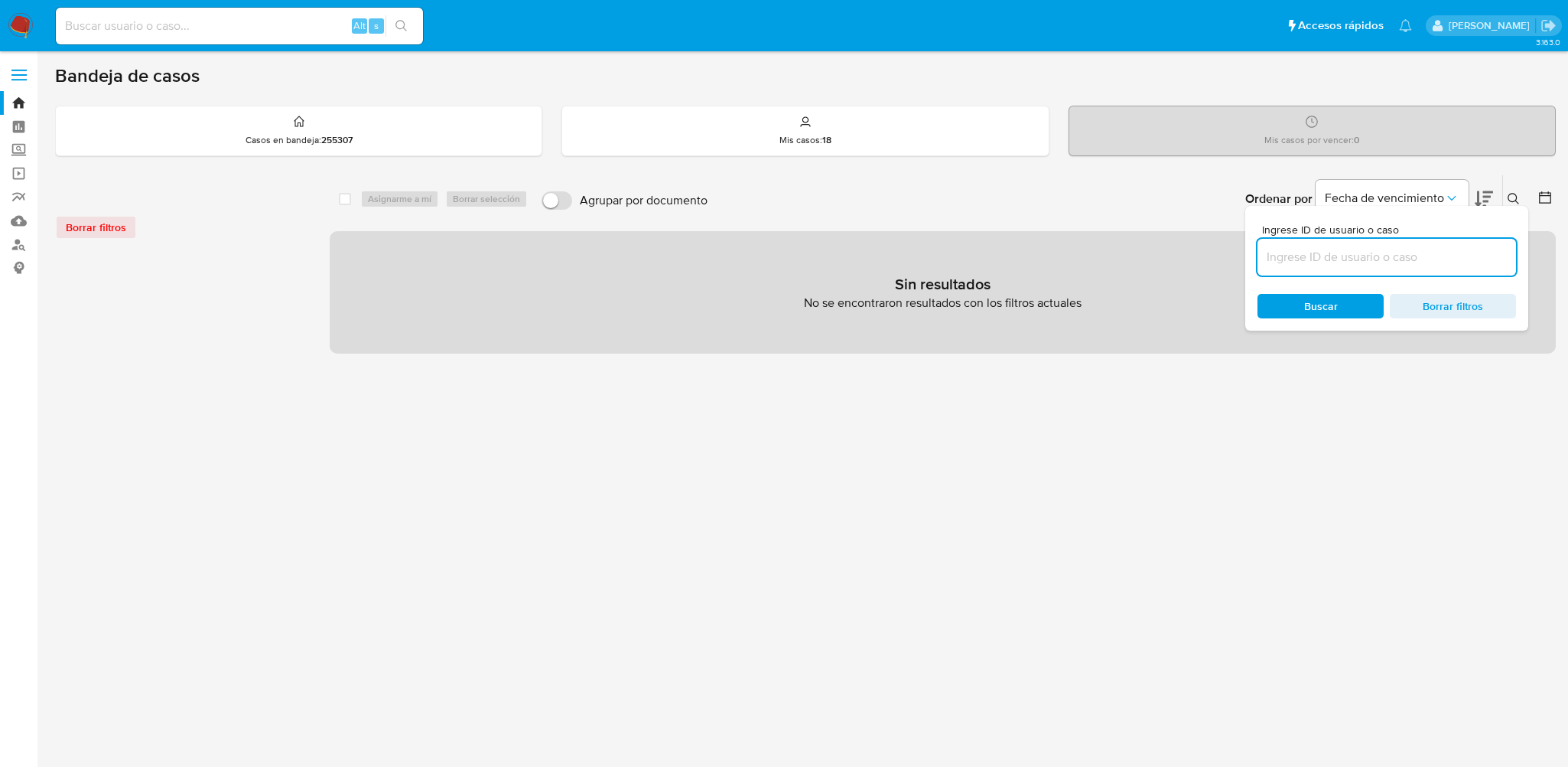
paste input "2279873727"
click at [1306, 300] on div "Buscar Borrar filtros" at bounding box center [1386, 305] width 259 height 24
click at [1268, 259] on input "2279873727" at bounding box center [1386, 257] width 259 height 20
click at [1358, 244] on div "2279873727" at bounding box center [1386, 257] width 259 height 37
click at [1365, 255] on input "2279873727" at bounding box center [1386, 257] width 259 height 20
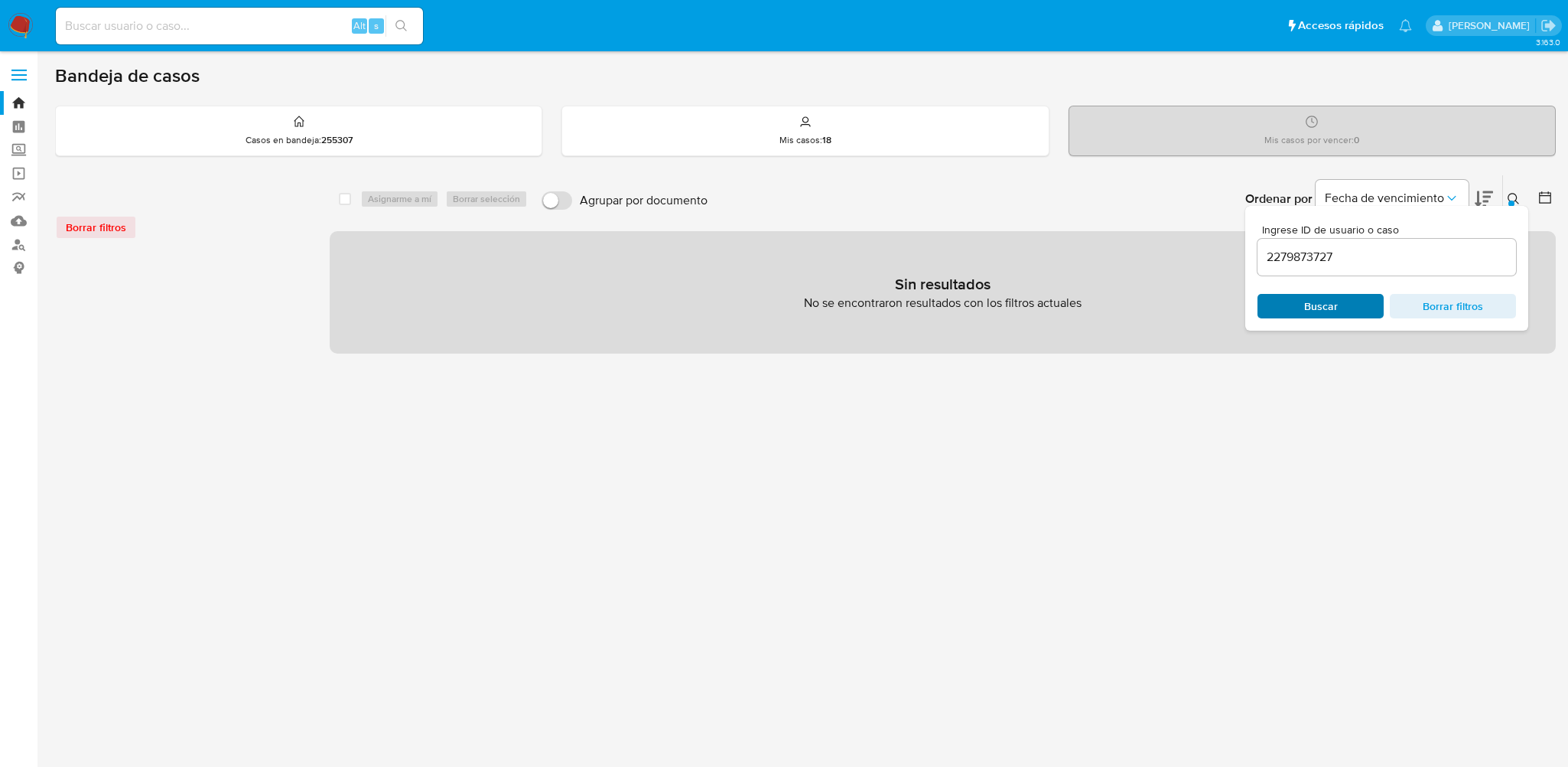
click at [1335, 298] on span "Buscar" at bounding box center [1320, 306] width 104 height 21
drag, startPoint x: 1337, startPoint y: 260, endPoint x: 1242, endPoint y: 260, distance: 95.0
click at [1242, 260] on div "select-all-cases-checkbox Asignarme a mí Borrar selección Agrupar por documento…" at bounding box center [941, 264] width 1225 height 179
paste input "017159441"
click at [1336, 297] on div "Buscar Borrar filtros" at bounding box center [1386, 305] width 259 height 24
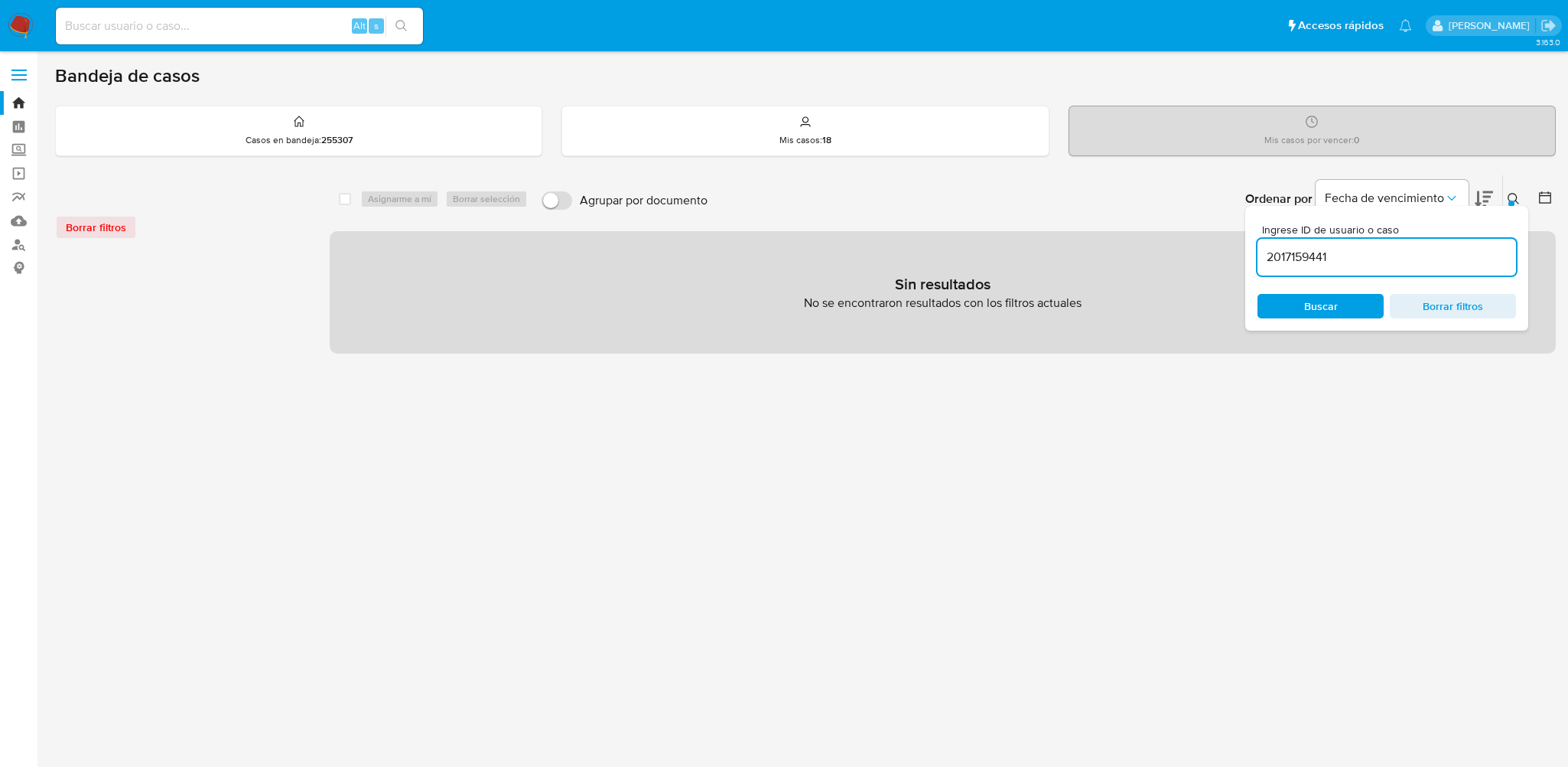
drag, startPoint x: 1347, startPoint y: 255, endPoint x: 1230, endPoint y: 258, distance: 117.0
click at [1230, 258] on div "select-all-cases-checkbox Asignarme a mí Borrar selección Agrupar por documento…" at bounding box center [941, 264] width 1225 height 179
paste input "264088015"
click at [1320, 302] on div "Buscar Borrar filtros" at bounding box center [1386, 305] width 259 height 24
drag, startPoint x: 1431, startPoint y: 268, endPoint x: 1296, endPoint y: 261, distance: 135.2
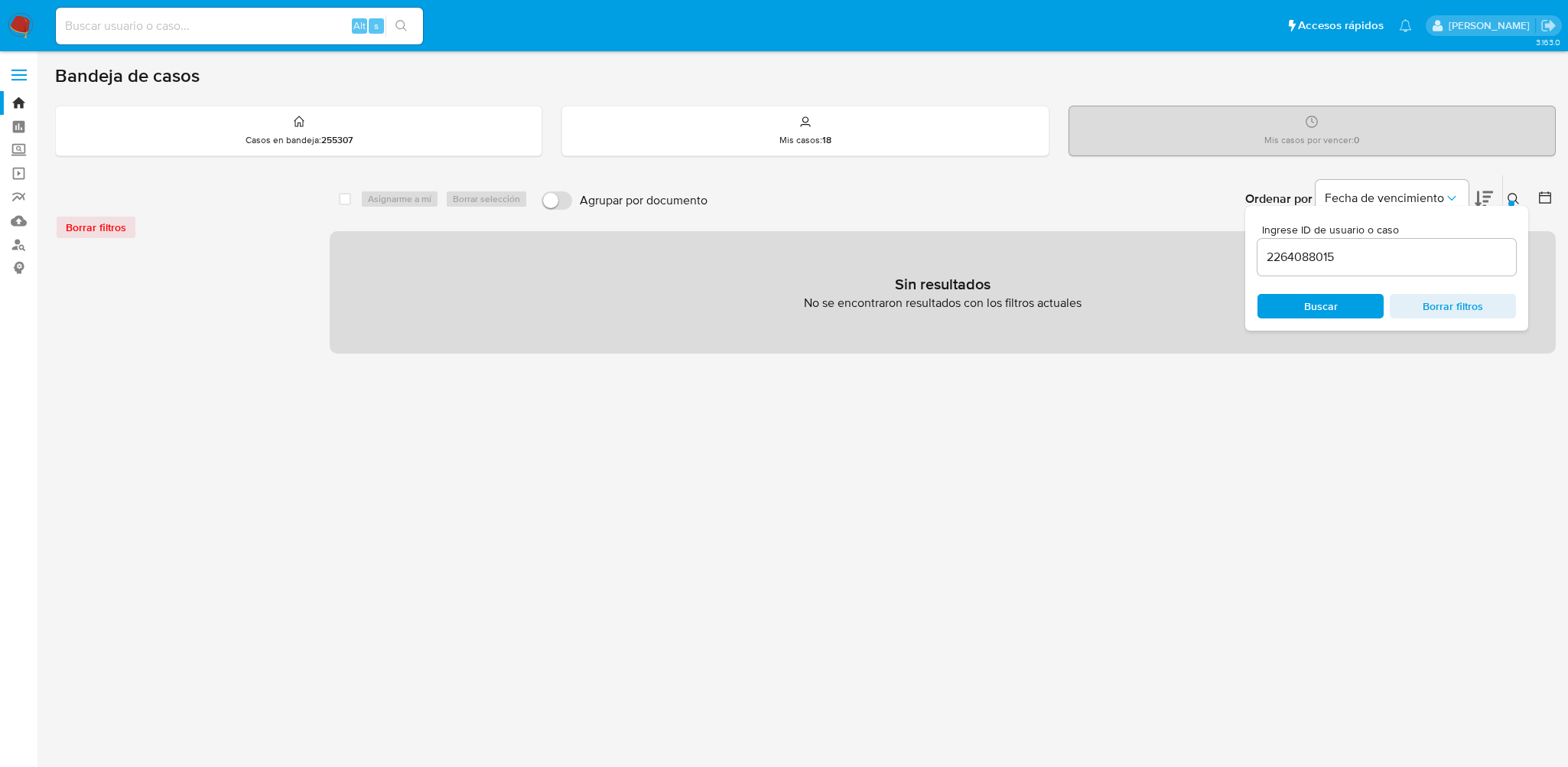
click at [1296, 261] on div "2264088015" at bounding box center [1386, 257] width 259 height 37
drag, startPoint x: 1358, startPoint y: 258, endPoint x: 1279, endPoint y: 258, distance: 79.0
click at [1279, 258] on input "2264088015" at bounding box center [1386, 257] width 259 height 20
type input "2"
click at [1296, 391] on div "select-all-cases-checkbox Asignarme a mí Borrar selección Agrupar por documento…" at bounding box center [941, 510] width 1225 height 671
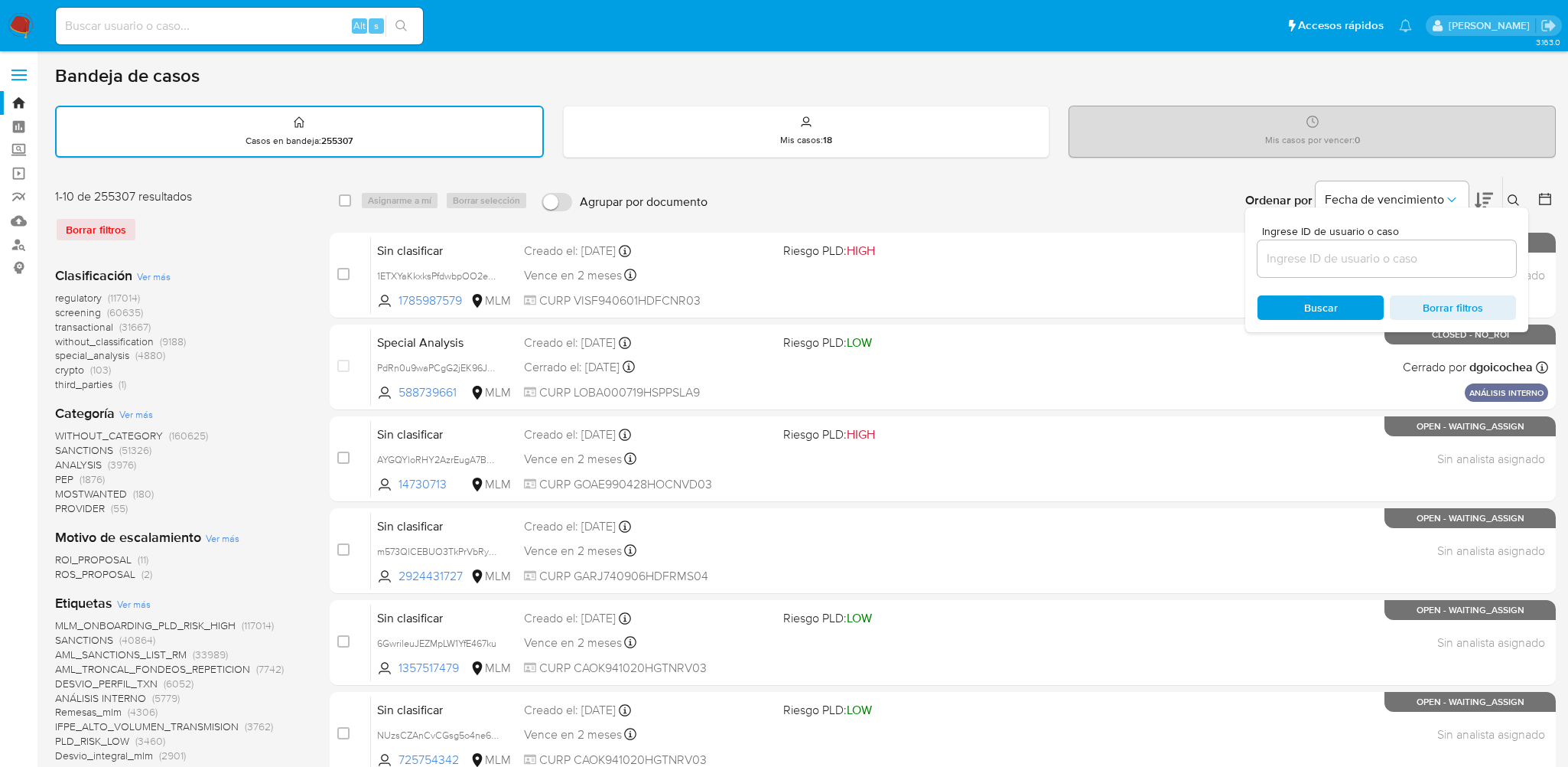
click at [1511, 201] on icon at bounding box center [1513, 200] width 13 height 13
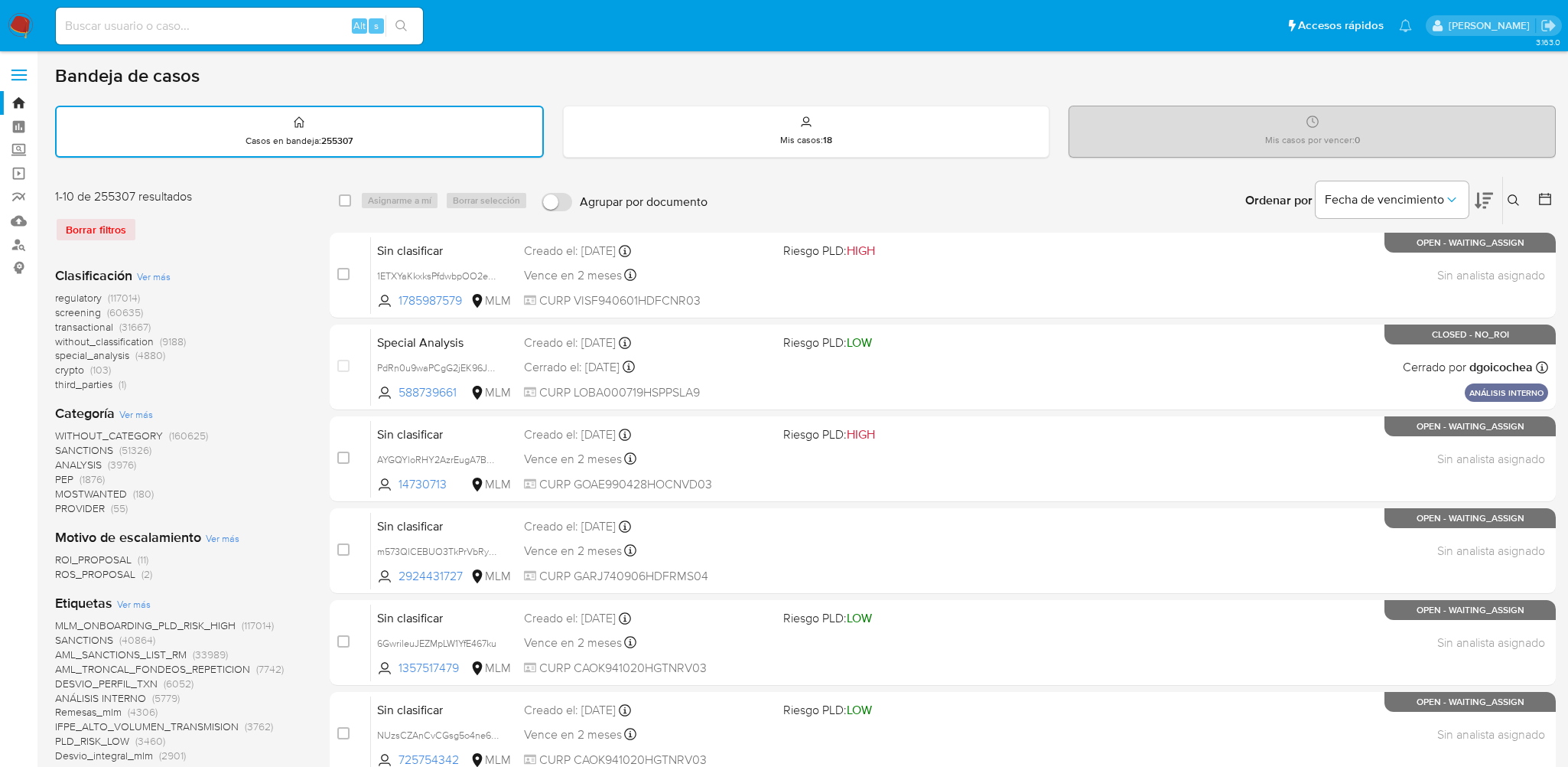
click at [24, 34] on img at bounding box center [20, 25] width 26 height 26
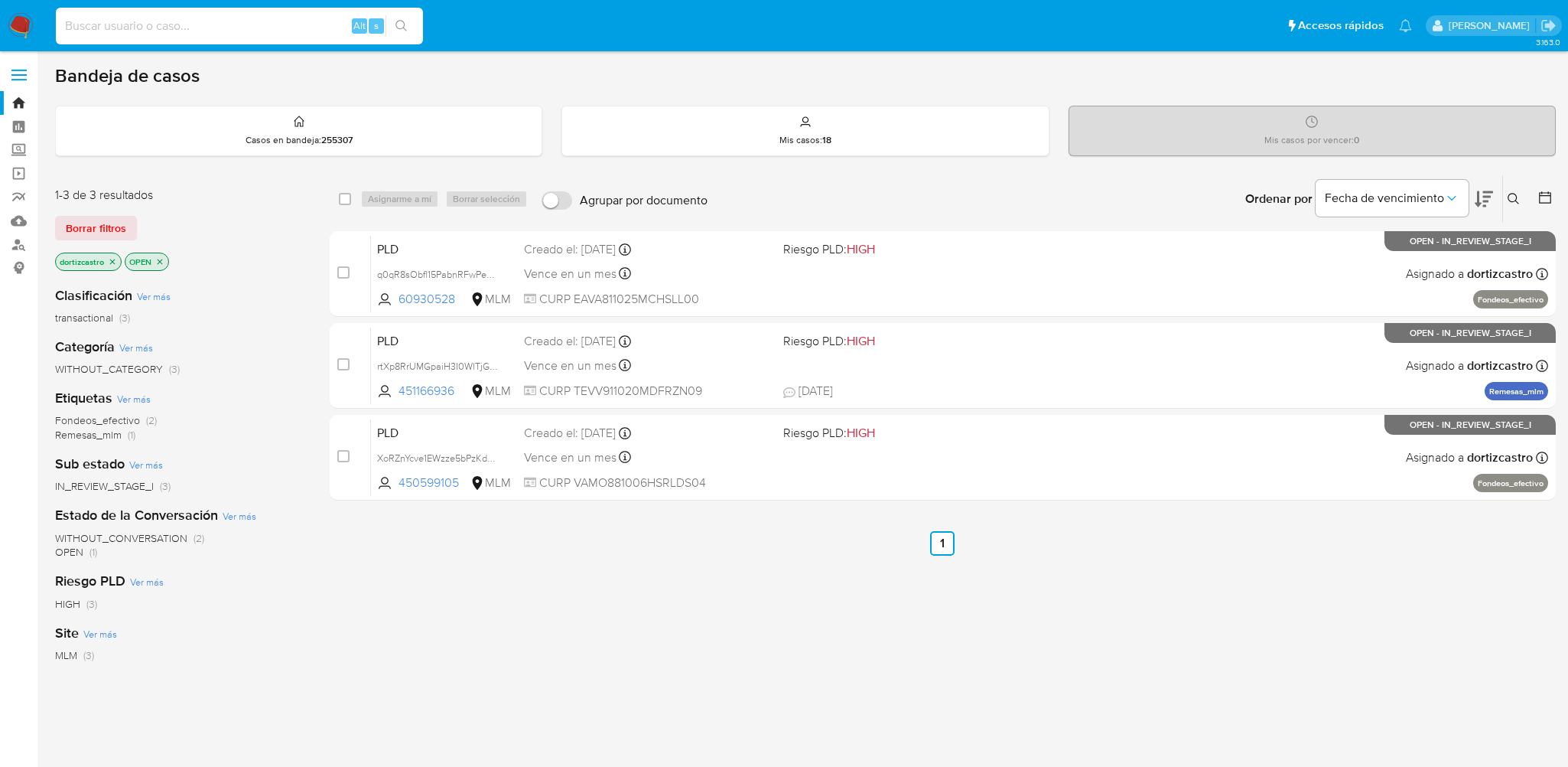
click at [198, 28] on input at bounding box center [239, 26] width 367 height 20
click at [115, 231] on span "Borrar filtros" at bounding box center [96, 228] width 61 height 21
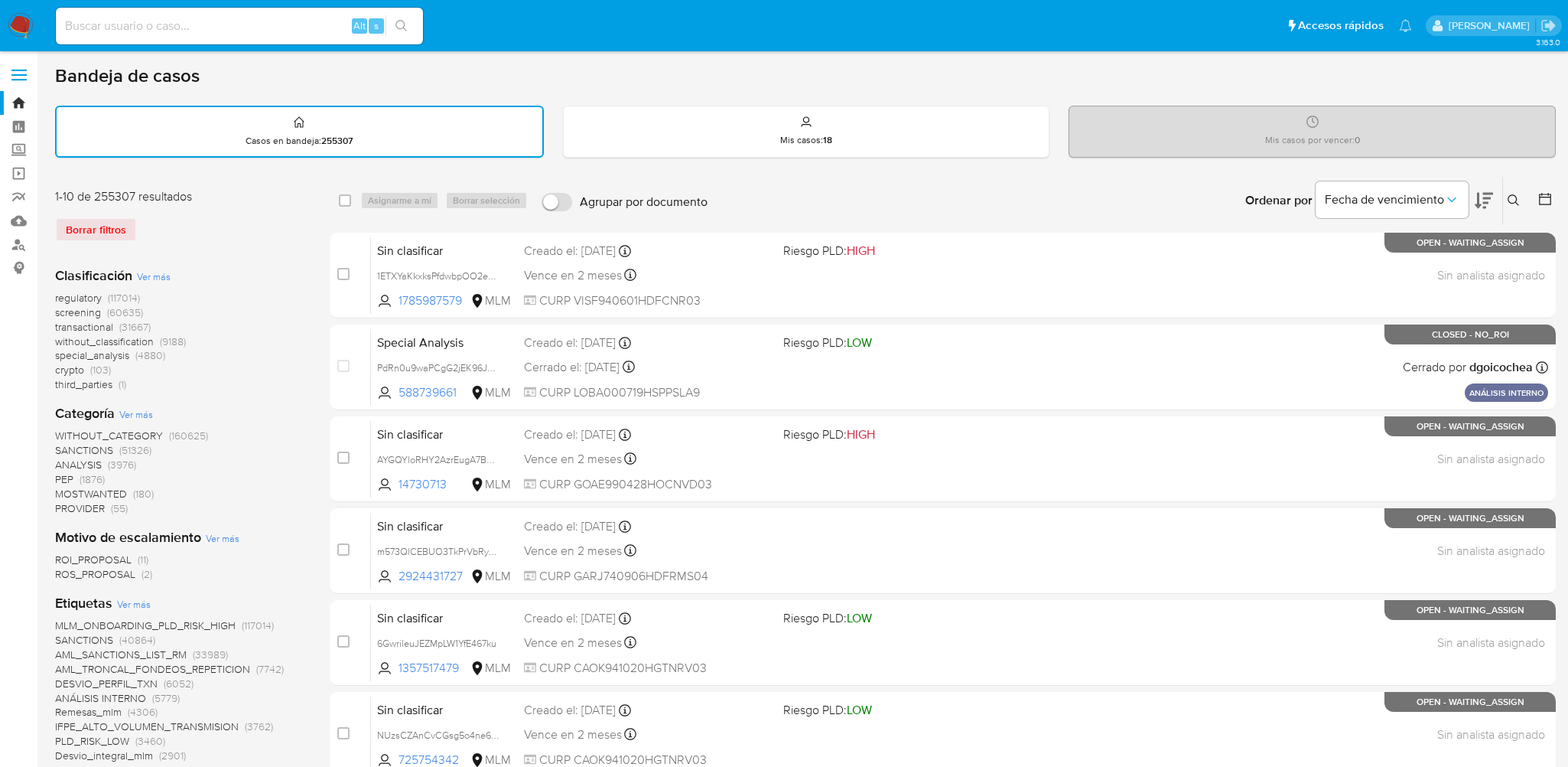
click at [1516, 197] on icon at bounding box center [1513, 200] width 12 height 12
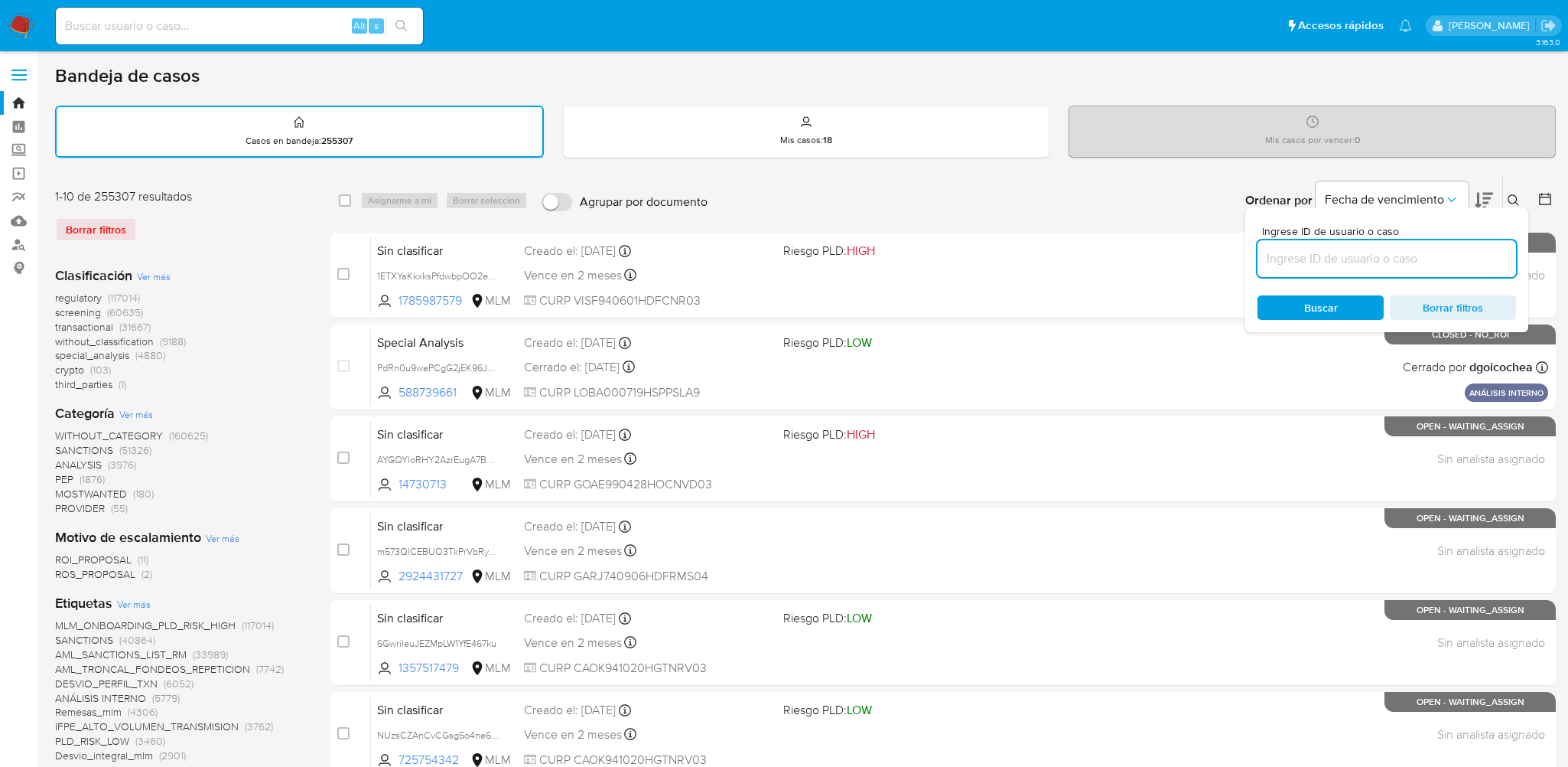
click at [1396, 258] on input at bounding box center [1386, 258] width 259 height 20
type input "1385996619"
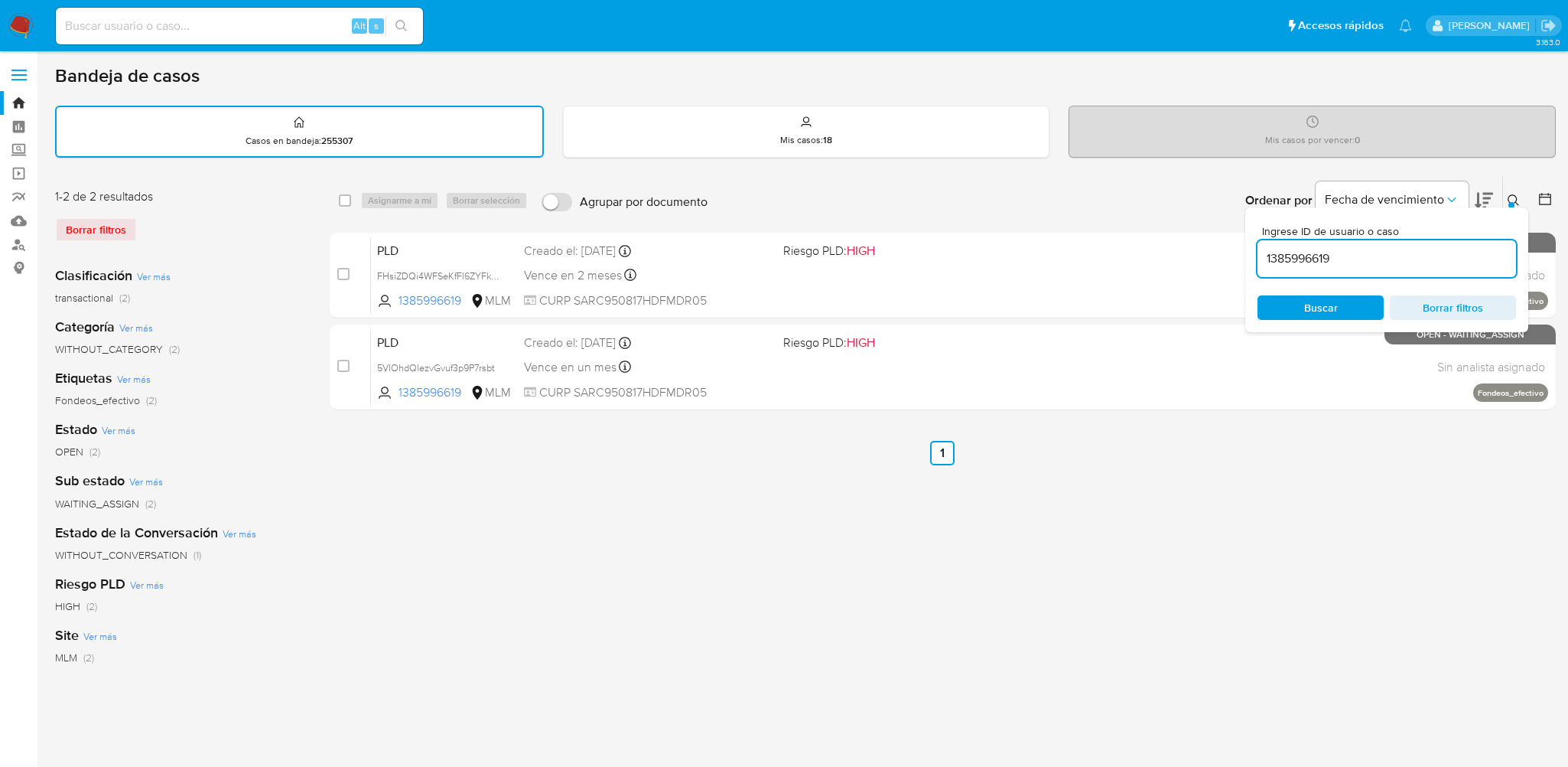
click at [1329, 299] on span "Buscar" at bounding box center [1320, 307] width 34 height 24
click at [1296, 318] on div "Buscar Borrar filtros" at bounding box center [1386, 307] width 259 height 24
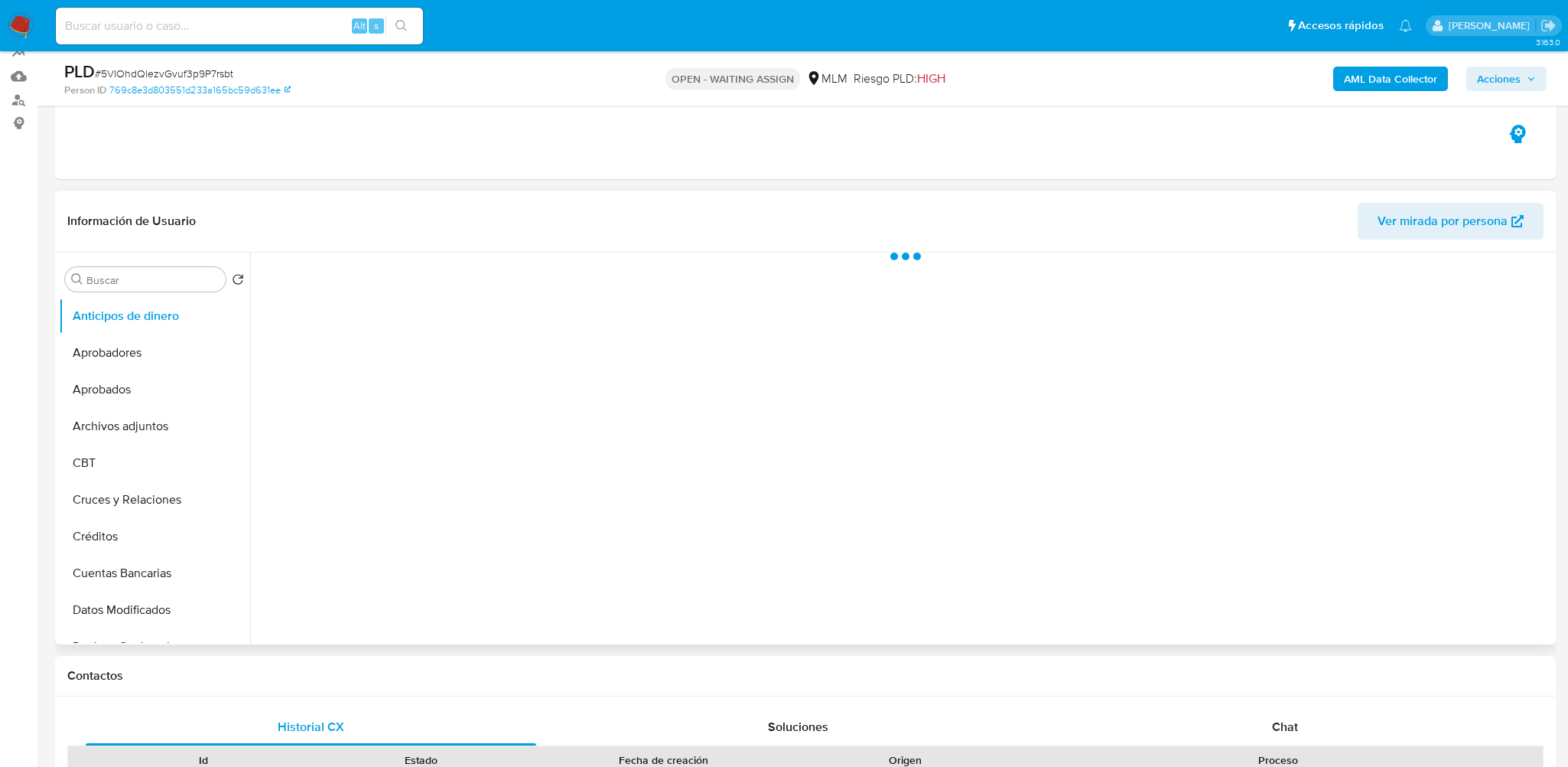
scroll to position [153, 0]
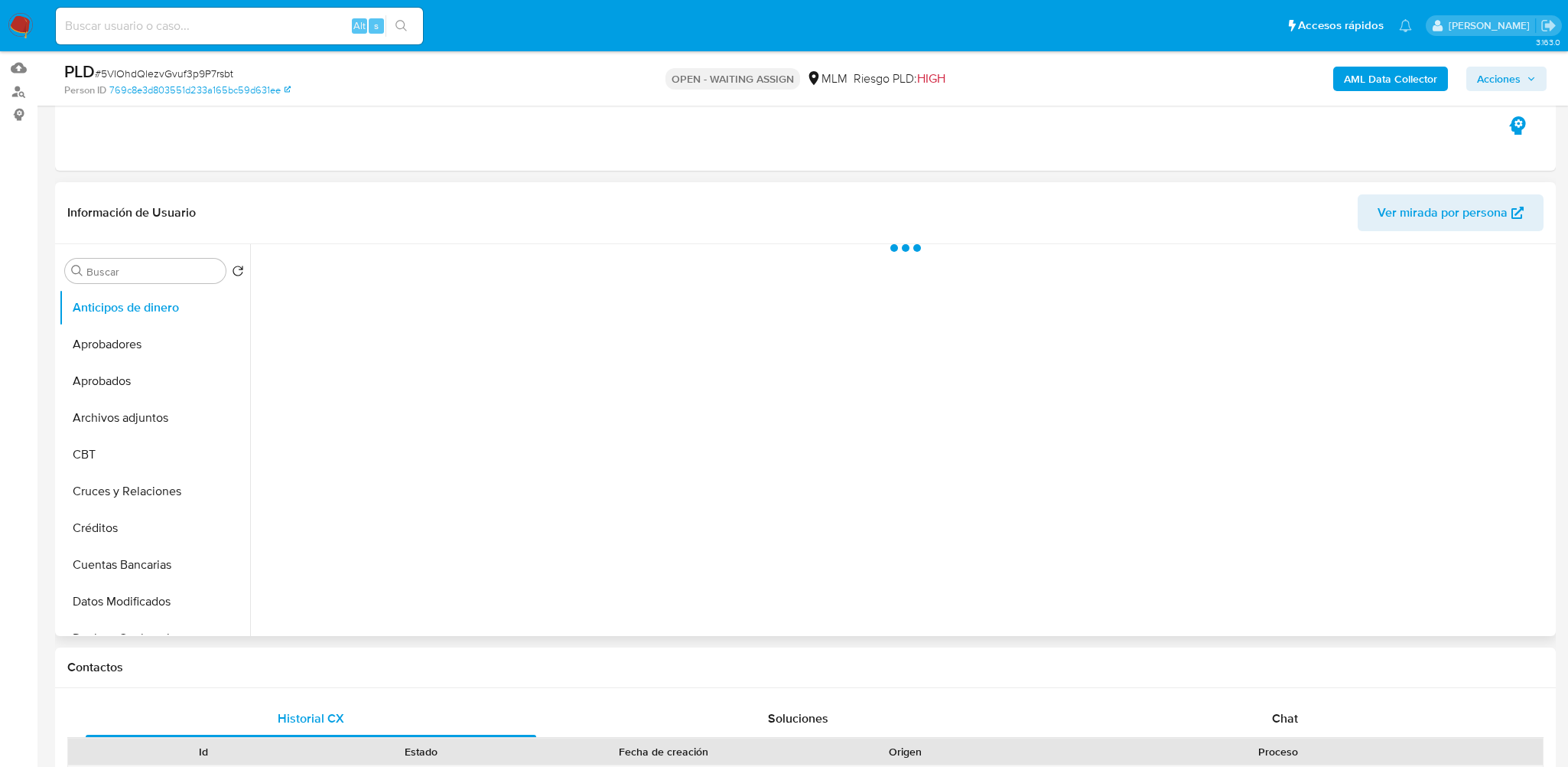
select select "10"
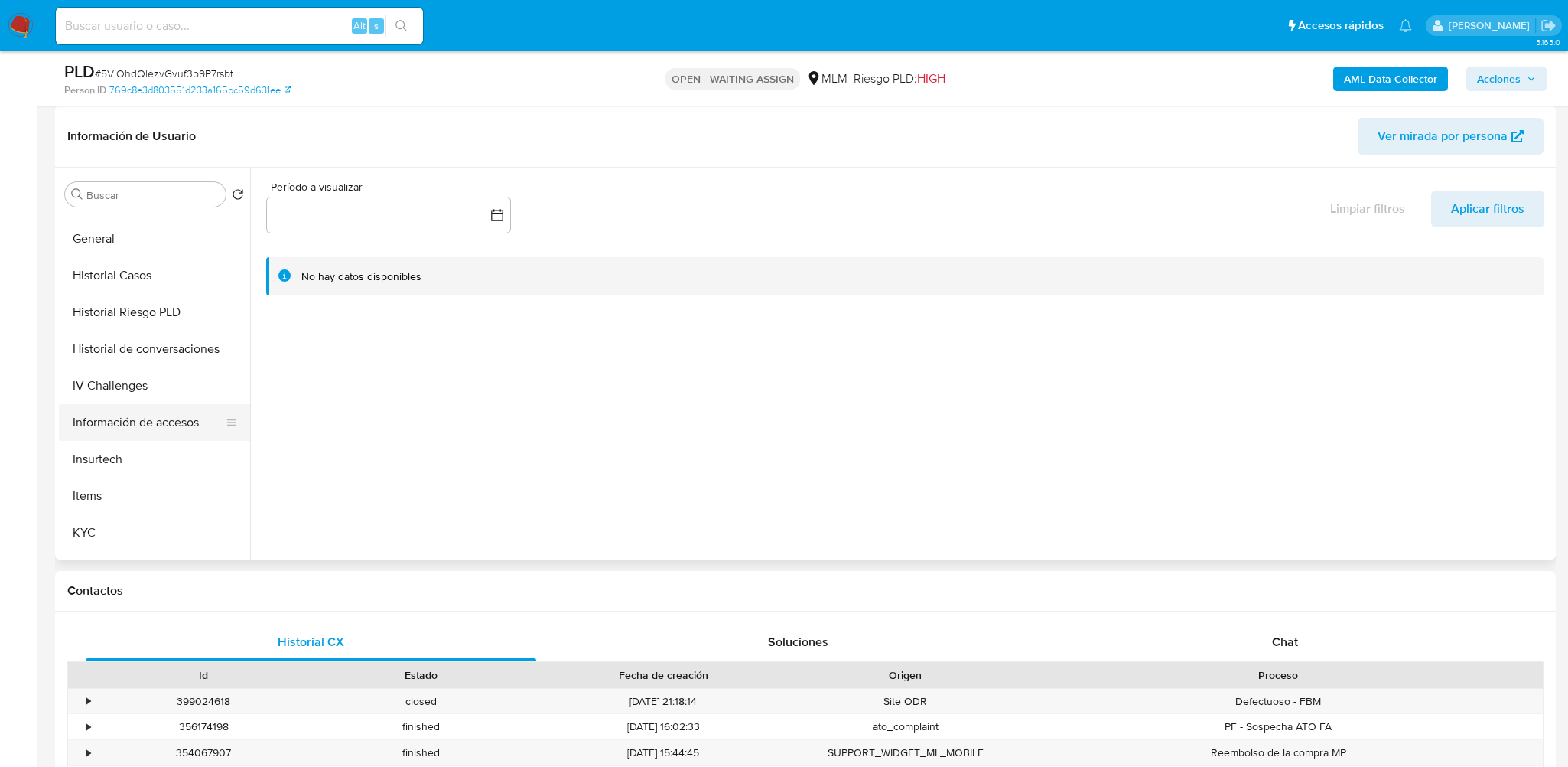
scroll to position [535, 0]
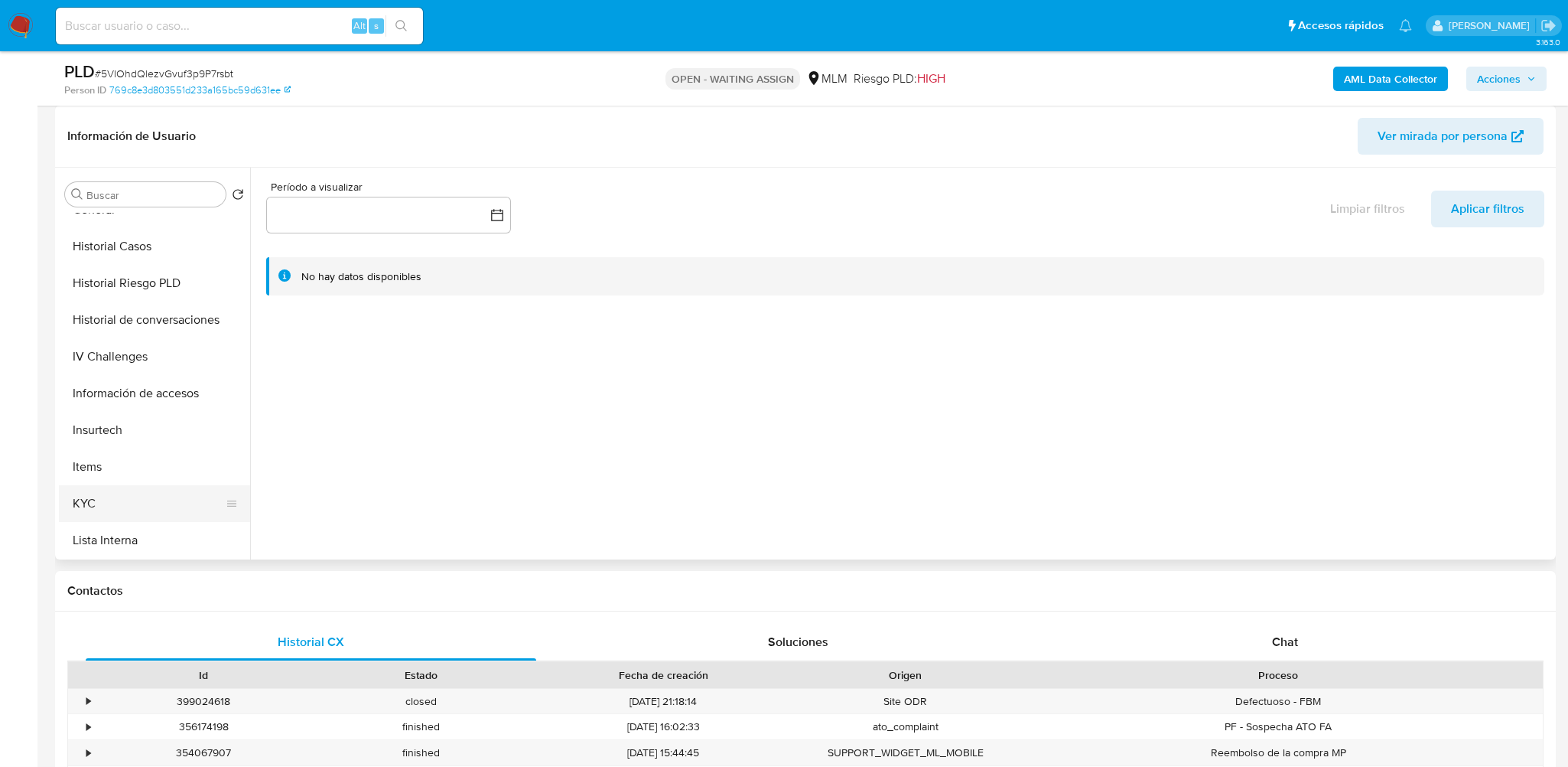
click at [98, 497] on button "KYC" at bounding box center [148, 503] width 179 height 37
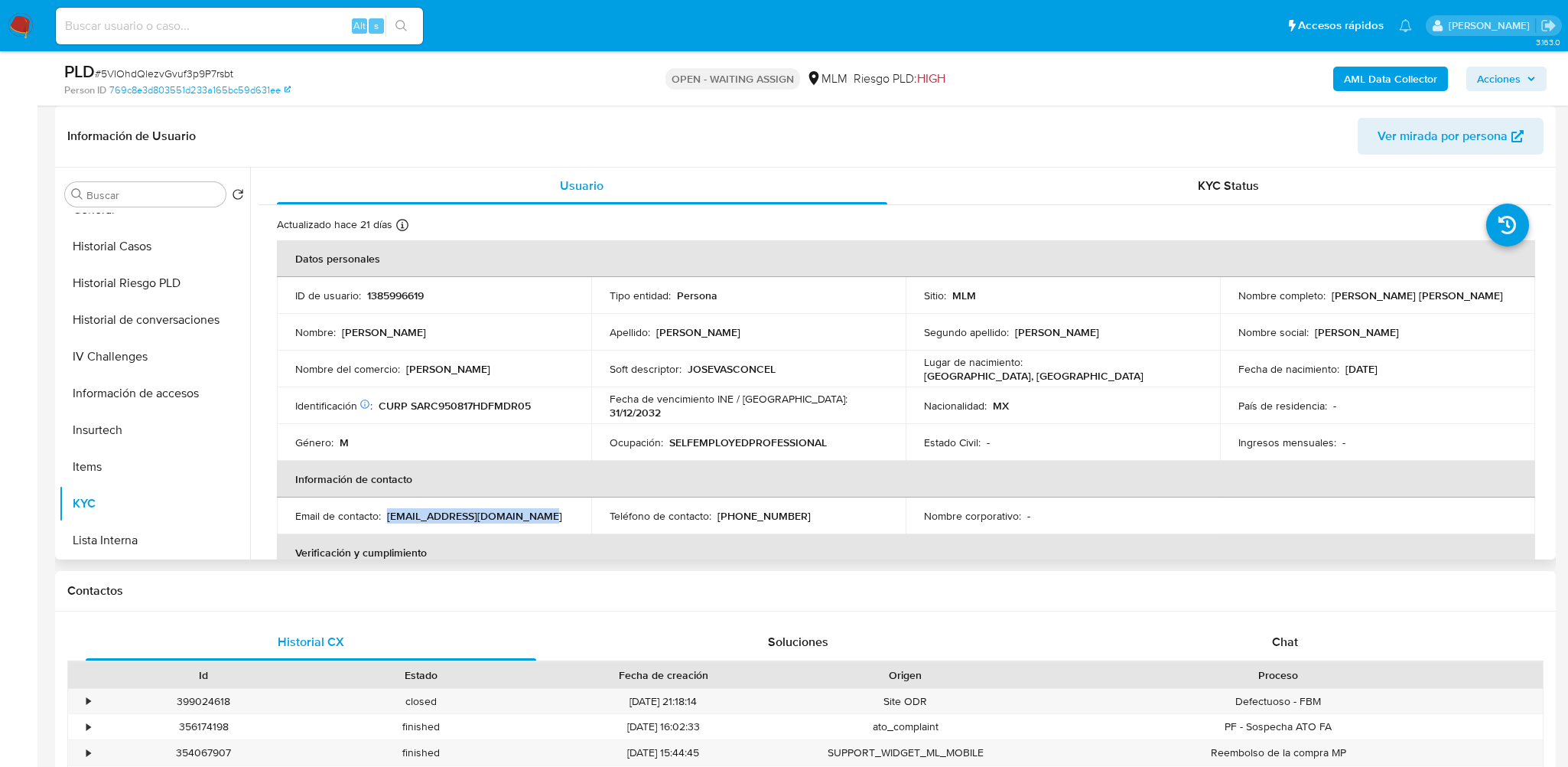
drag, startPoint x: 532, startPoint y: 516, endPoint x: 386, endPoint y: 517, distance: 146.0
click at [386, 517] on div "Email de contacto : [EMAIL_ADDRESS][DOMAIN_NAME]" at bounding box center [434, 516] width 277 height 14
copy p "[EMAIL_ADDRESS][DOMAIN_NAME]"
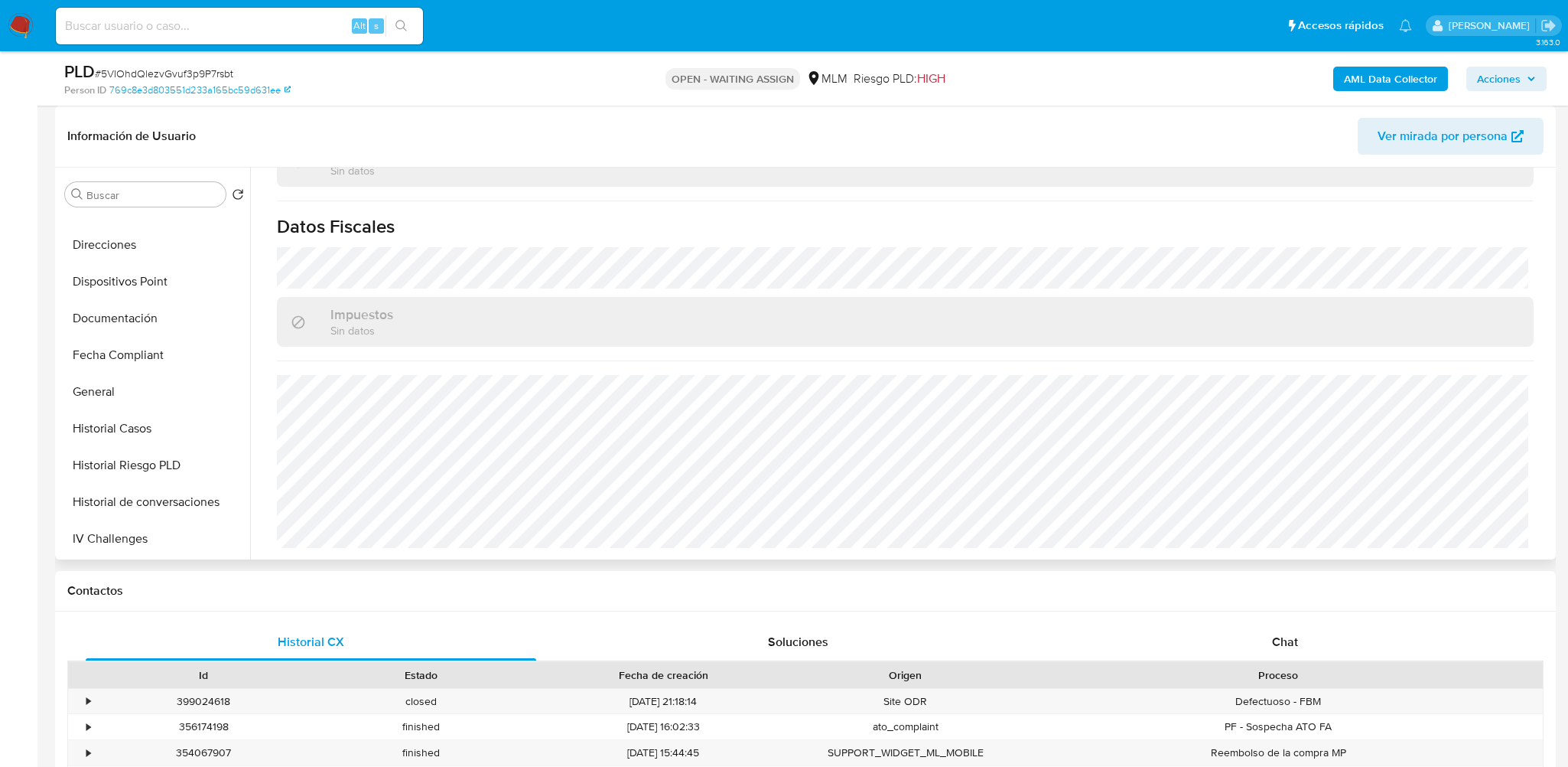
scroll to position [153, 0]
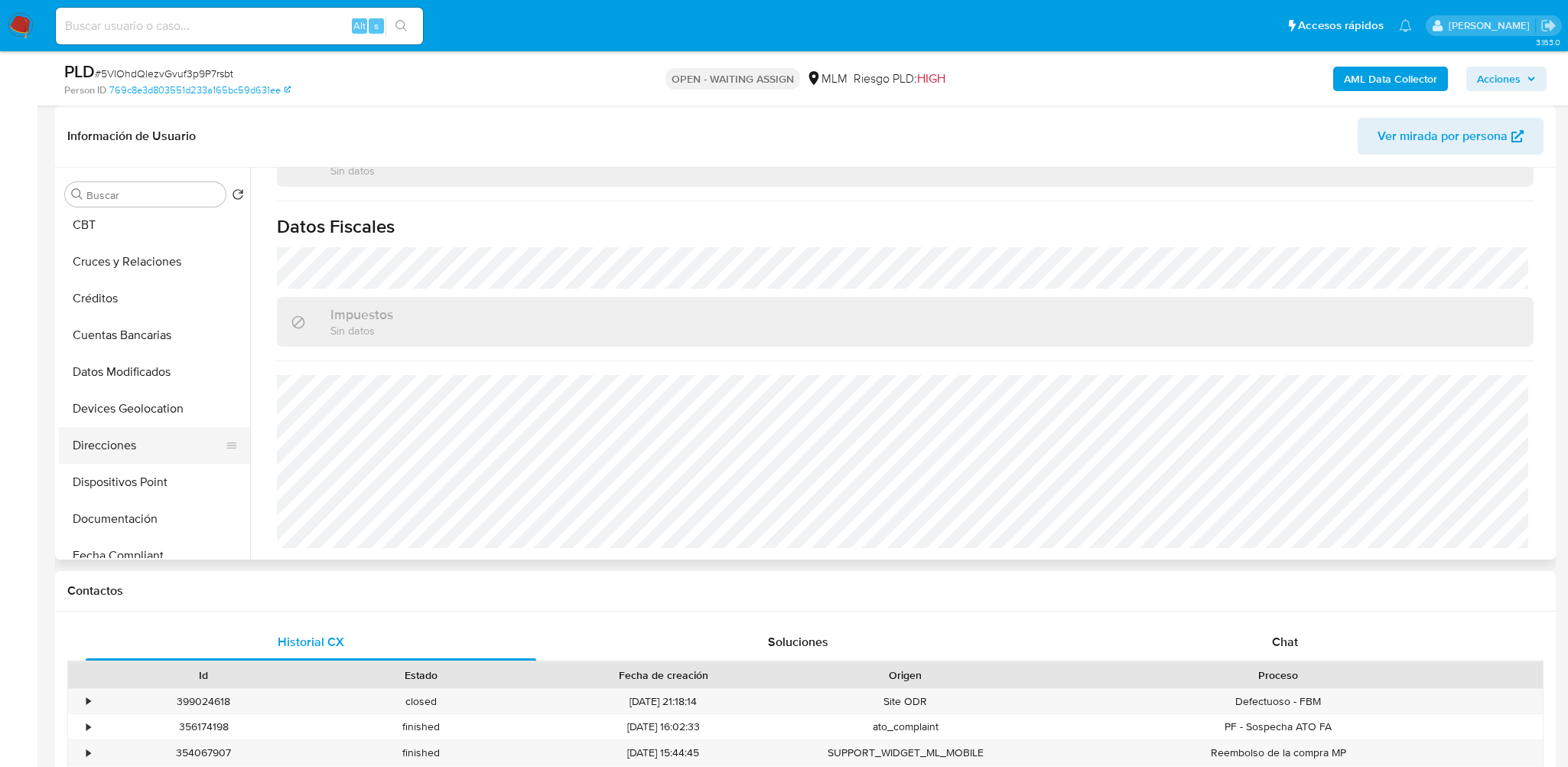
click at [115, 436] on button "Direcciones" at bounding box center [148, 445] width 179 height 37
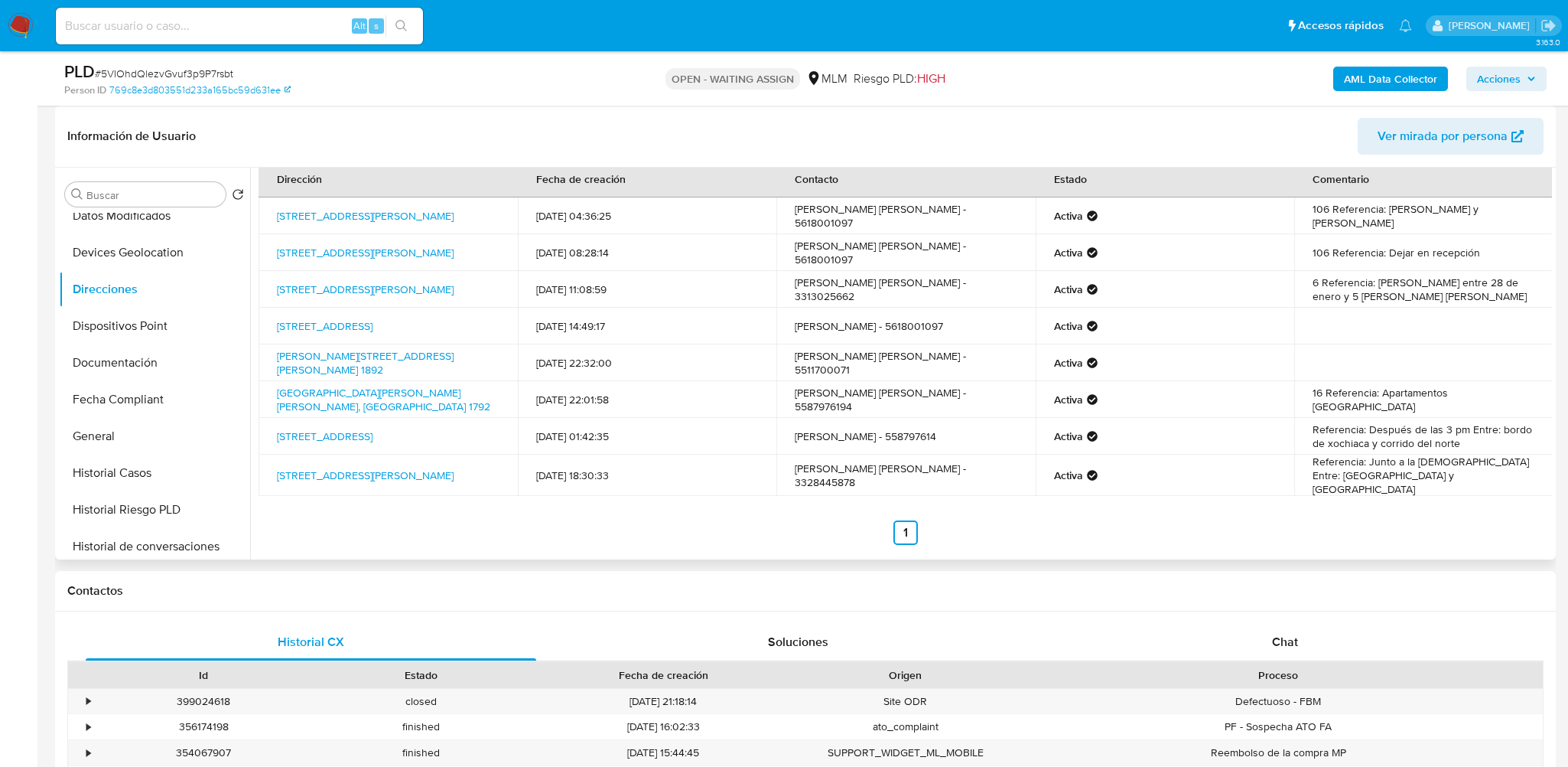
scroll to position [535, 0]
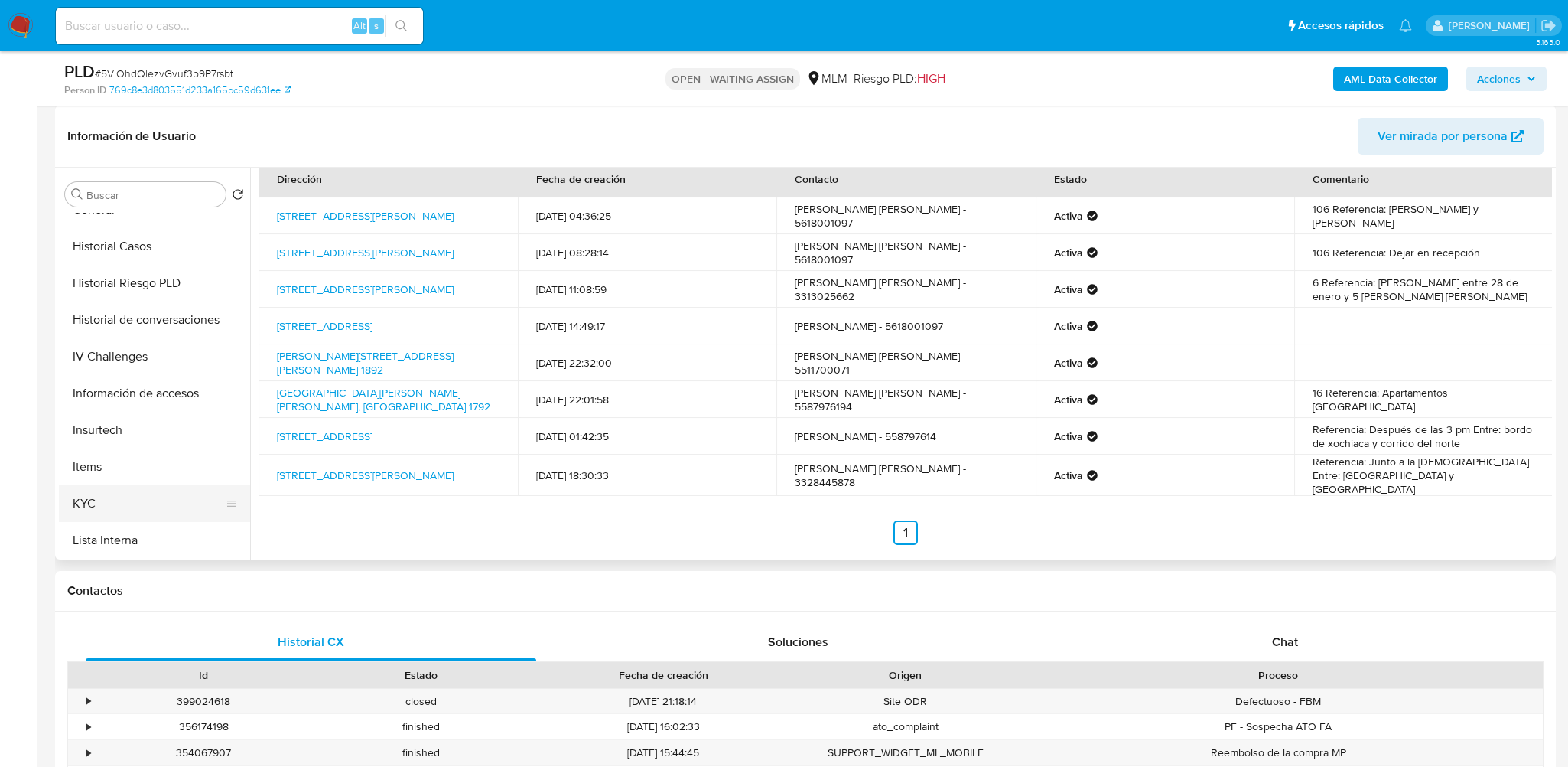
click at [83, 503] on button "KYC" at bounding box center [148, 503] width 179 height 37
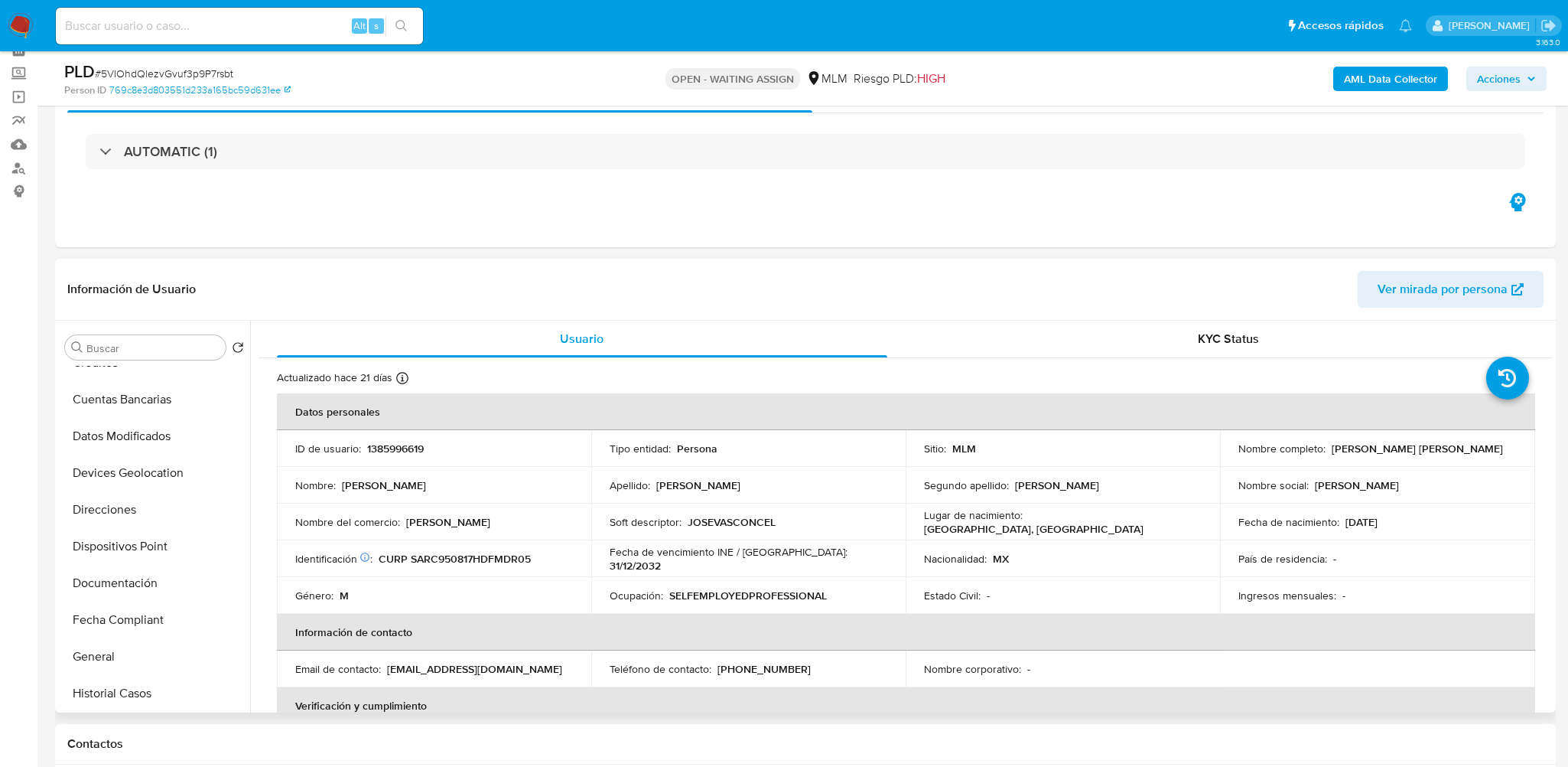
scroll to position [230, 0]
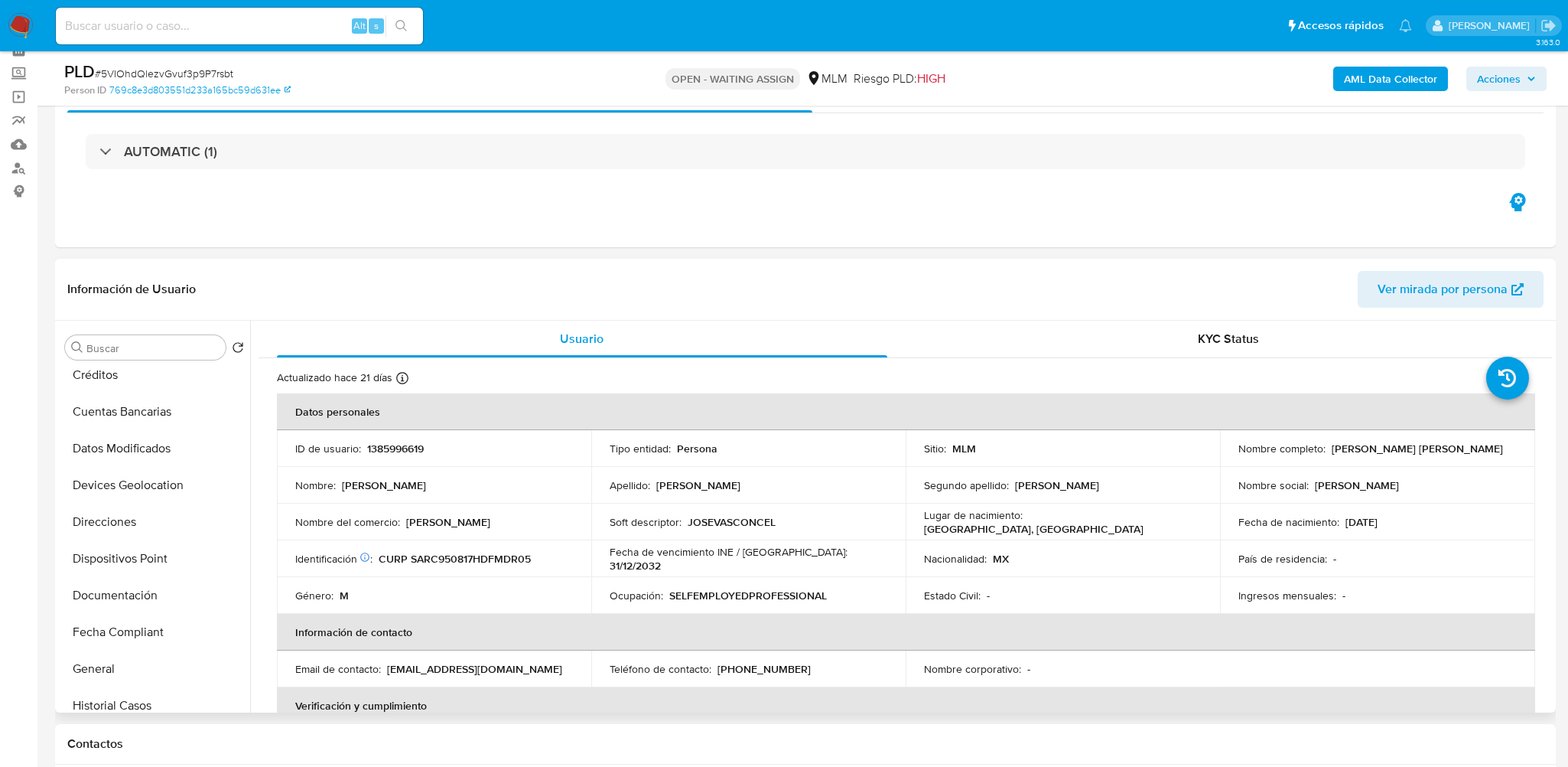
click at [783, 666] on p "(33) 28445878" at bounding box center [764, 668] width 94 height 14
drag, startPoint x: 767, startPoint y: 666, endPoint x: 739, endPoint y: 665, distance: 28.0
click at [739, 665] on div "Teléfono de contacto : (33) 28445878" at bounding box center [747, 668] width 277 height 14
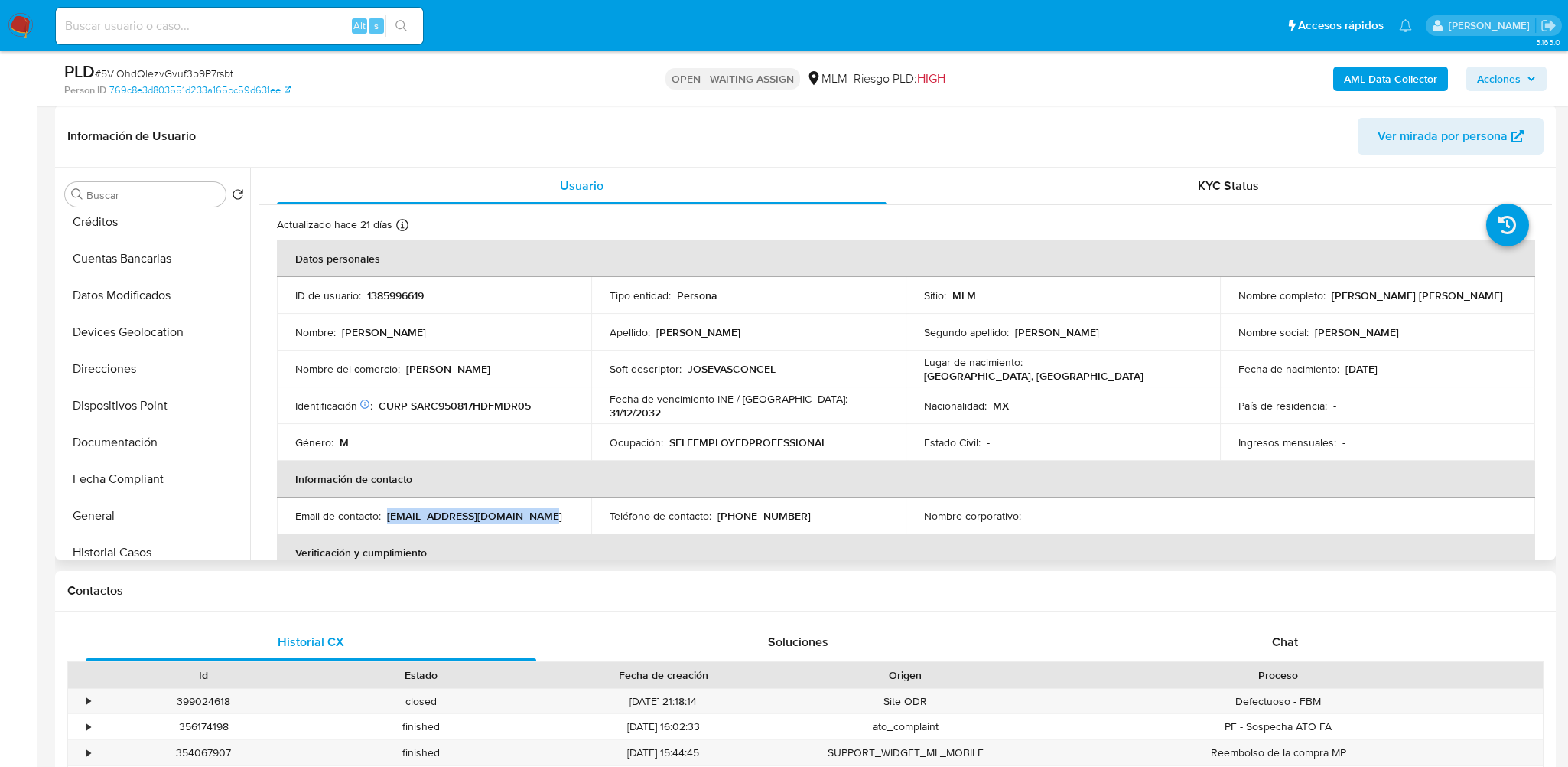
drag, startPoint x: 385, startPoint y: 513, endPoint x: 547, endPoint y: 520, distance: 162.2
click at [547, 520] on div "Email de contacto : cisraelsrodriguez@gmail.com" at bounding box center [434, 516] width 277 height 14
copy p "cisraelsrodriguez@gmail.com"
drag, startPoint x: 785, startPoint y: 517, endPoint x: 742, endPoint y: 160, distance: 359.6
click at [712, 512] on div "Teléfono de contacto : (33) 28445878" at bounding box center [747, 516] width 277 height 14
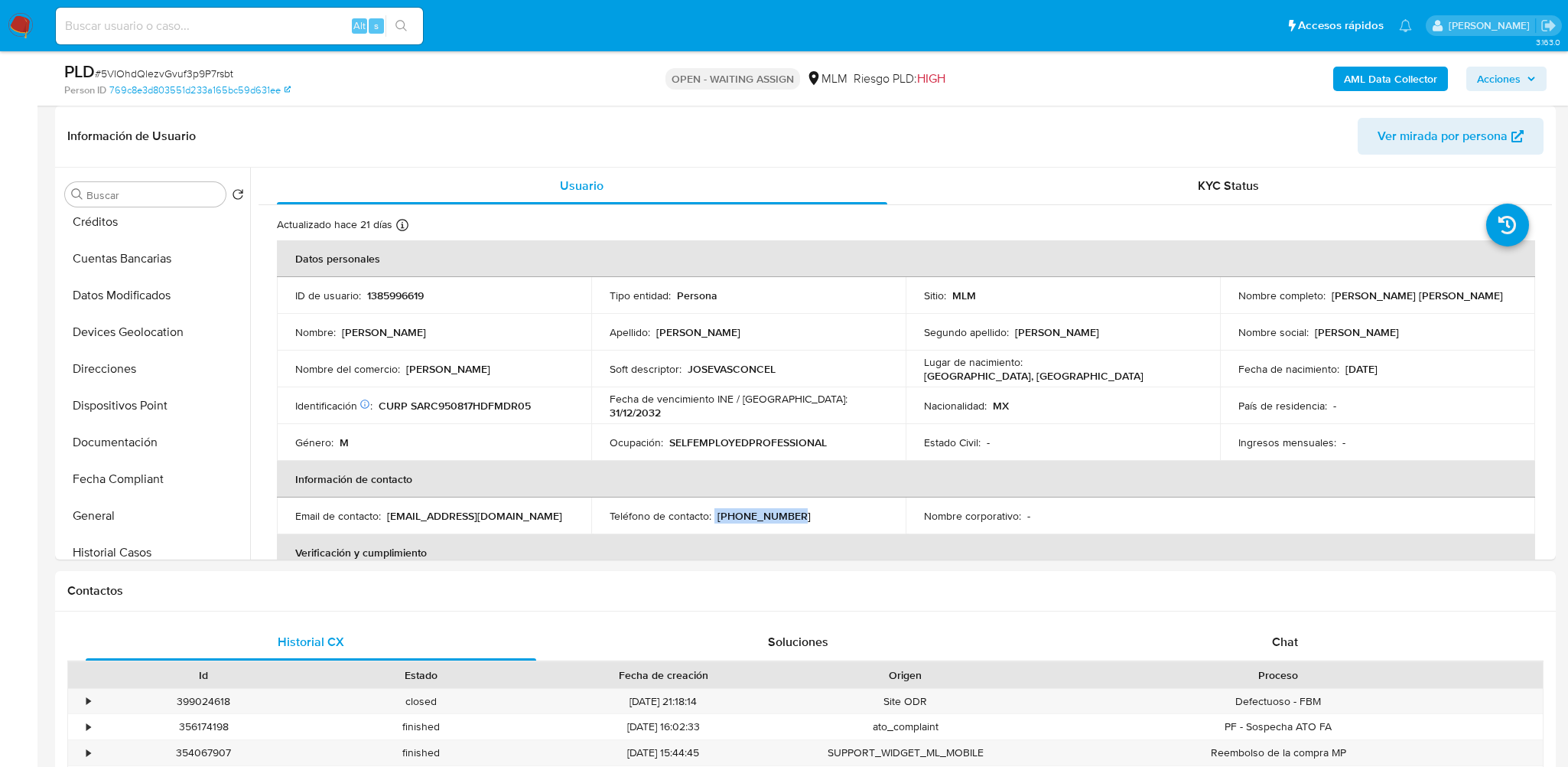
copy div "(33) 28445878"
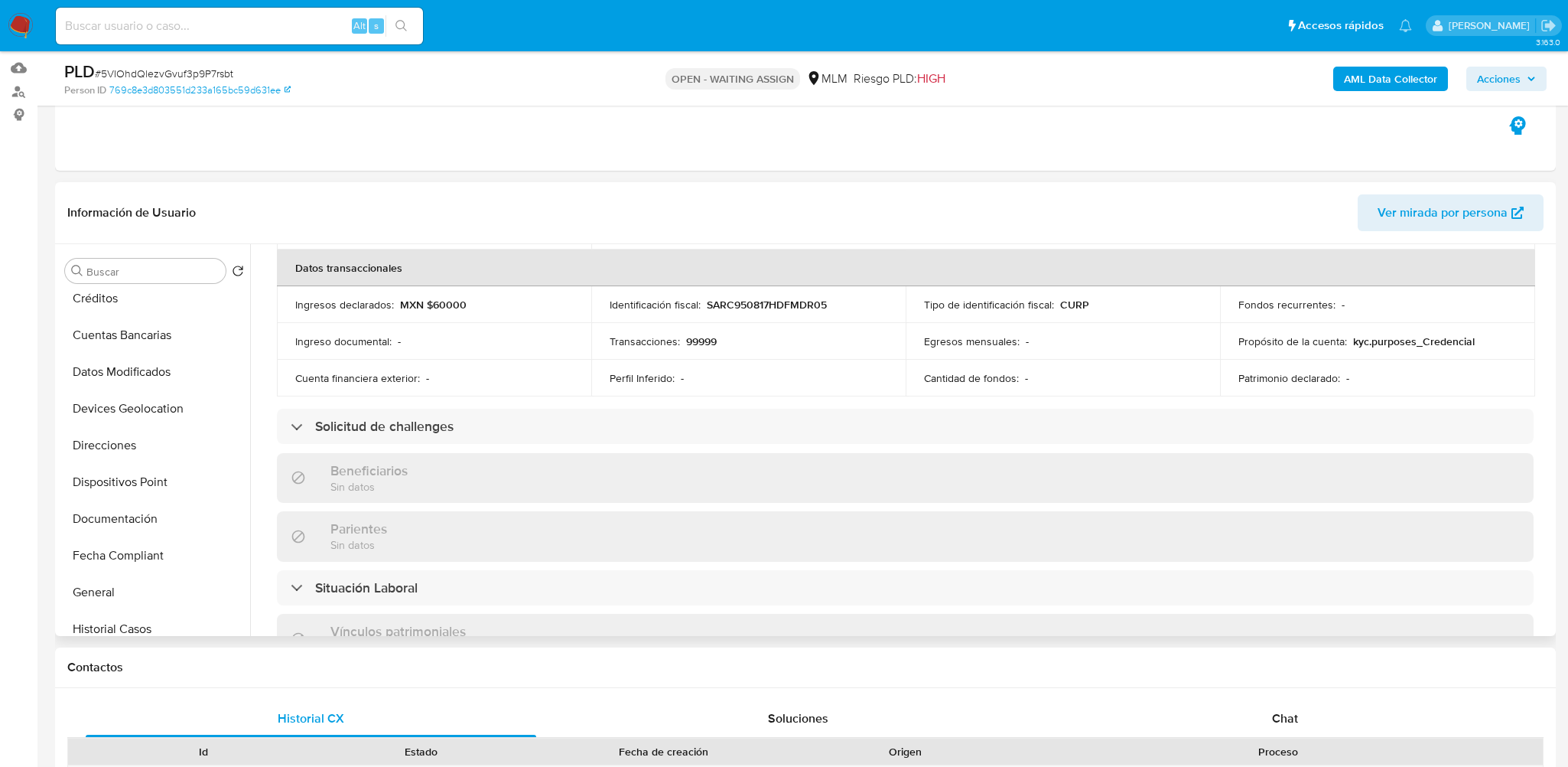
scroll to position [13, 0]
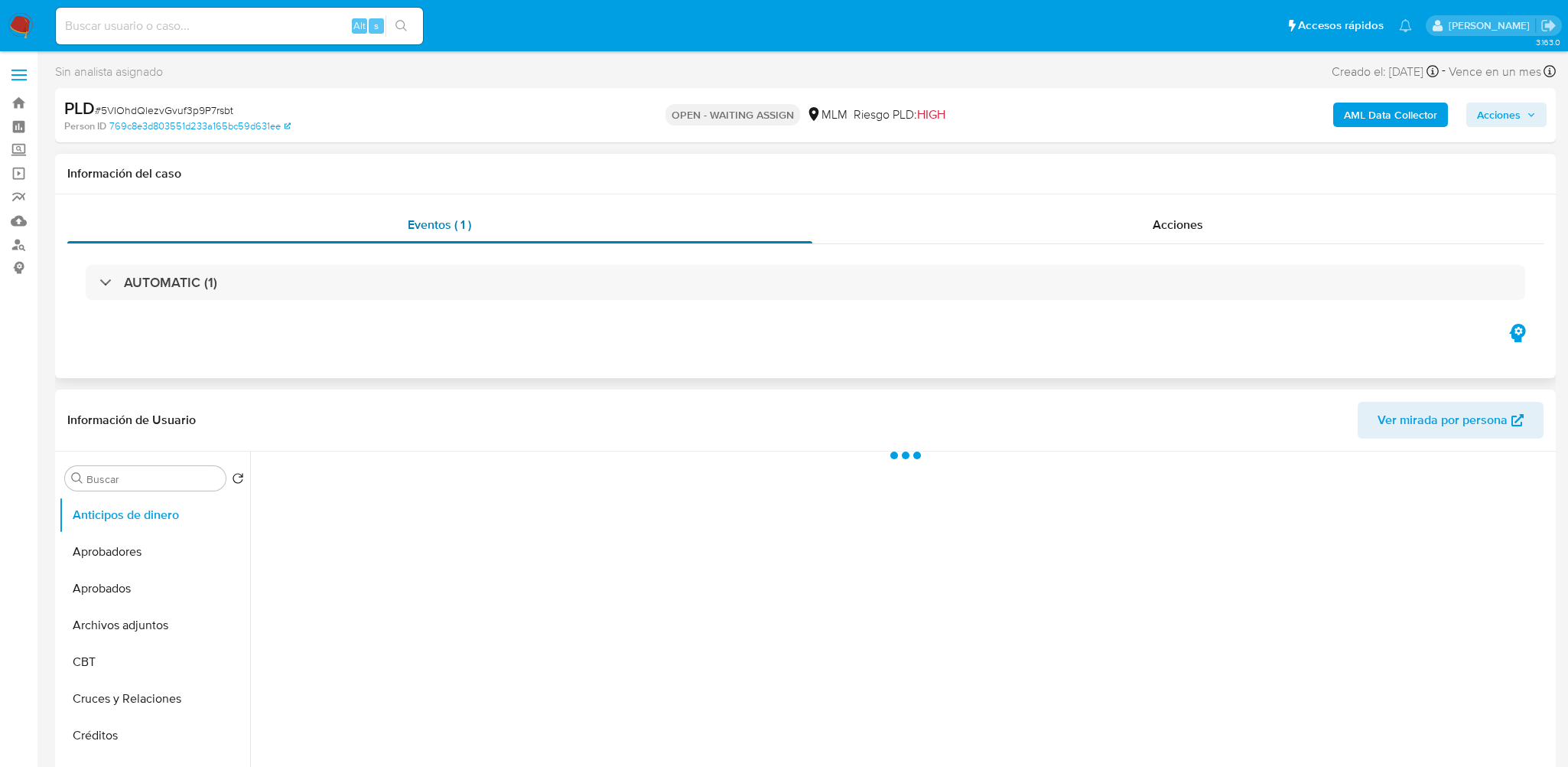
select select "10"
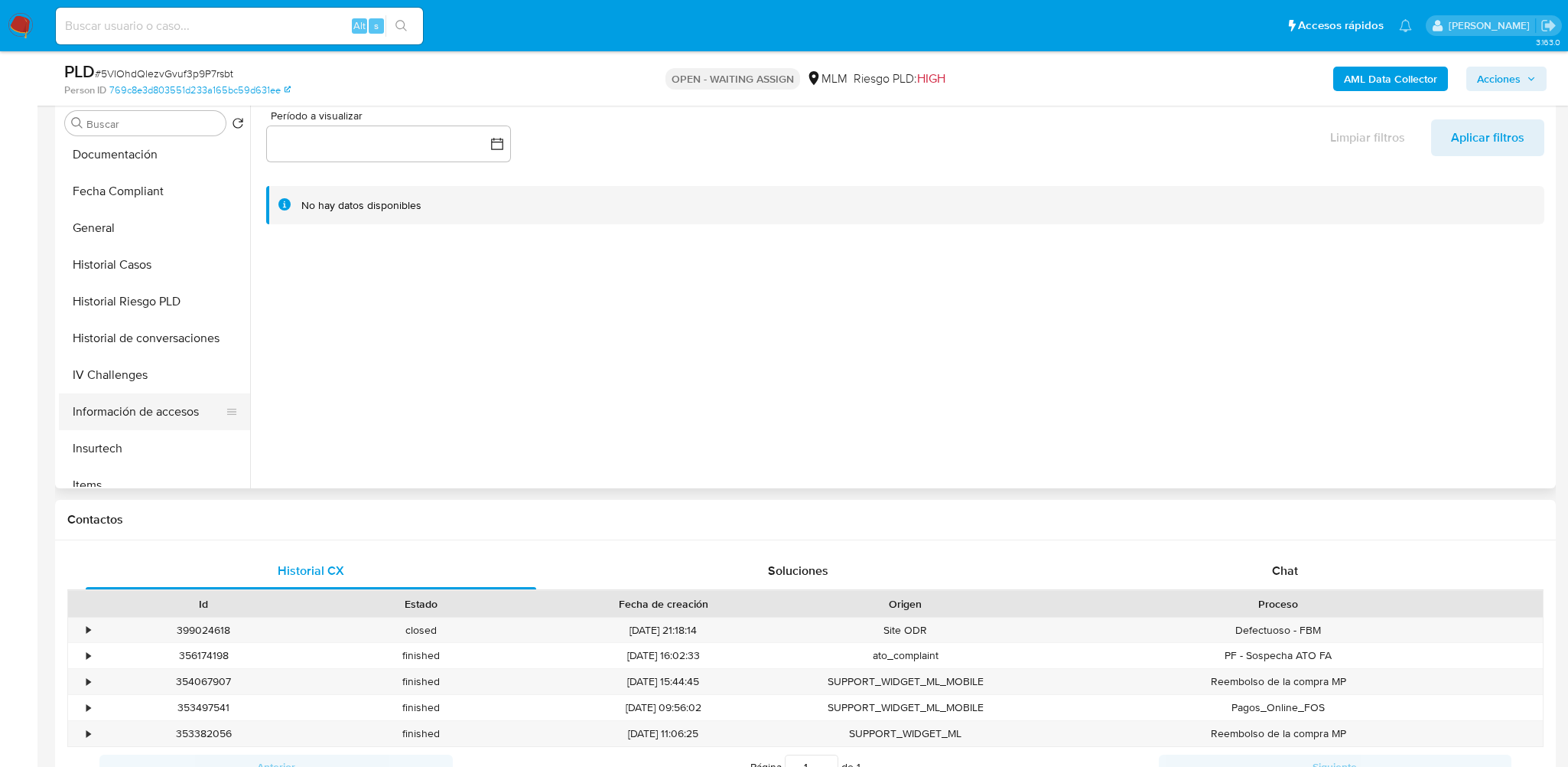
scroll to position [535, 0]
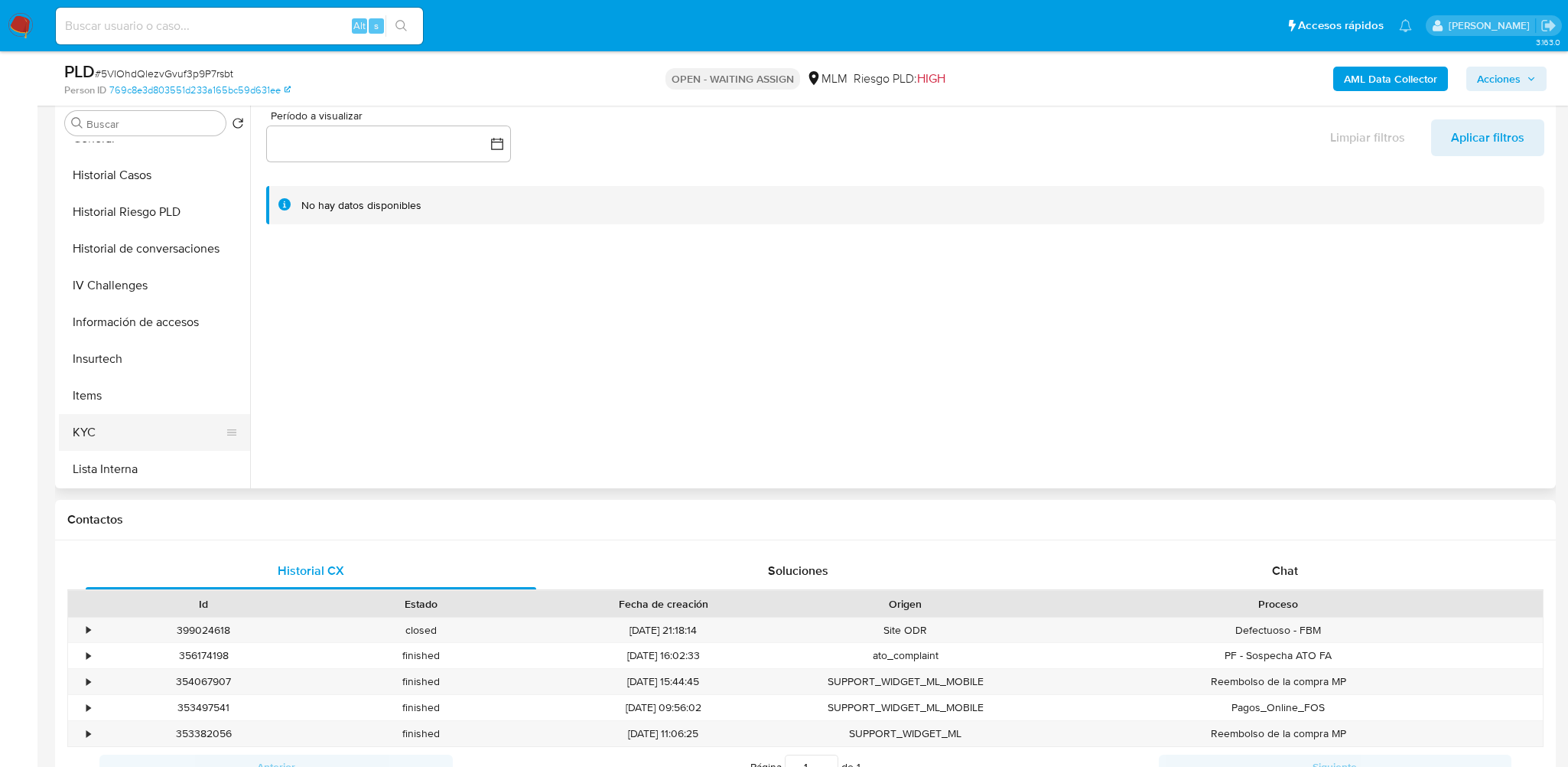
click at [90, 416] on button "KYC" at bounding box center [148, 432] width 179 height 37
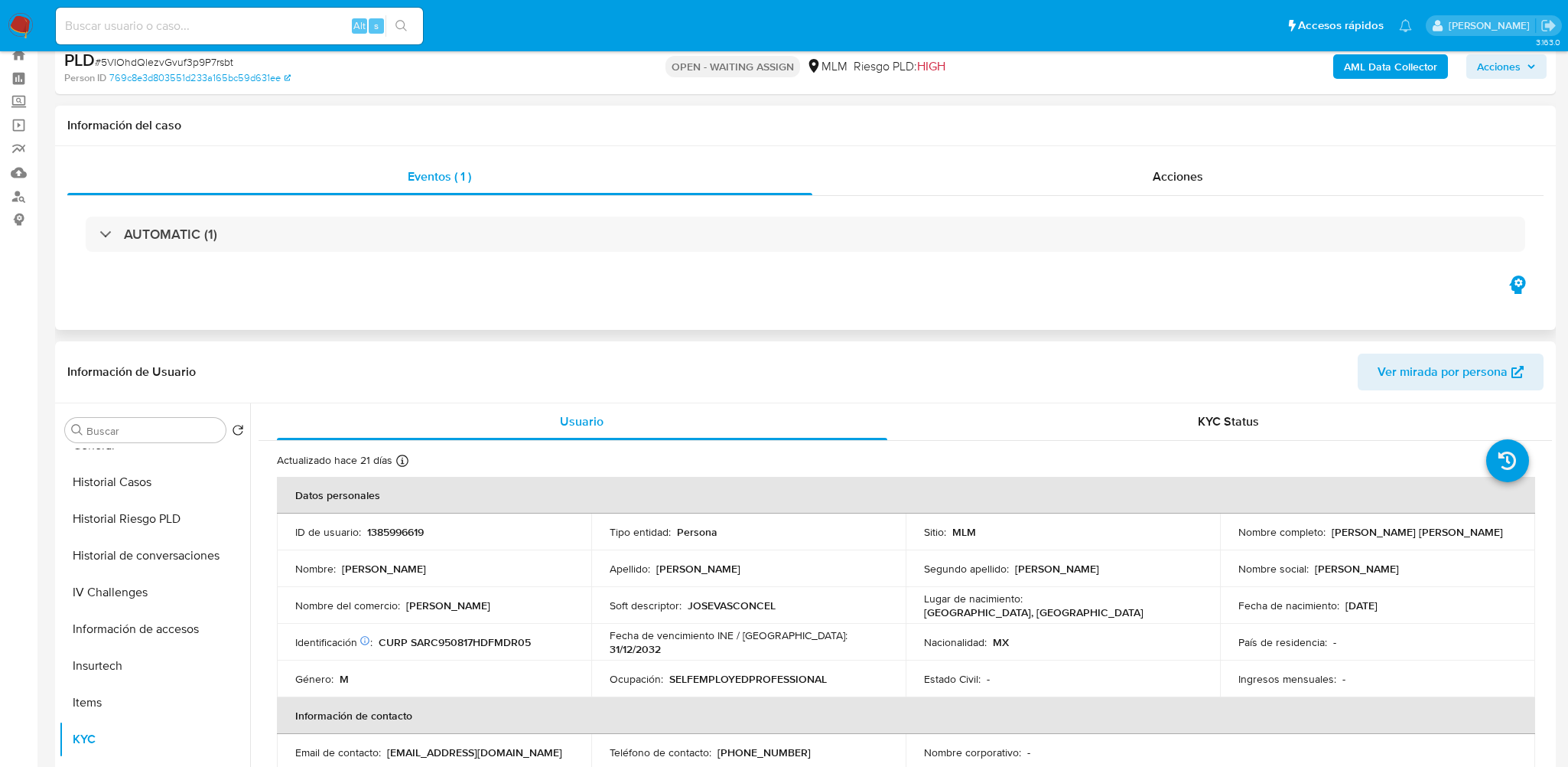
scroll to position [0, 0]
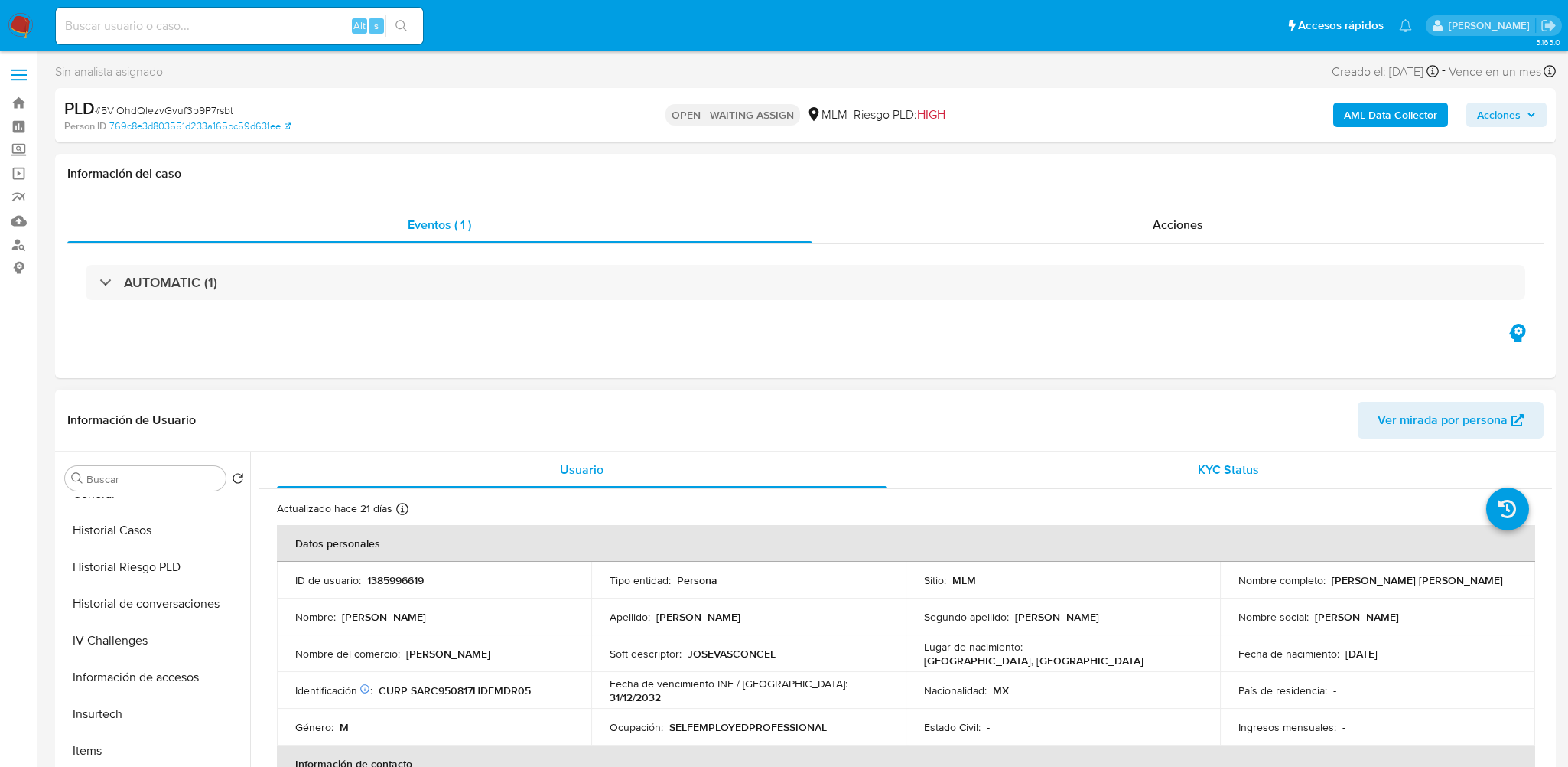
click at [1144, 462] on div "KYC Status" at bounding box center [1229, 469] width 610 height 37
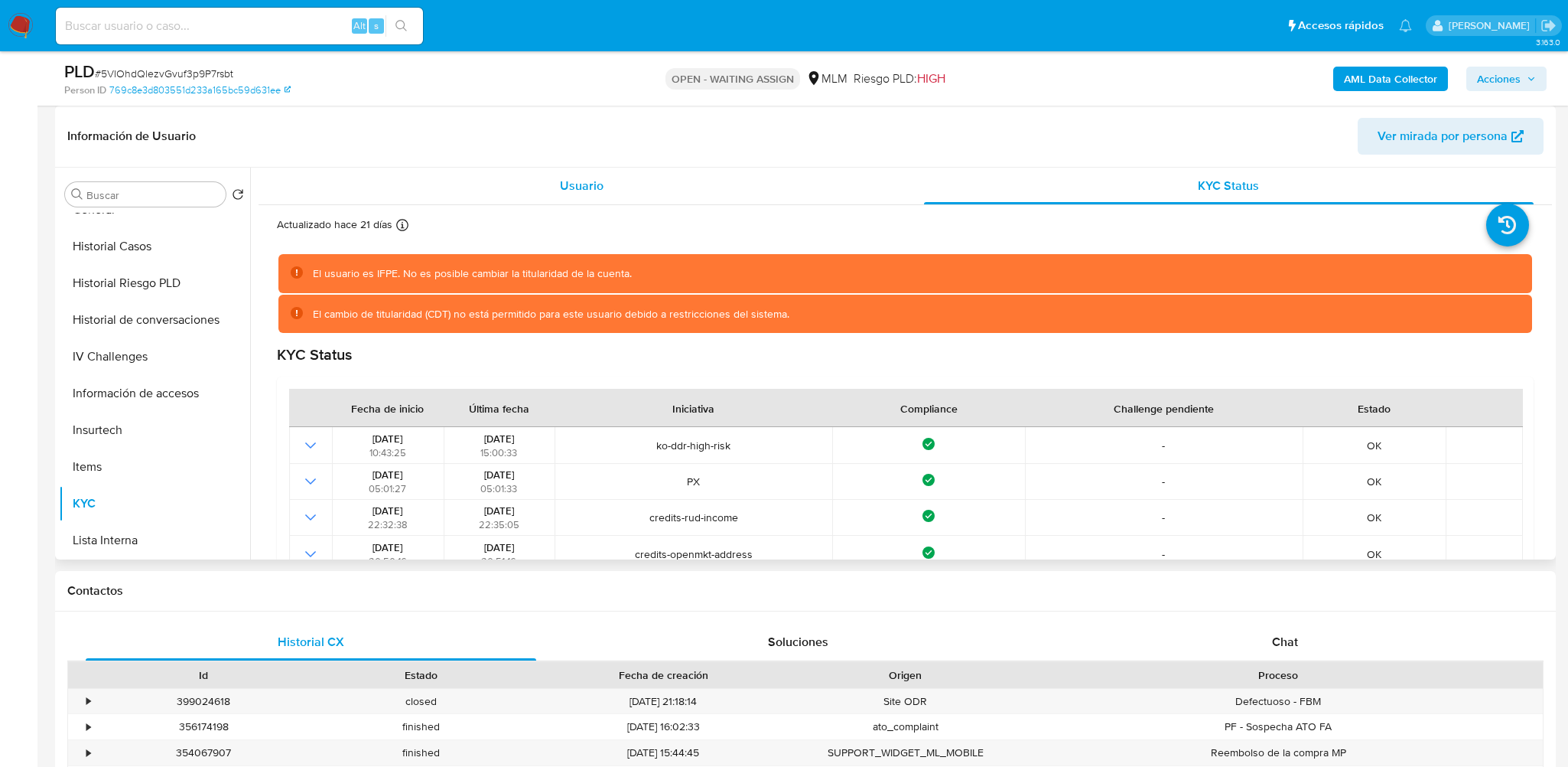
click at [630, 185] on div "Usuario" at bounding box center [582, 185] width 610 height 37
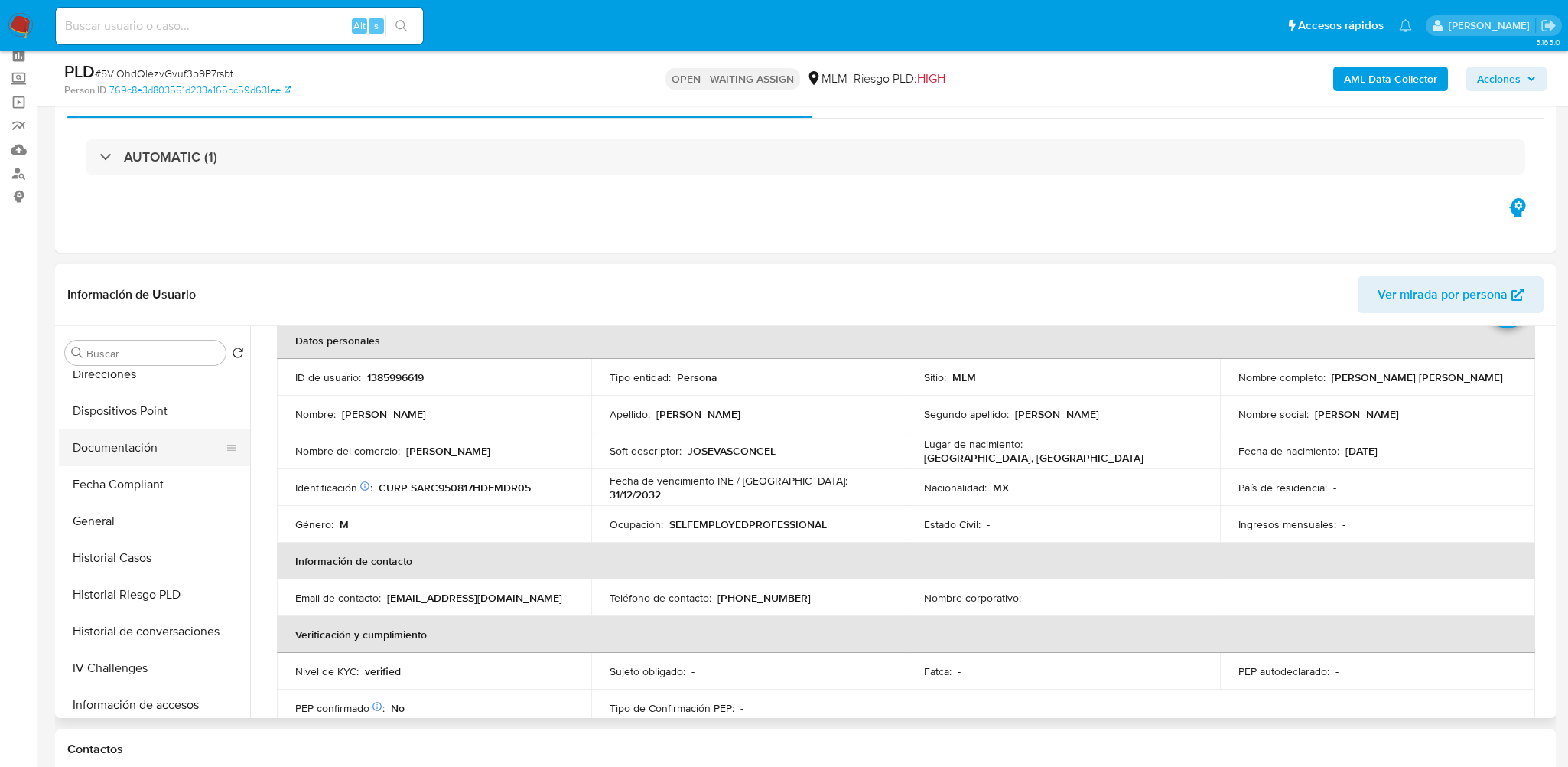
scroll to position [383, 0]
click at [143, 437] on button "Documentación" at bounding box center [148, 447] width 179 height 37
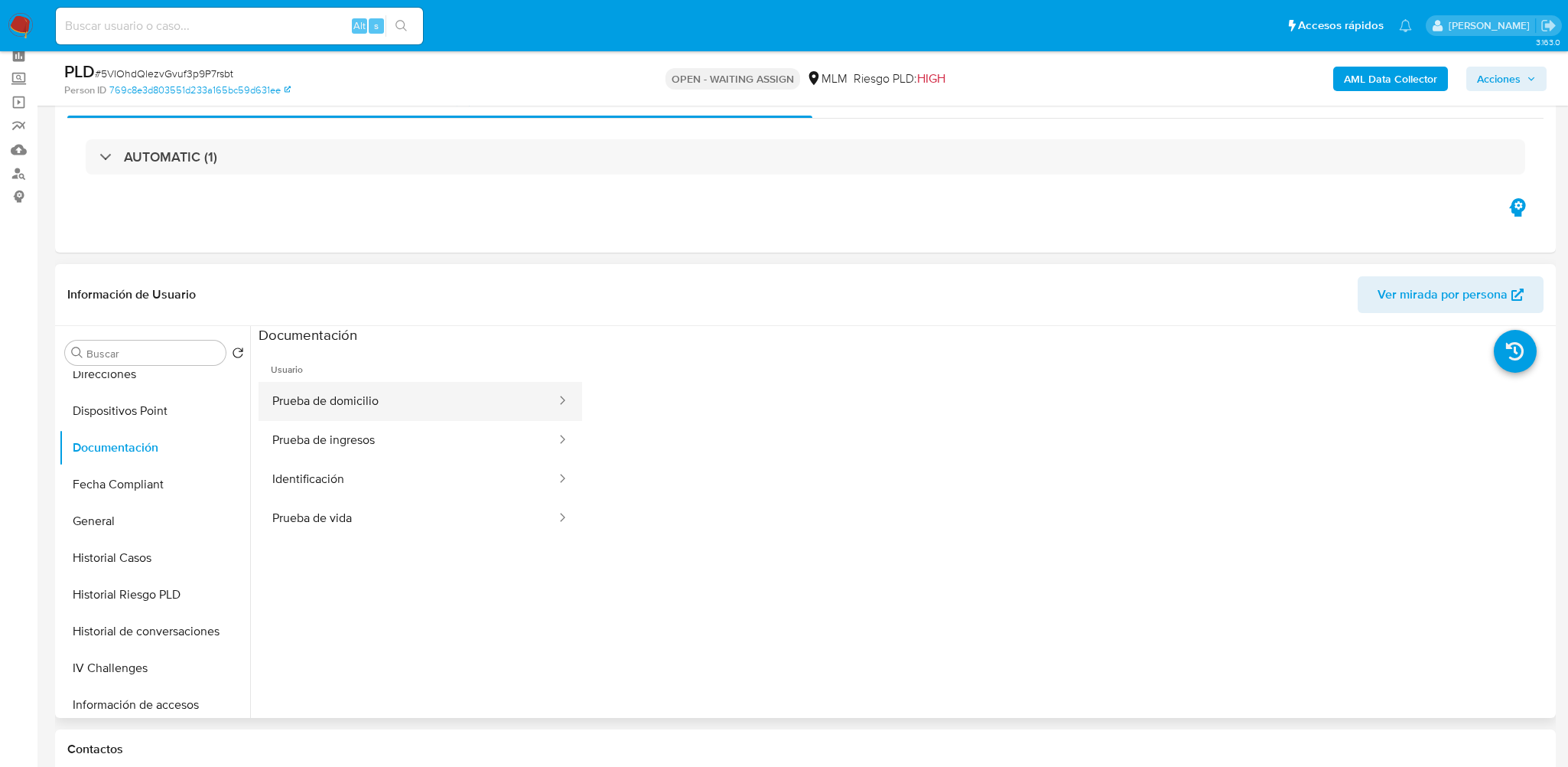
click at [351, 403] on button "Prueba de domicilio" at bounding box center [408, 401] width 299 height 39
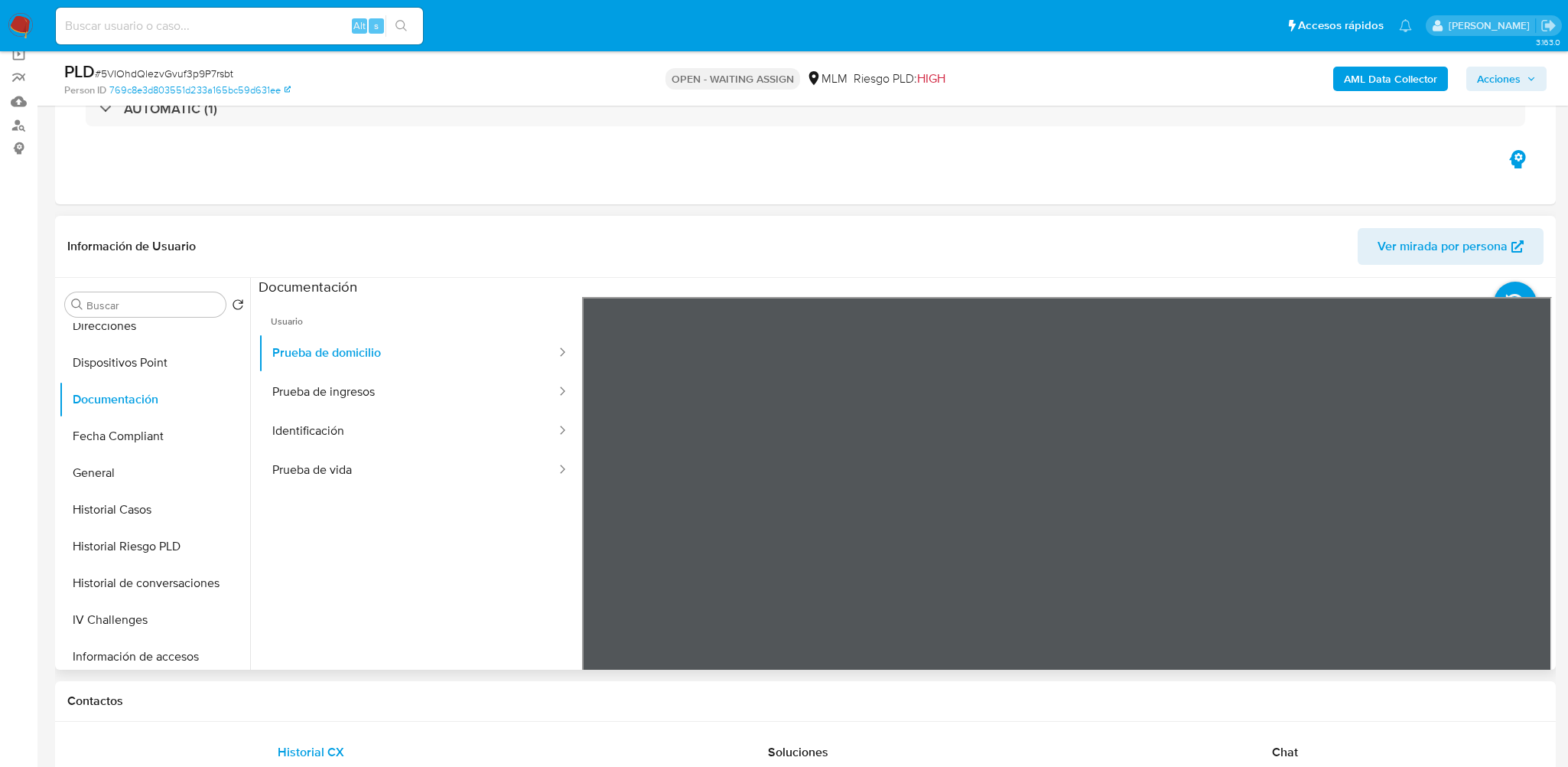
scroll to position [300, 0]
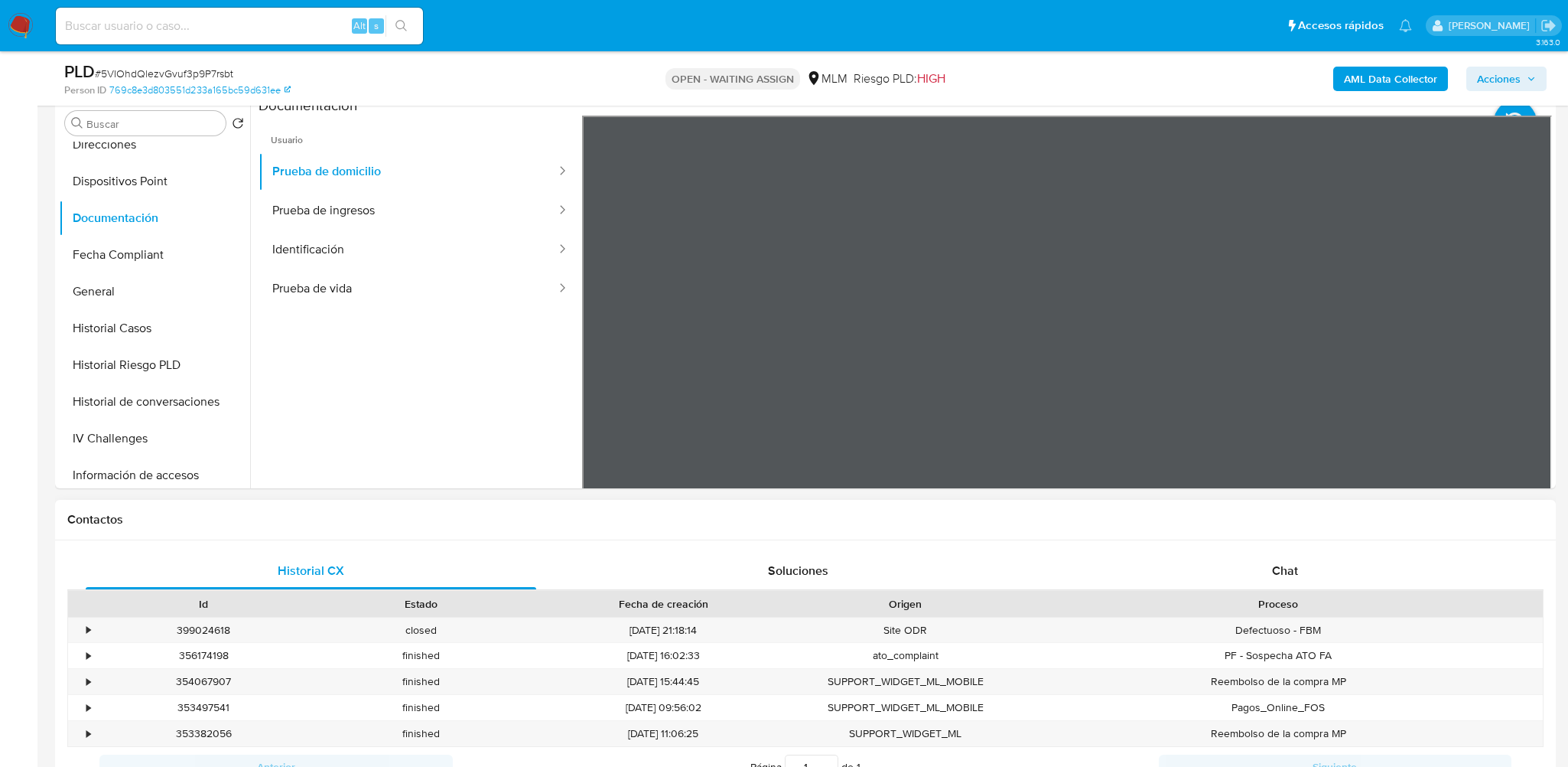
click at [363, 213] on button "Prueba de ingresos" at bounding box center [408, 211] width 299 height 39
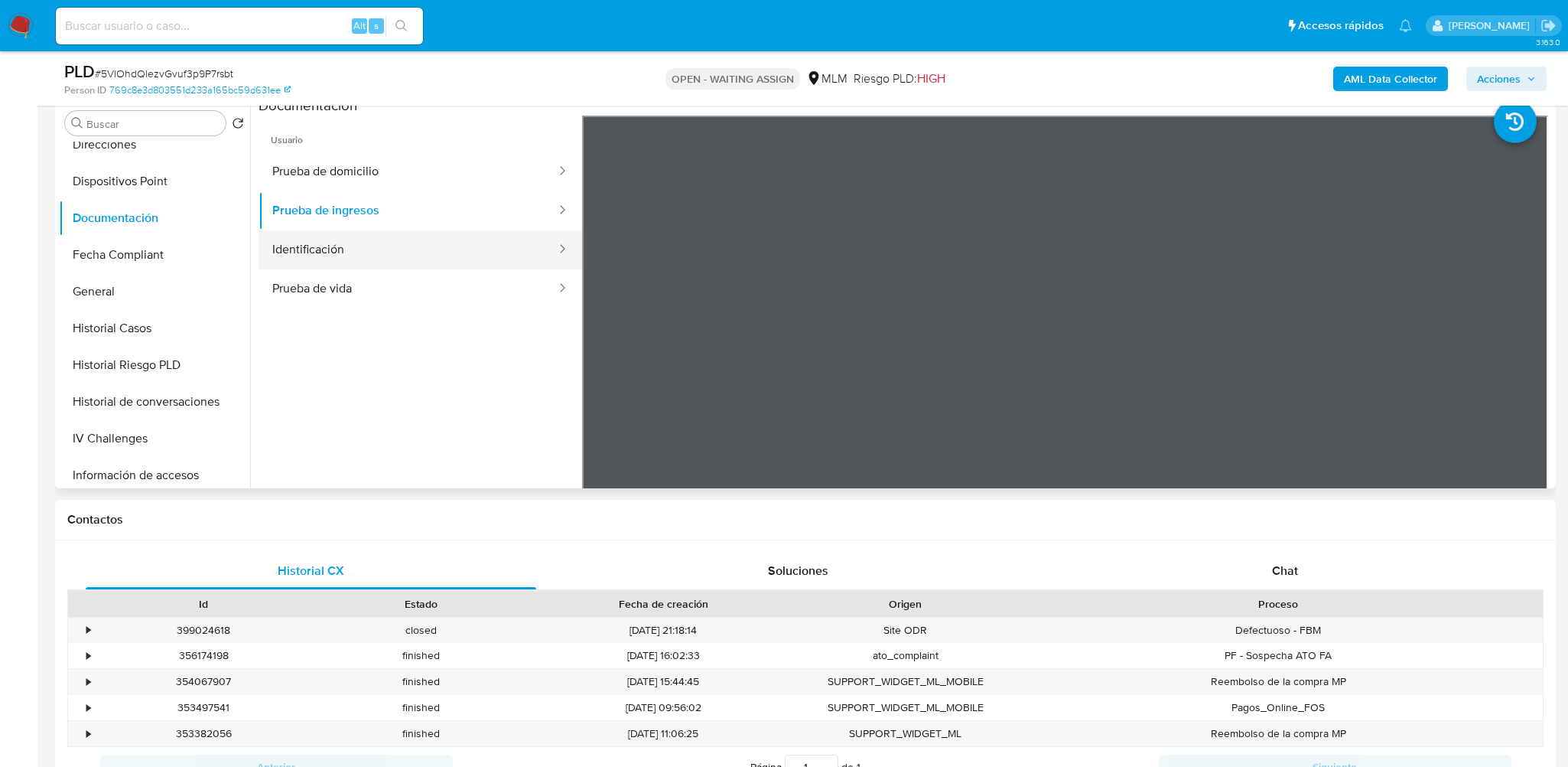
click at [313, 255] on button "Identificación" at bounding box center [408, 249] width 299 height 39
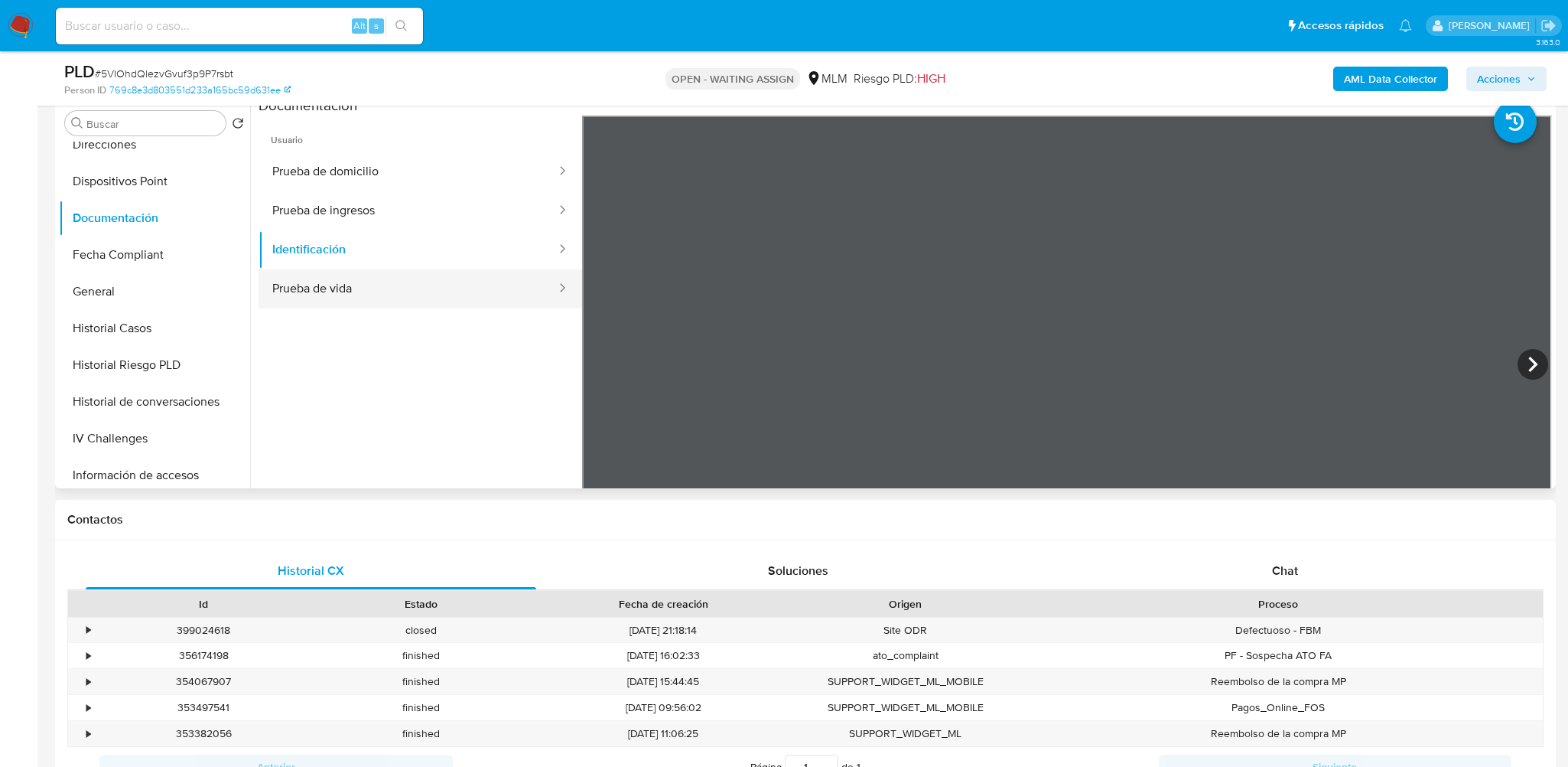
click at [328, 296] on button "Prueba de vida" at bounding box center [408, 289] width 299 height 39
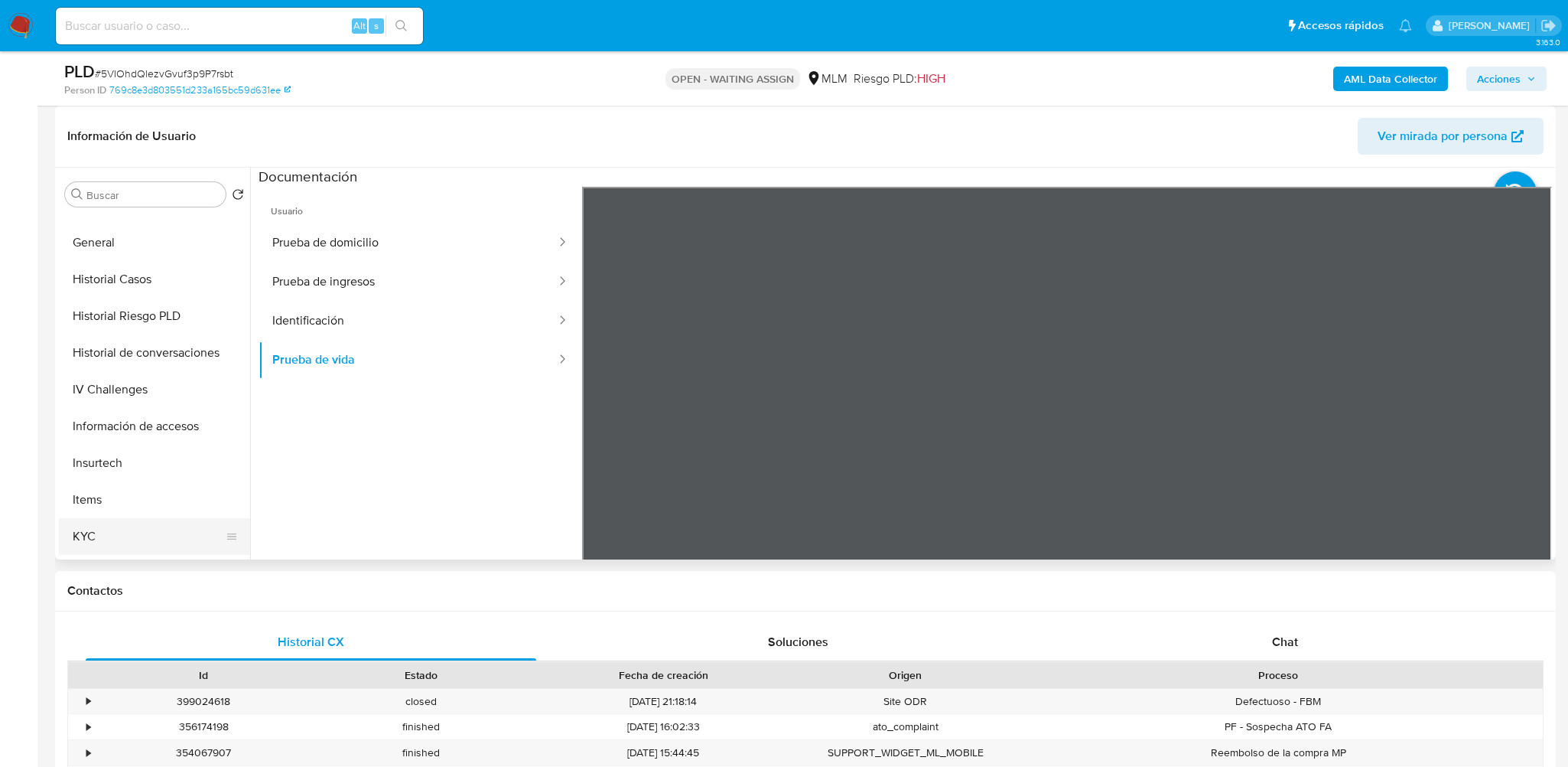
scroll to position [612, 0]
click at [118, 422] on button "KYC" at bounding box center [148, 427] width 179 height 37
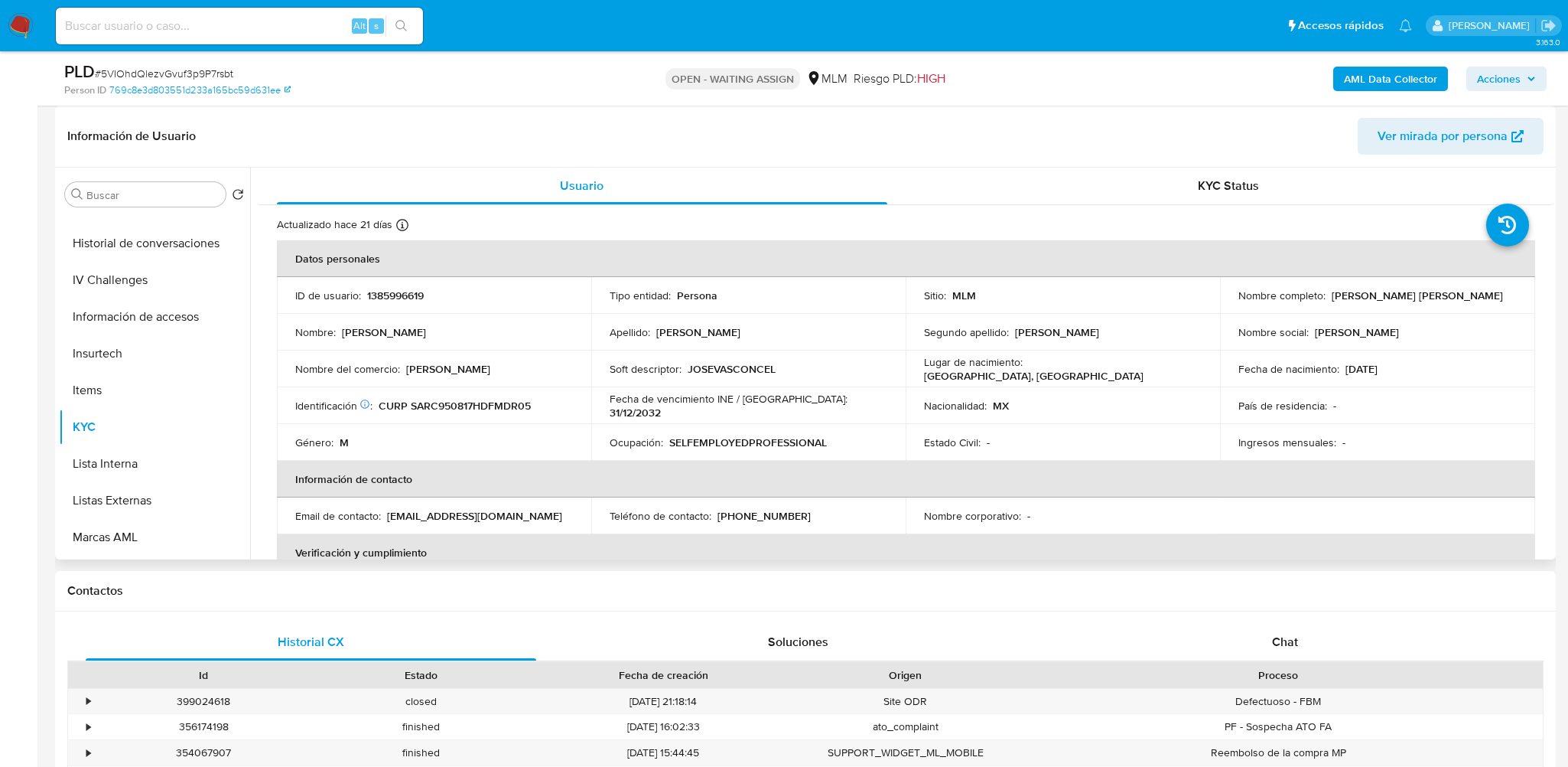
drag, startPoint x: 395, startPoint y: 365, endPoint x: 517, endPoint y: 372, distance: 122.2
click at [517, 372] on div "Nombre del comercio : Jose Vasconcelos" at bounding box center [434, 369] width 277 height 14
click at [570, 389] on td "Identificación CIC: 226122097 : CURP SARC950817HDFMDR05" at bounding box center [434, 406] width 314 height 37
drag, startPoint x: 1328, startPoint y: 296, endPoint x: 1491, endPoint y: 300, distance: 163.0
click at [1491, 300] on div "Nombre completo : Carlos Israel Samperio Rodriguez" at bounding box center [1376, 296] width 277 height 14
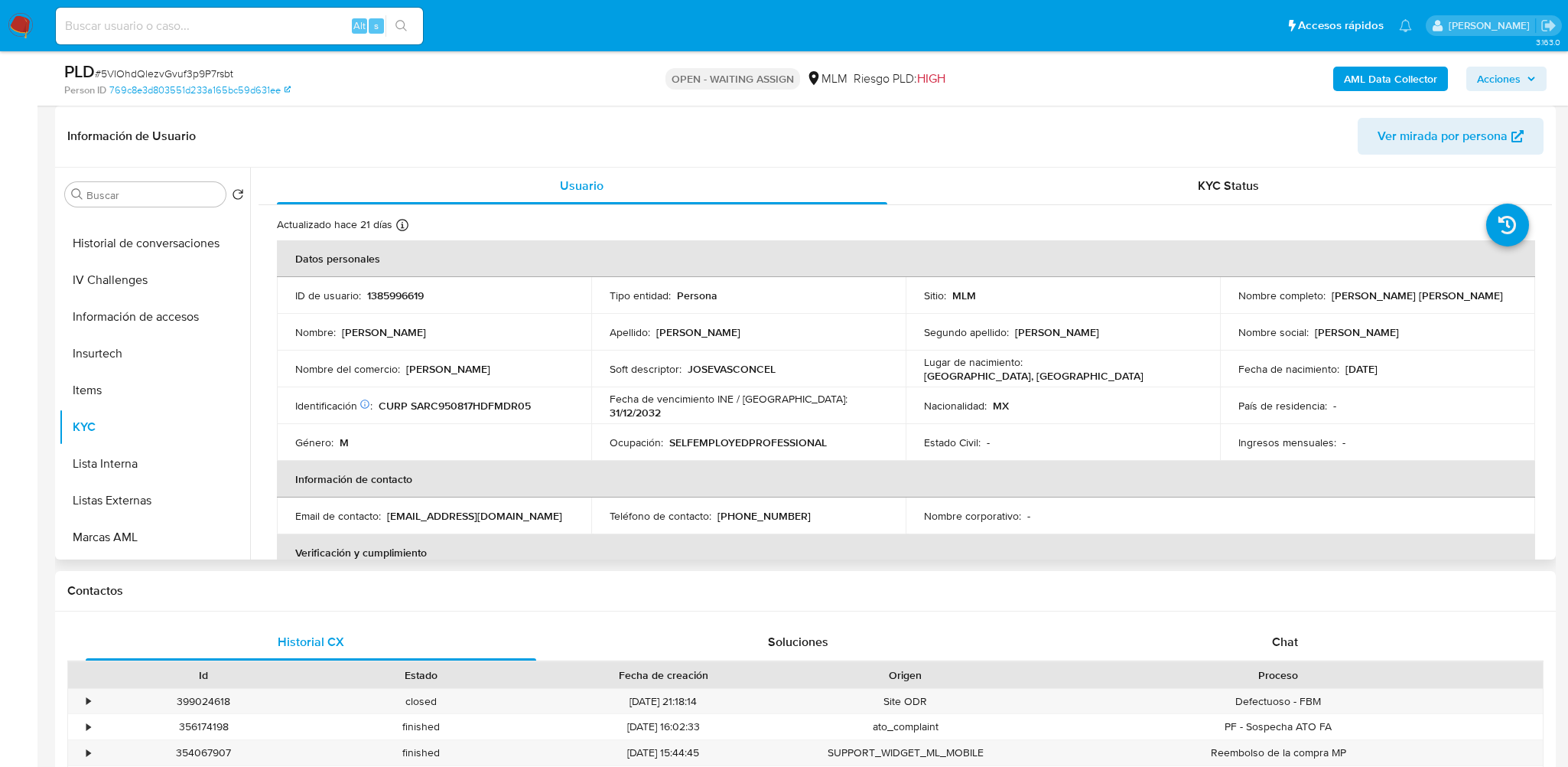
copy p "Carlos Israel Samperio Rodriguez"
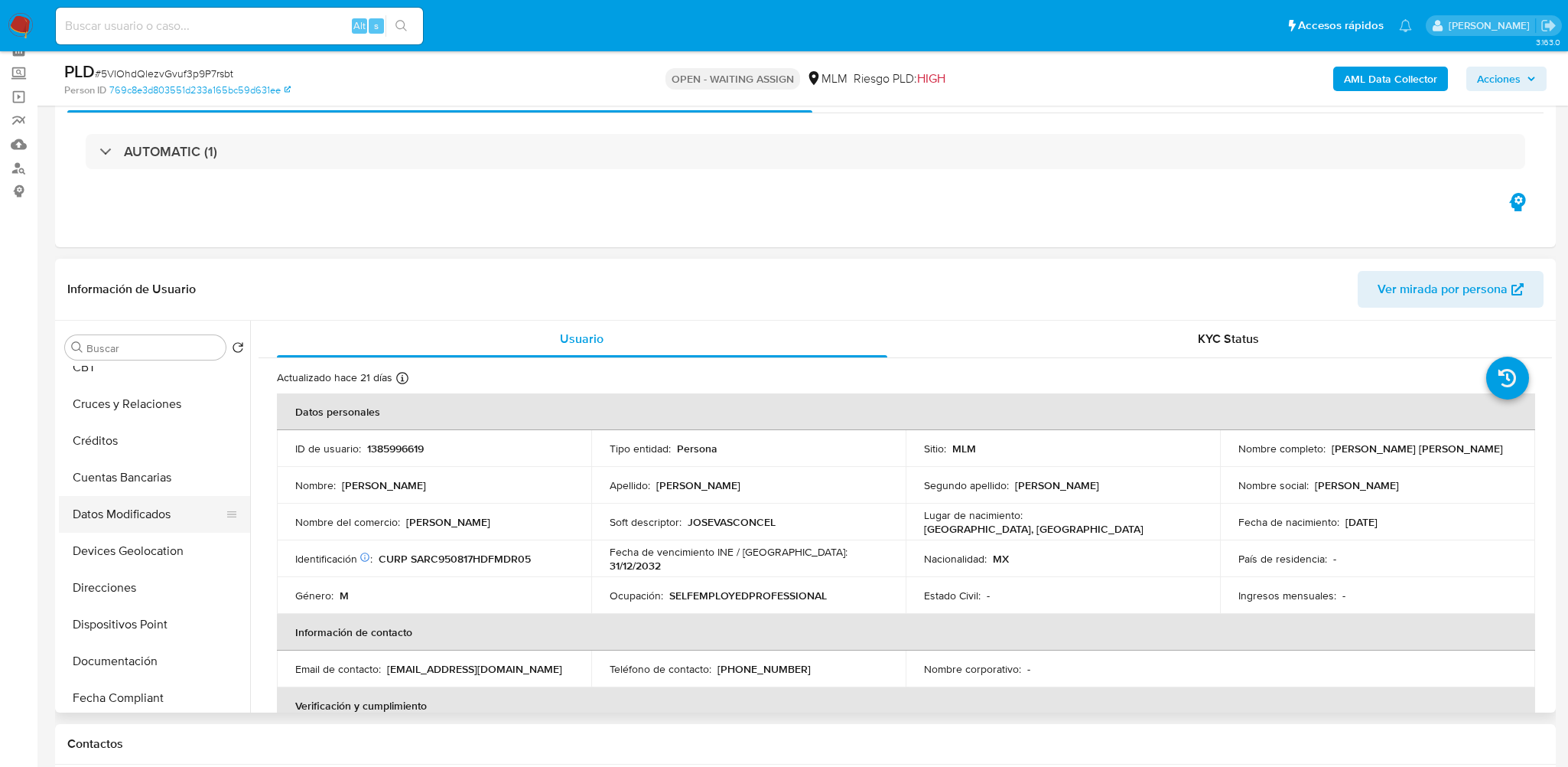
scroll to position [144, 0]
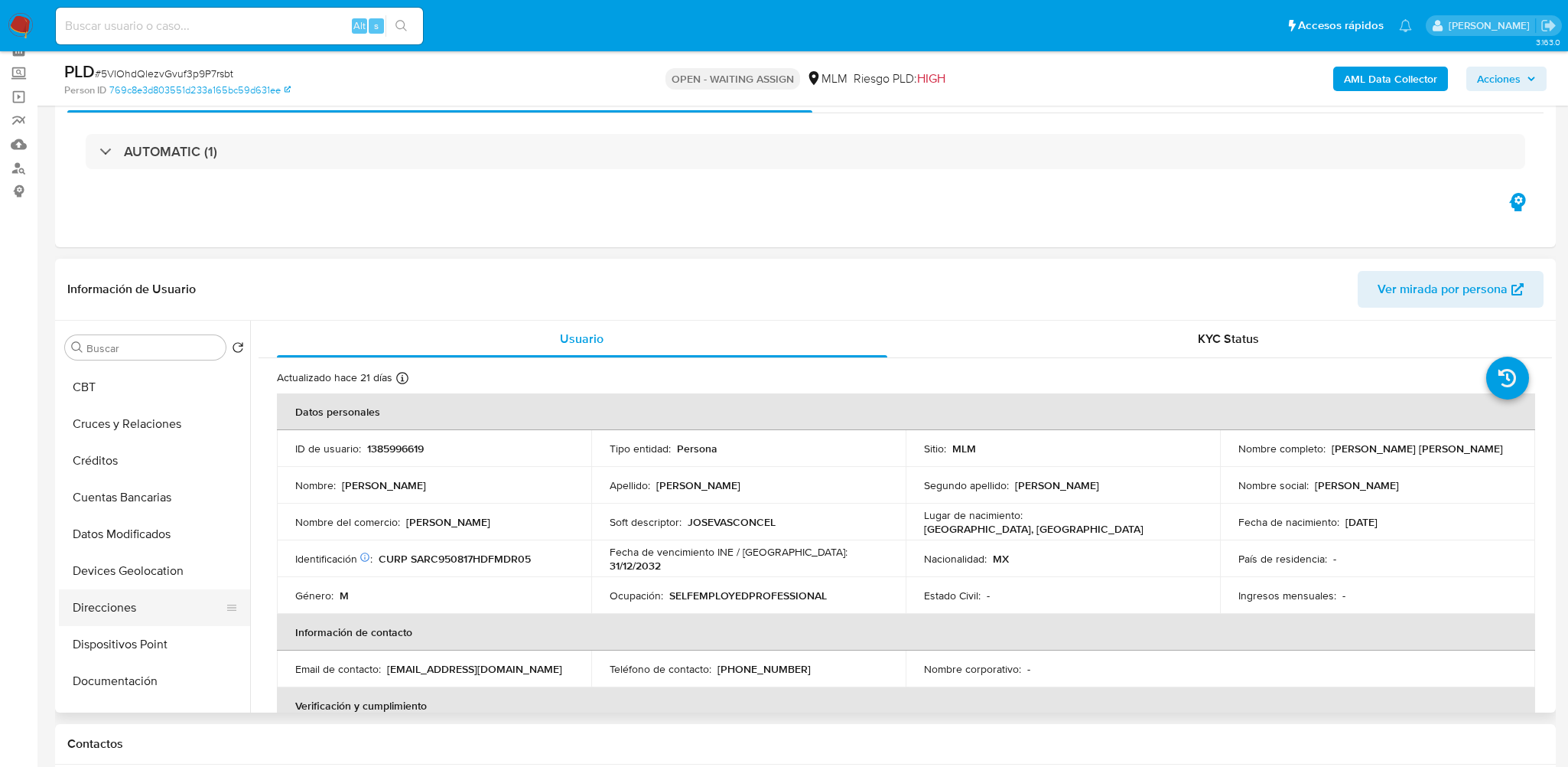
click at [125, 605] on button "Direcciones" at bounding box center [148, 608] width 179 height 37
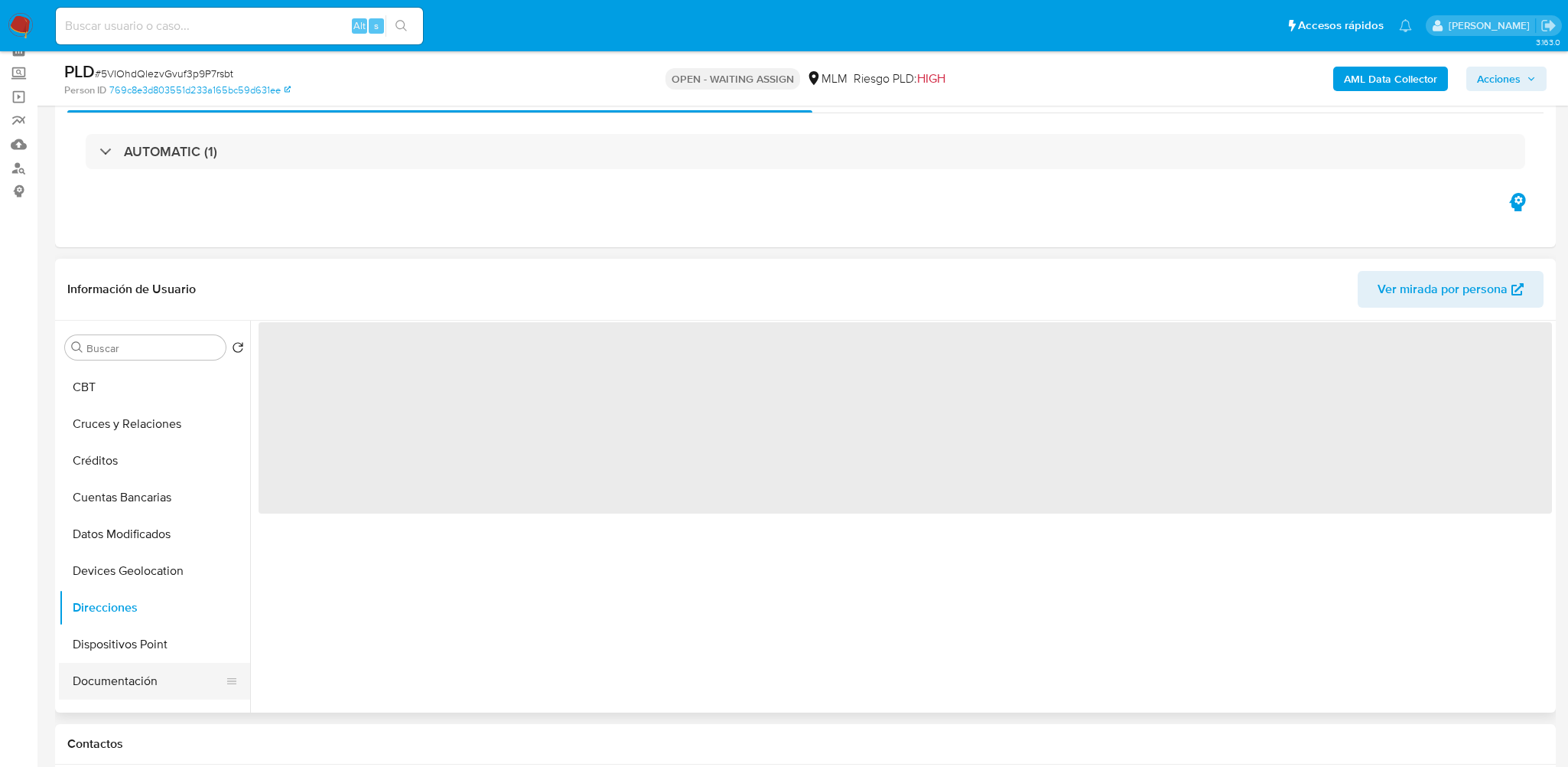
click at [113, 688] on button "Documentación" at bounding box center [148, 681] width 179 height 37
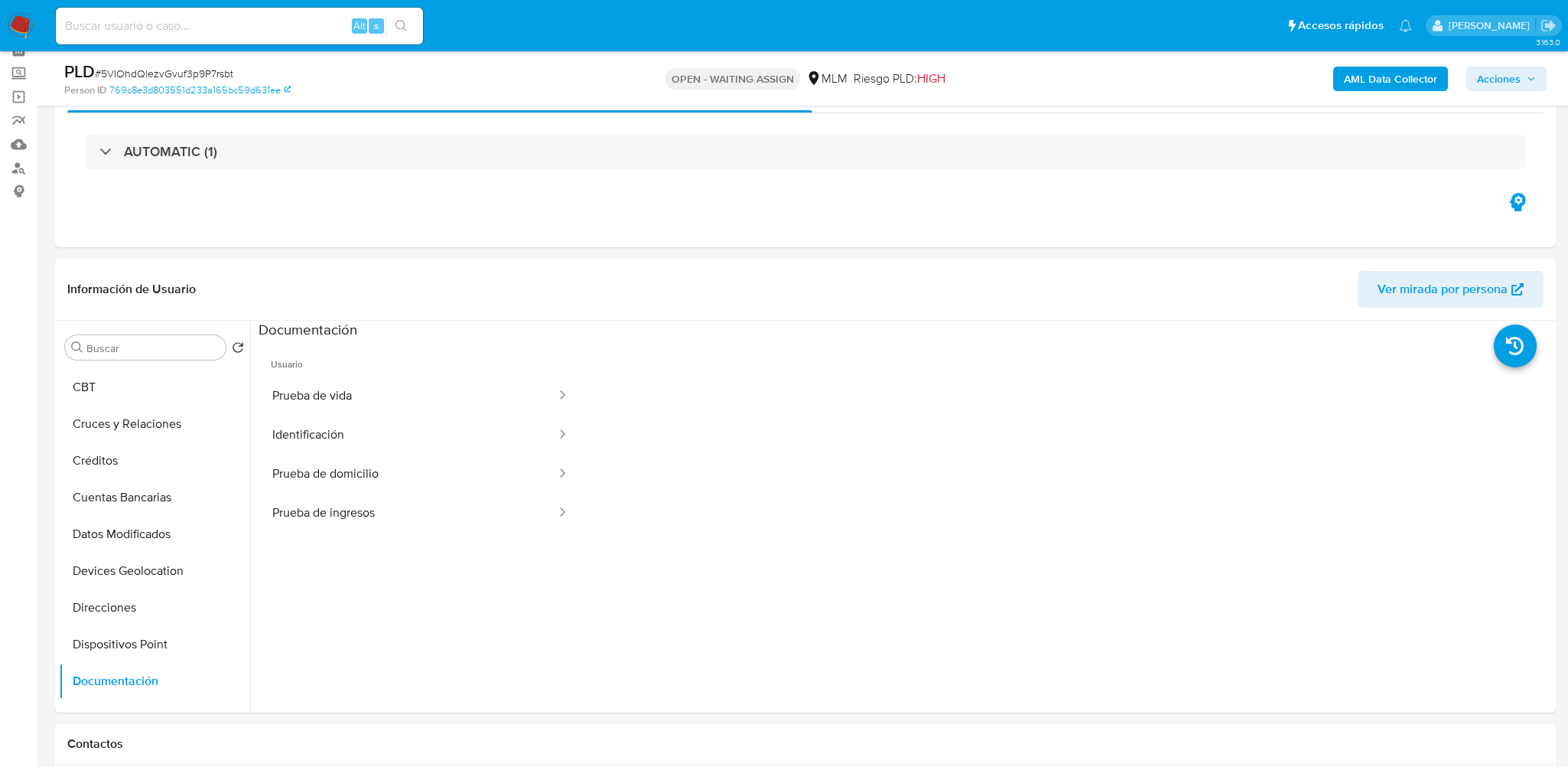
scroll to position [230, 0]
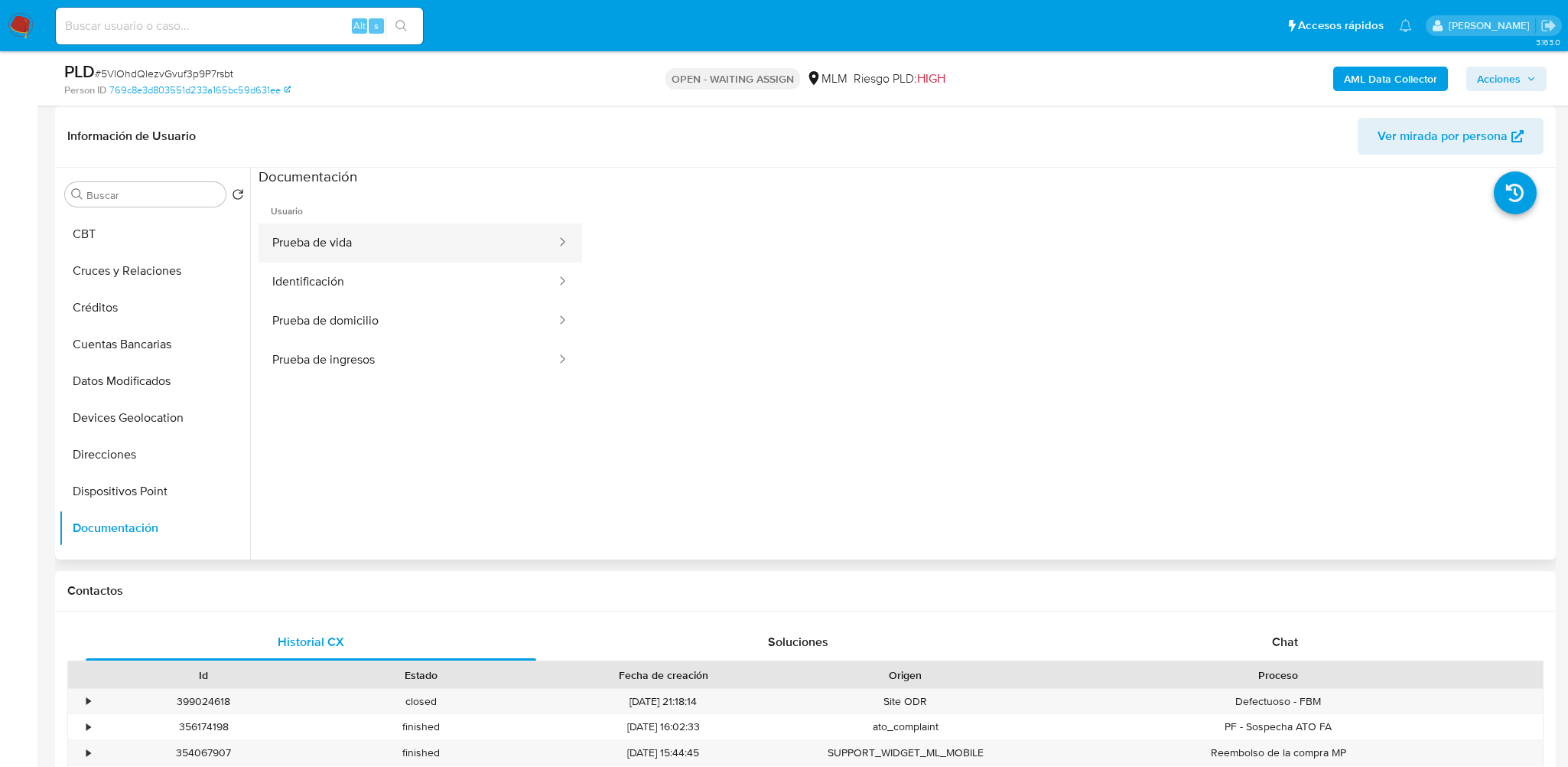
click at [382, 242] on button "Prueba de vida" at bounding box center [408, 242] width 299 height 39
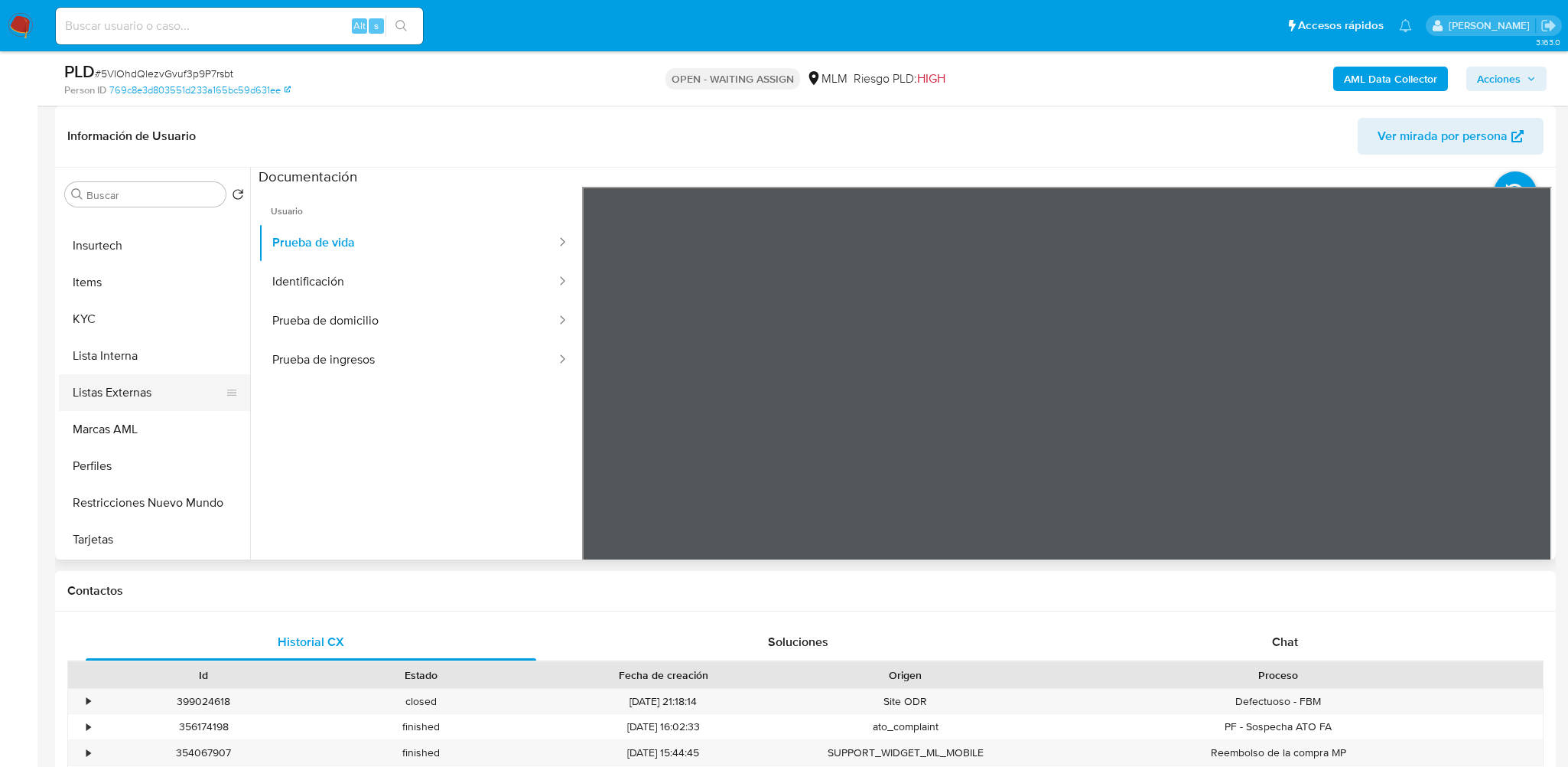
scroll to position [755, 0]
click at [95, 286] on button "KYC" at bounding box center [148, 283] width 179 height 37
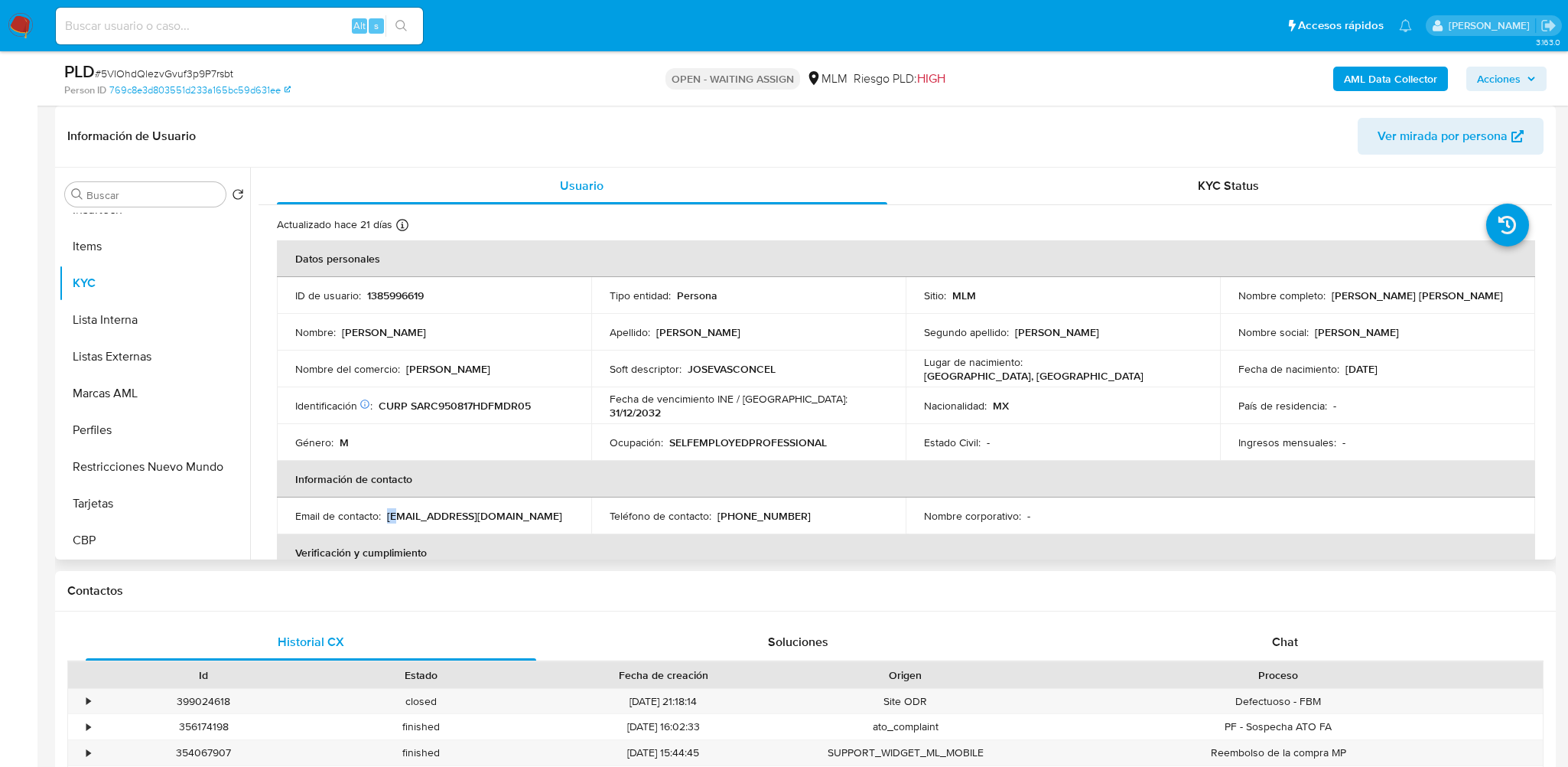
drag, startPoint x: 387, startPoint y: 516, endPoint x: 406, endPoint y: 518, distance: 19.1
click at [399, 517] on p "cisraelsrodriguez@gmail.com" at bounding box center [474, 516] width 175 height 14
drag, startPoint x: 714, startPoint y: 515, endPoint x: 824, endPoint y: 517, distance: 110.0
click at [824, 517] on div "Teléfono de contacto : (33) 28445878" at bounding box center [747, 516] width 277 height 14
copy p "(33) 28445878"
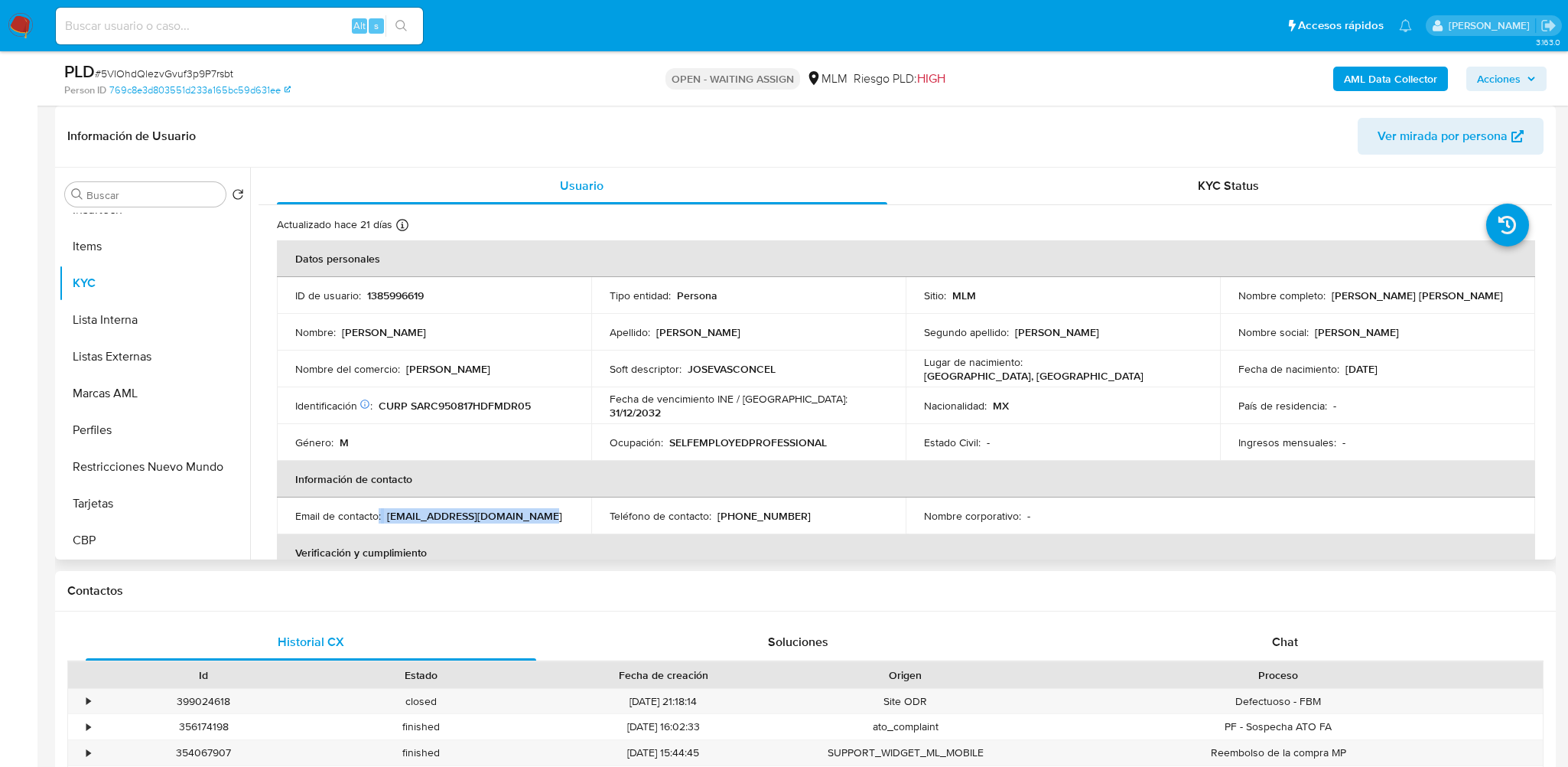
drag, startPoint x: 528, startPoint y: 513, endPoint x: 377, endPoint y: 514, distance: 151.0
click at [377, 514] on div "Email de contacto : cisraelsrodriguez@gmail.com" at bounding box center [434, 516] width 277 height 14
copy div ": cisraelsrodriguez@gmail.com"
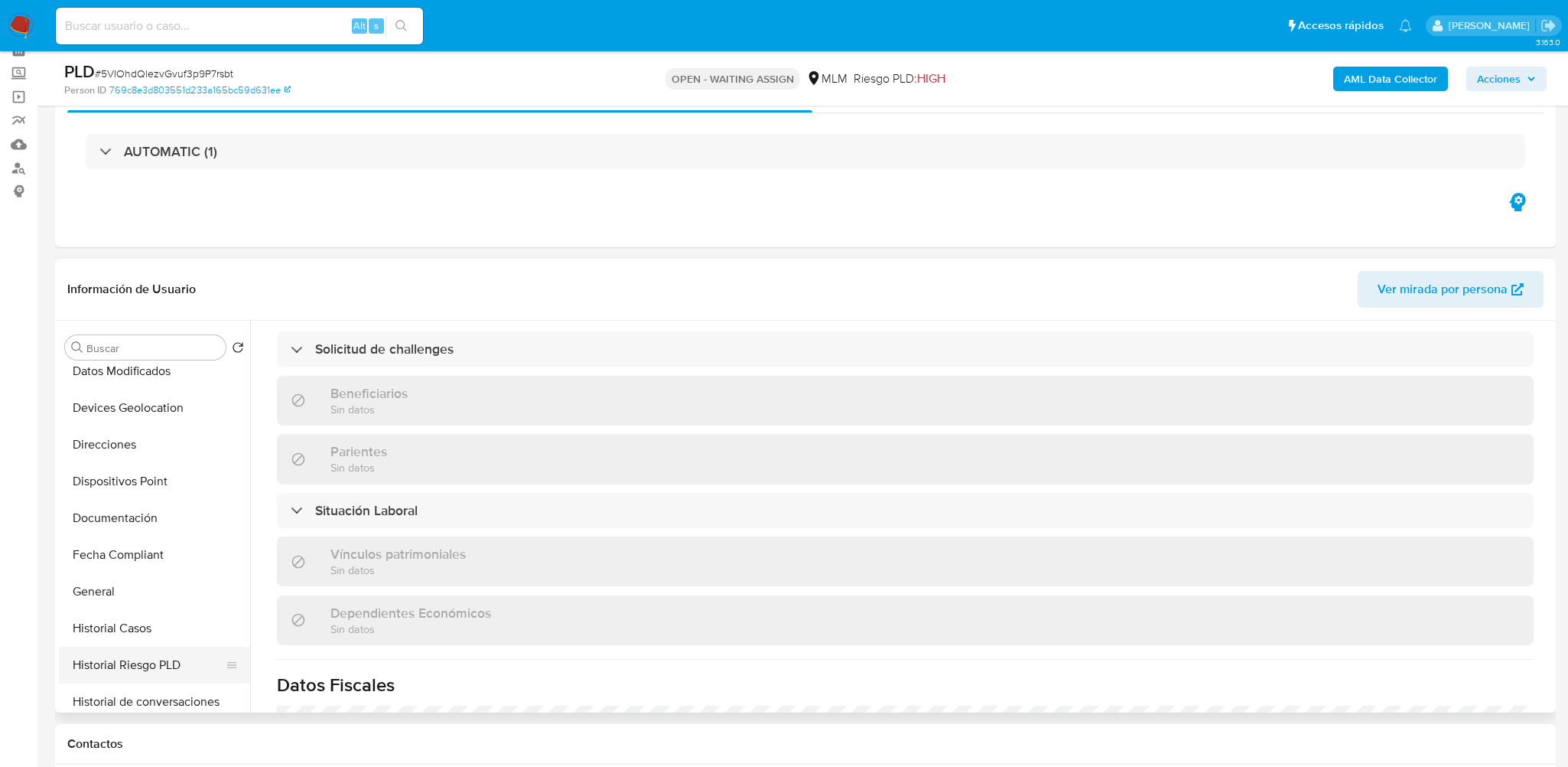
scroll to position [297, 0]
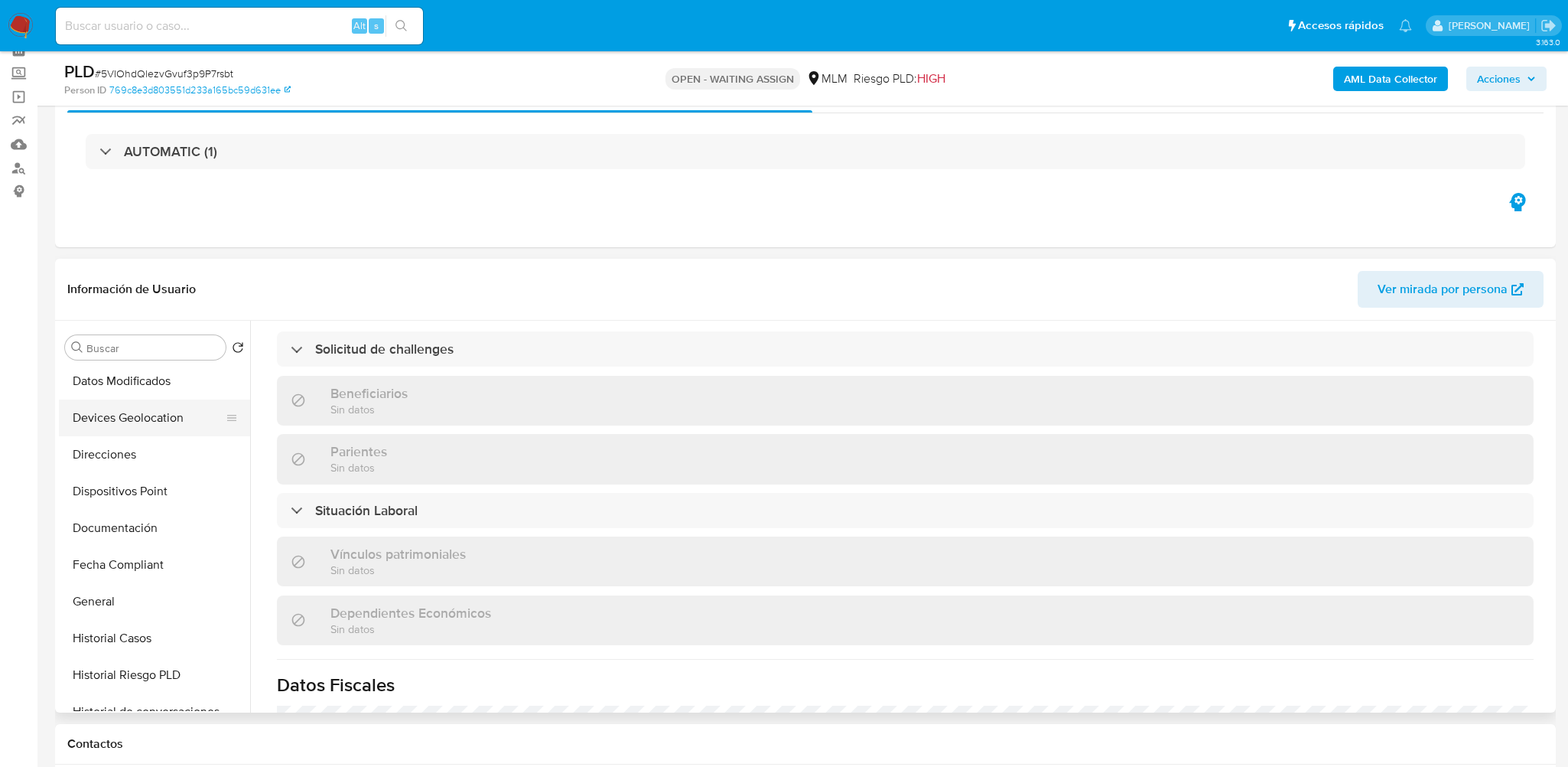
click at [153, 420] on button "Devices Geolocation" at bounding box center [148, 417] width 179 height 37
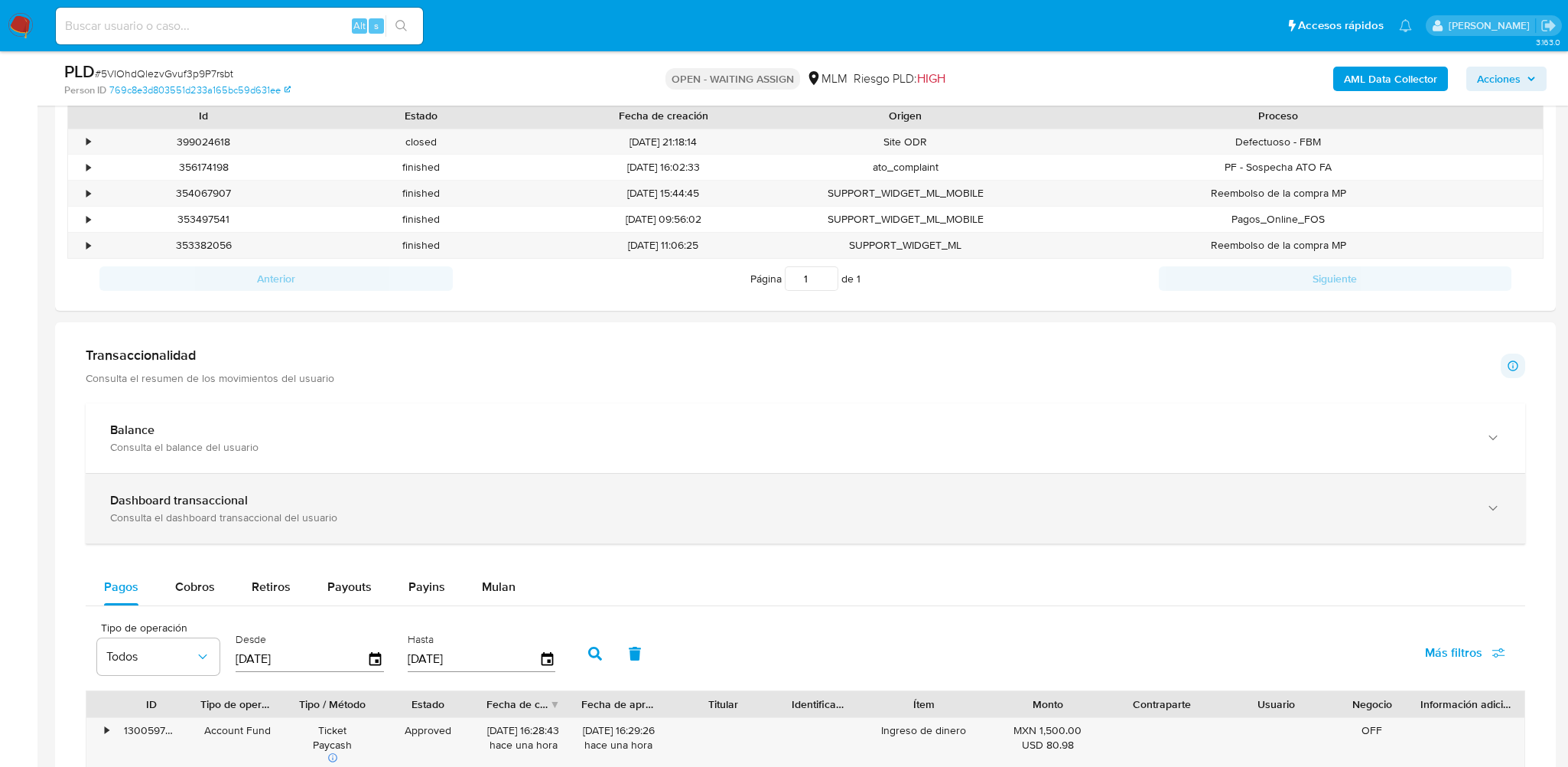
scroll to position [759, 0]
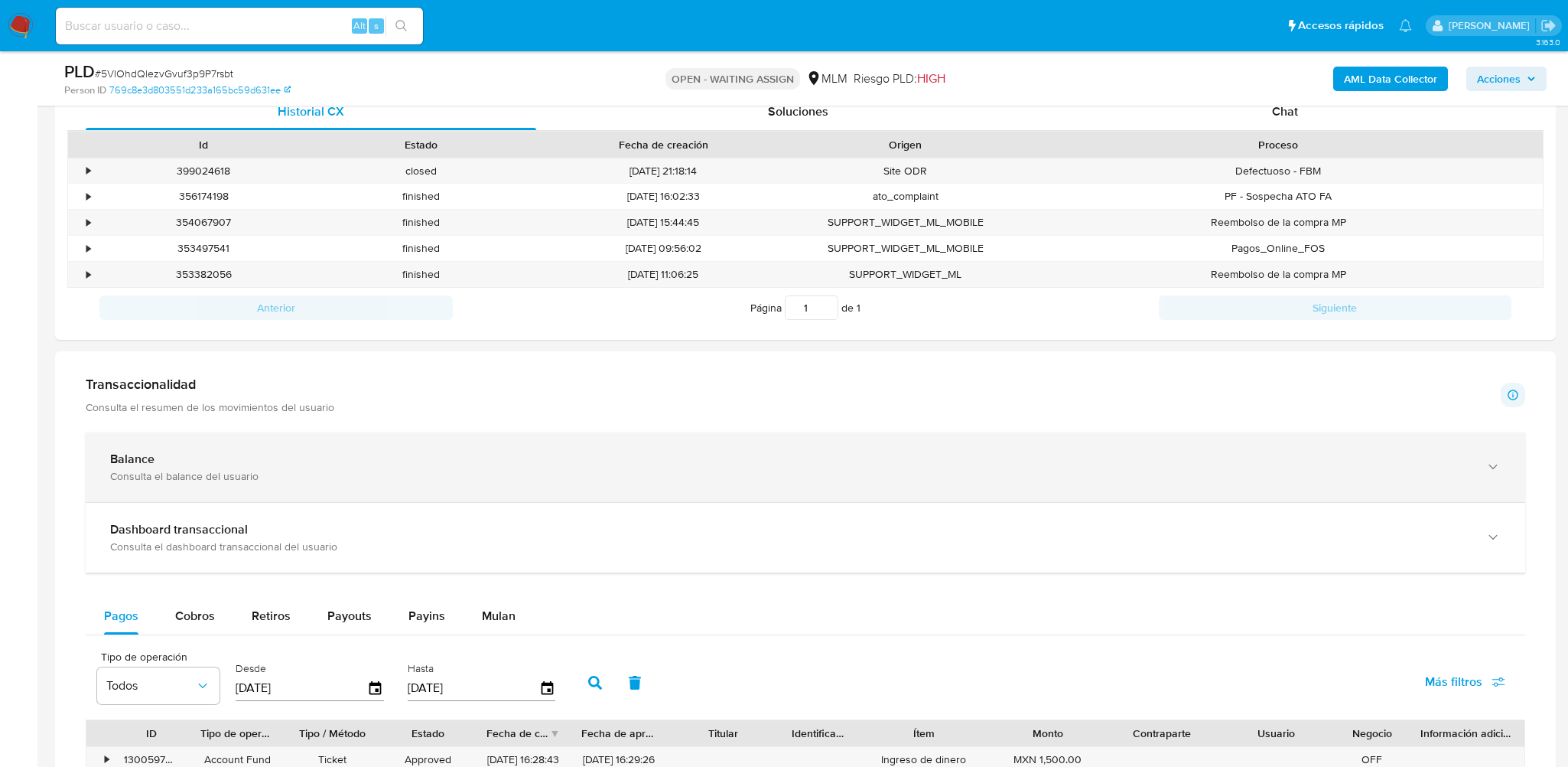
click at [194, 449] on div "Balance Consulta el balance del usuario" at bounding box center [805, 467] width 1439 height 70
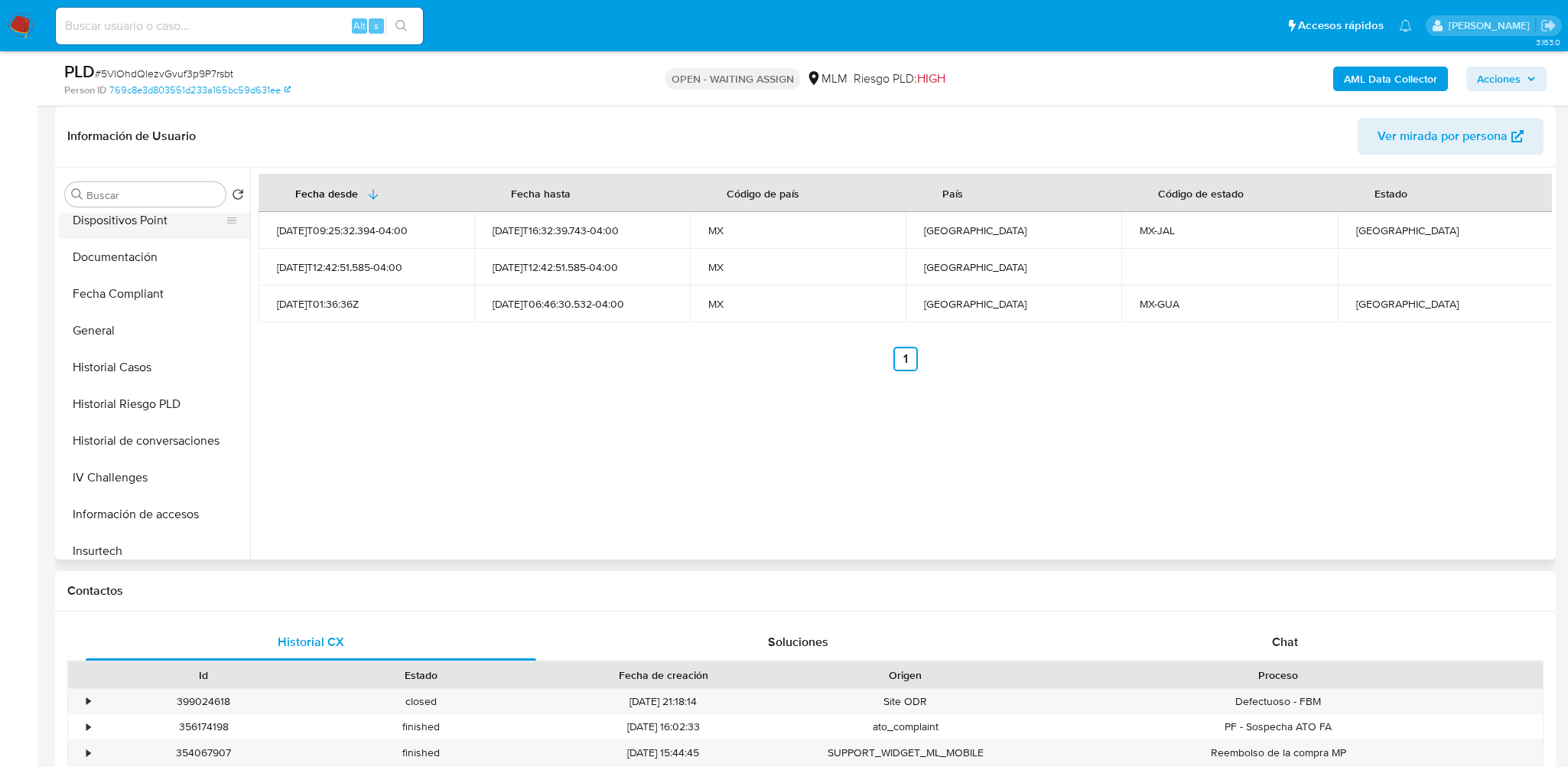
scroll to position [220, 0]
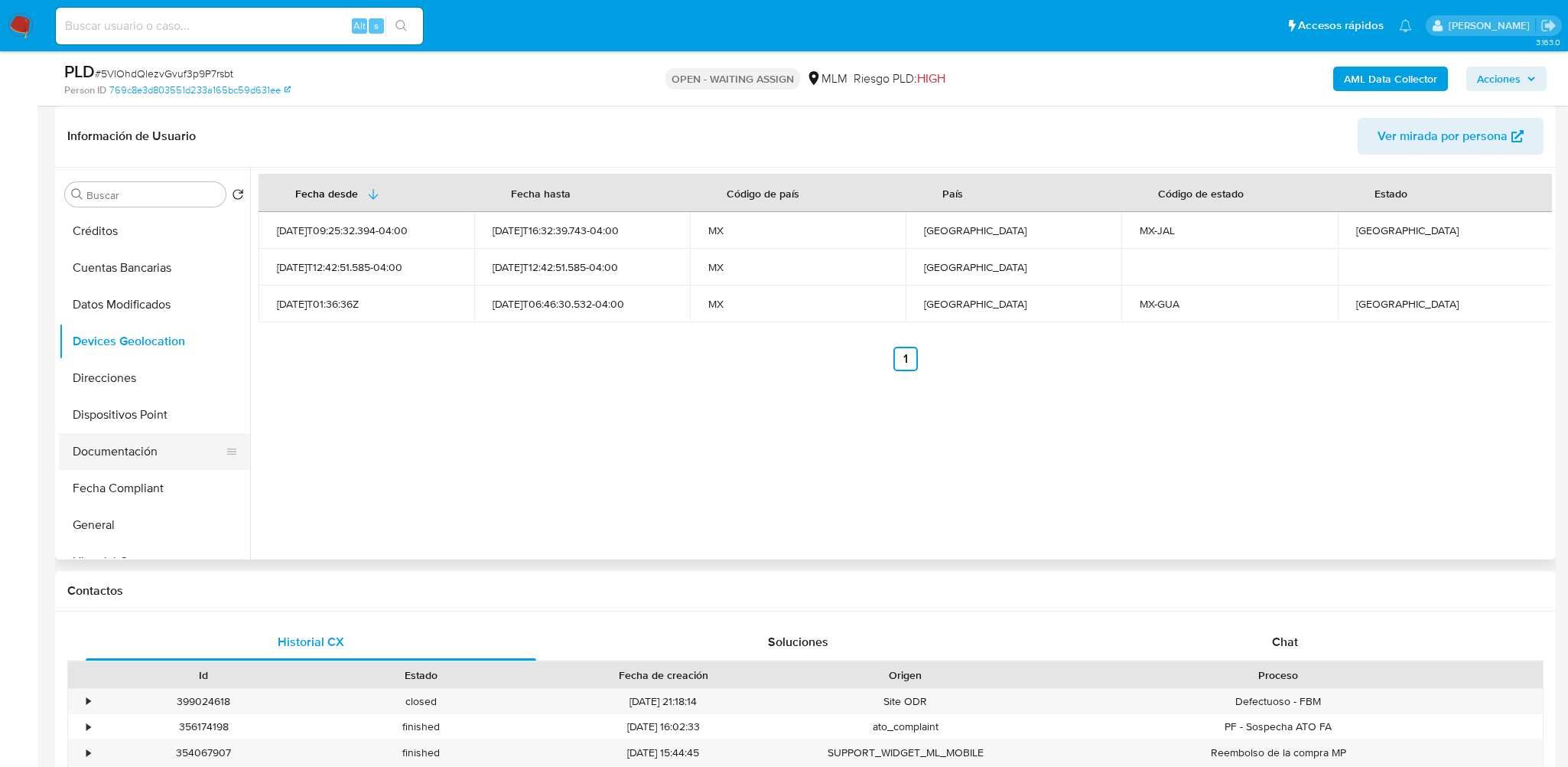
click at [112, 450] on button "Documentación" at bounding box center [148, 451] width 179 height 37
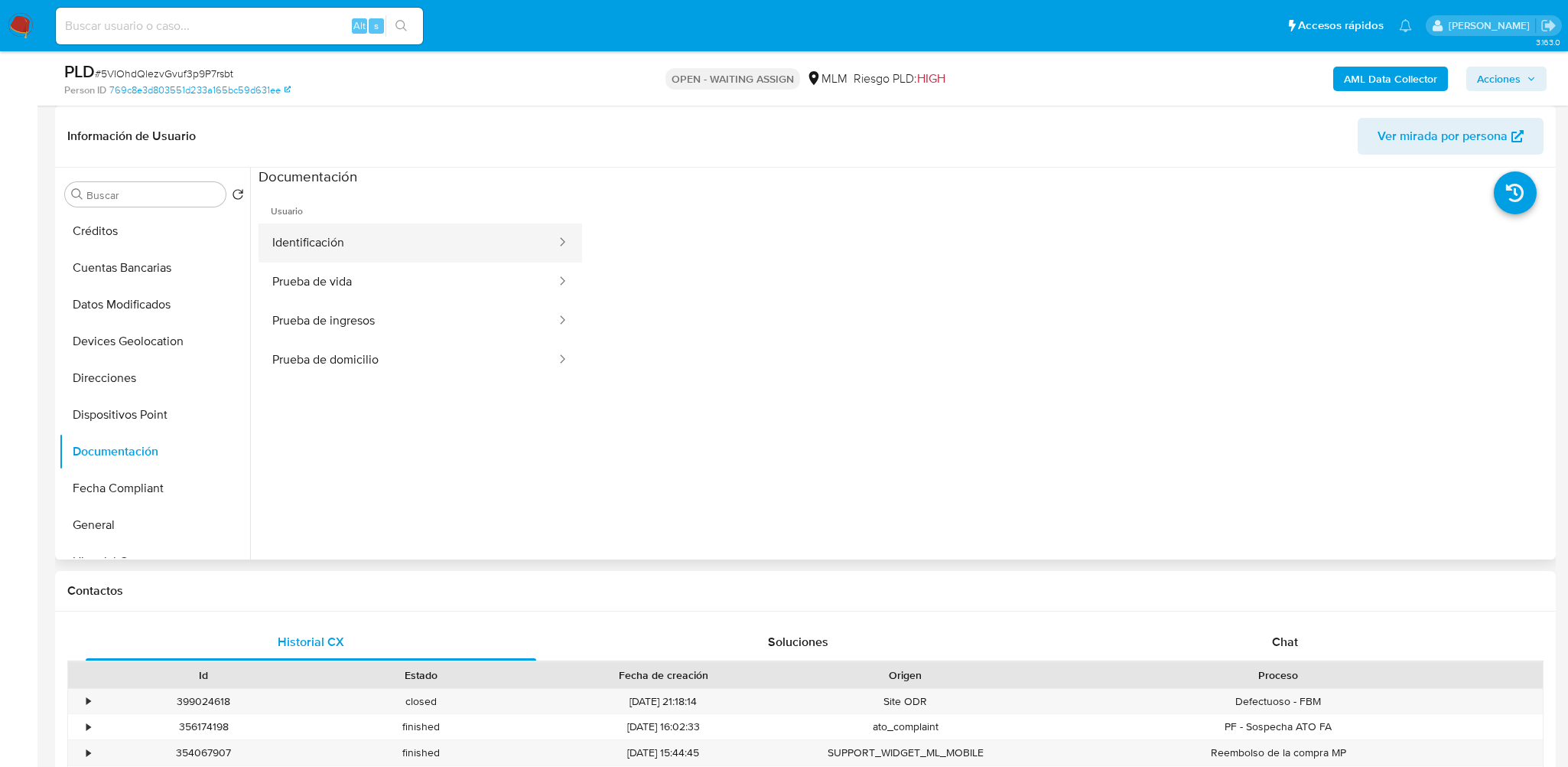
click at [450, 247] on button "Identificación" at bounding box center [408, 242] width 299 height 39
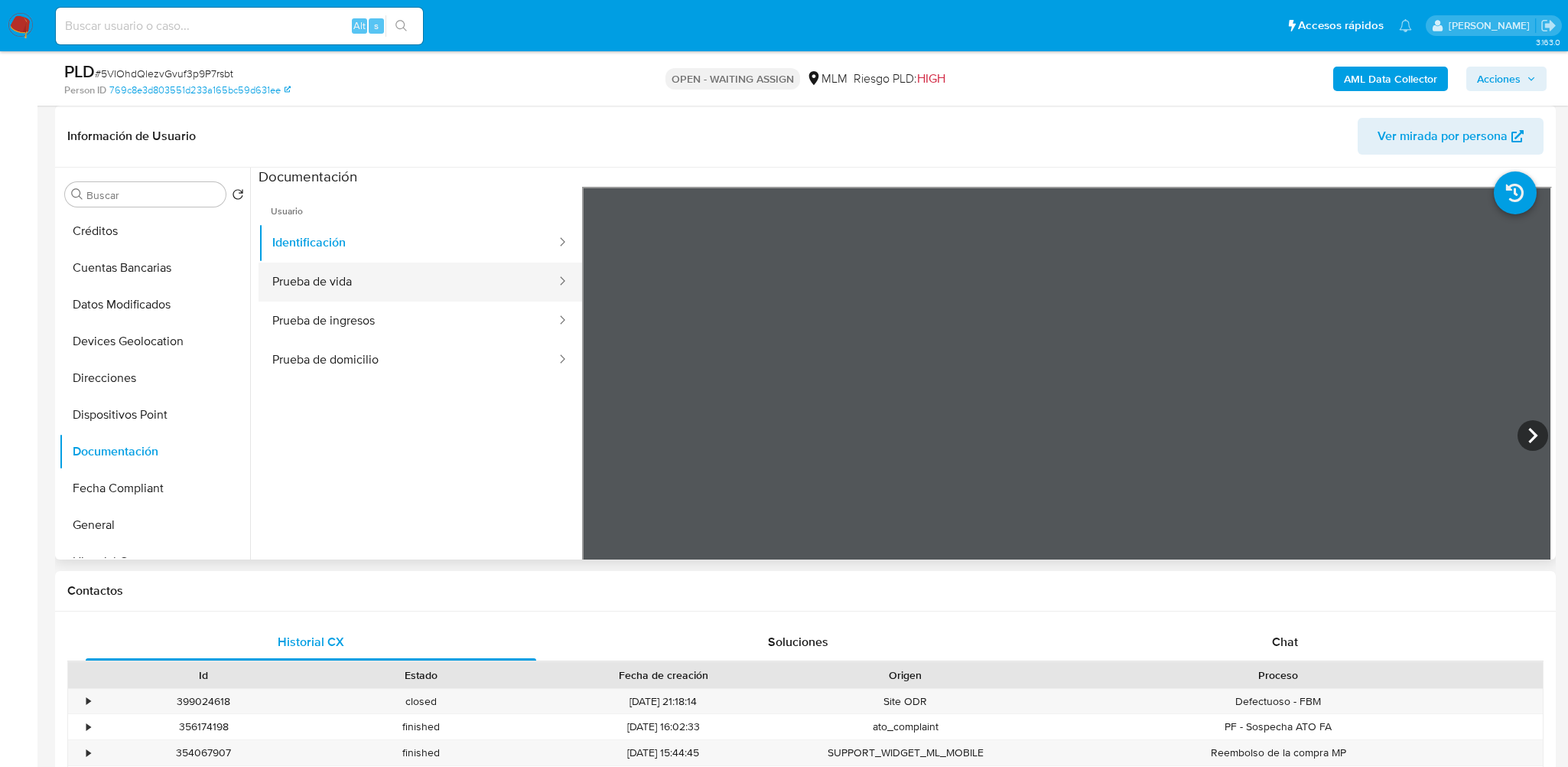
click at [448, 292] on button "Prueba de vida" at bounding box center [408, 282] width 299 height 39
click at [494, 328] on button "Prueba de ingresos" at bounding box center [408, 321] width 299 height 39
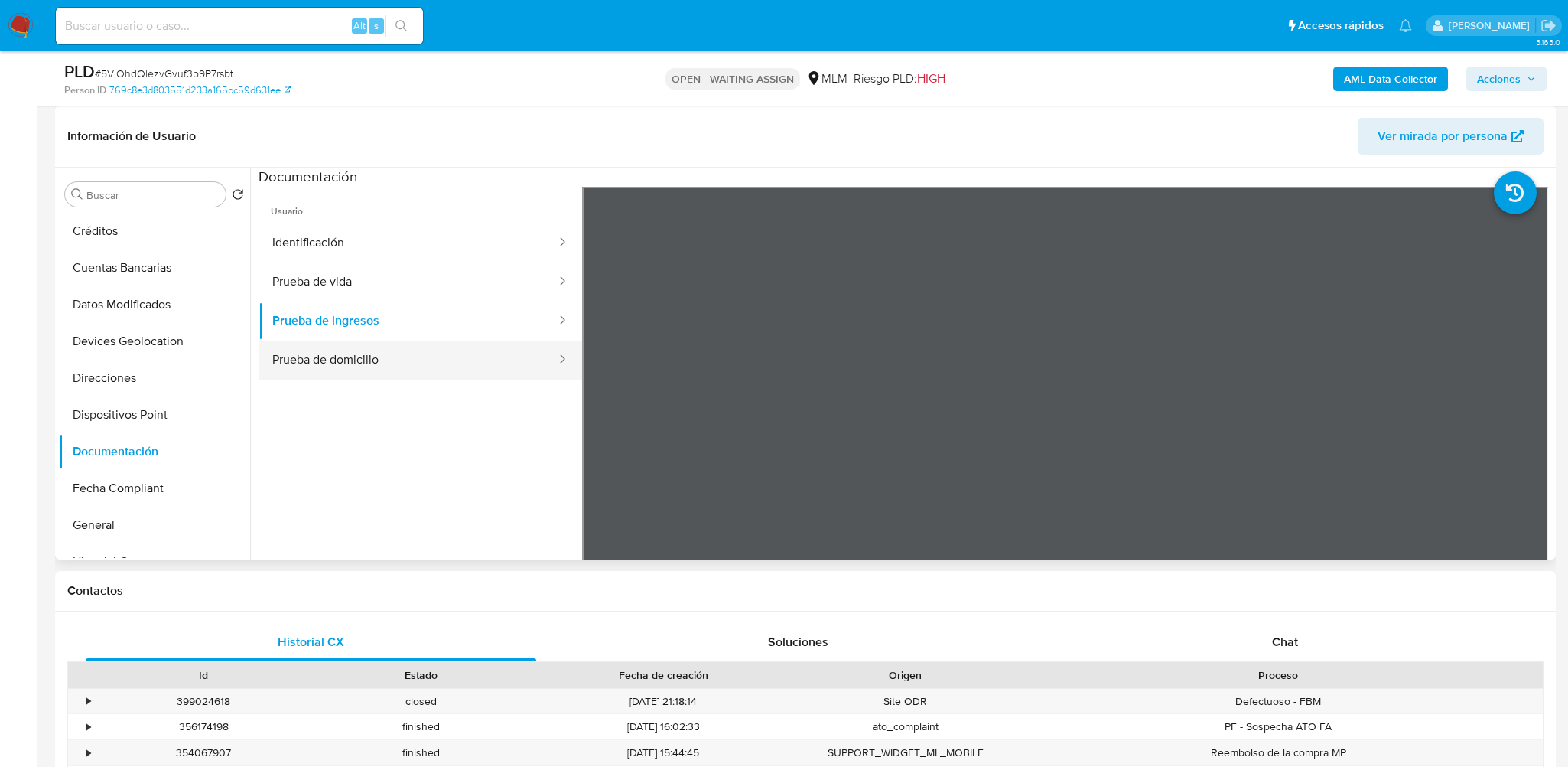
click at [493, 351] on button "Prueba de domicilio" at bounding box center [408, 359] width 299 height 39
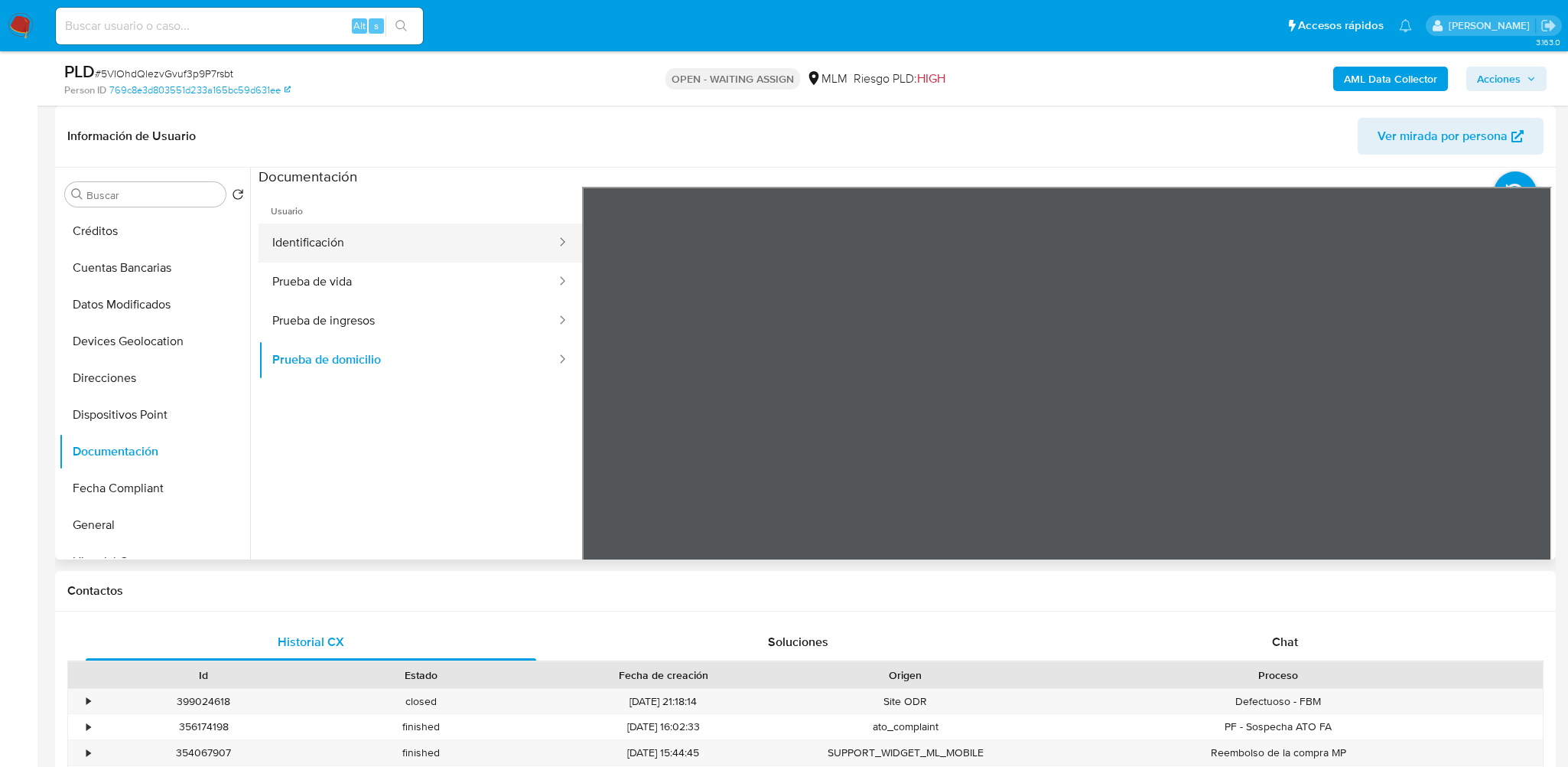
click at [432, 246] on button "Identificación" at bounding box center [408, 242] width 299 height 39
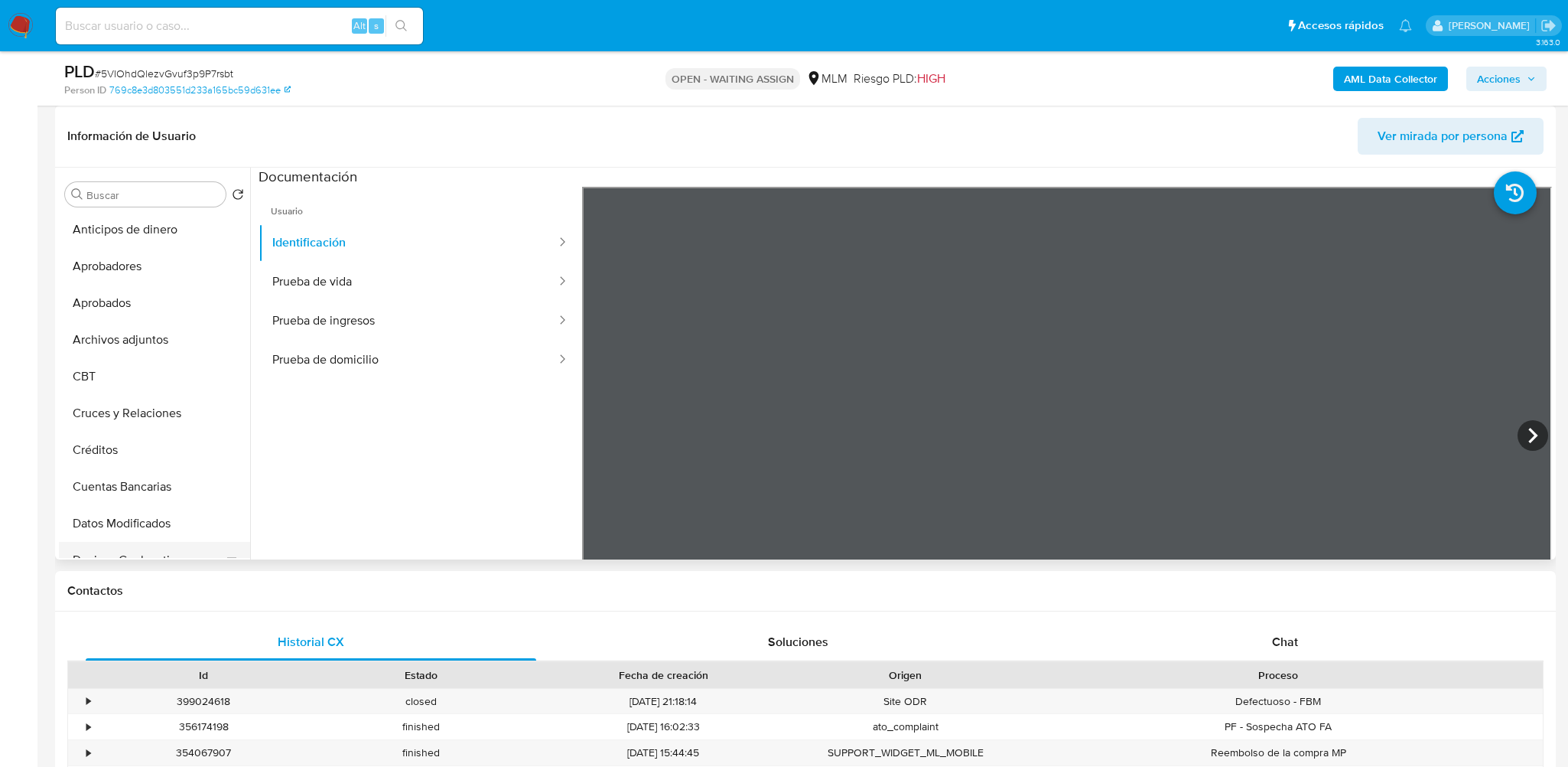
scroll to position [0, 0]
click at [130, 343] on button "Archivos adjuntos" at bounding box center [148, 341] width 179 height 37
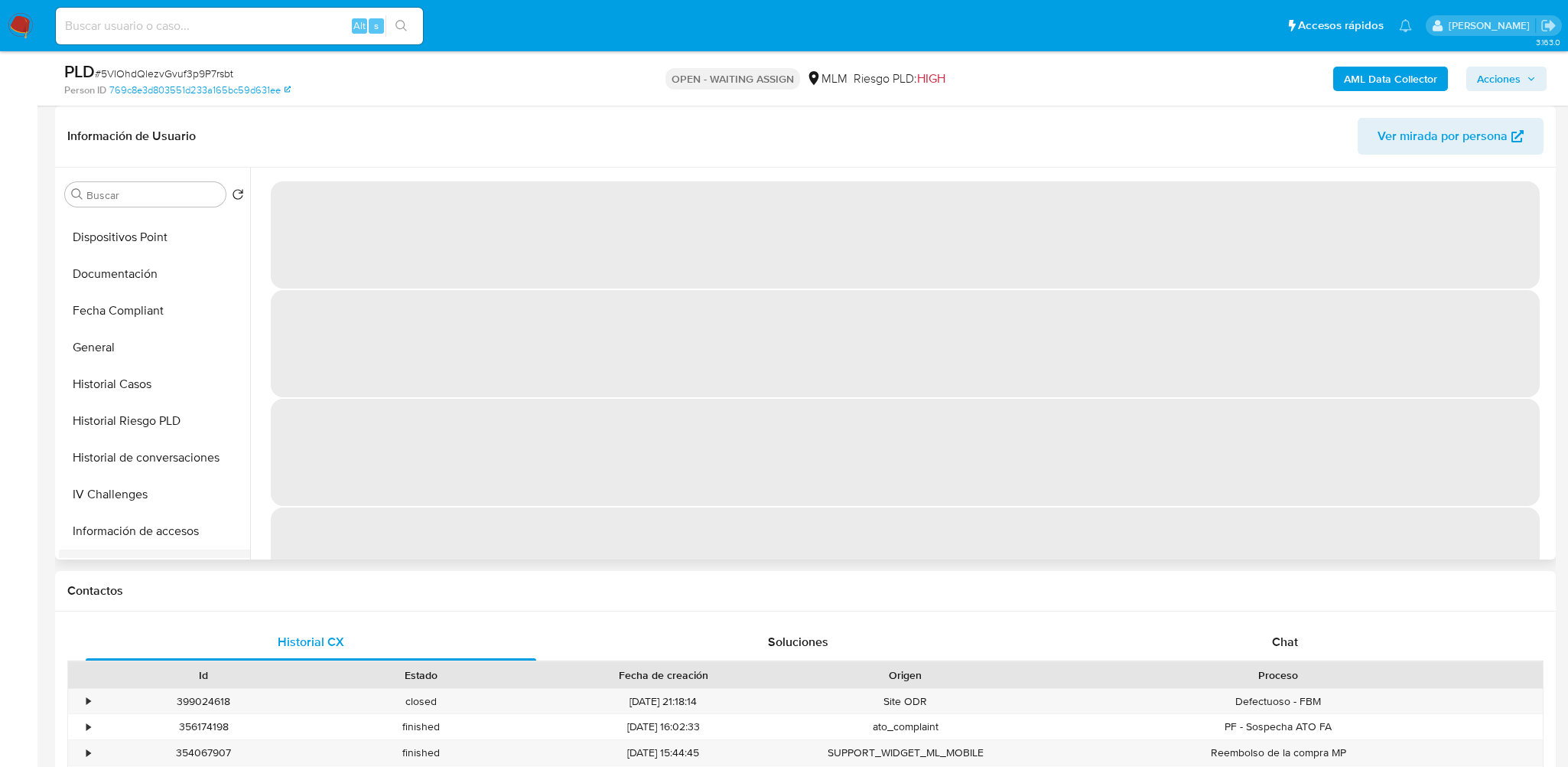
scroll to position [535, 0]
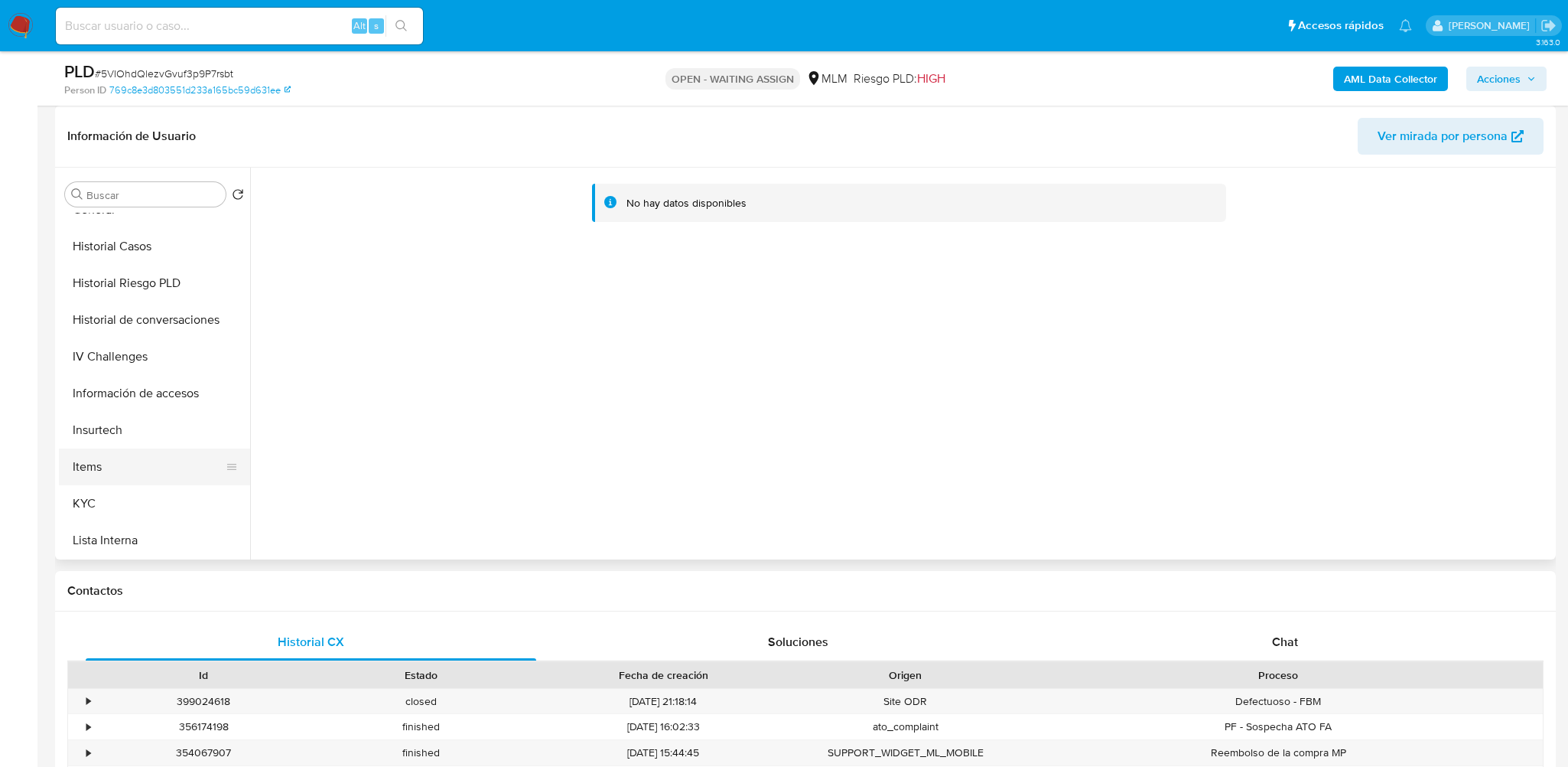
click at [115, 479] on button "Items" at bounding box center [148, 467] width 179 height 37
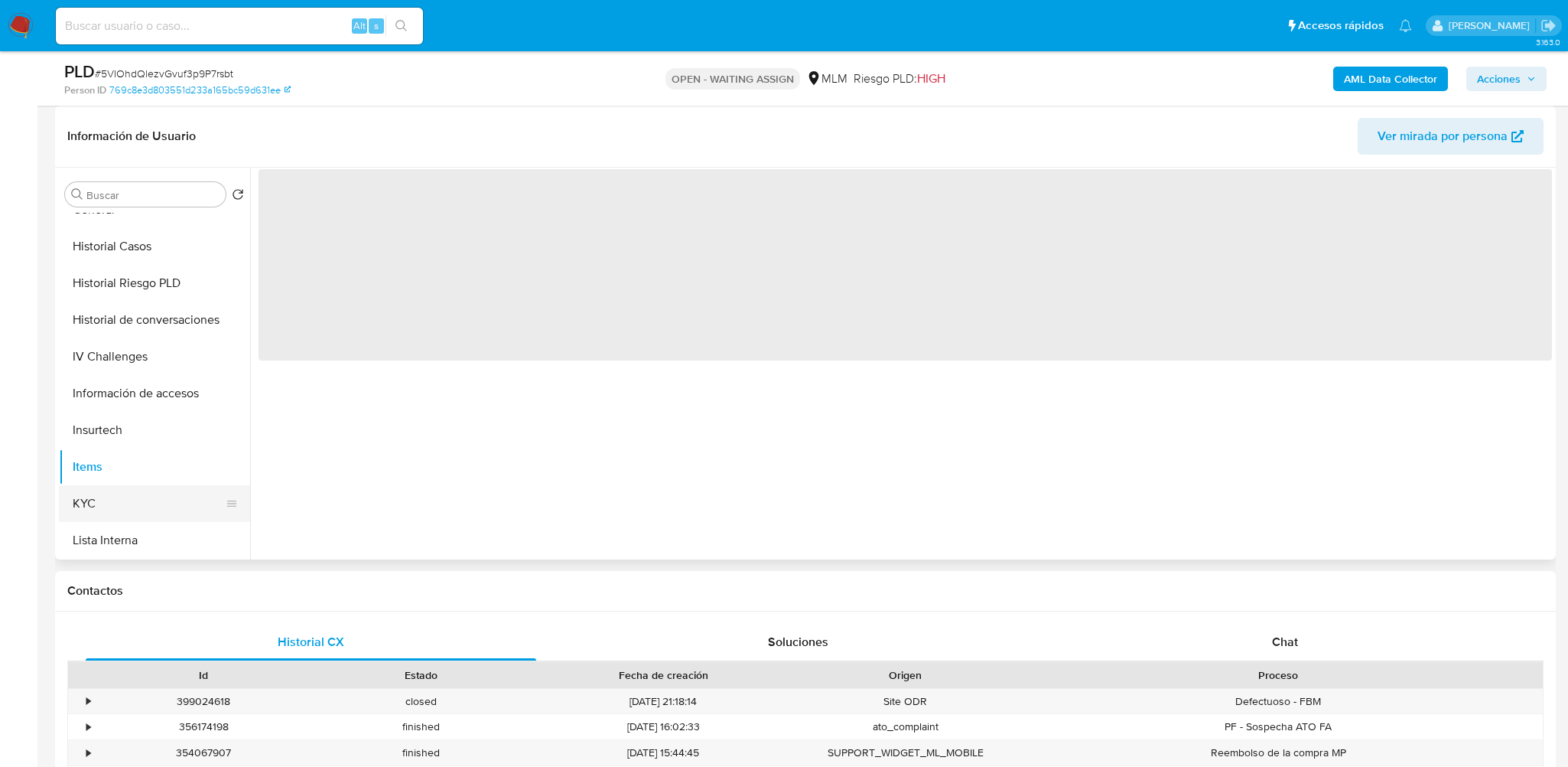
click at [111, 493] on button "KYC" at bounding box center [148, 503] width 179 height 37
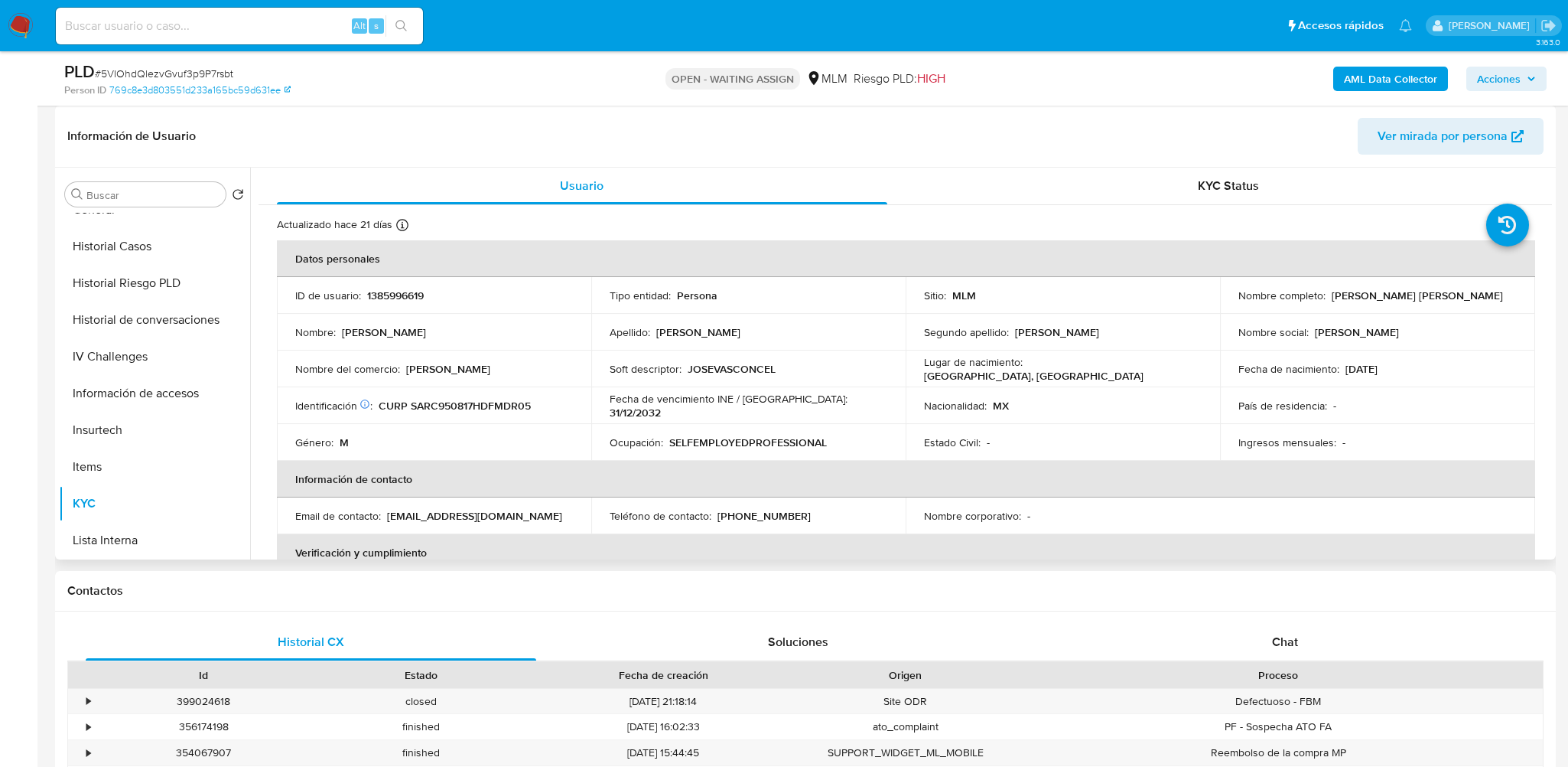
drag, startPoint x: 407, startPoint y: 369, endPoint x: 495, endPoint y: 370, distance: 88.0
click at [495, 370] on div "Nombre del comercio : Jose Vasconcelos" at bounding box center [434, 369] width 277 height 14
click at [439, 376] on p "Jose Vasconcelos" at bounding box center [448, 369] width 84 height 14
click at [407, 368] on p "Jose Vasconcelos" at bounding box center [448, 369] width 84 height 14
drag, startPoint x: 405, startPoint y: 366, endPoint x: 553, endPoint y: 377, distance: 148.4
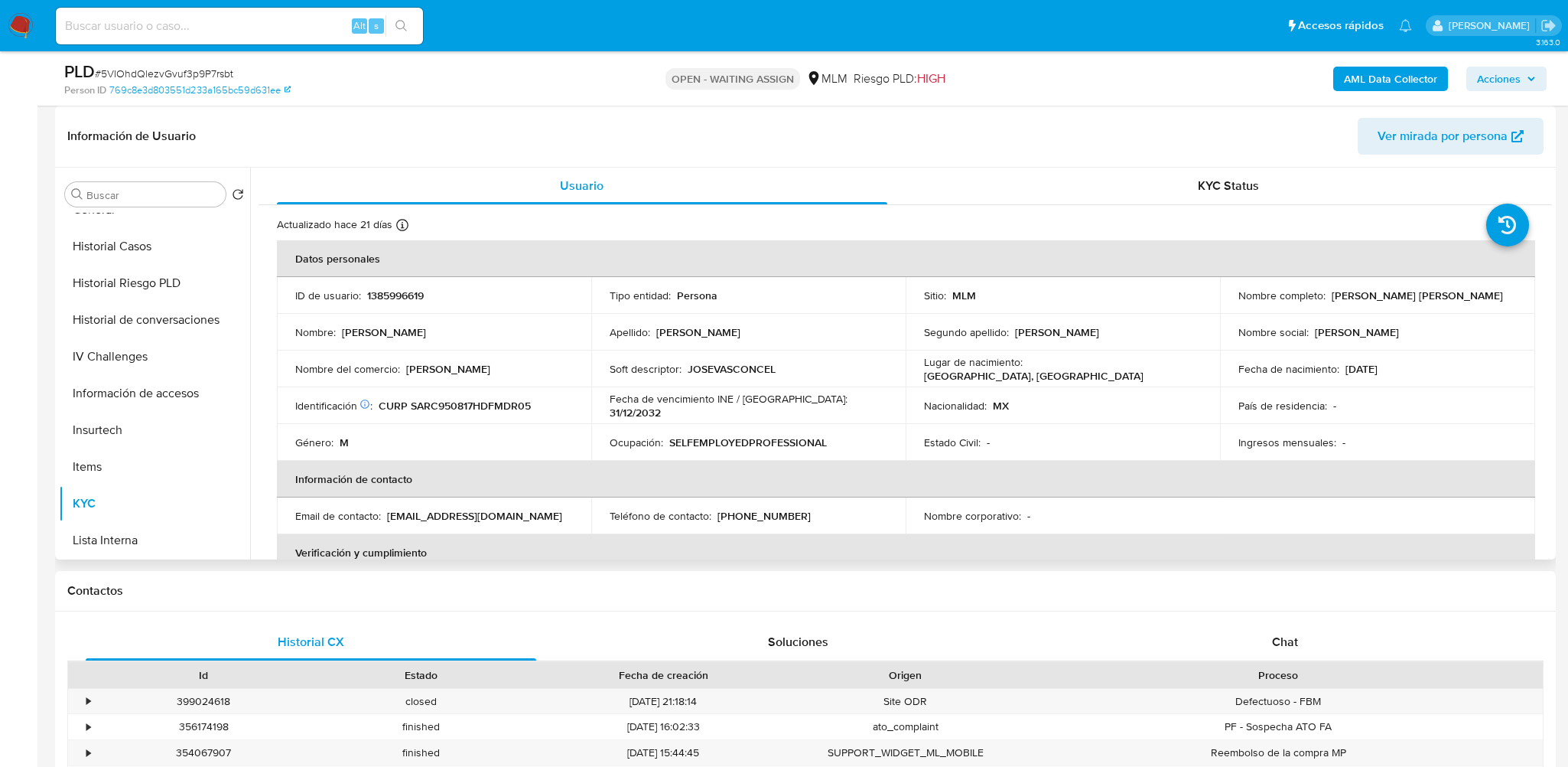
click at [553, 377] on td "Nombre del comercio : Jose Vasconcelos" at bounding box center [434, 369] width 314 height 37
copy p "Jose Vasconcelos"
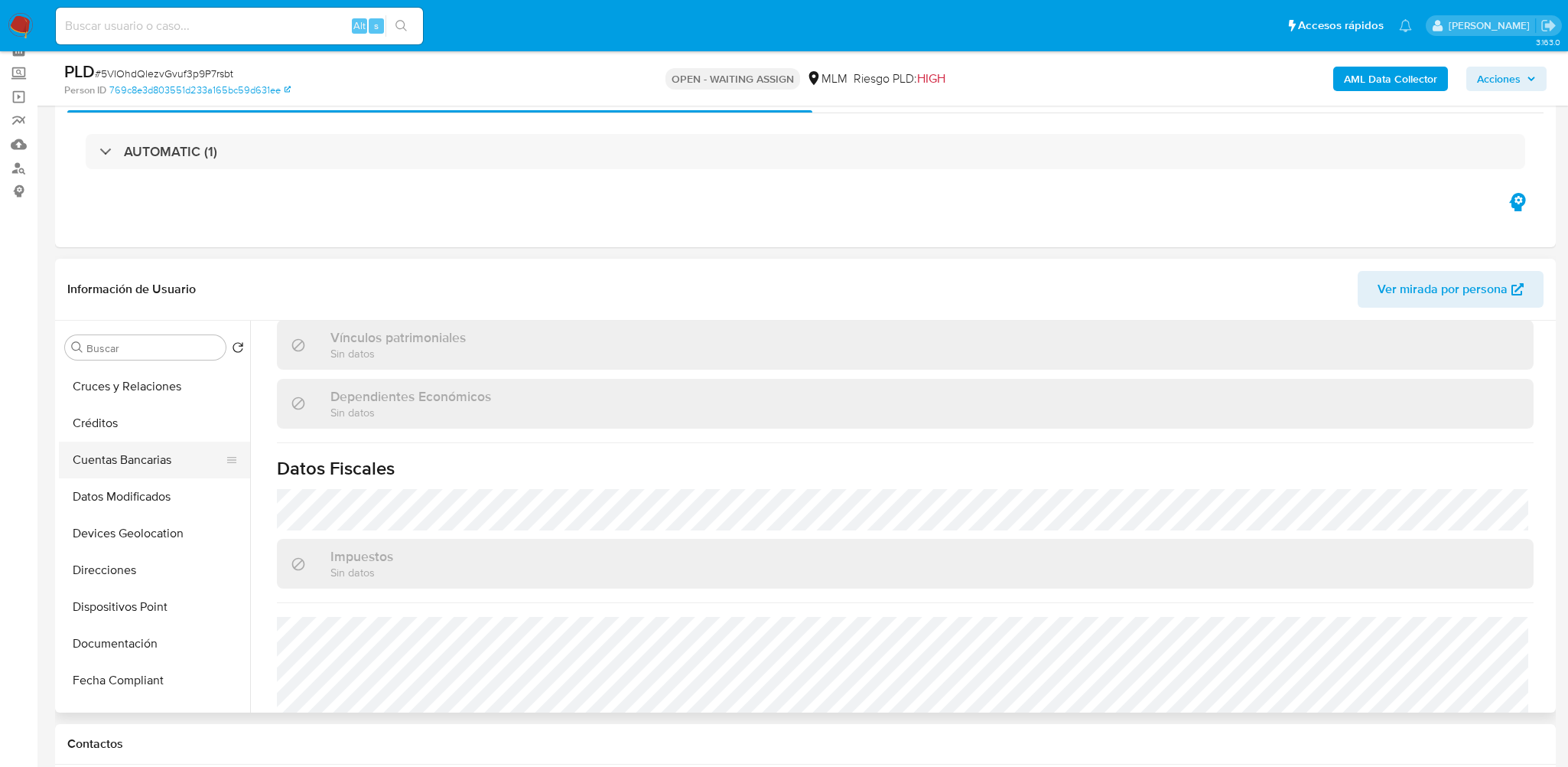
scroll to position [153, 0]
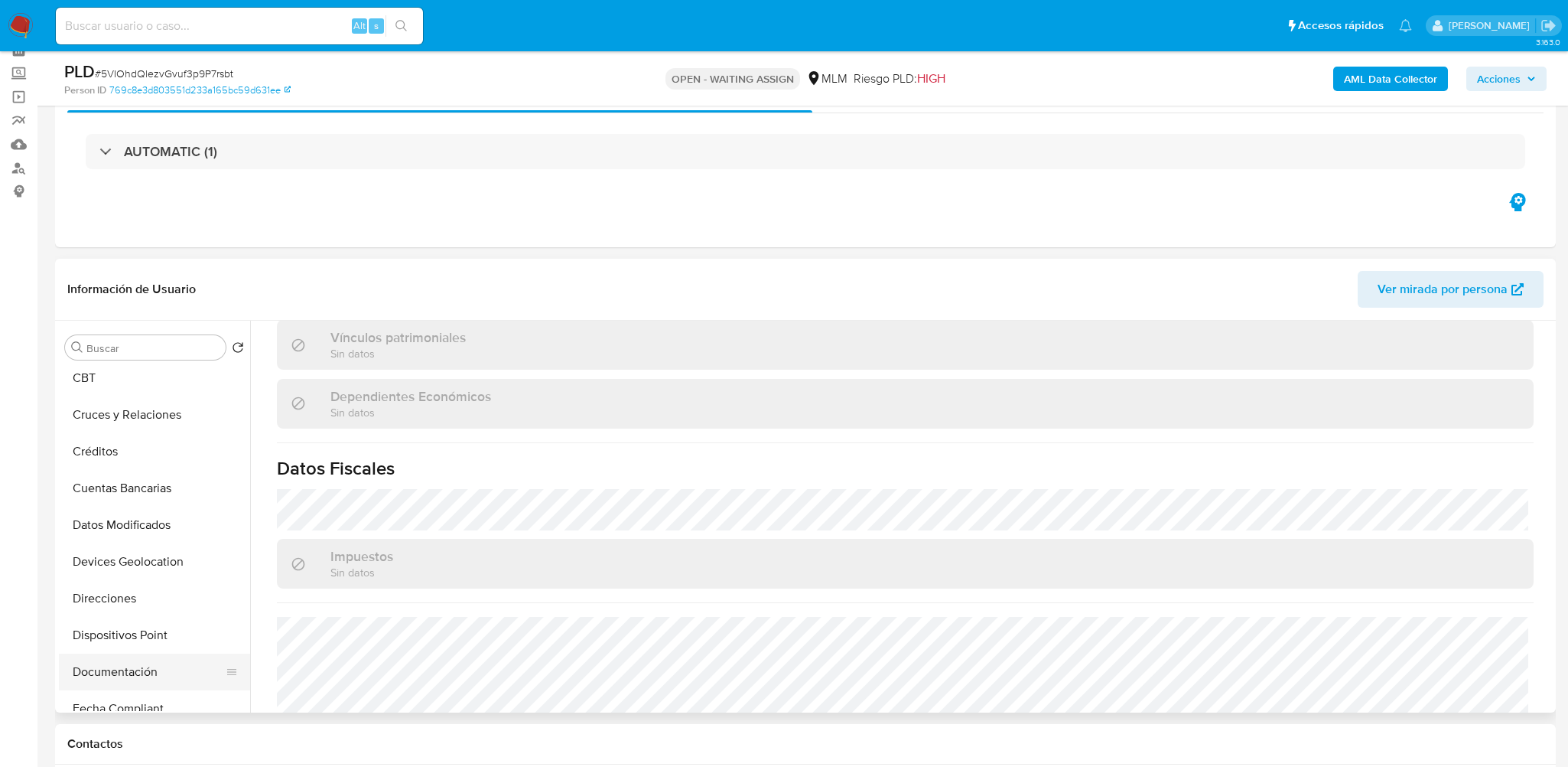
click at [112, 663] on button "Documentación" at bounding box center [148, 671] width 179 height 37
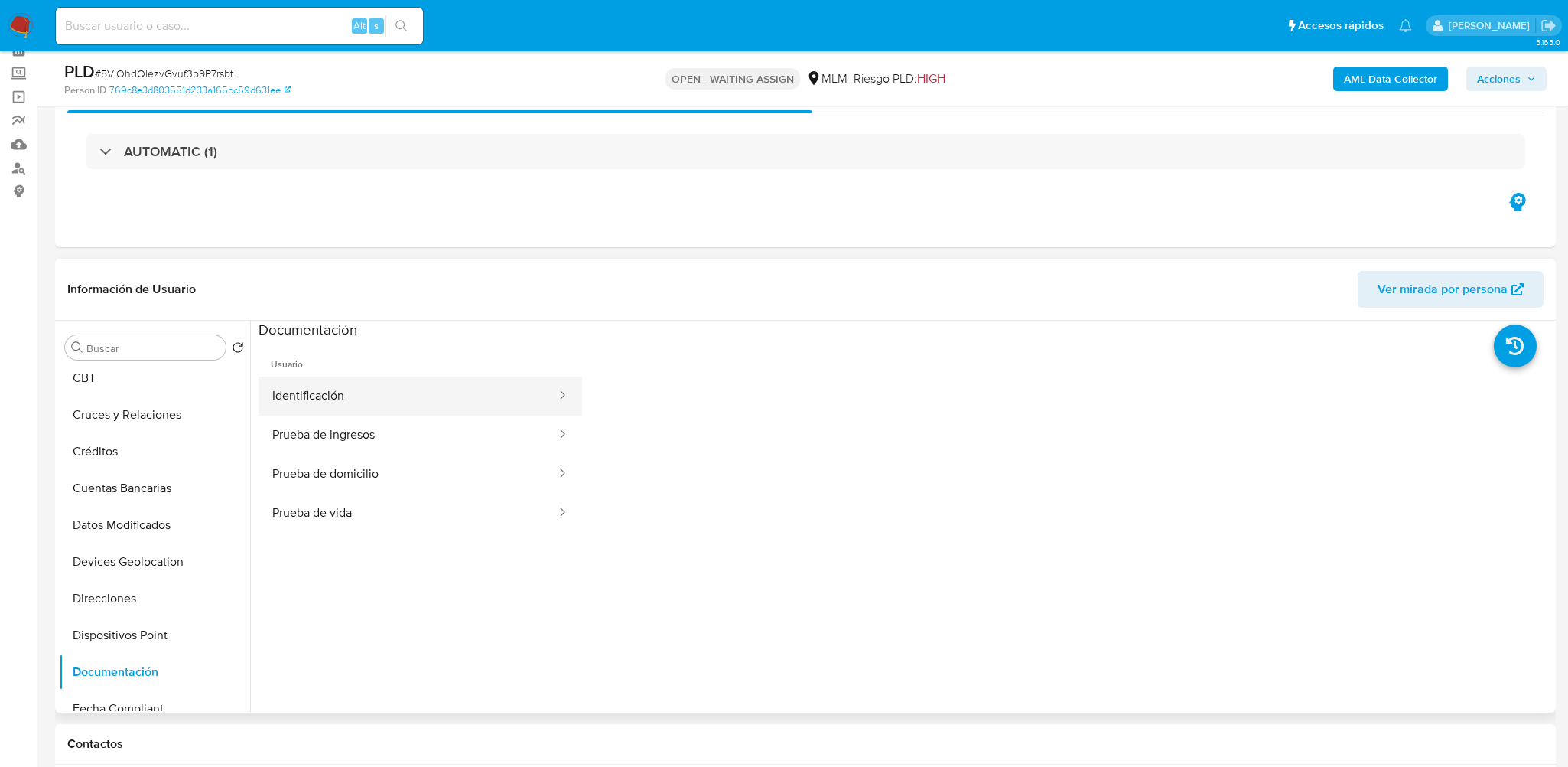
click at [439, 391] on button "Identificación" at bounding box center [408, 396] width 299 height 39
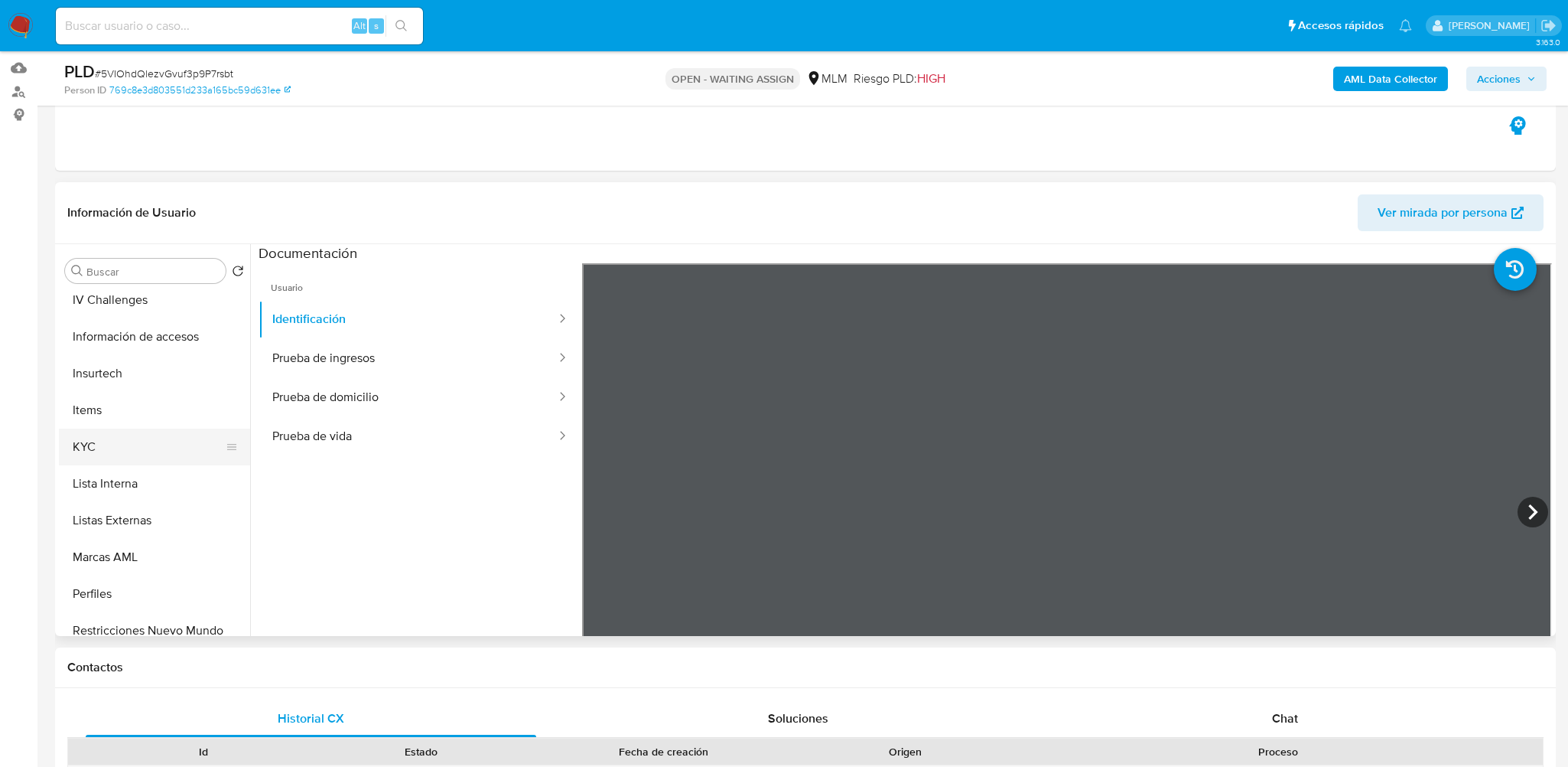
scroll to position [689, 0]
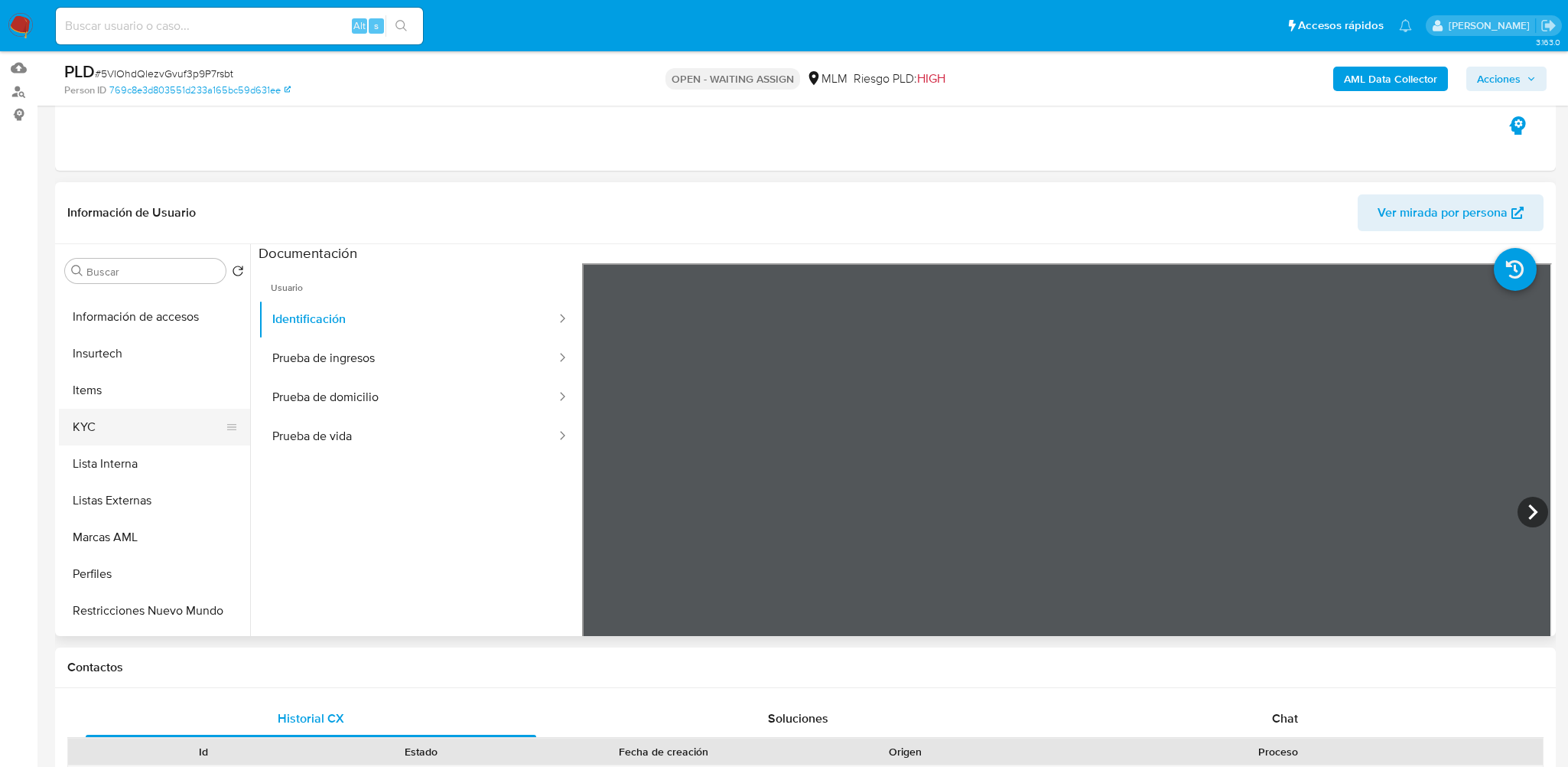
click at [112, 426] on button "KYC" at bounding box center [148, 427] width 179 height 37
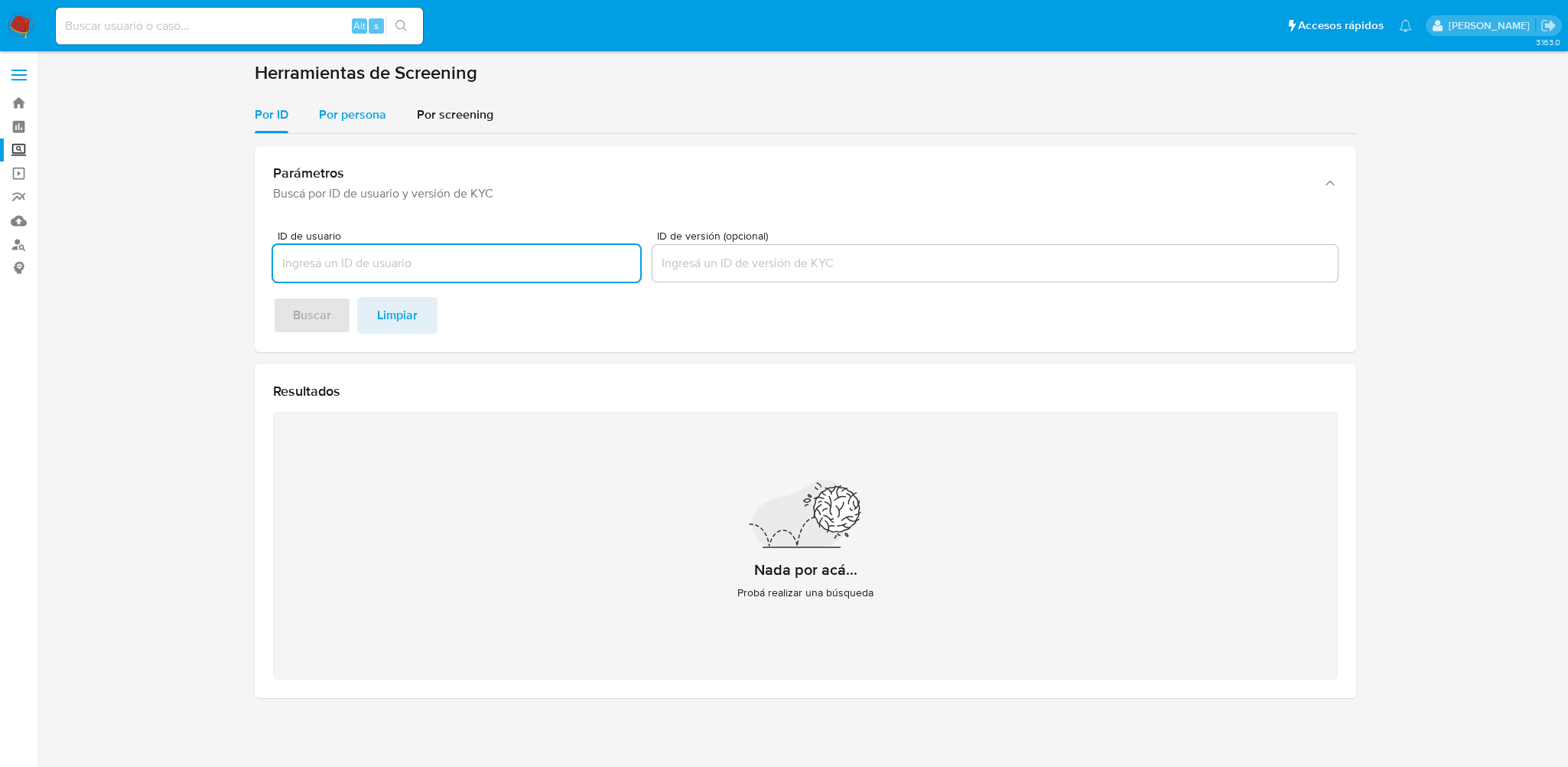
click at [335, 125] on div "Por persona" at bounding box center [352, 115] width 68 height 37
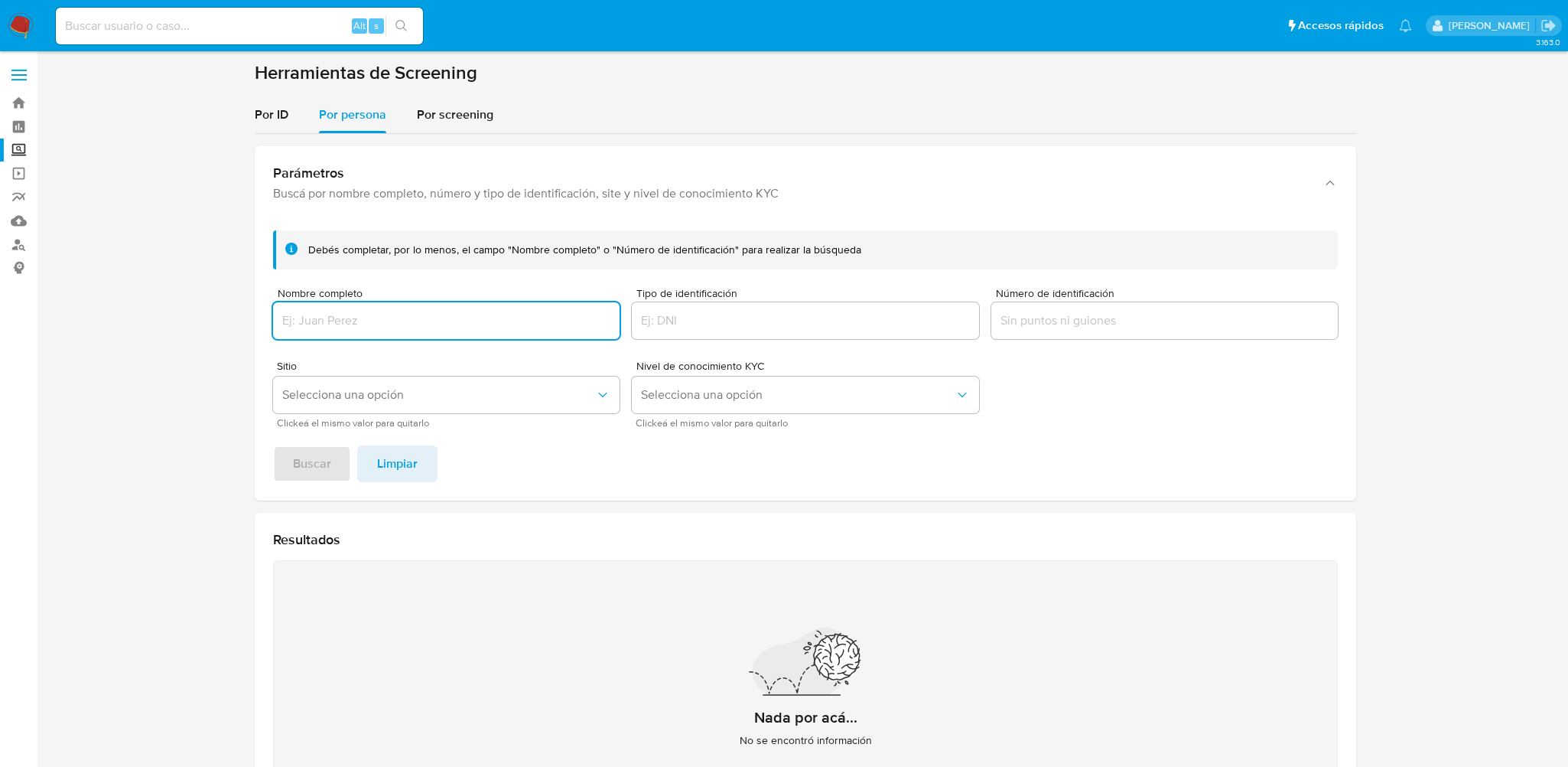
click at [328, 311] on input "Nombre completo" at bounding box center [446, 321] width 347 height 20
type input "[PERSON_NAME]"
click at [386, 408] on button "Selecciona una opción" at bounding box center [446, 395] width 347 height 37
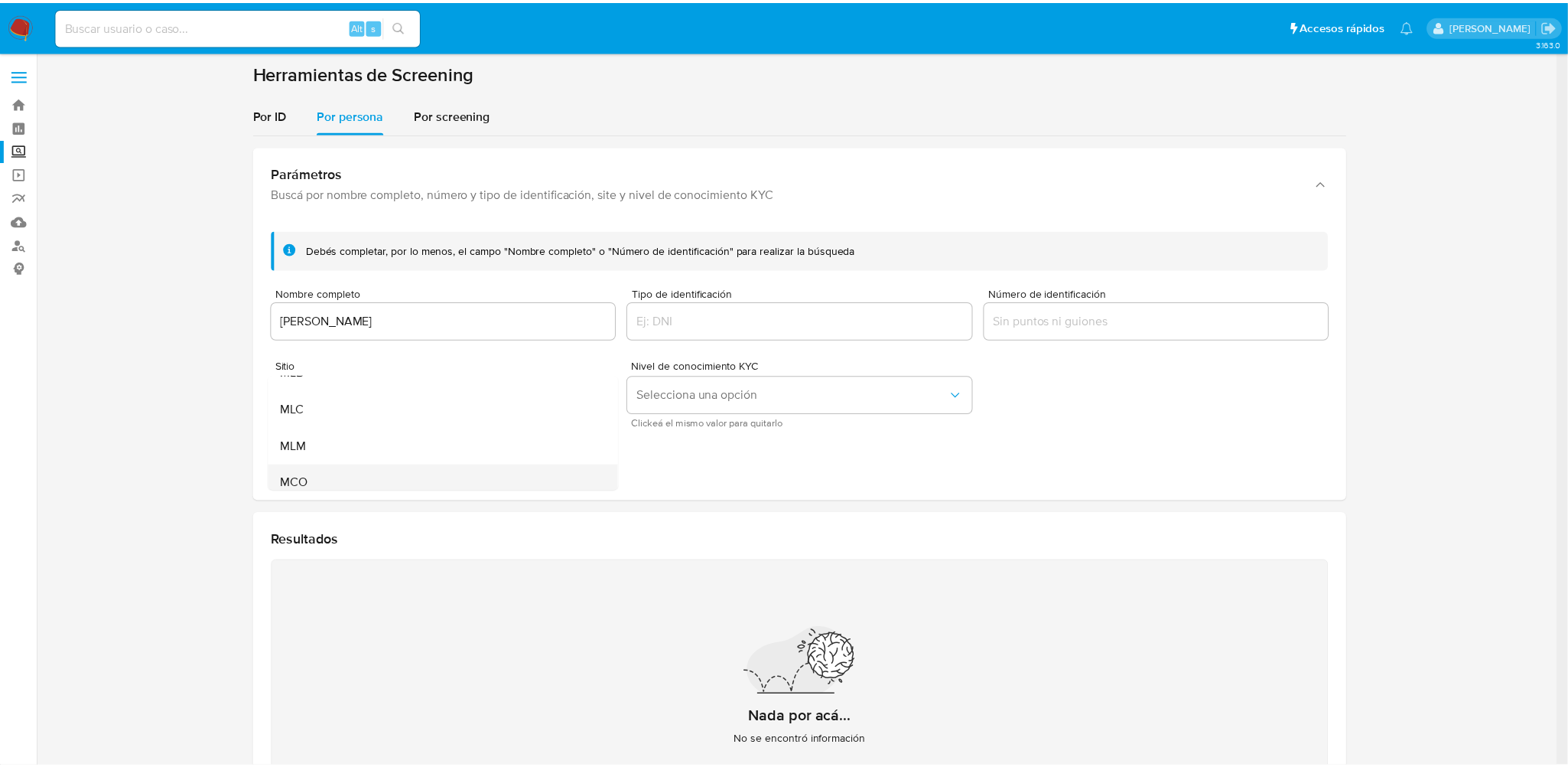
scroll to position [104, 0]
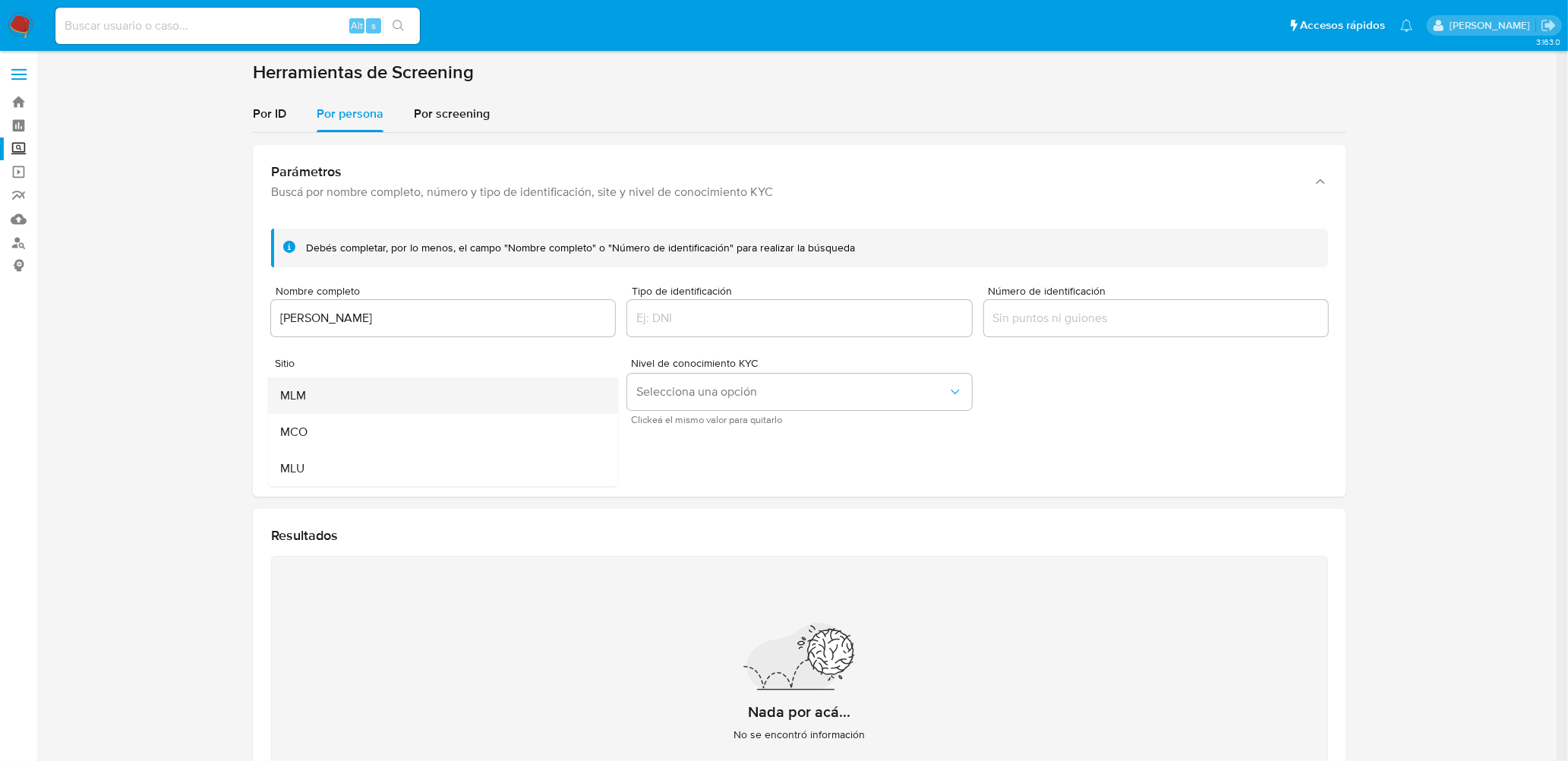
click at [311, 404] on div "MLM" at bounding box center [438, 396] width 316 height 36
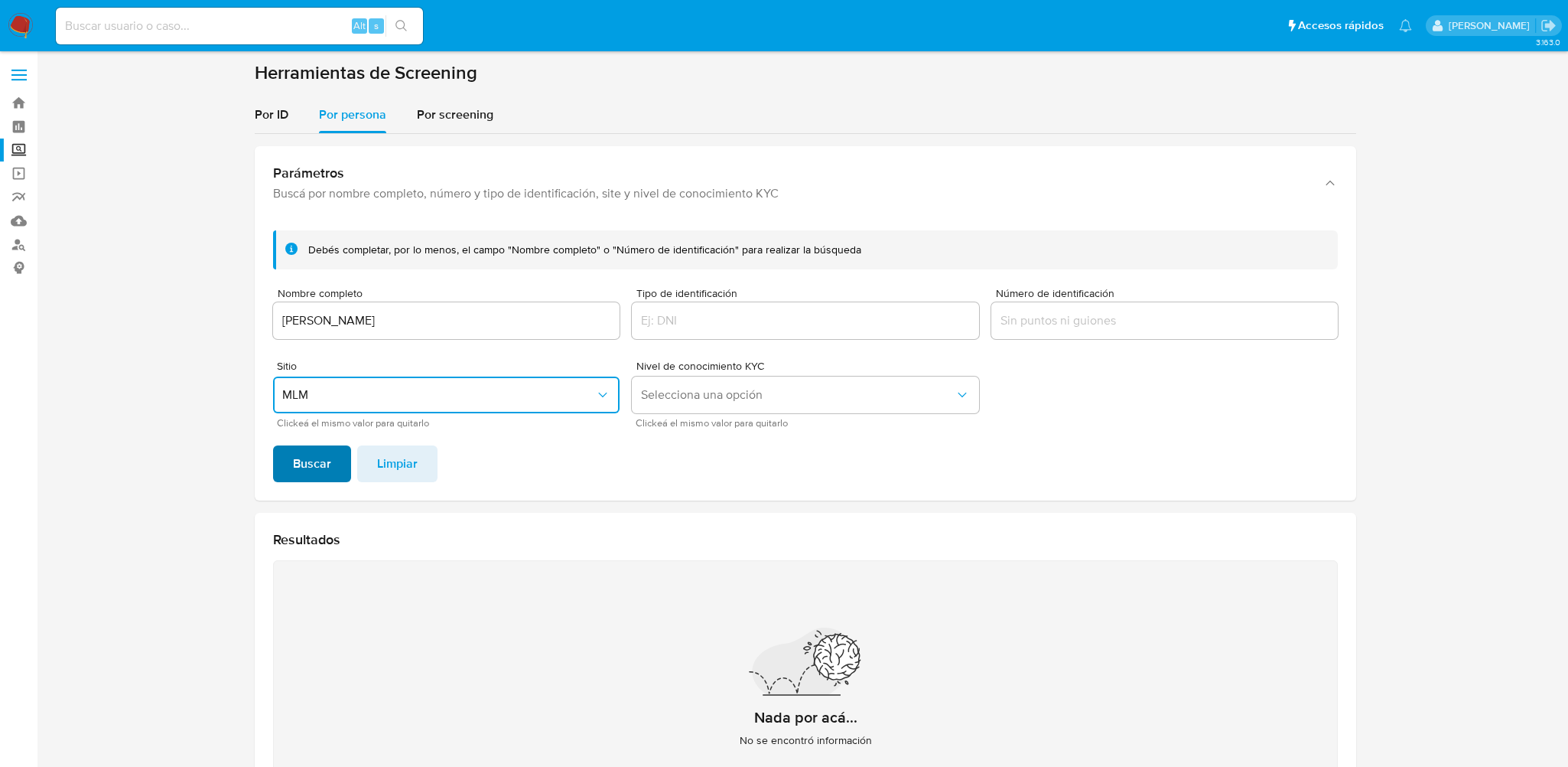
click at [320, 466] on span "Buscar" at bounding box center [312, 463] width 39 height 34
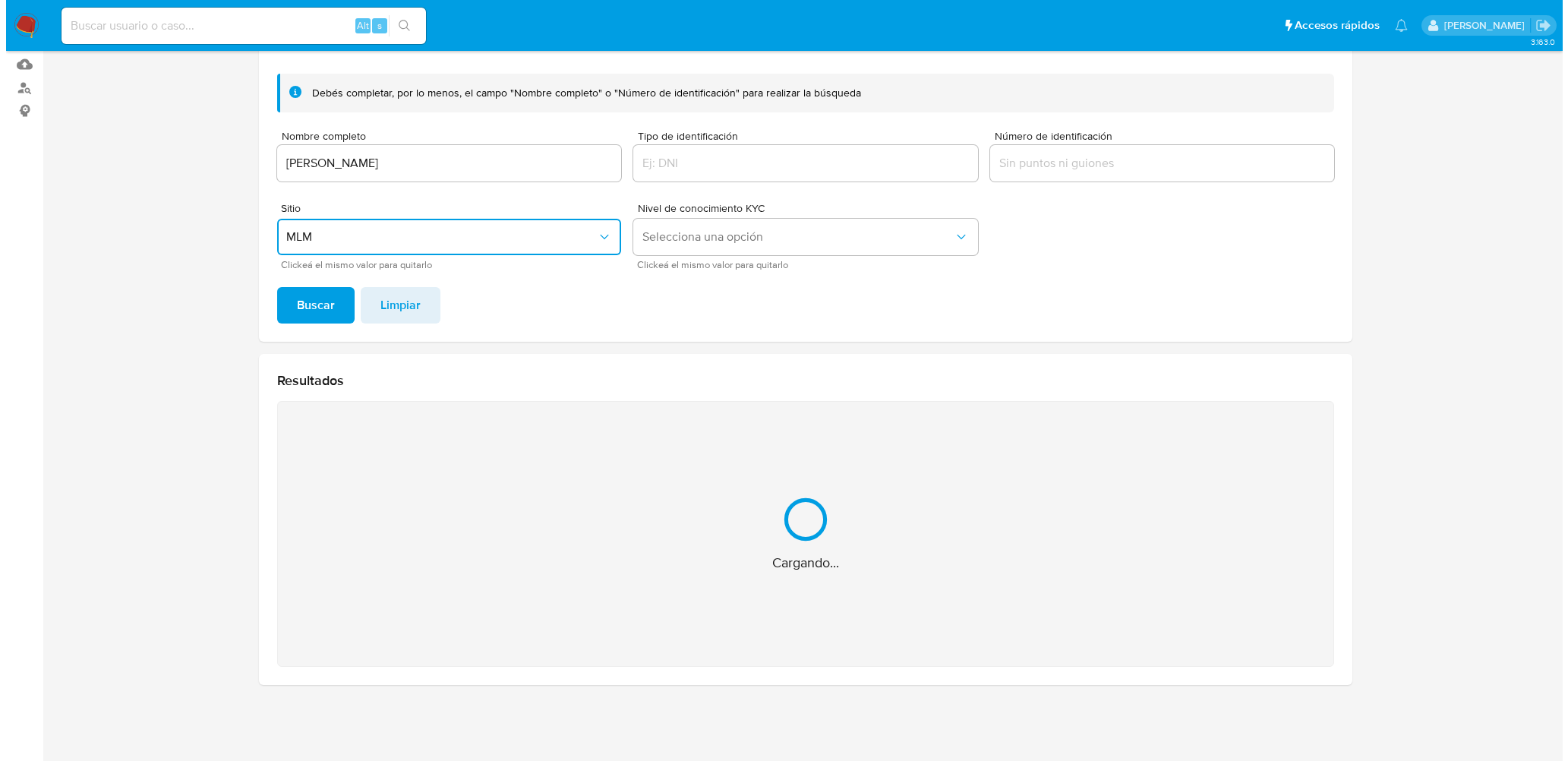
scroll to position [0, 0]
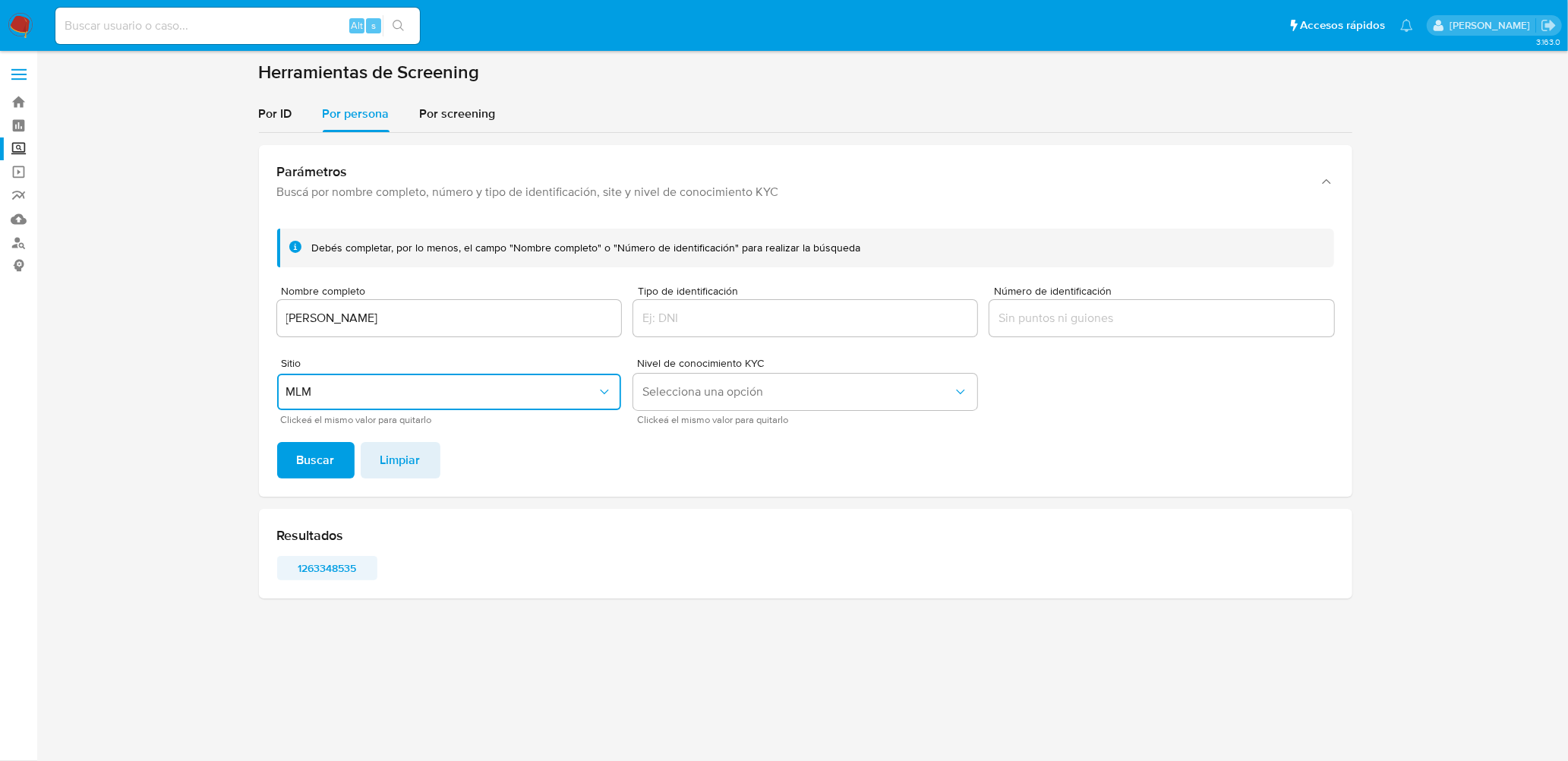
click at [349, 565] on span "1263348535" at bounding box center [327, 567] width 79 height 21
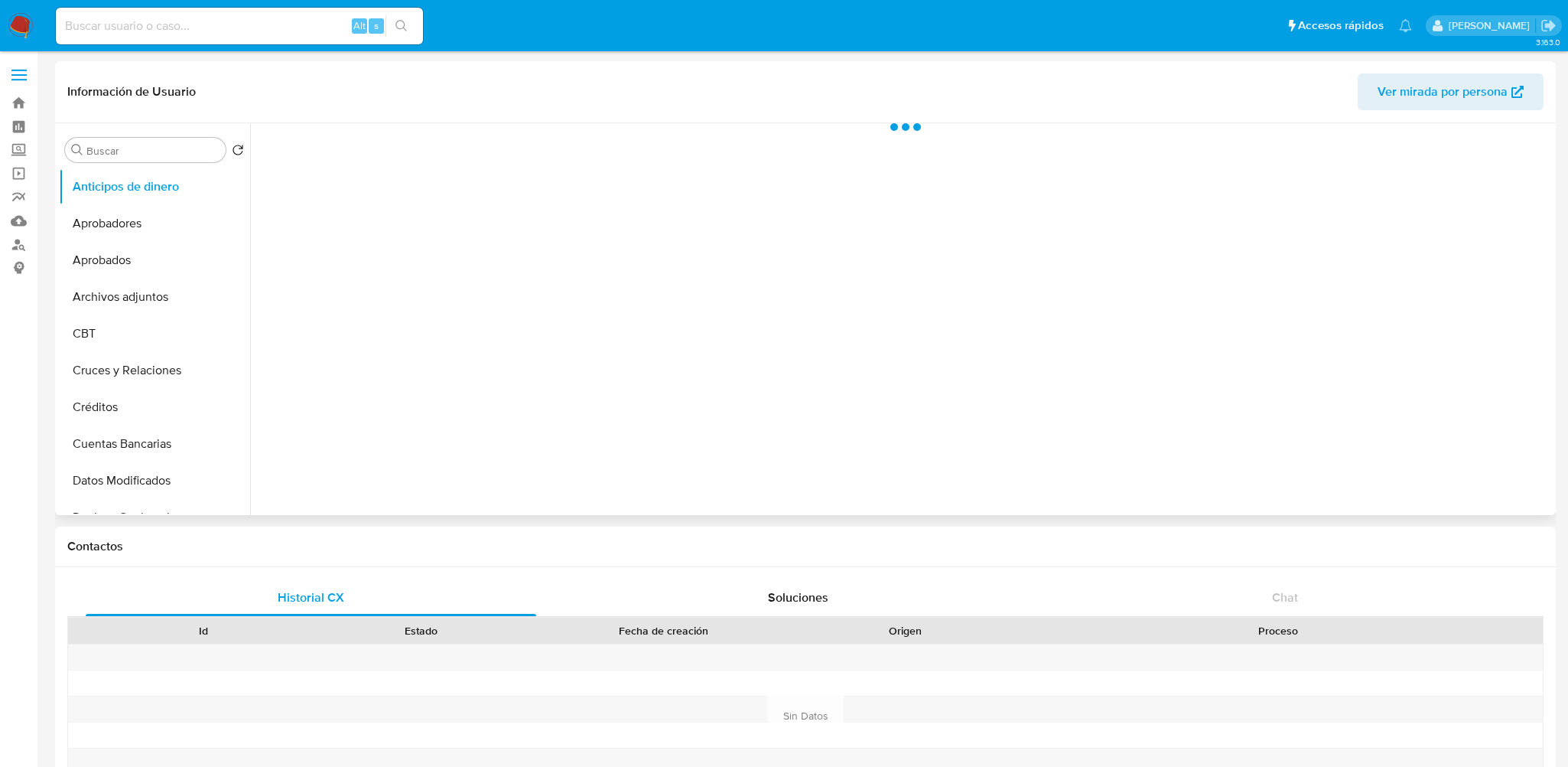
select select "10"
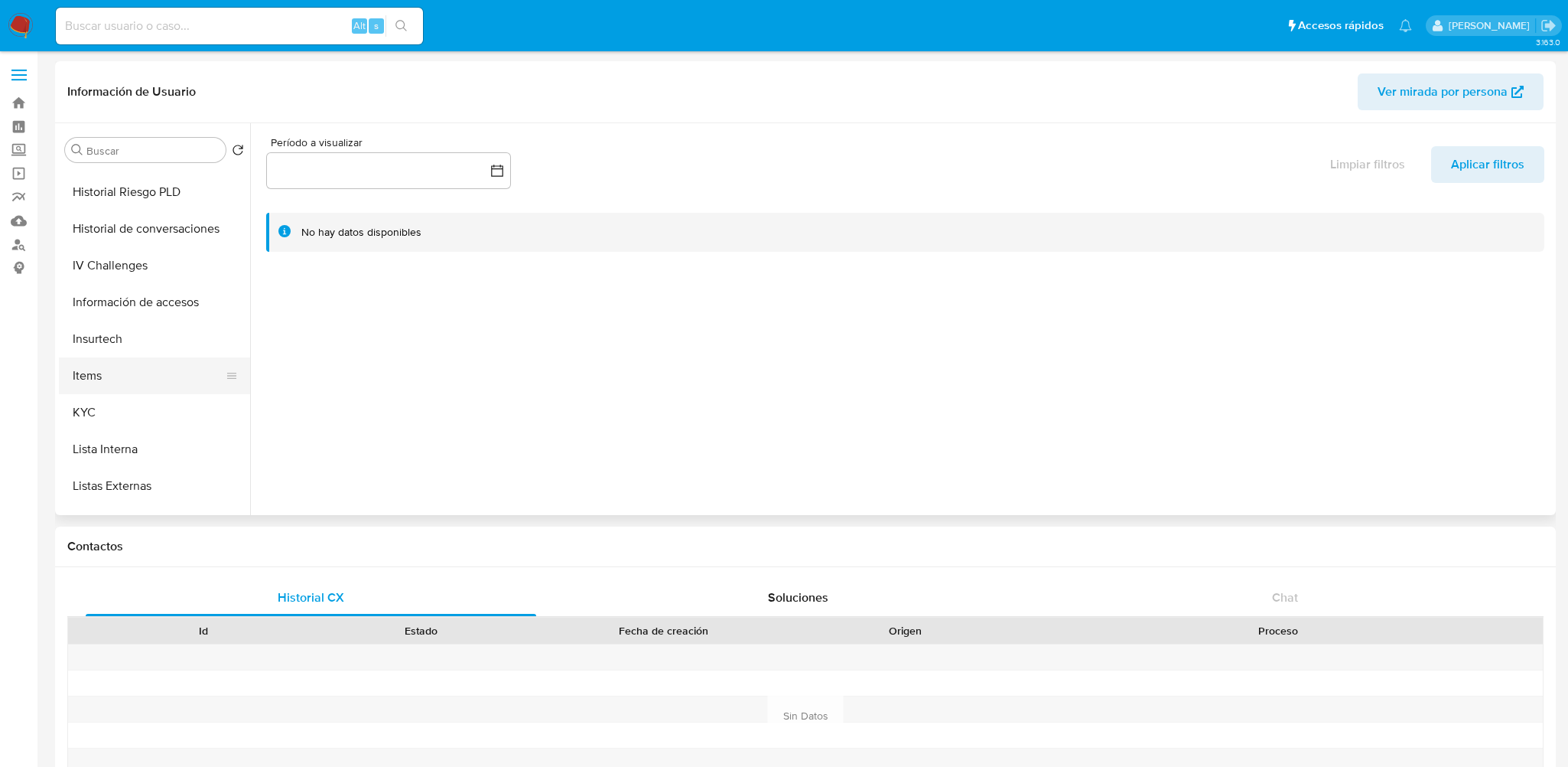
scroll to position [612, 0]
click at [111, 387] on button "KYC" at bounding box center [148, 383] width 179 height 37
